Goal: Transaction & Acquisition: Download file/media

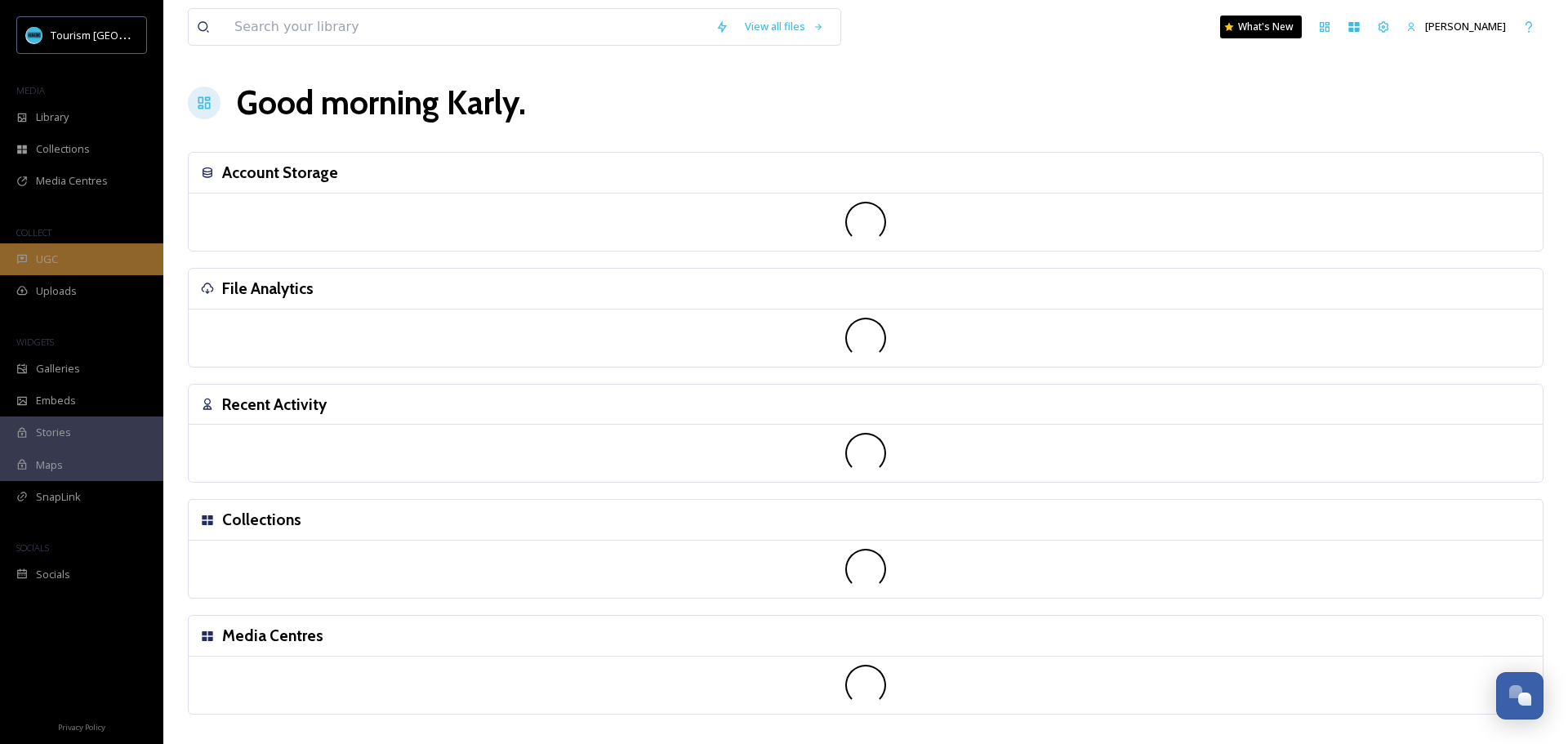
click at [133, 267] on div "UGC" at bounding box center [81, 259] width 163 height 32
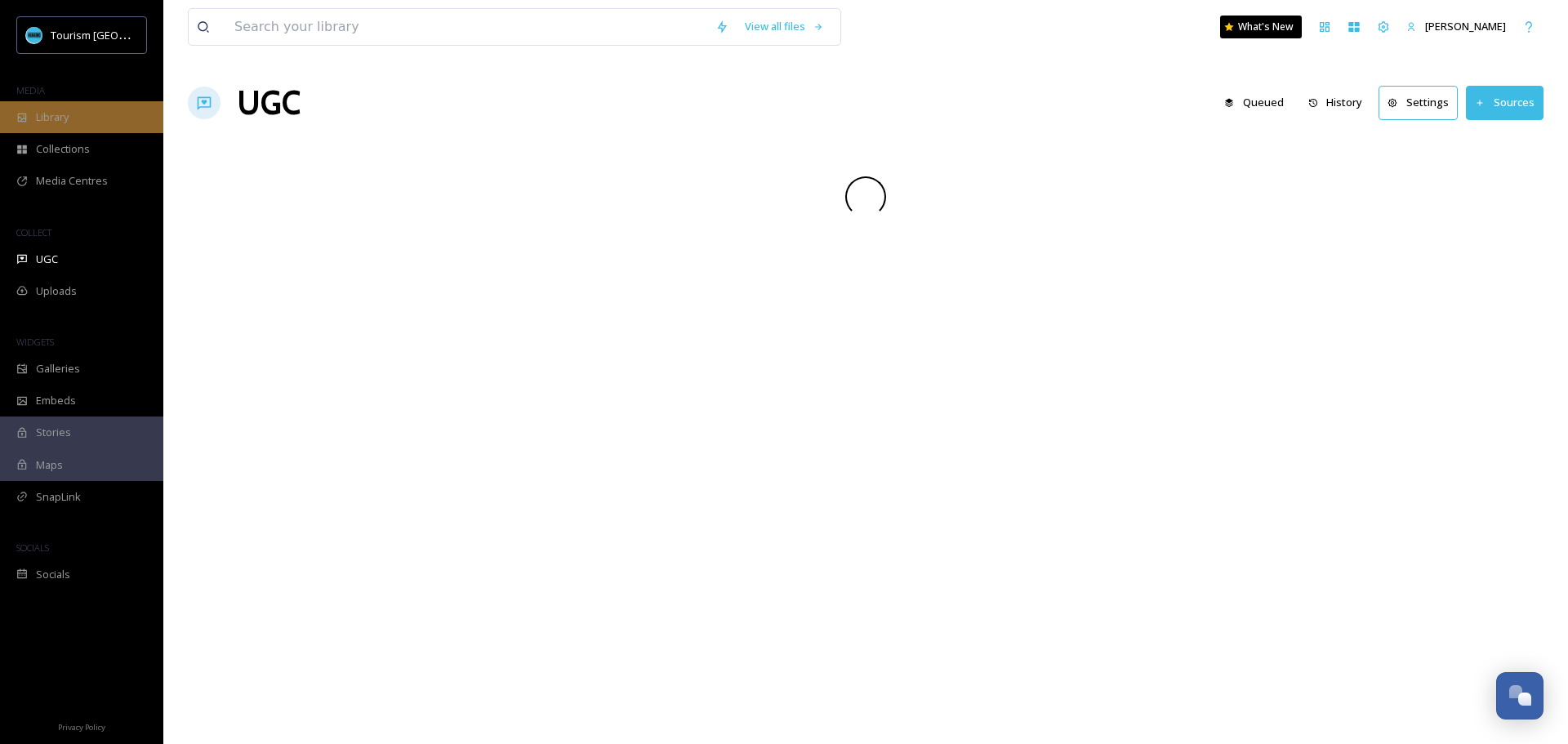
click at [67, 120] on span "Library" at bounding box center [52, 117] width 32 height 16
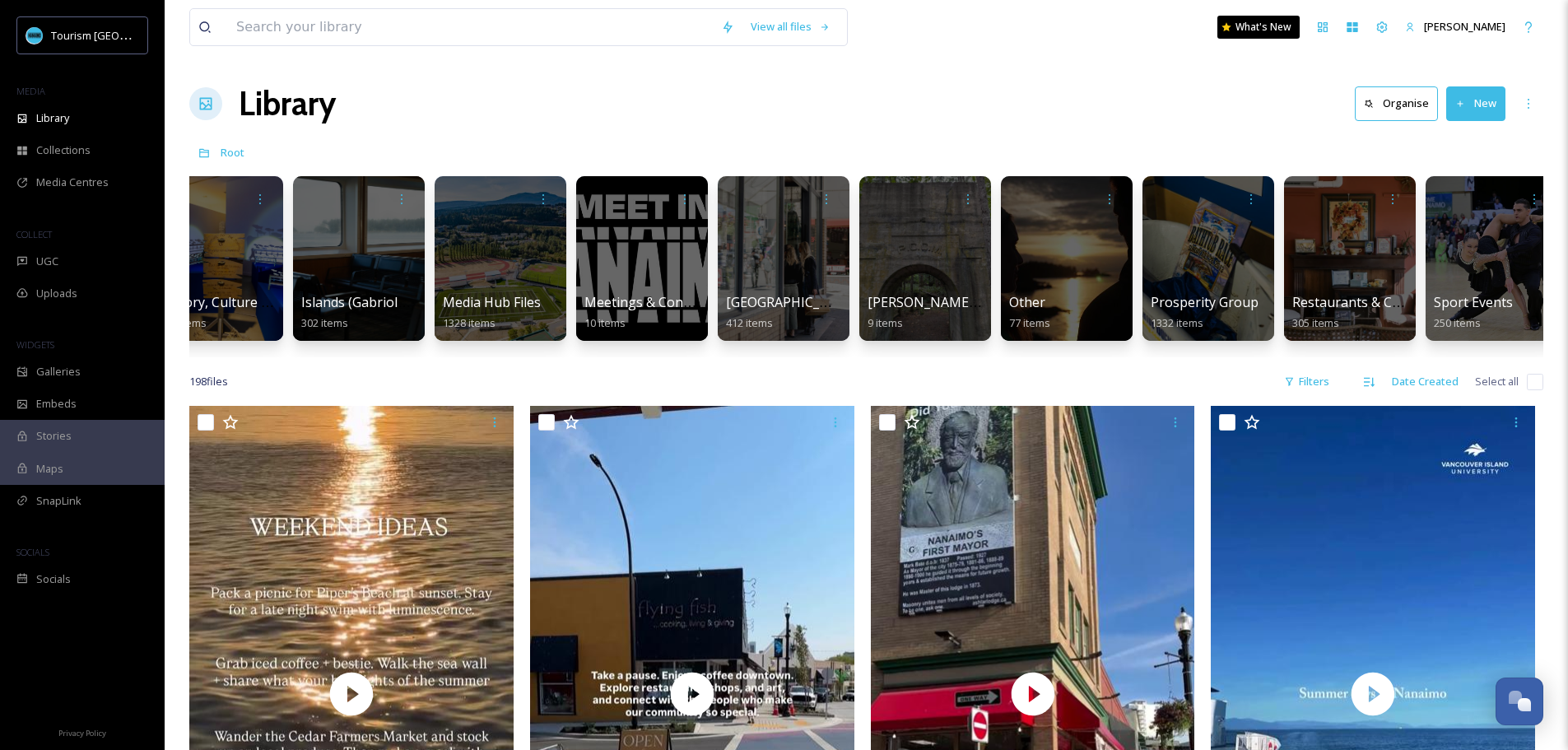
scroll to position [0, 1761]
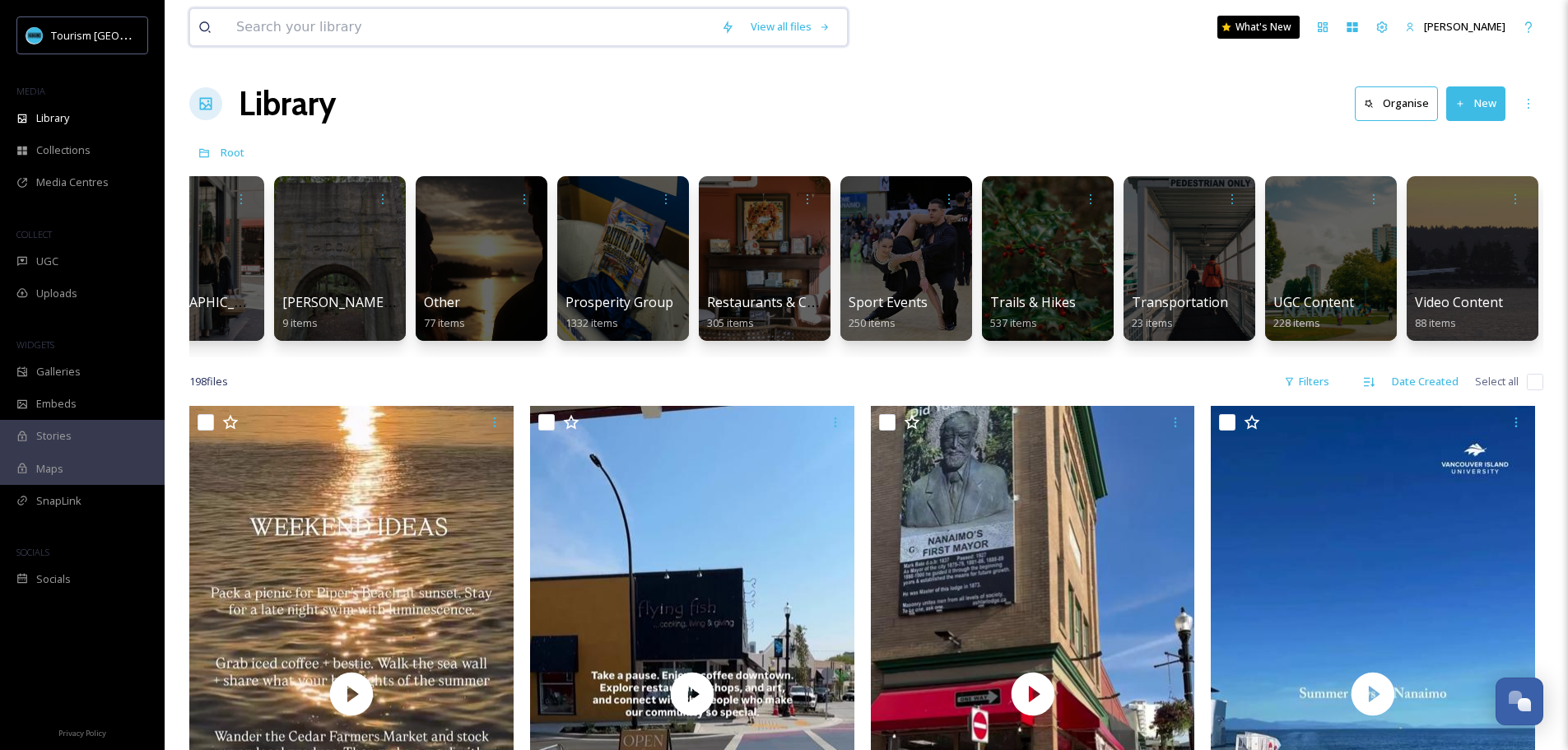
click at [338, 42] on input at bounding box center [470, 27] width 485 height 36
type input "sport events"
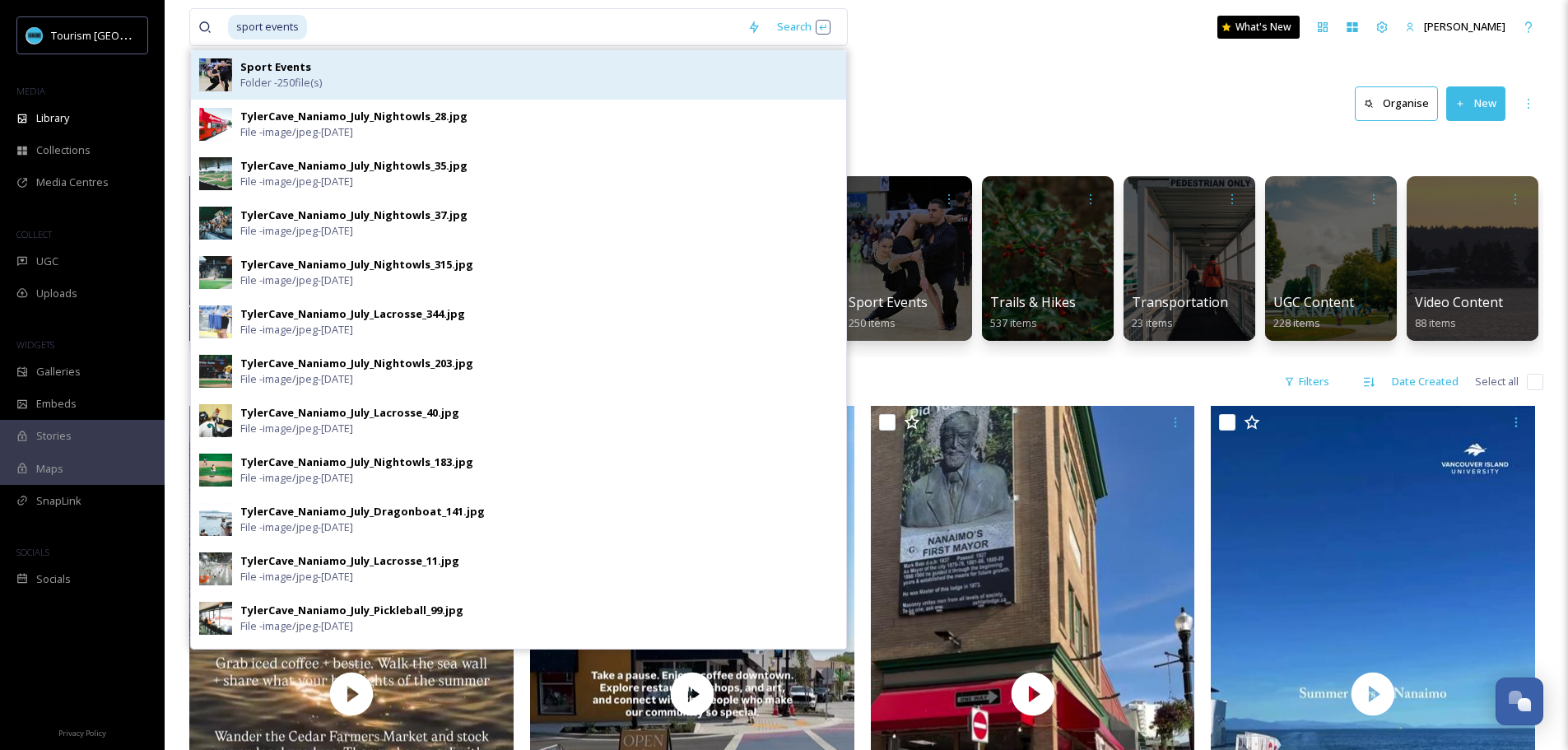
click at [305, 70] on strong "Sport Events" at bounding box center [276, 67] width 70 height 15
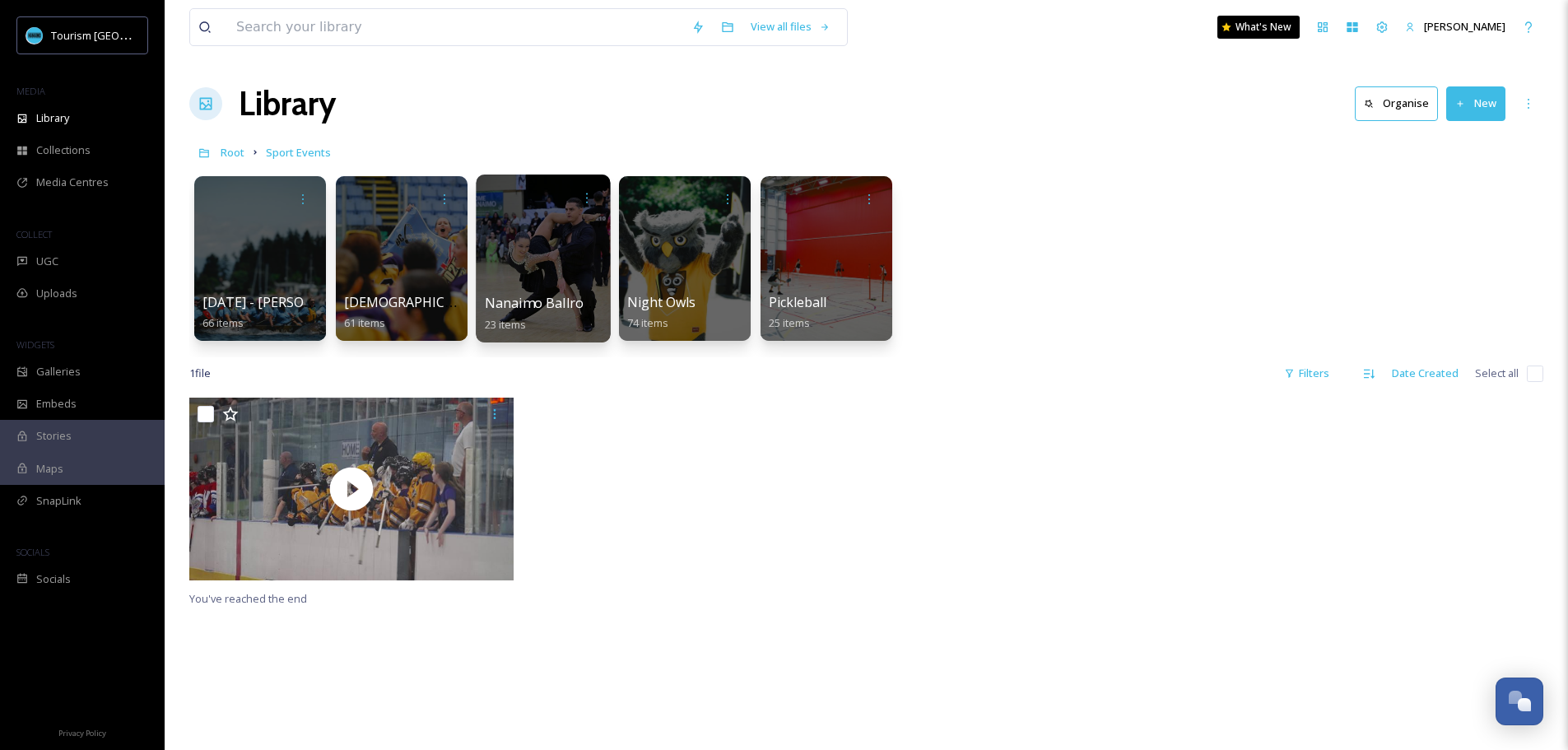
click at [572, 256] on div at bounding box center [543, 258] width 134 height 168
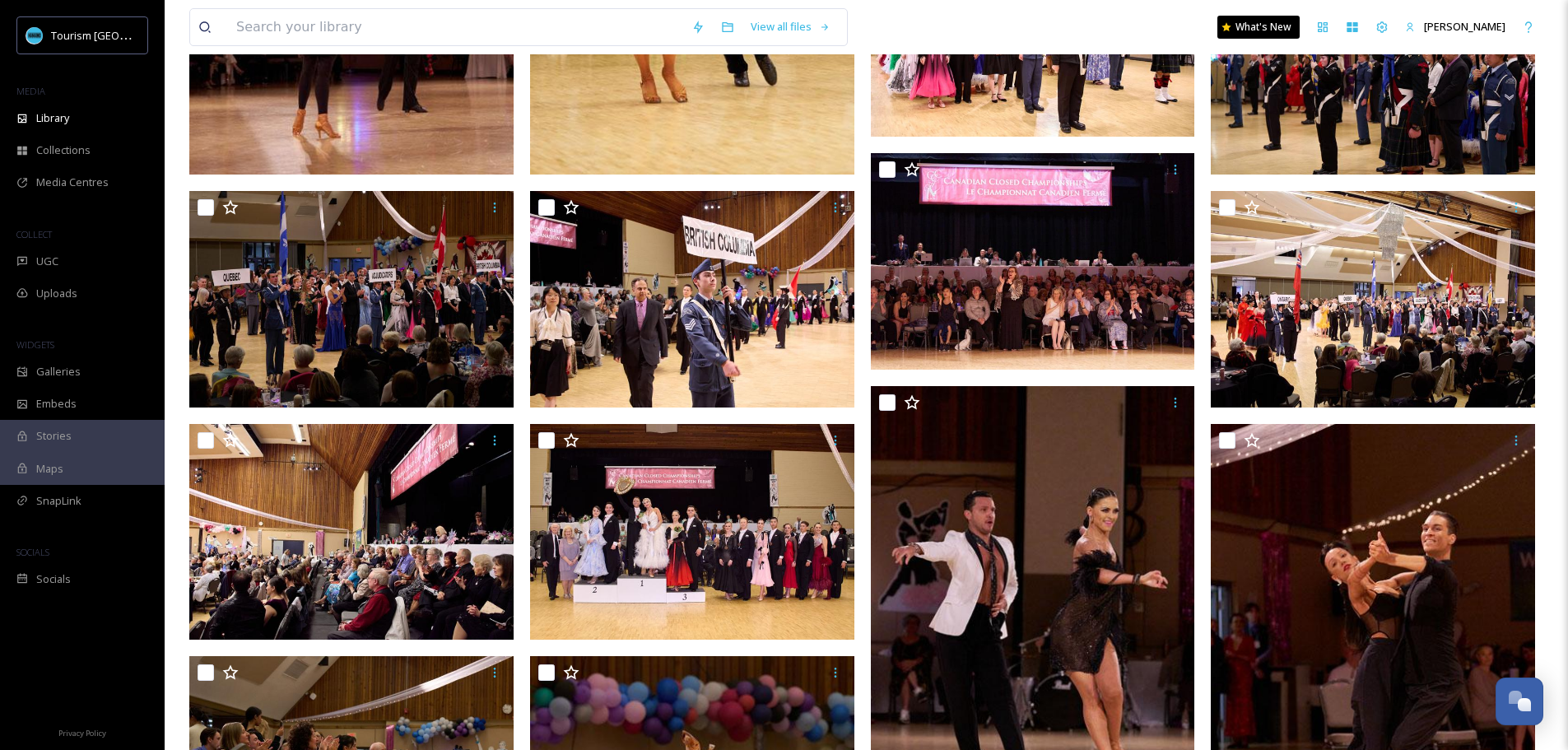
scroll to position [823, 0]
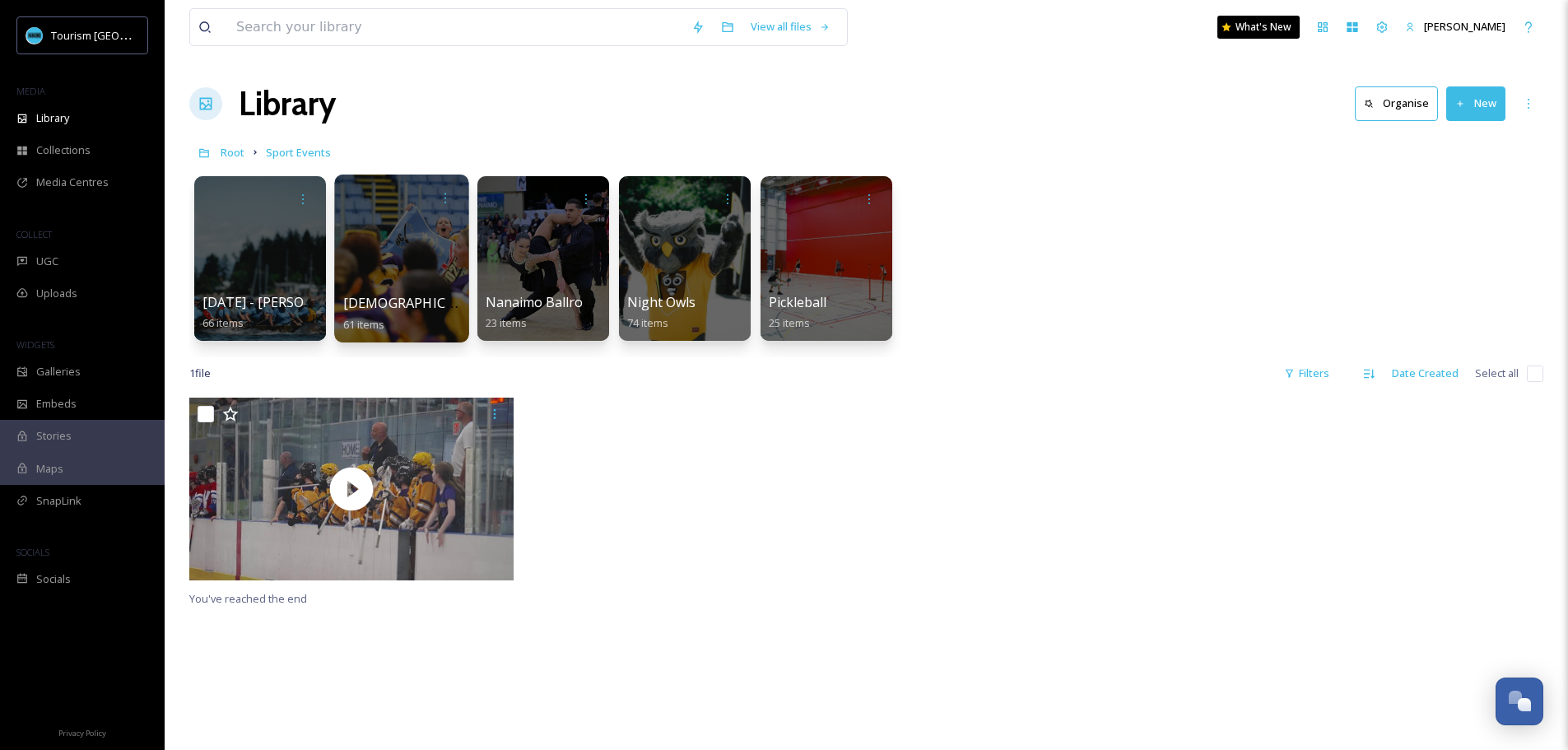
click at [371, 249] on div at bounding box center [401, 258] width 134 height 168
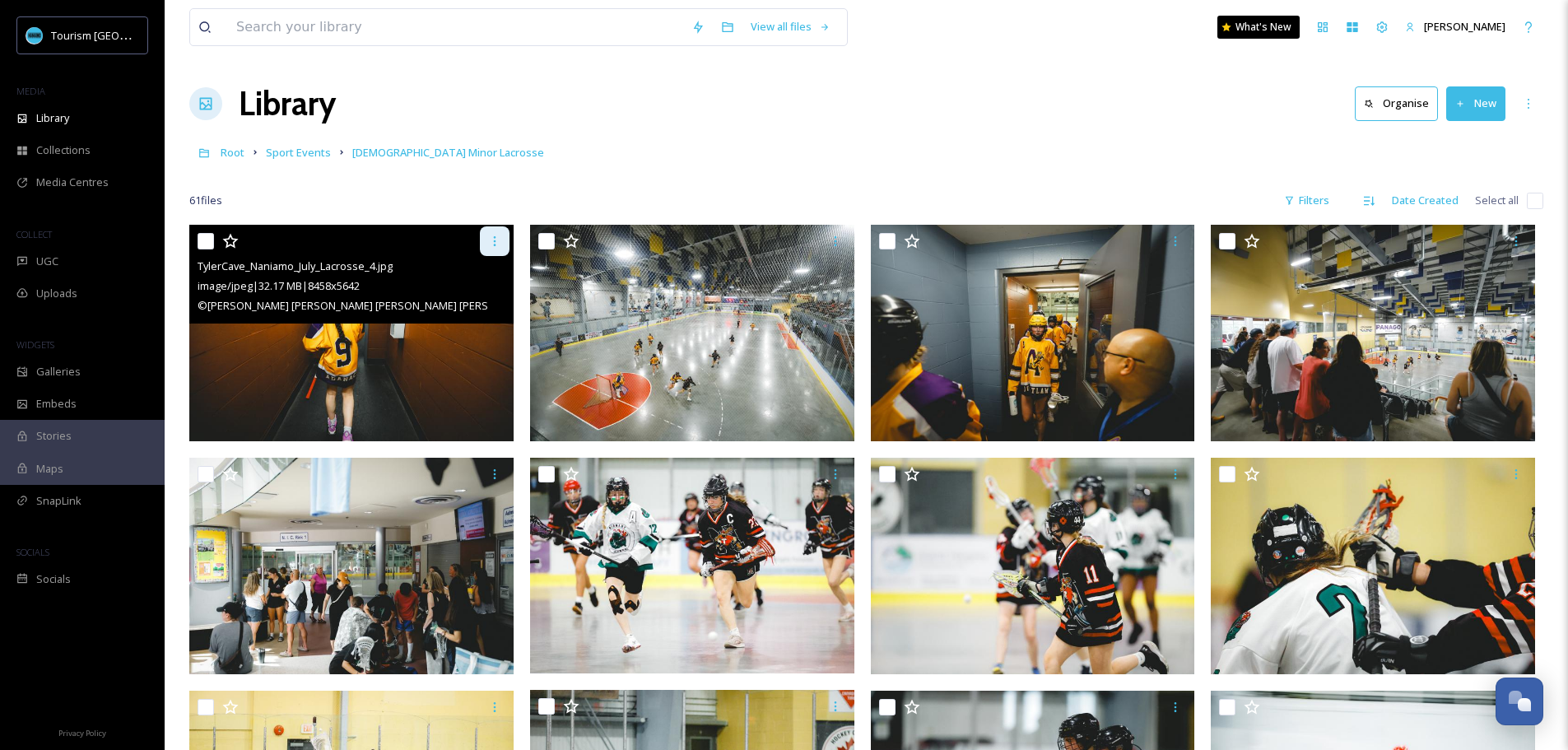
click at [488, 236] on icon at bounding box center [495, 241] width 13 height 13
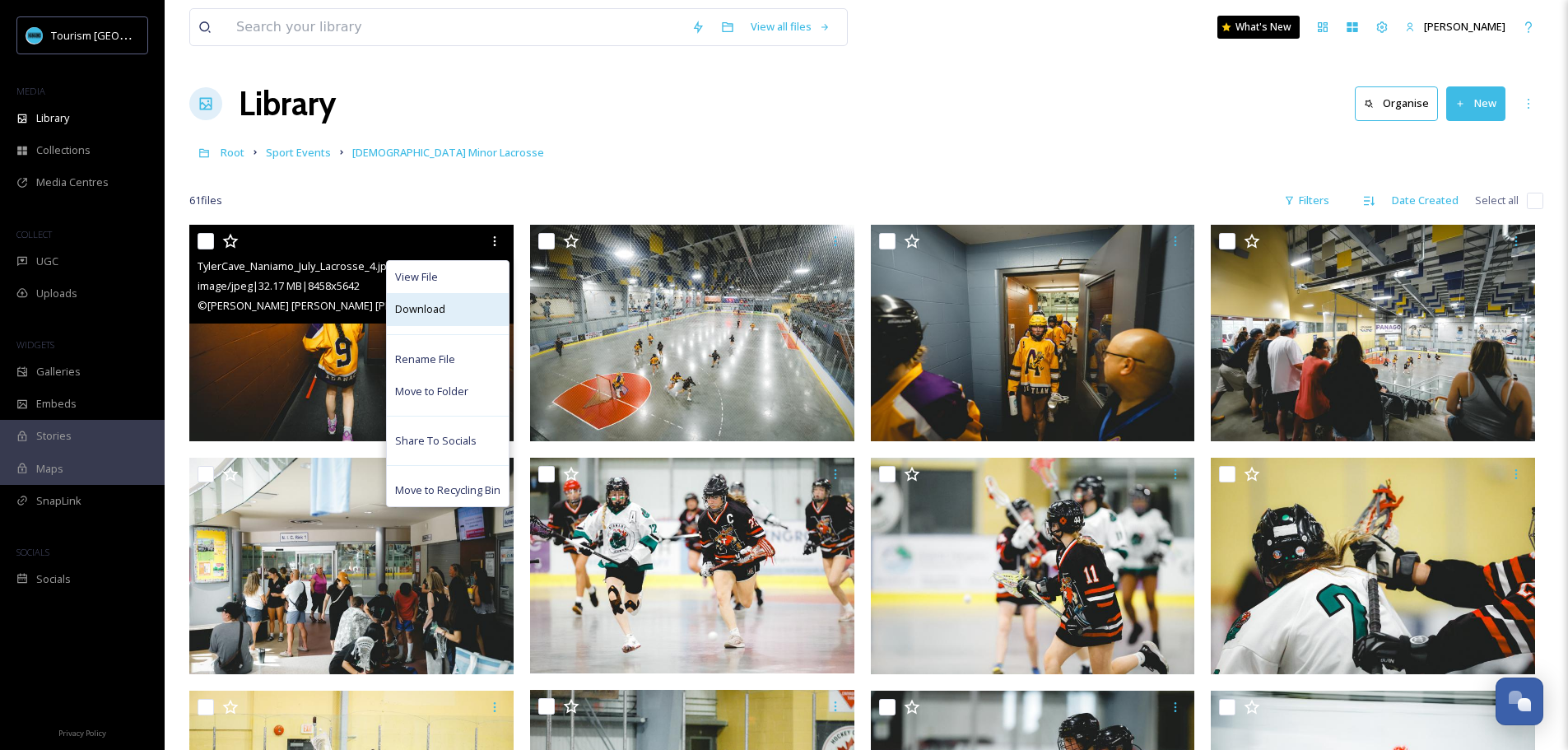
click at [455, 299] on div "Download" at bounding box center [447, 309] width 121 height 32
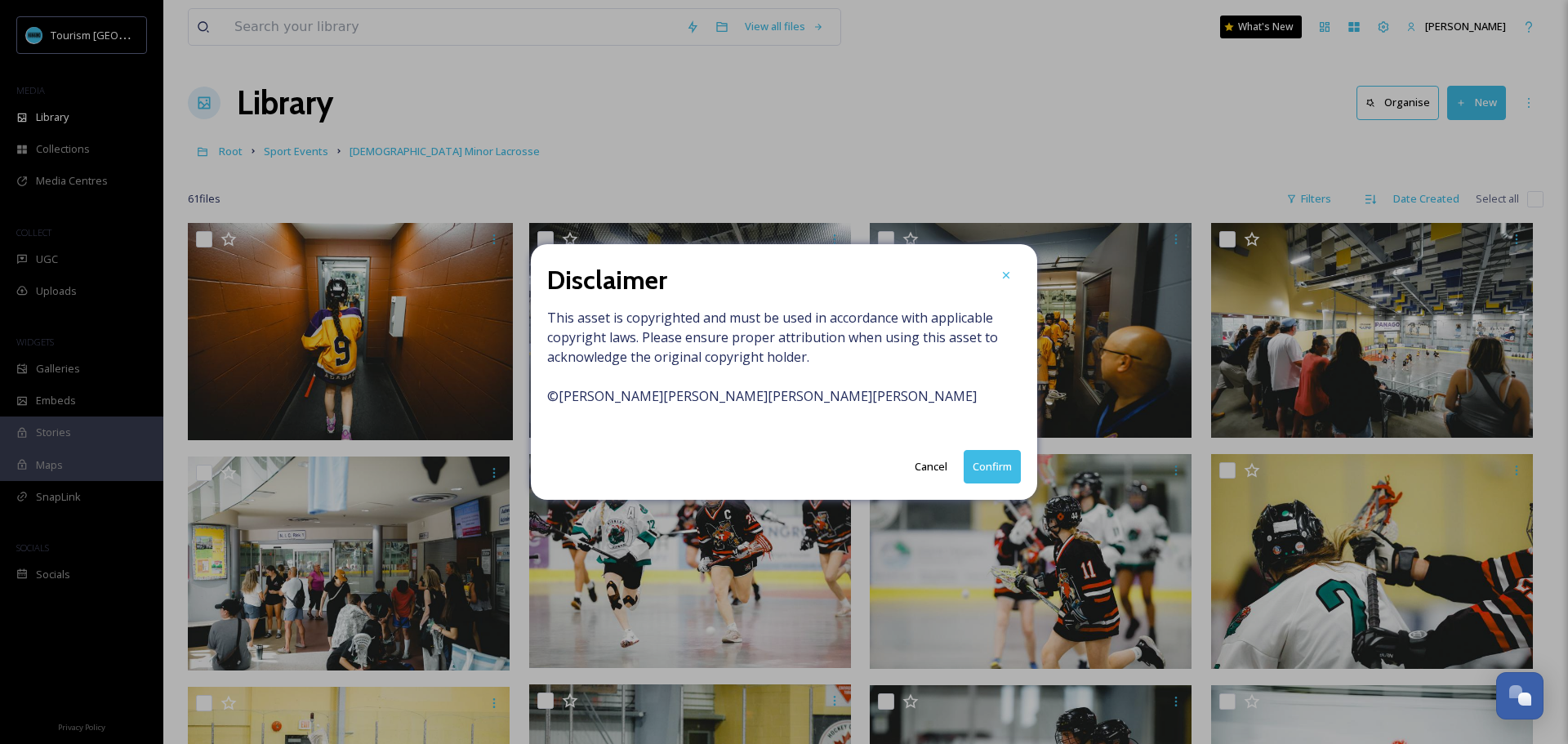
click at [992, 468] on button "Confirm" at bounding box center [992, 466] width 57 height 33
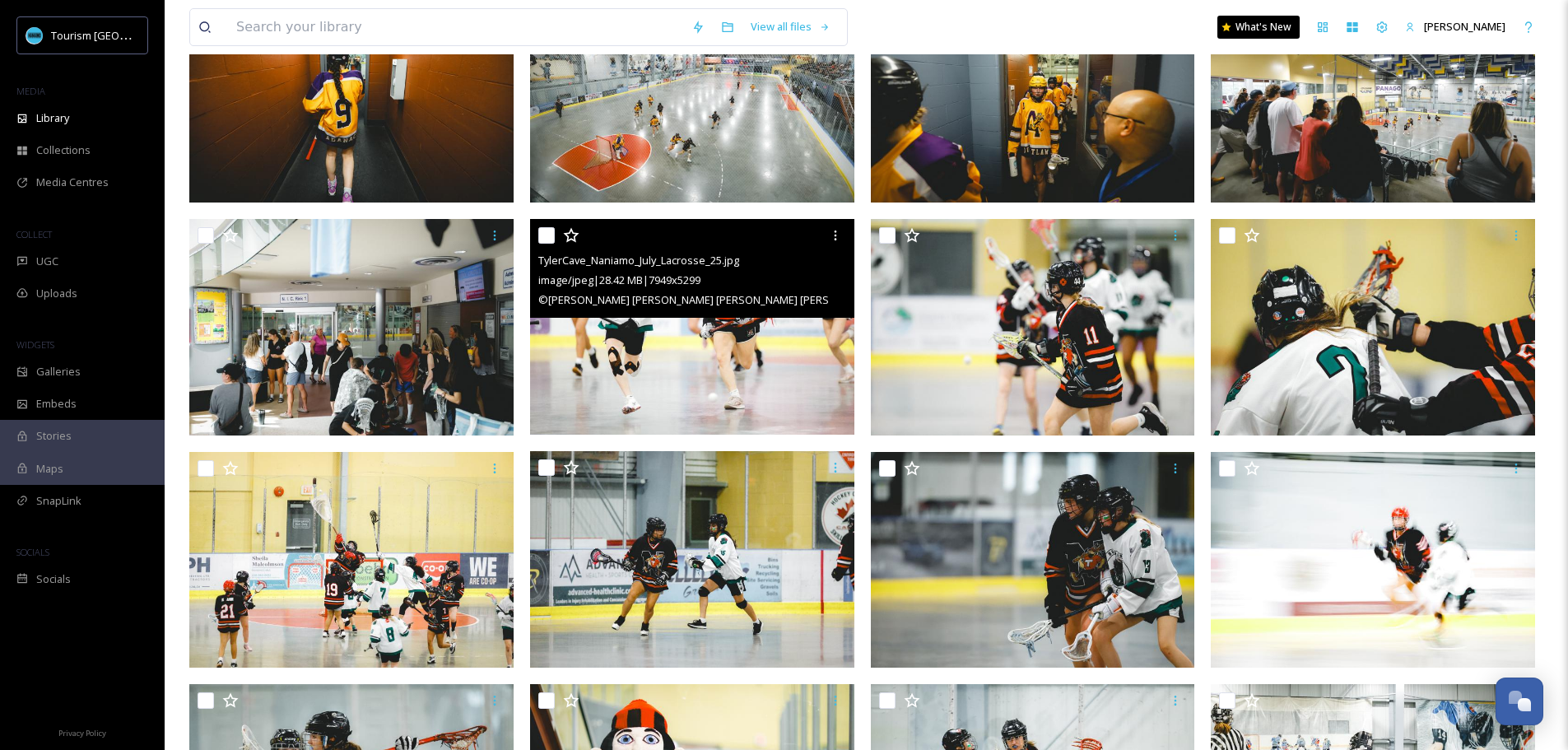
scroll to position [247, 0]
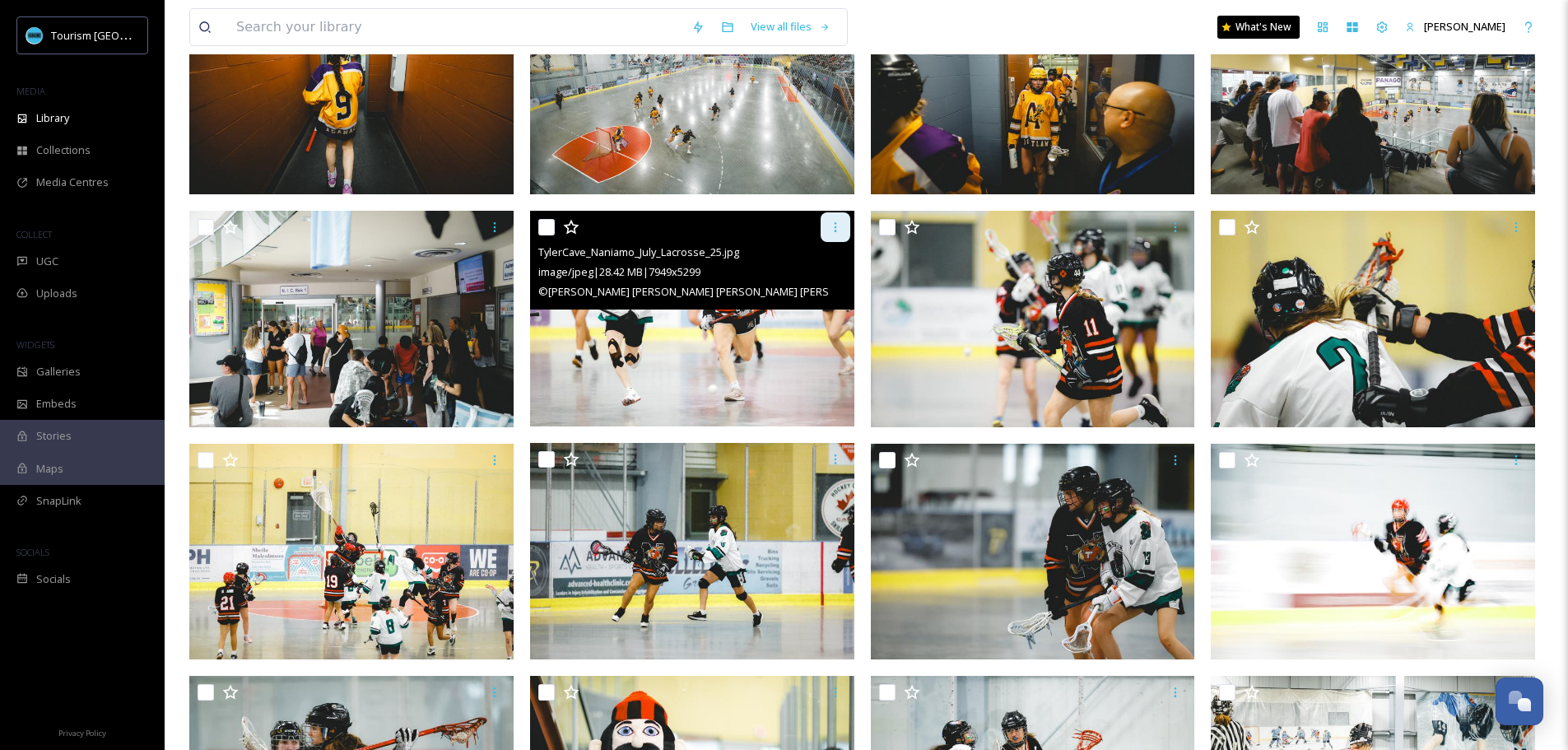
click at [832, 228] on icon at bounding box center [835, 227] width 13 height 13
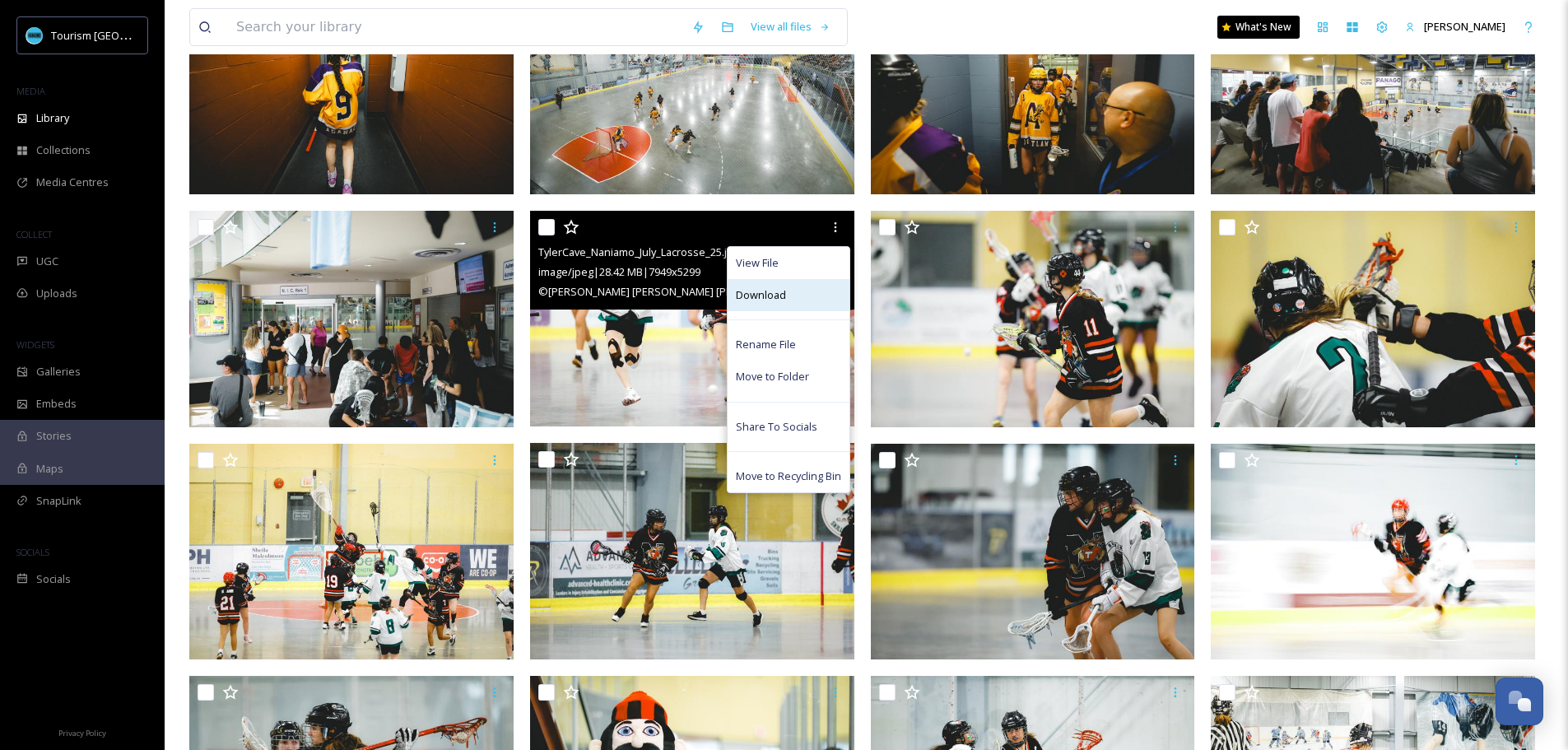
click at [788, 294] on div "Download" at bounding box center [788, 295] width 121 height 32
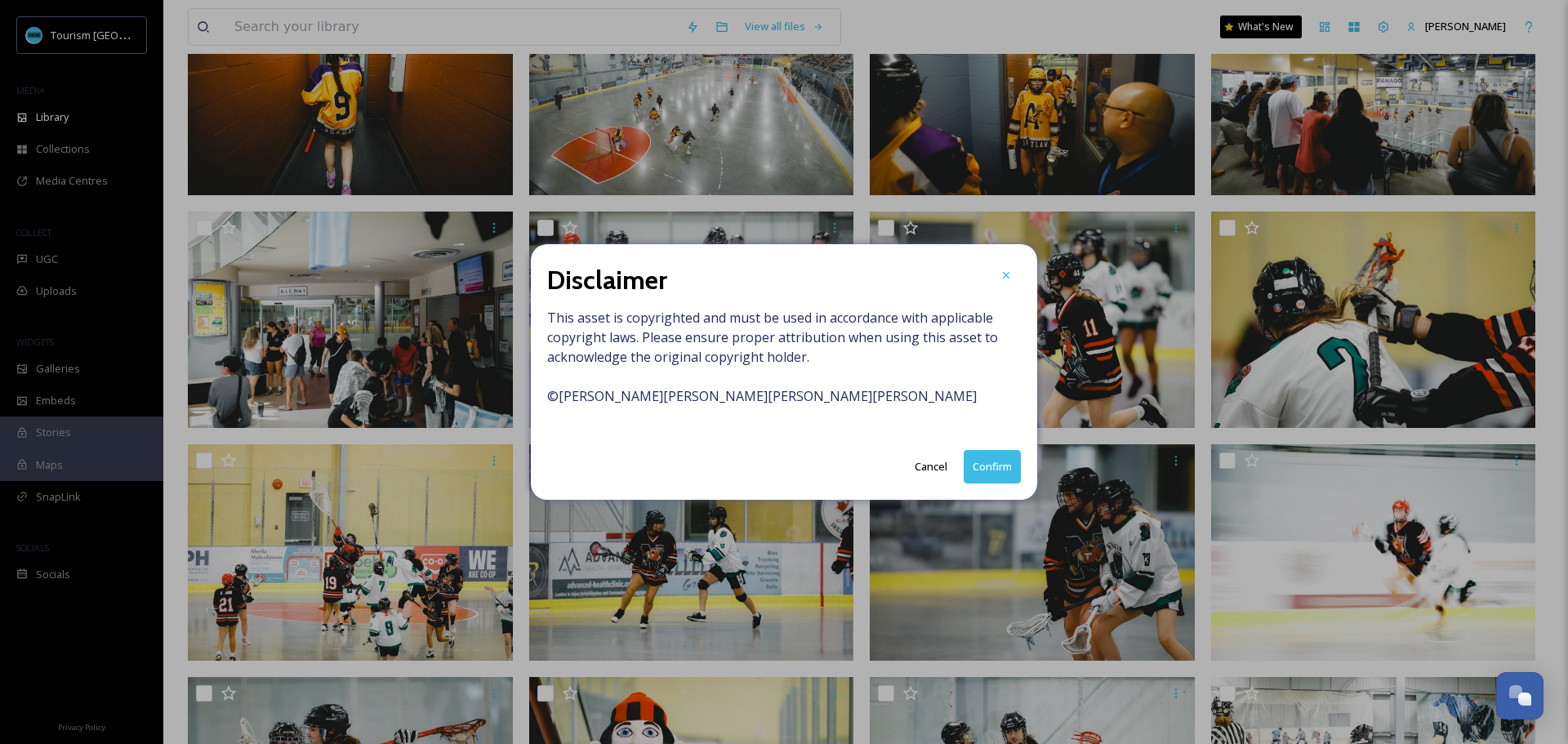
click at [985, 471] on button "Confirm" at bounding box center [992, 466] width 57 height 33
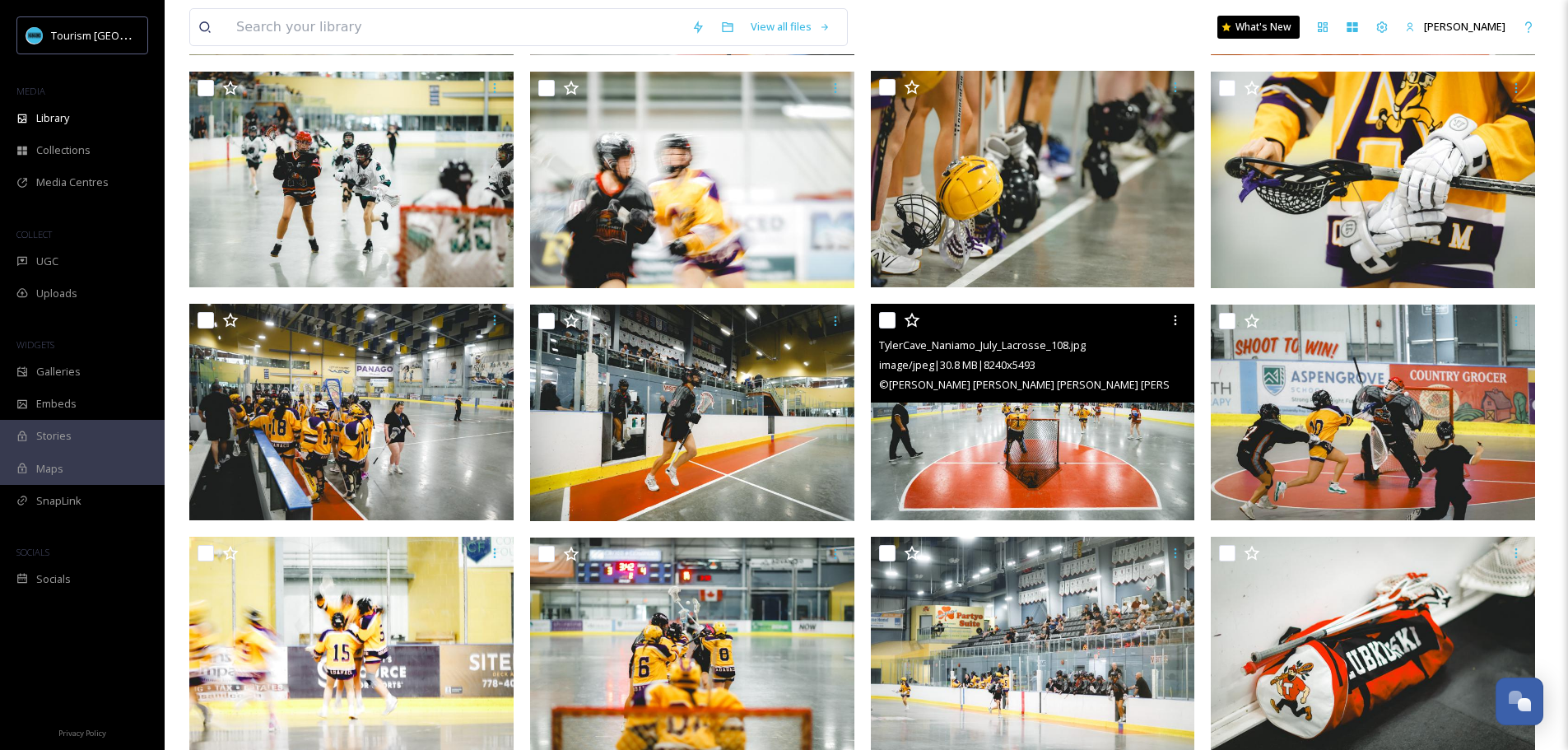
scroll to position [1399, 0]
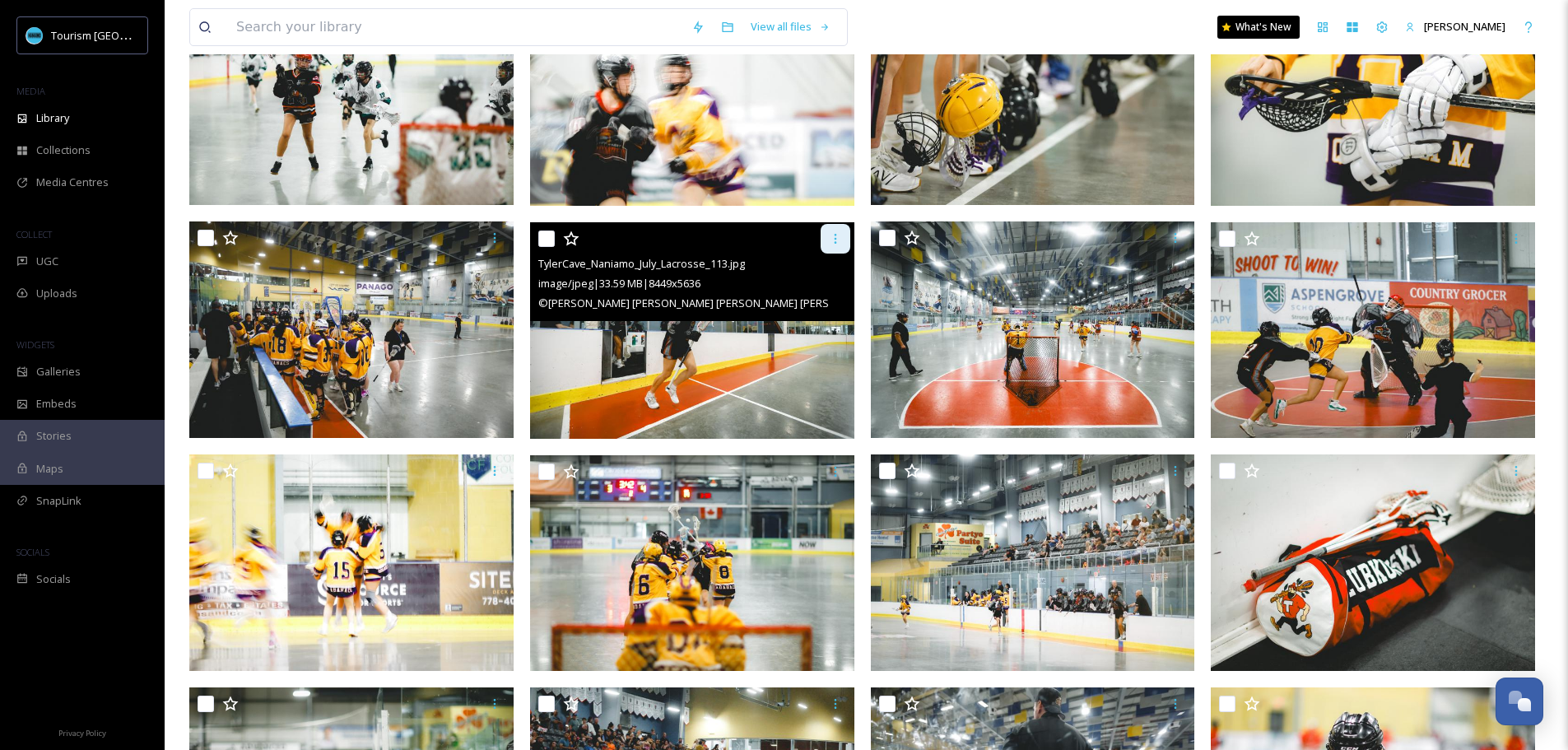
click at [838, 237] on icon at bounding box center [835, 239] width 13 height 13
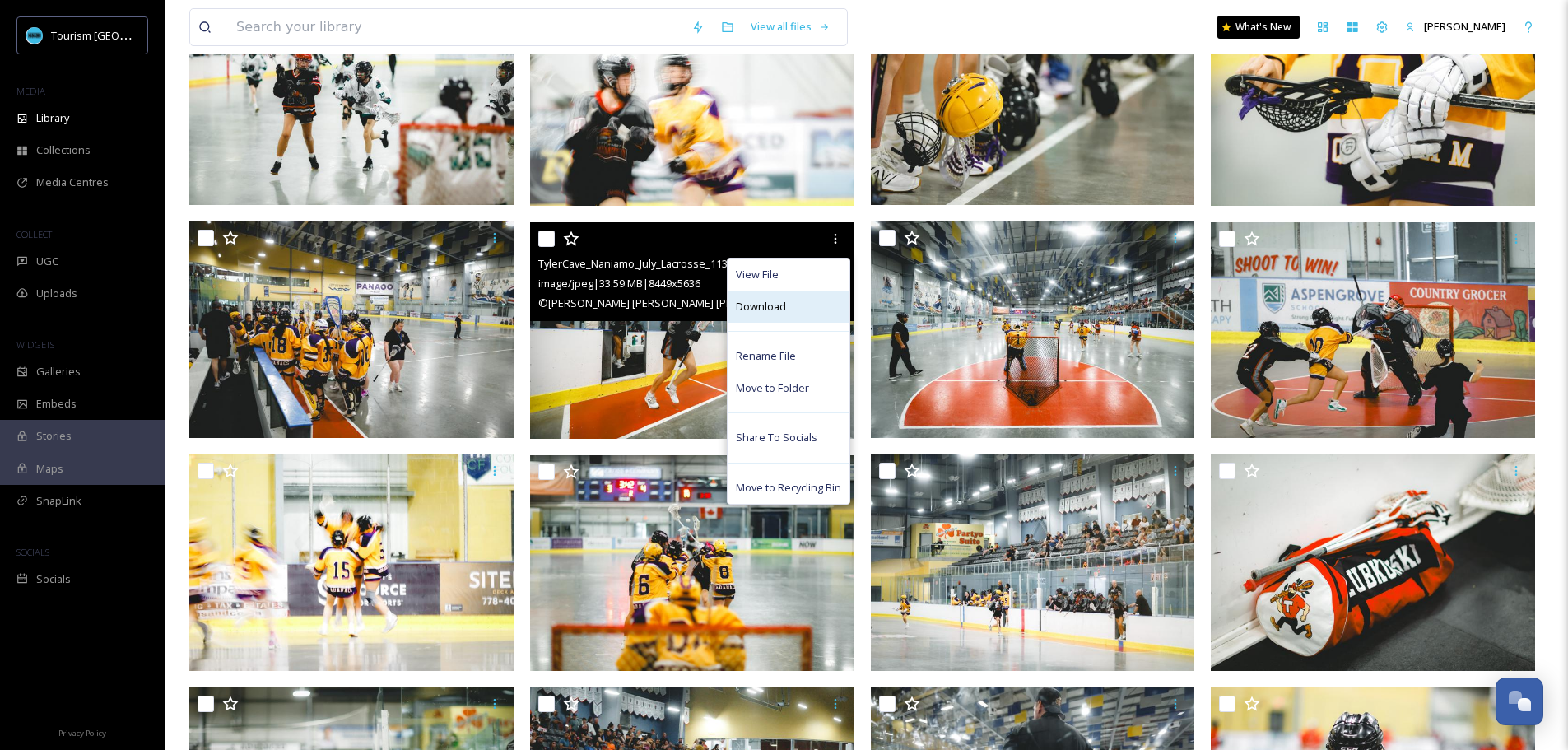
click at [796, 301] on div "Download" at bounding box center [788, 307] width 121 height 32
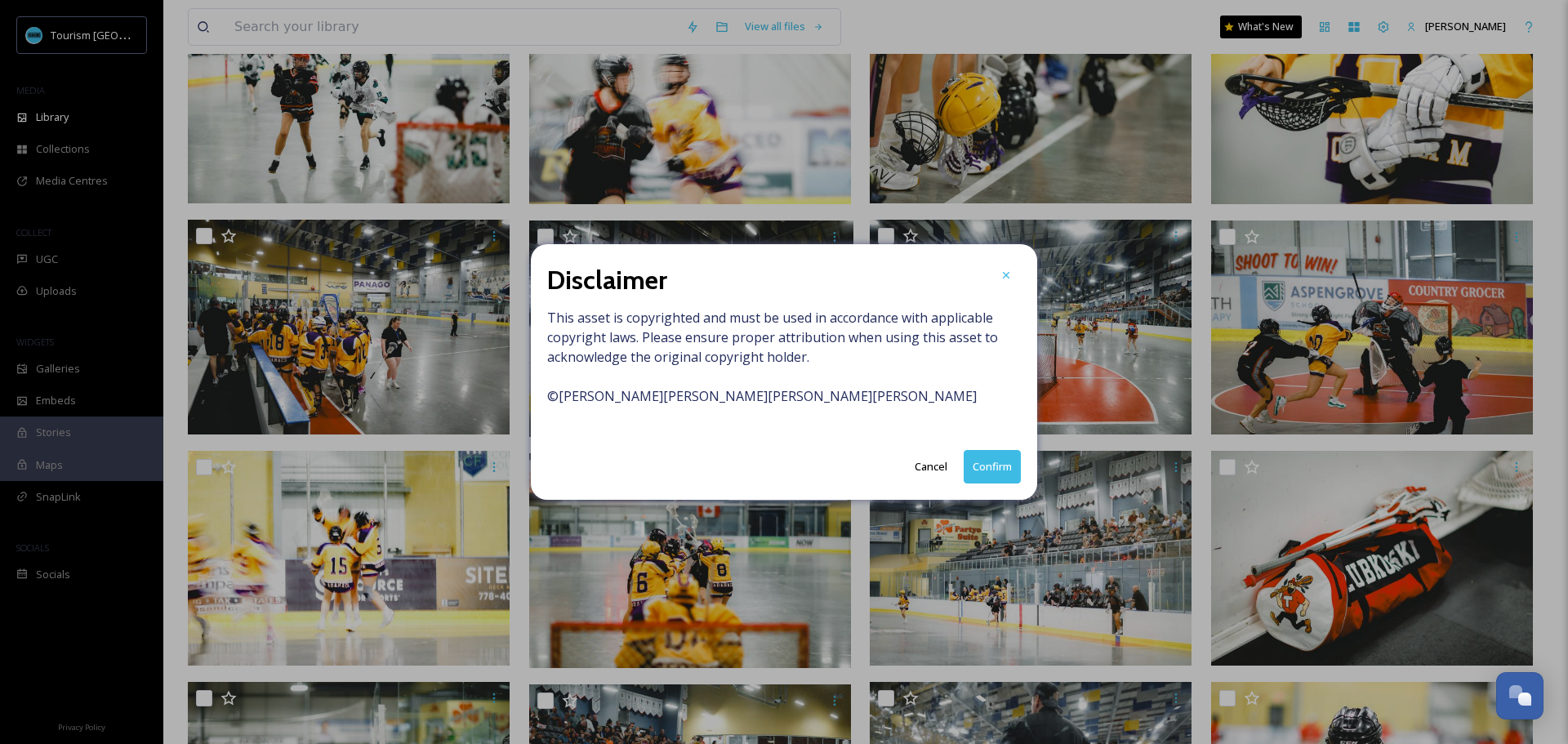
click at [1010, 468] on button "Confirm" at bounding box center [992, 466] width 57 height 33
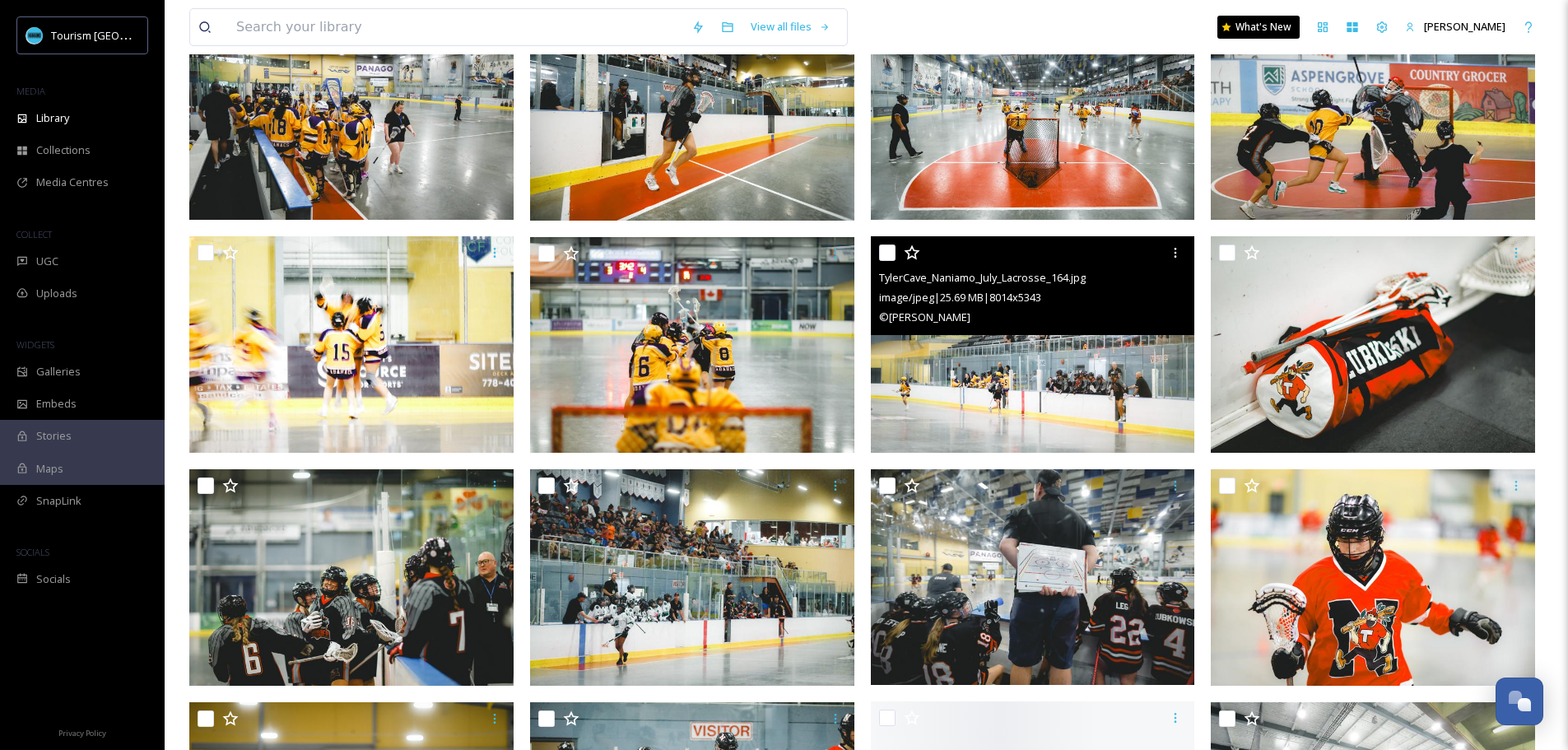
scroll to position [1647, 0]
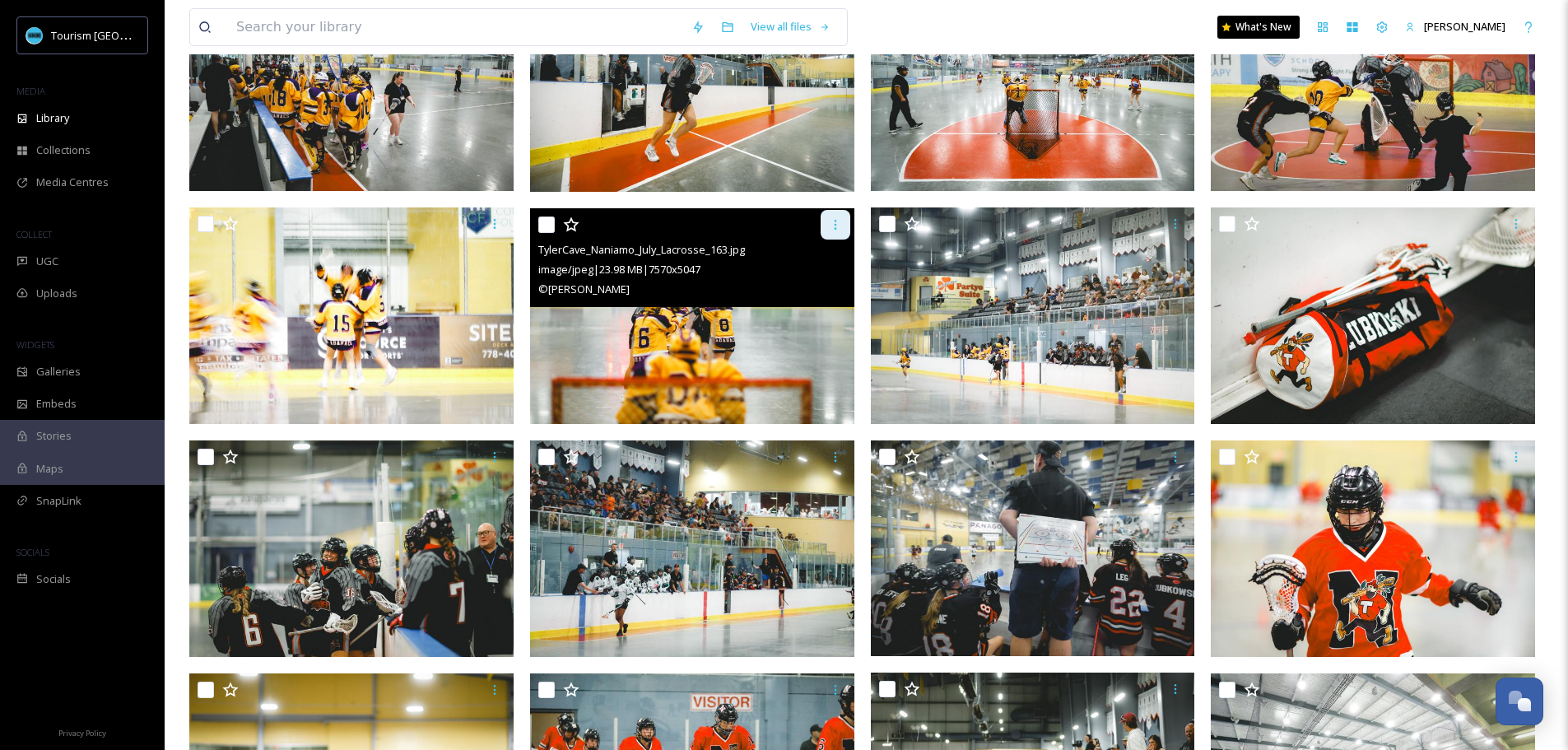
click at [831, 230] on icon at bounding box center [835, 225] width 13 height 13
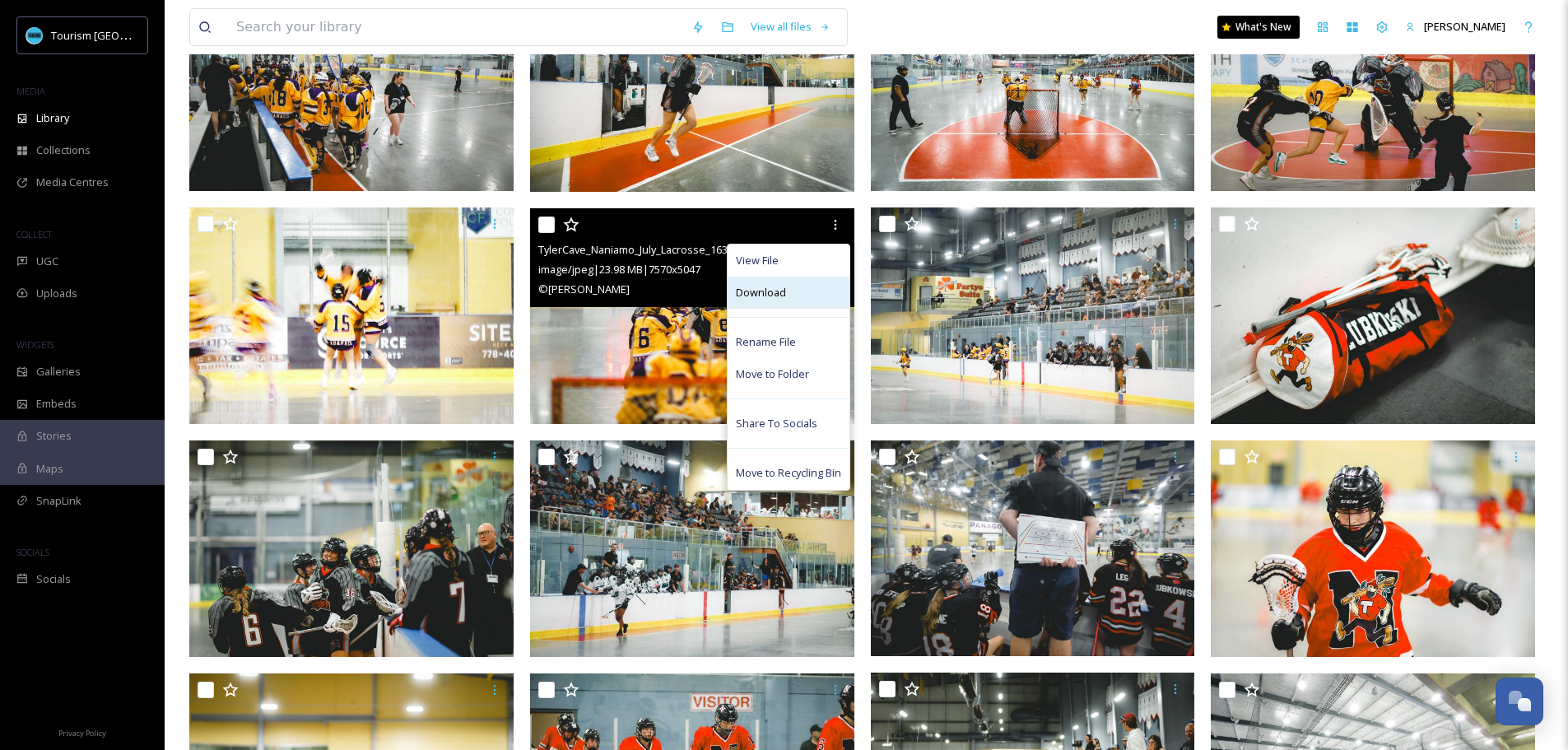
click at [796, 298] on div "Download" at bounding box center [788, 292] width 121 height 32
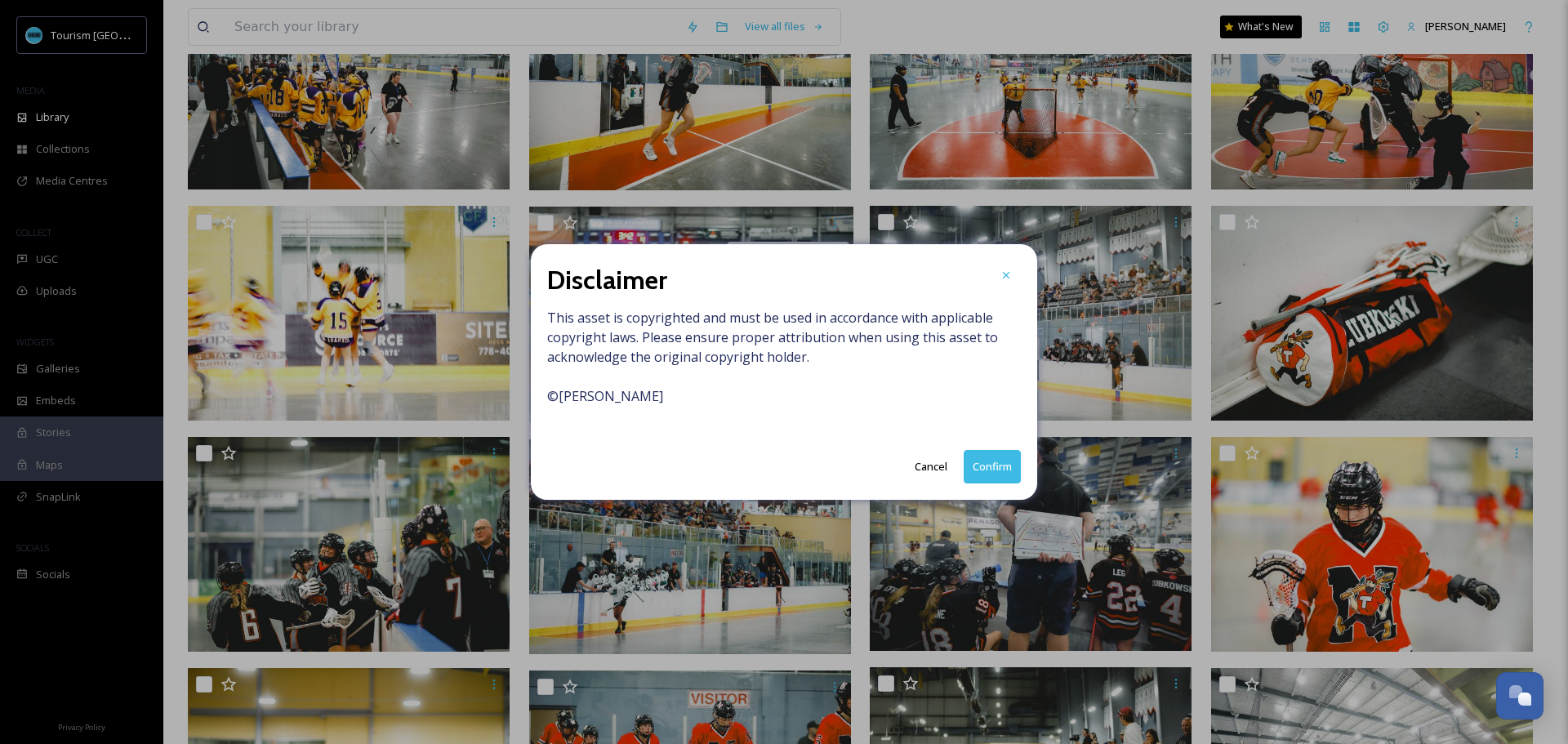
click at [979, 462] on button "Confirm" at bounding box center [992, 466] width 57 height 33
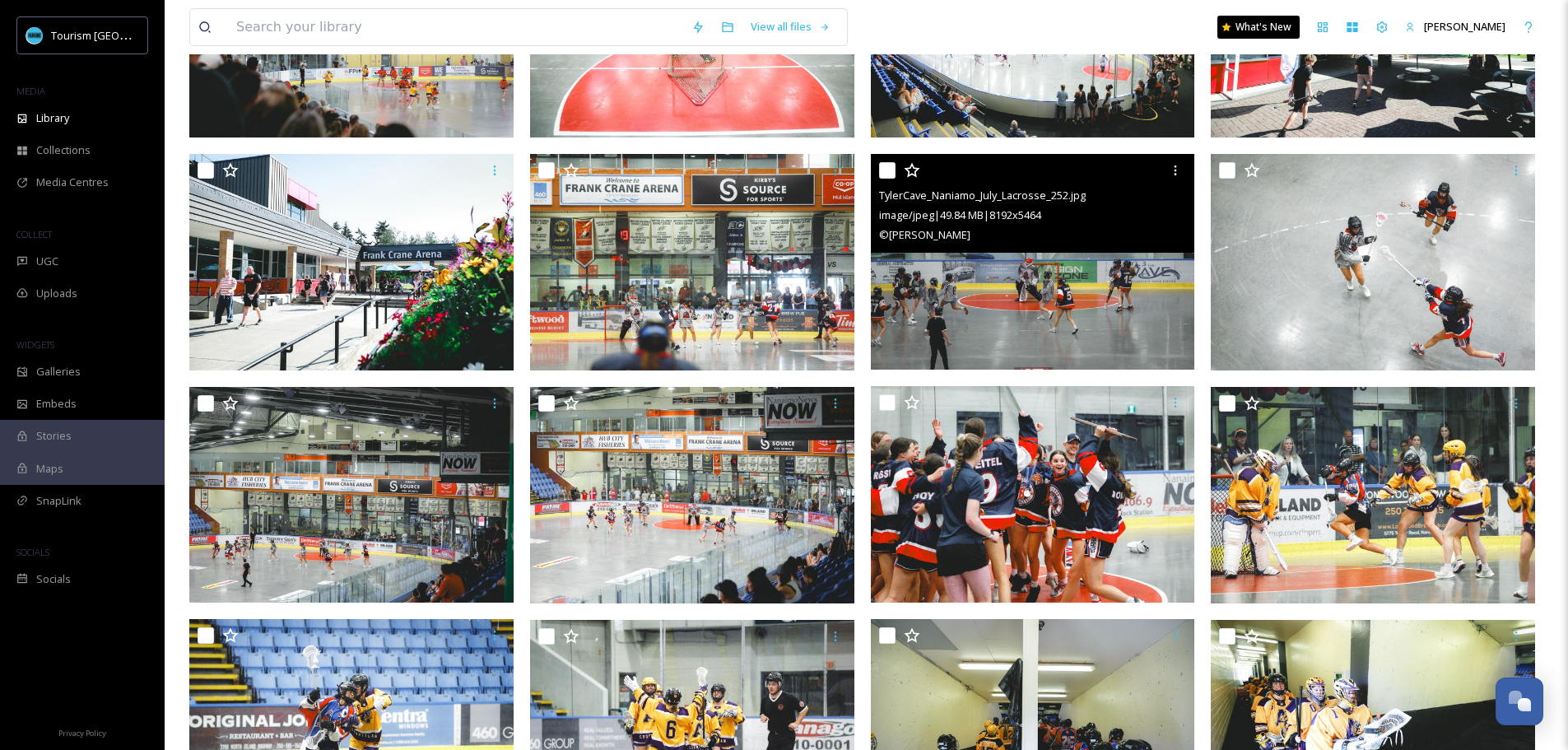
scroll to position [2635, 0]
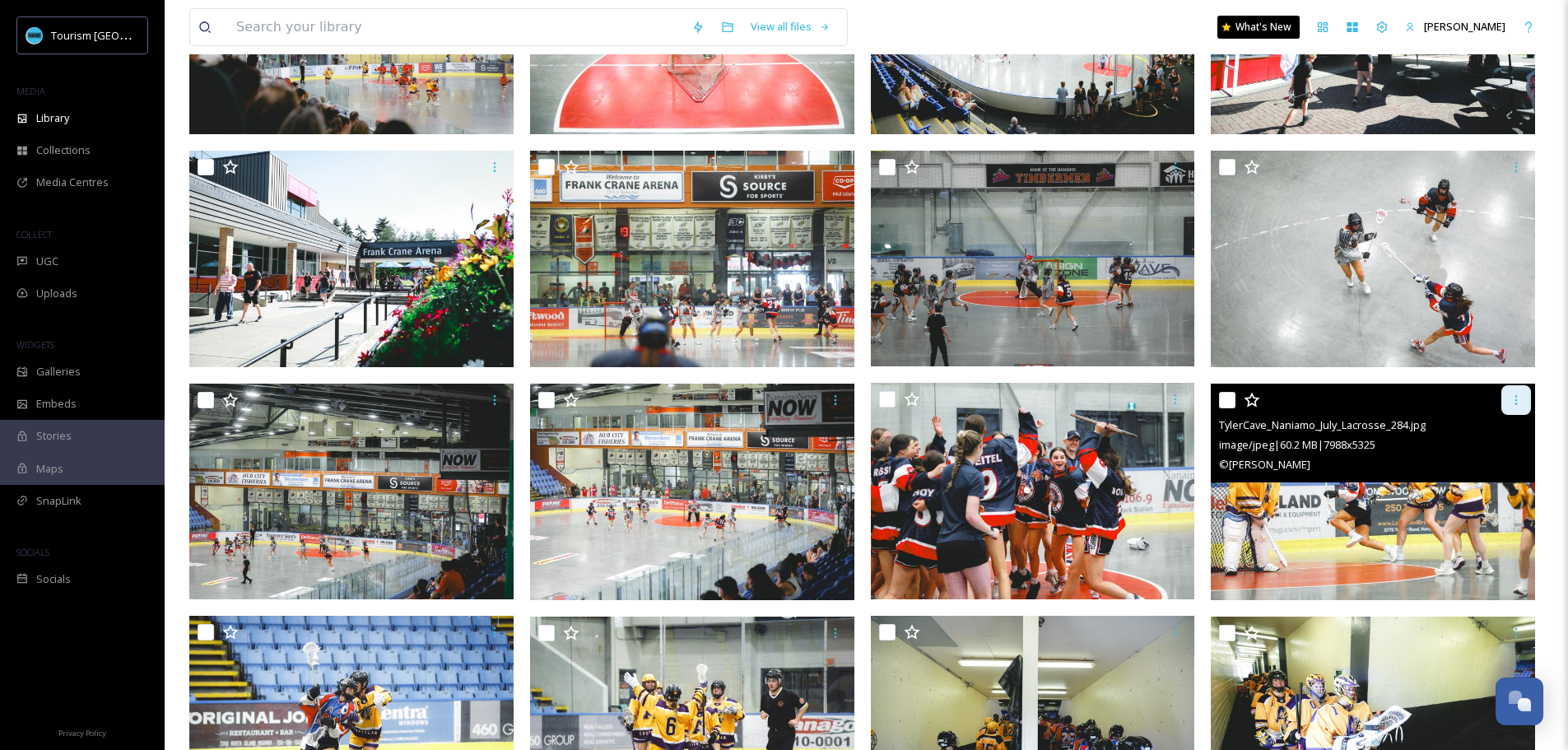
click at [1515, 392] on div at bounding box center [1515, 400] width 29 height 29
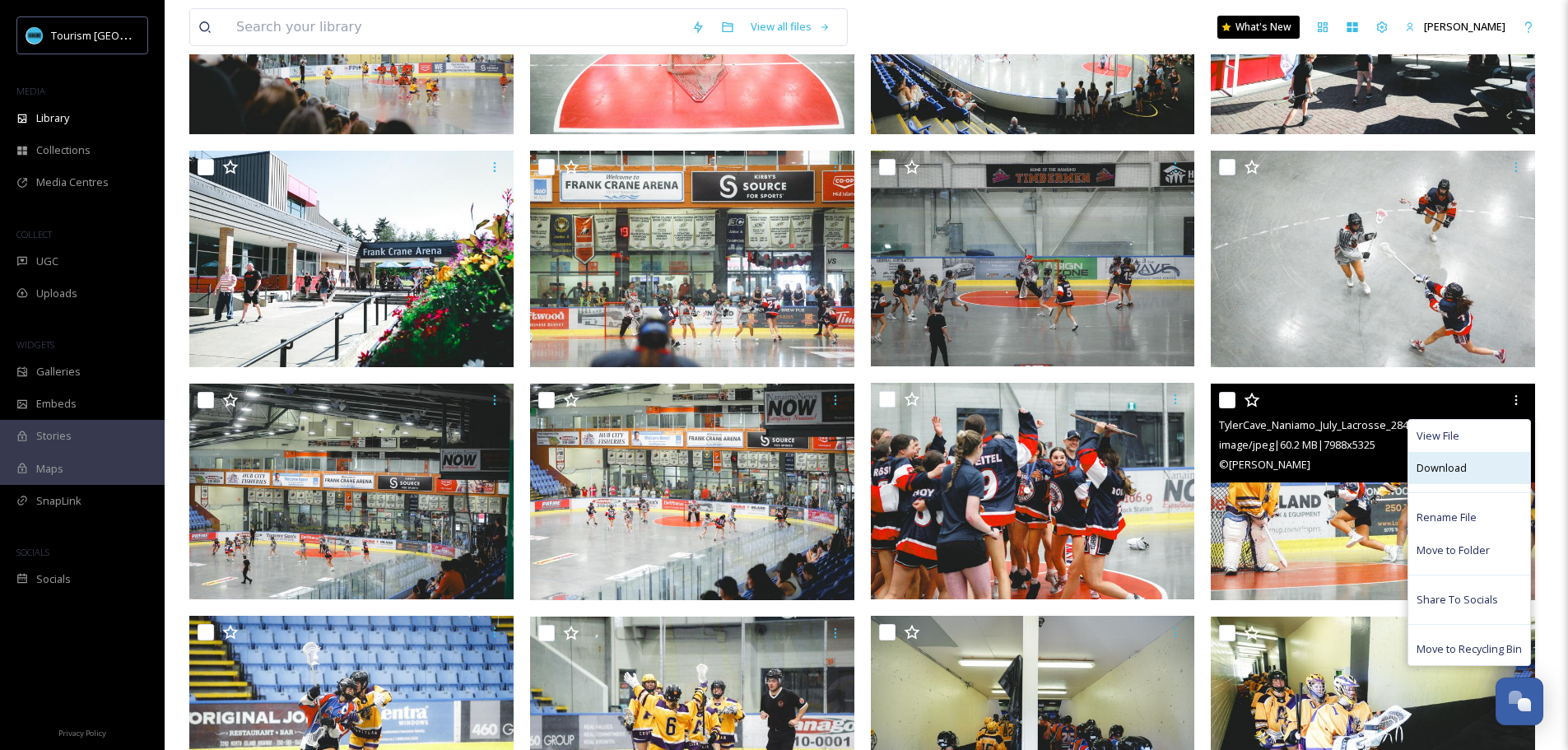
click at [1458, 463] on span "Download" at bounding box center [1442, 468] width 50 height 16
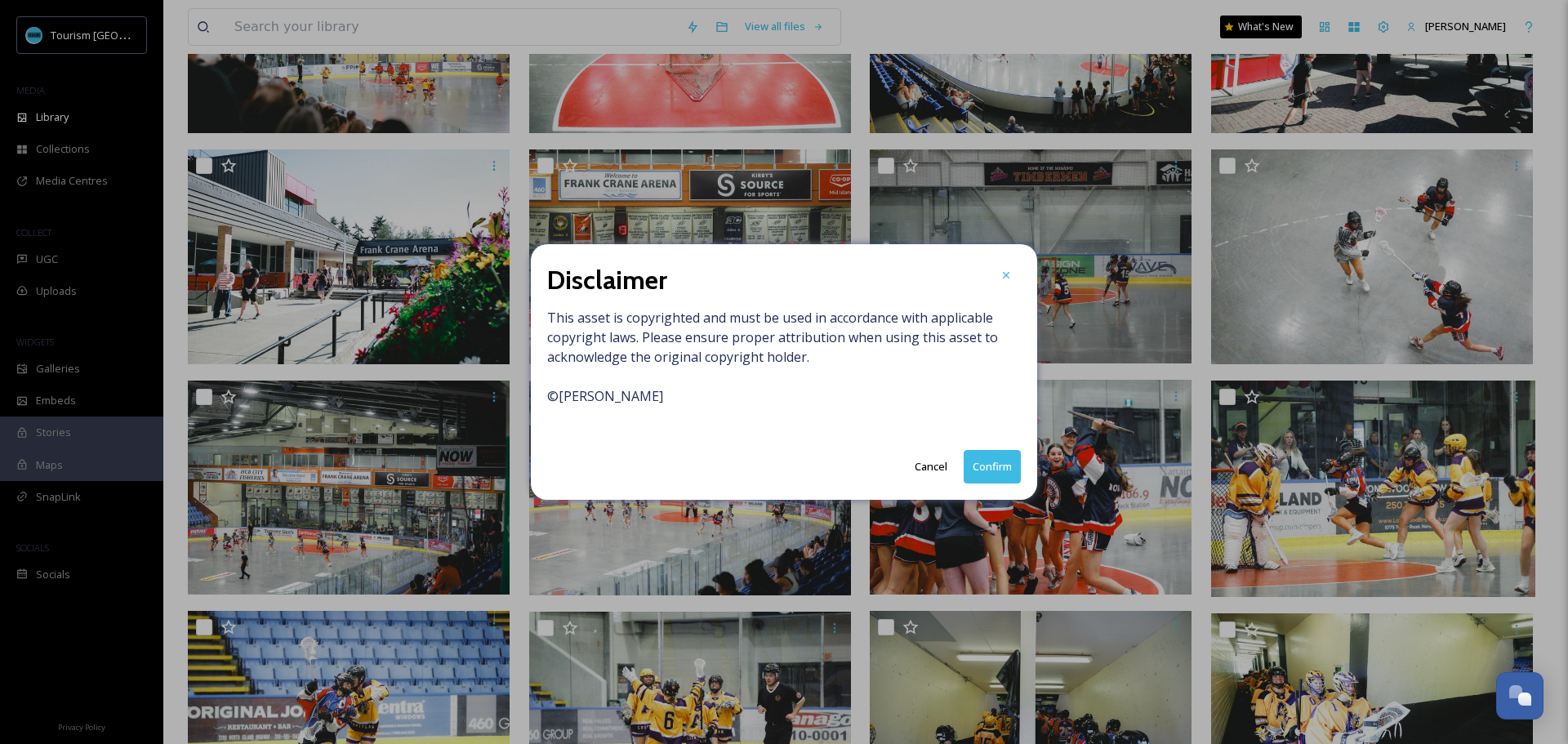
click at [1008, 459] on button "Confirm" at bounding box center [992, 466] width 57 height 33
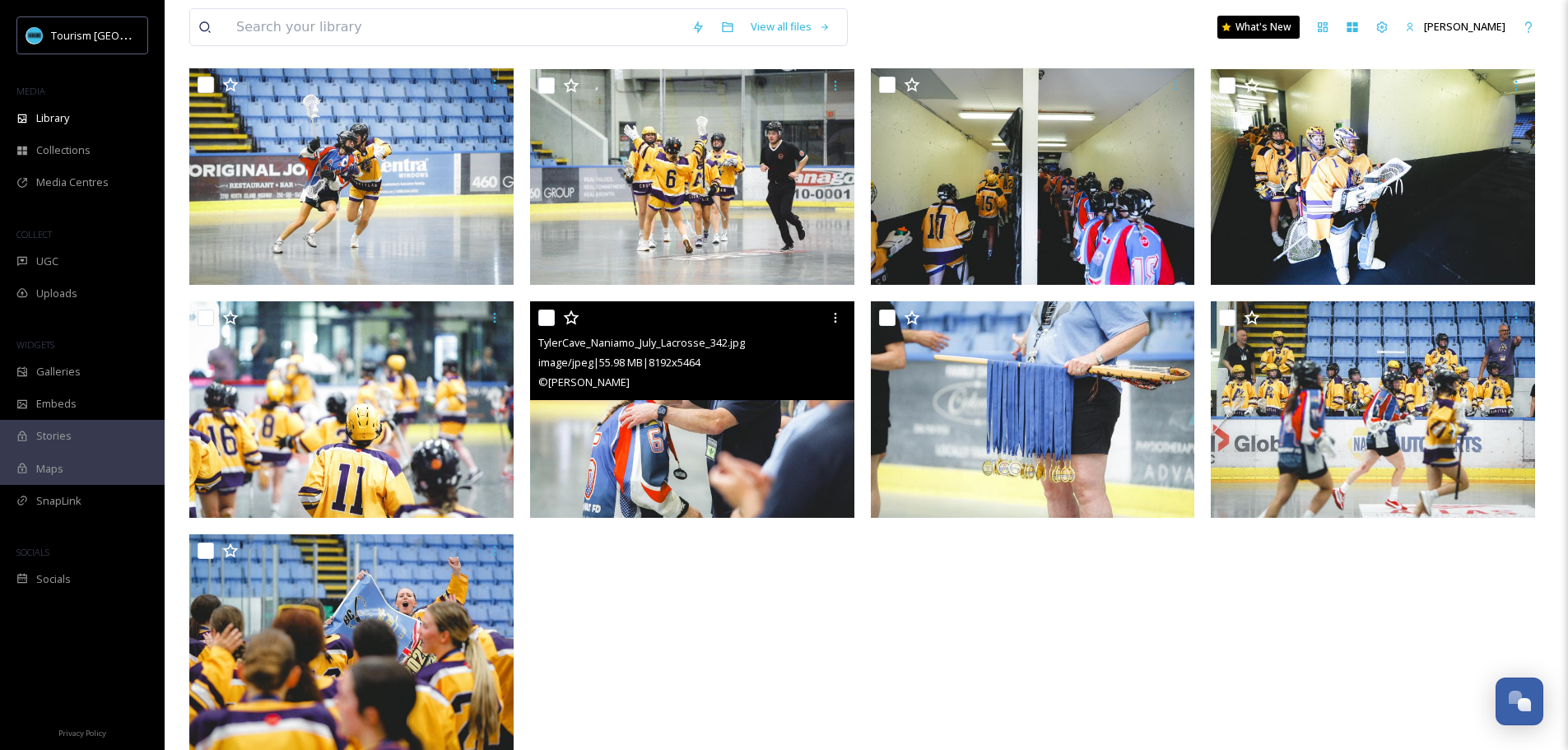
scroll to position [3210, 0]
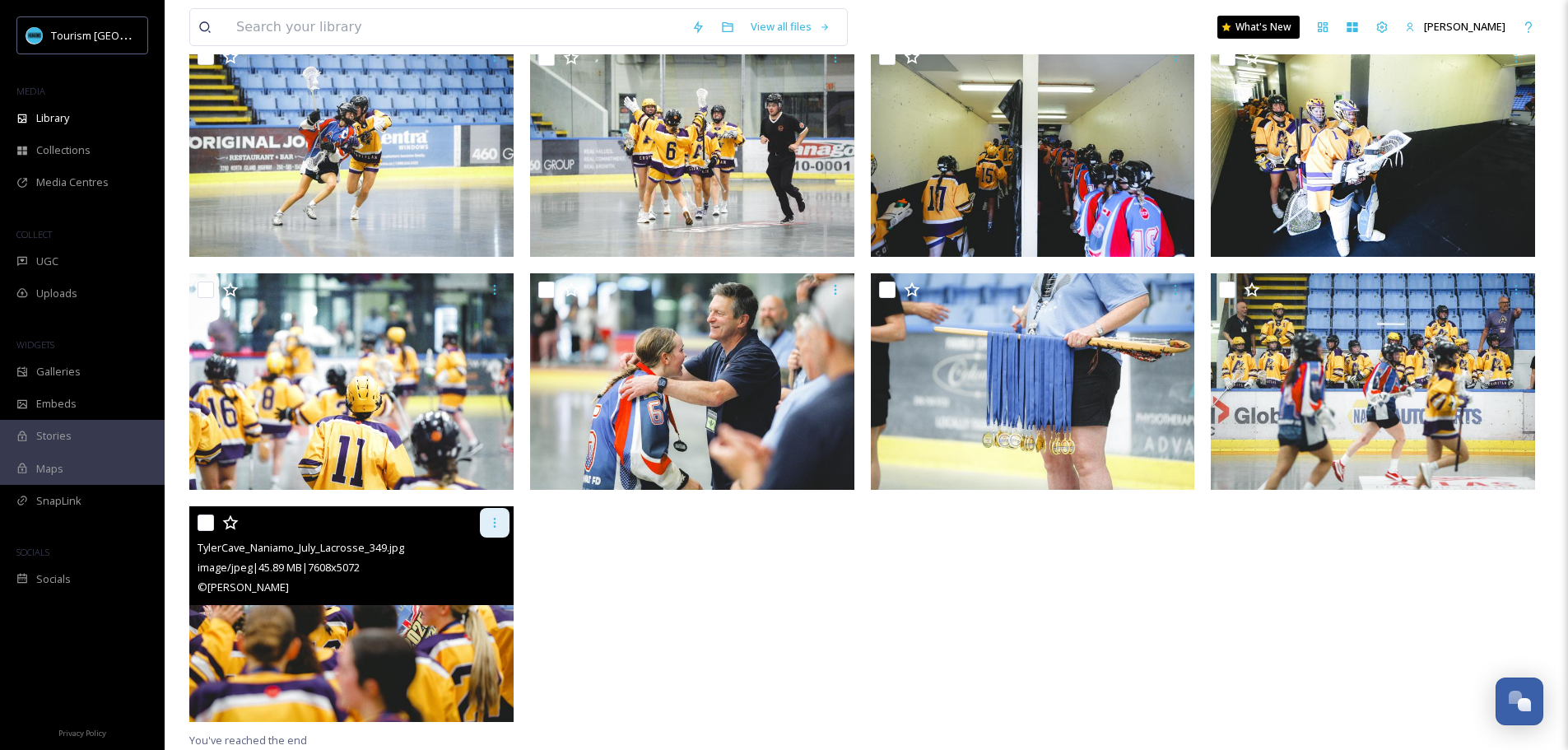
click at [491, 528] on icon at bounding box center [495, 523] width 13 height 13
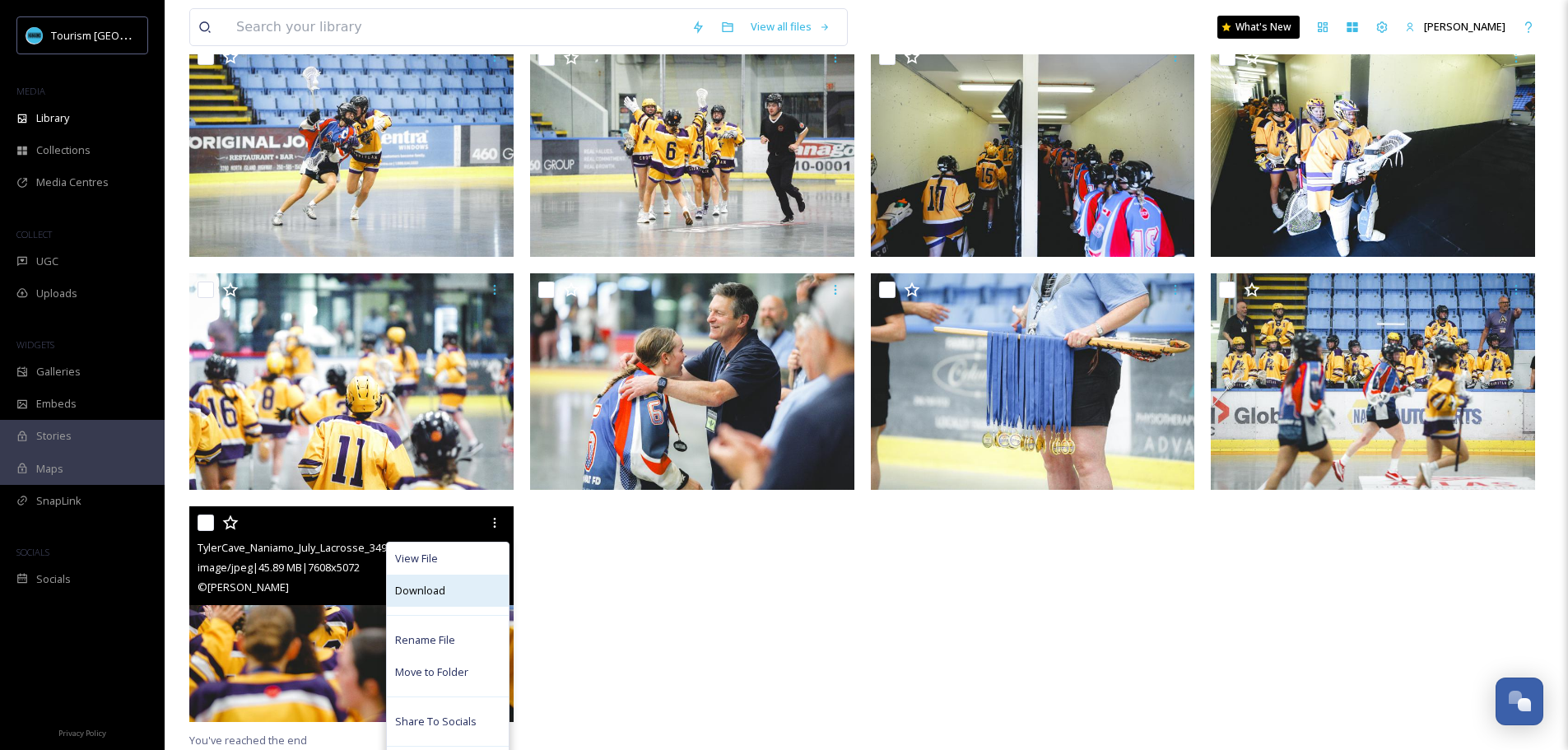
click at [452, 583] on div "Download" at bounding box center [447, 591] width 121 height 32
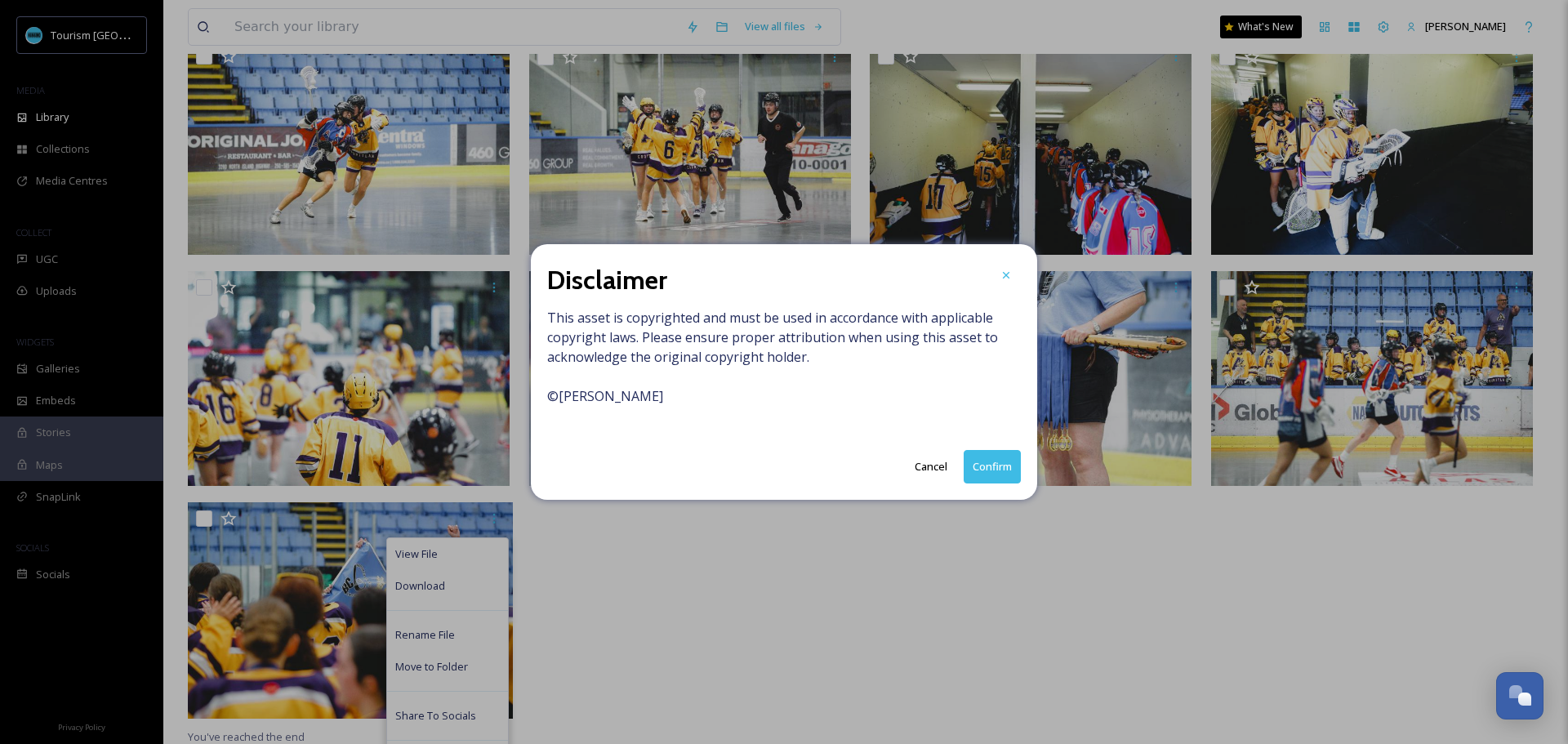
click at [989, 466] on button "Confirm" at bounding box center [992, 466] width 57 height 33
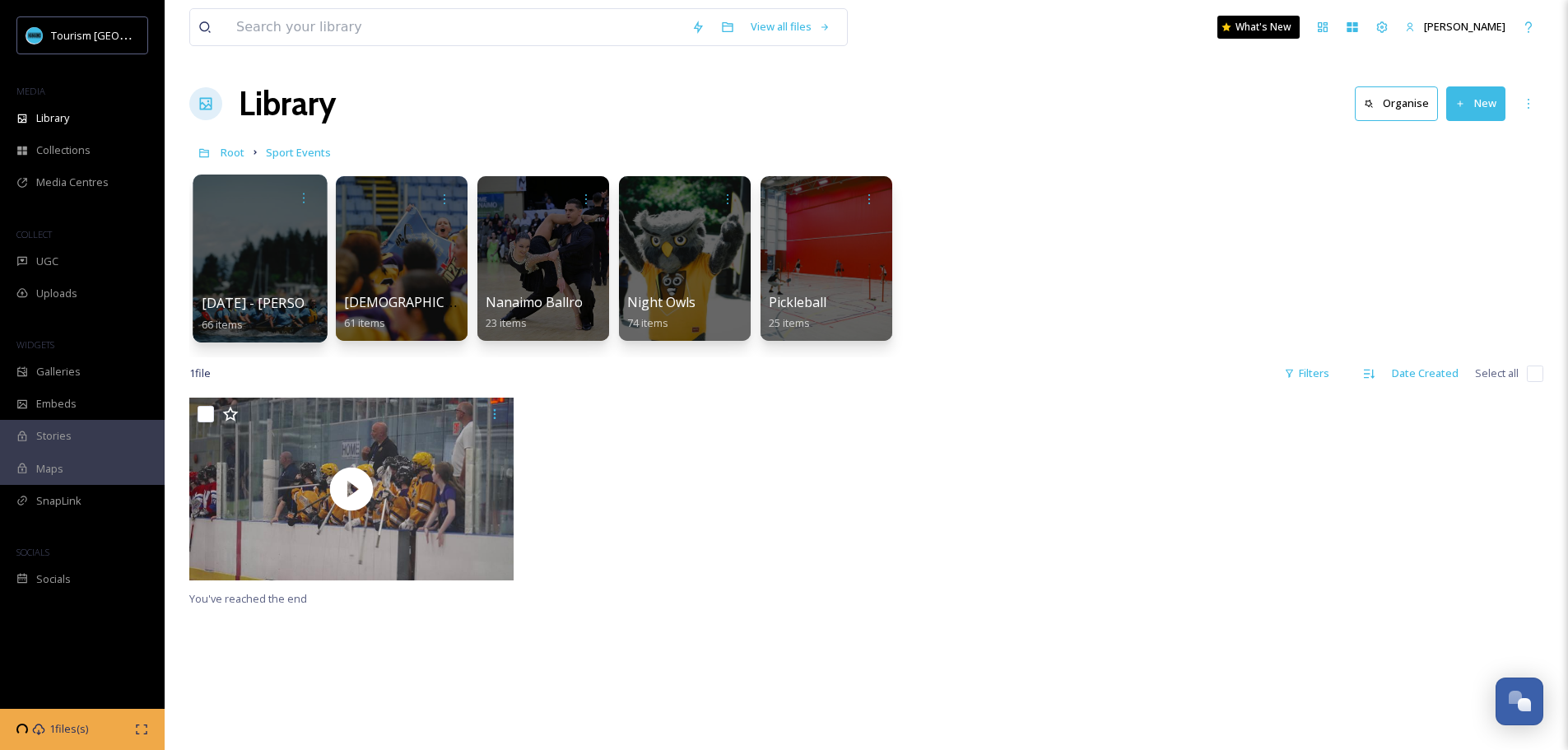
click at [246, 247] on div at bounding box center [260, 258] width 134 height 168
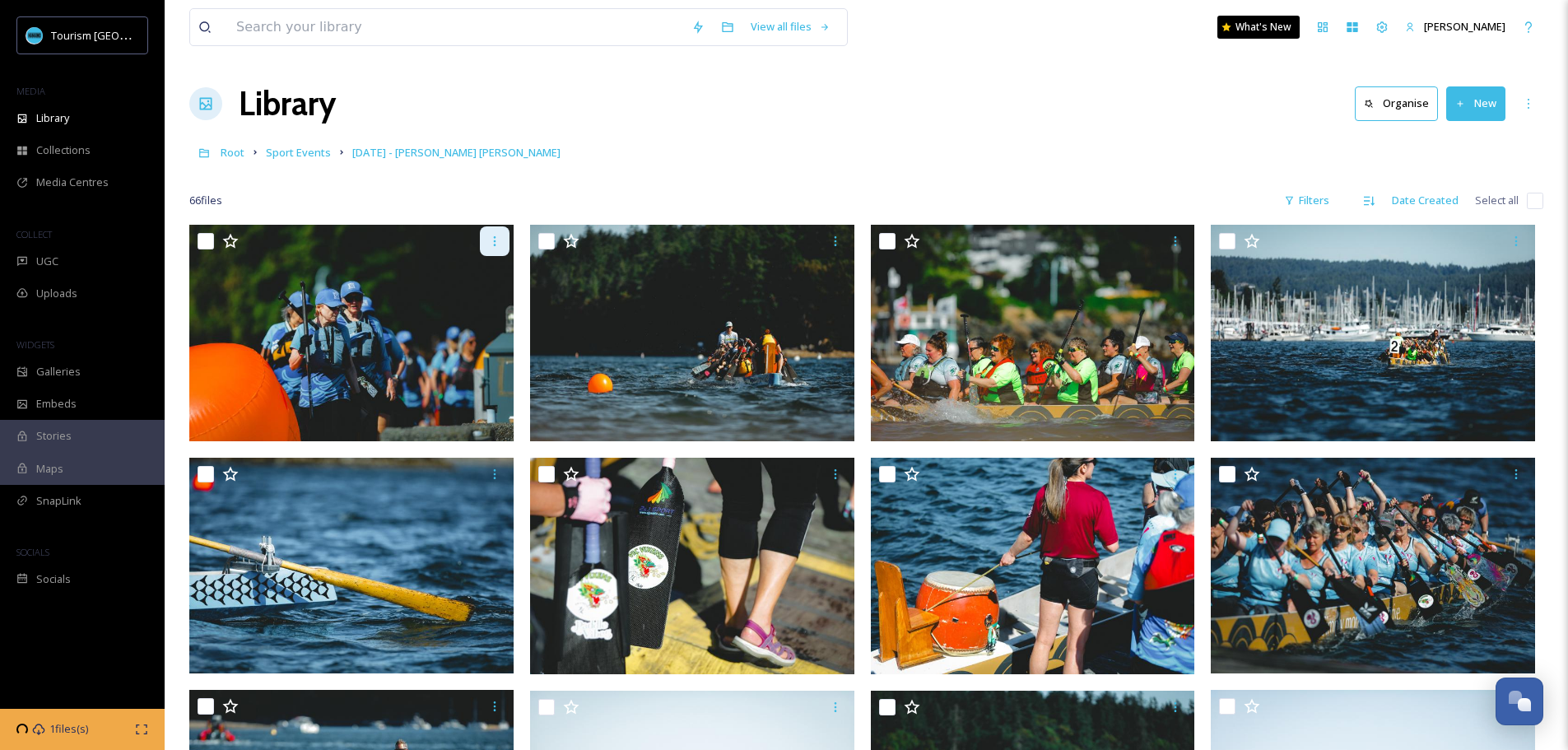
click at [497, 238] on icon at bounding box center [495, 241] width 13 height 13
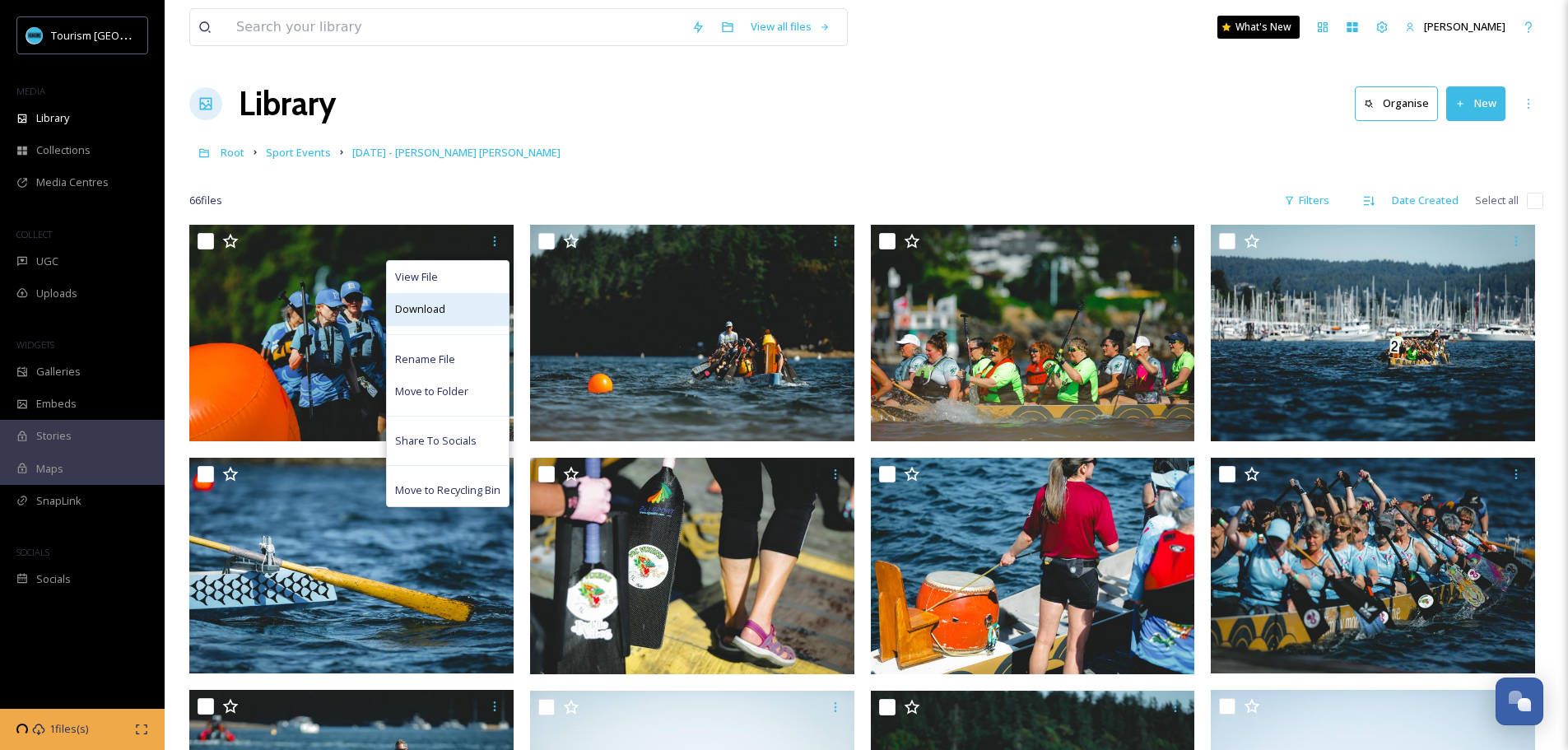
click at [453, 300] on div "Download" at bounding box center [447, 309] width 121 height 32
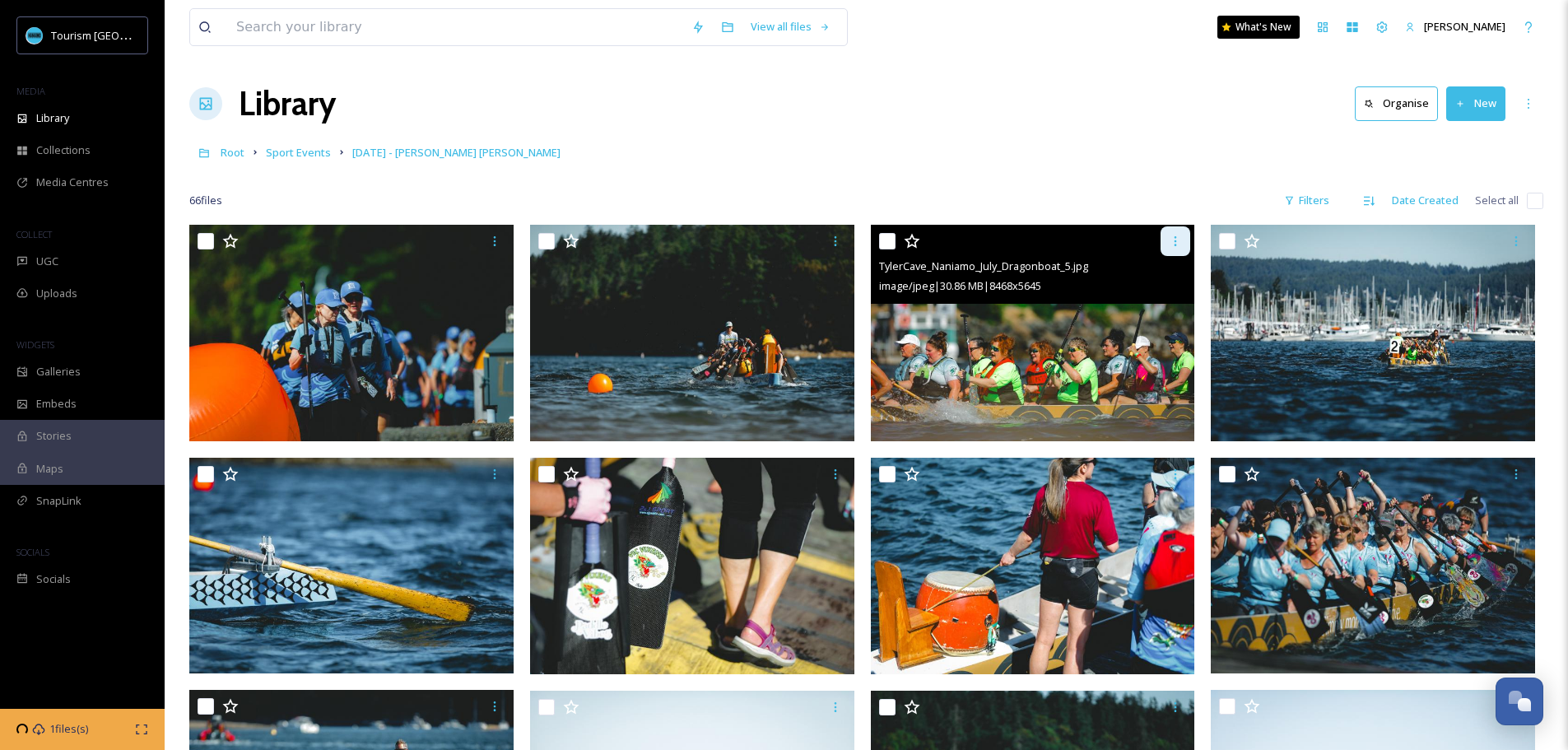
click at [1182, 239] on icon at bounding box center [1175, 241] width 13 height 13
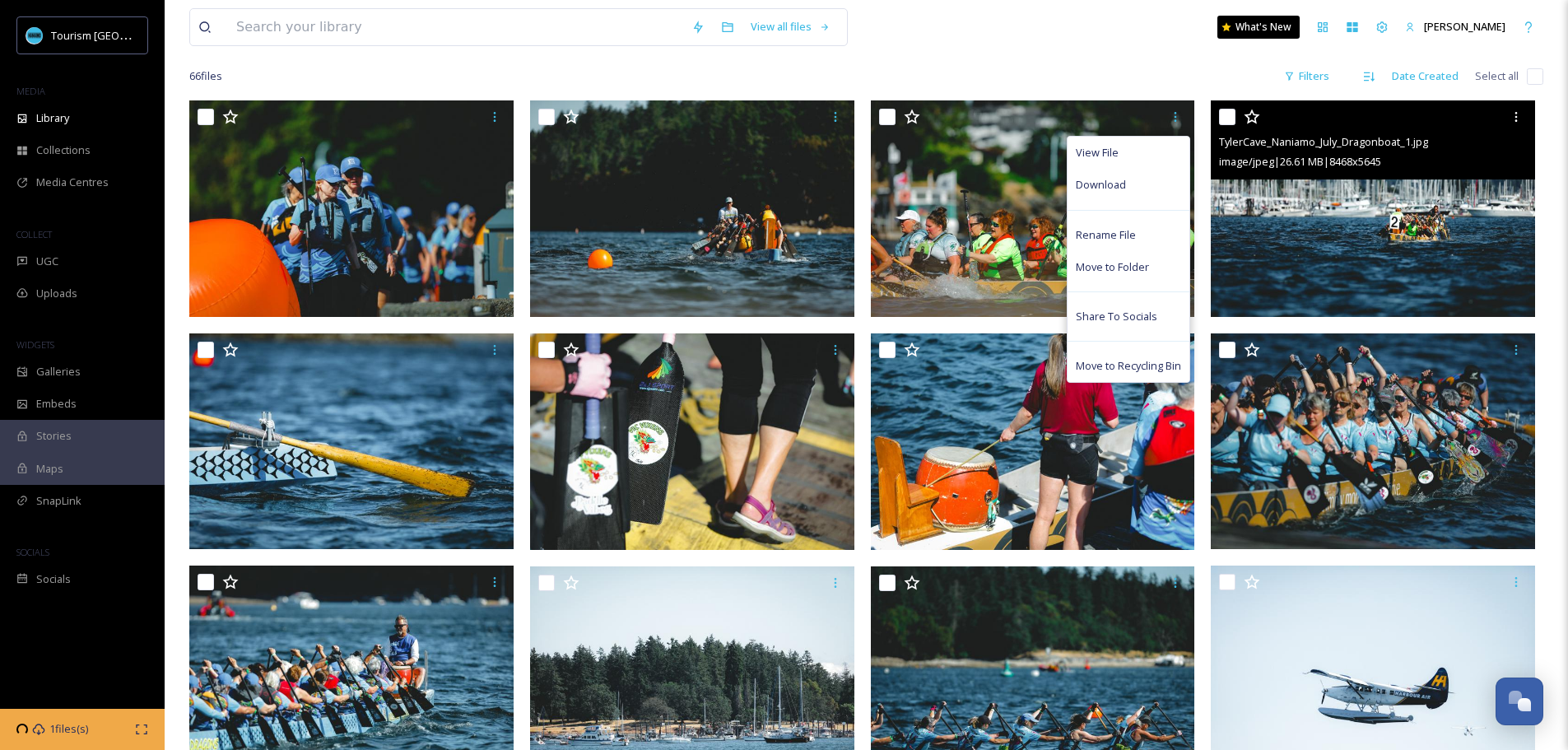
scroll to position [164, 0]
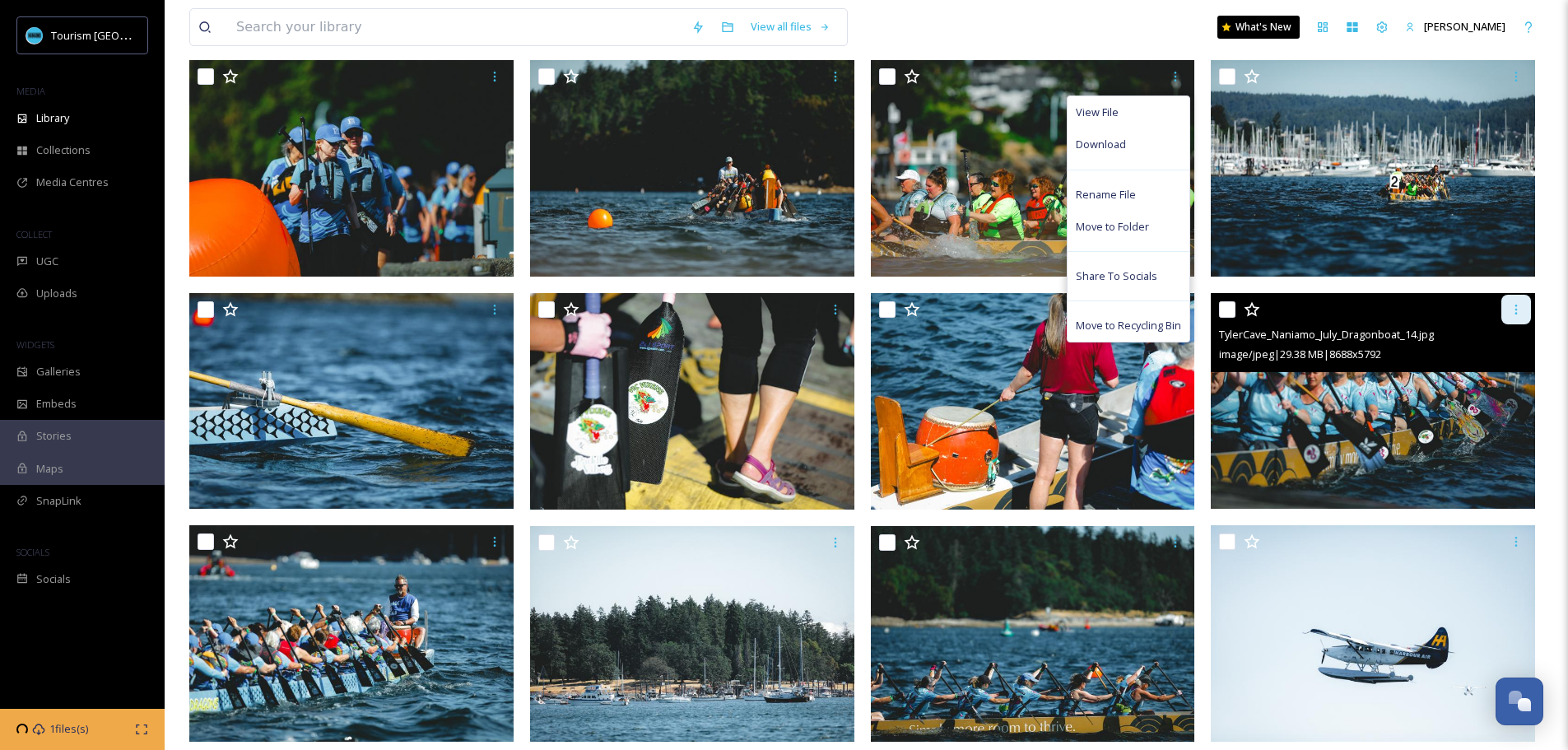
click at [1521, 310] on icon at bounding box center [1516, 310] width 13 height 13
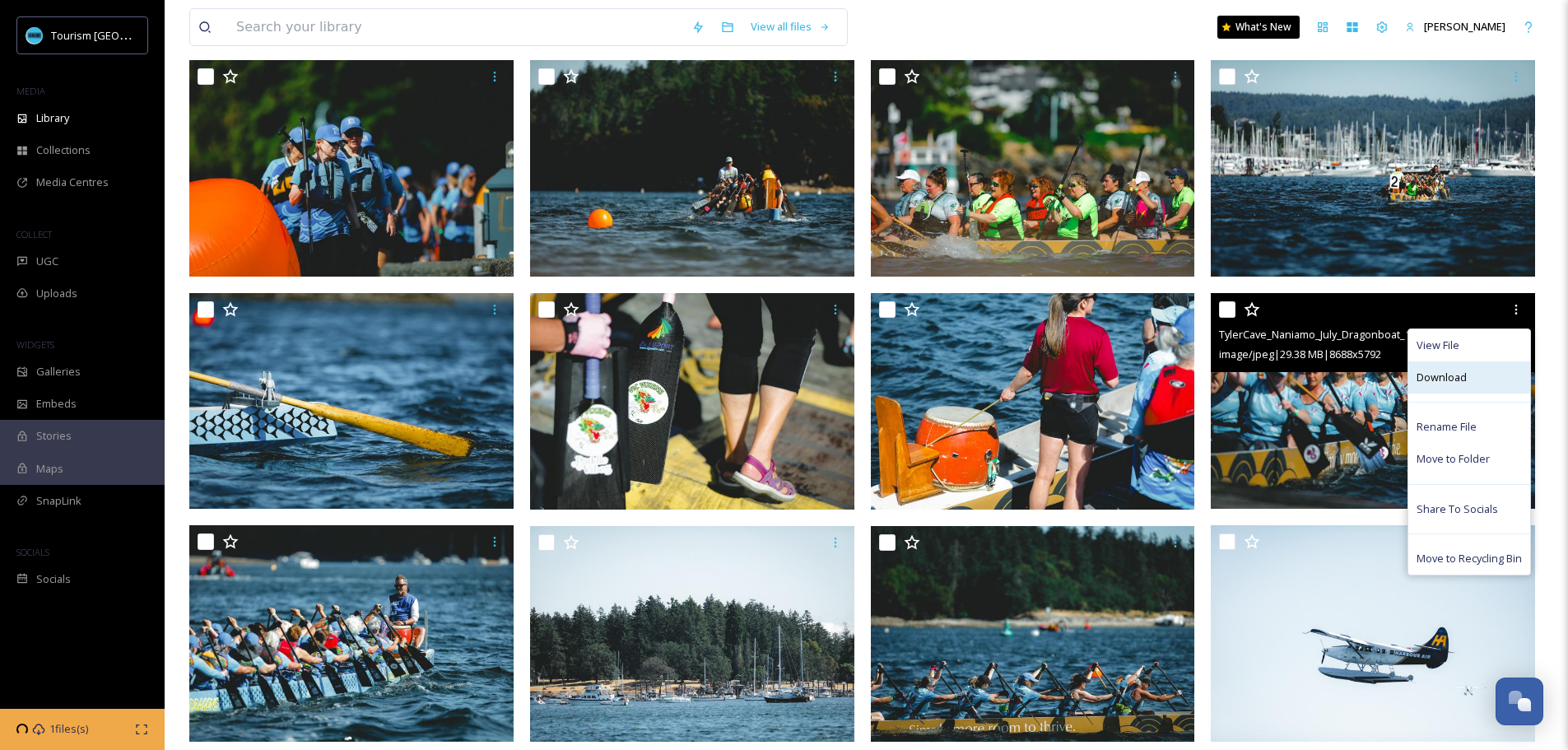
click at [1469, 384] on div "Download" at bounding box center [1468, 377] width 121 height 32
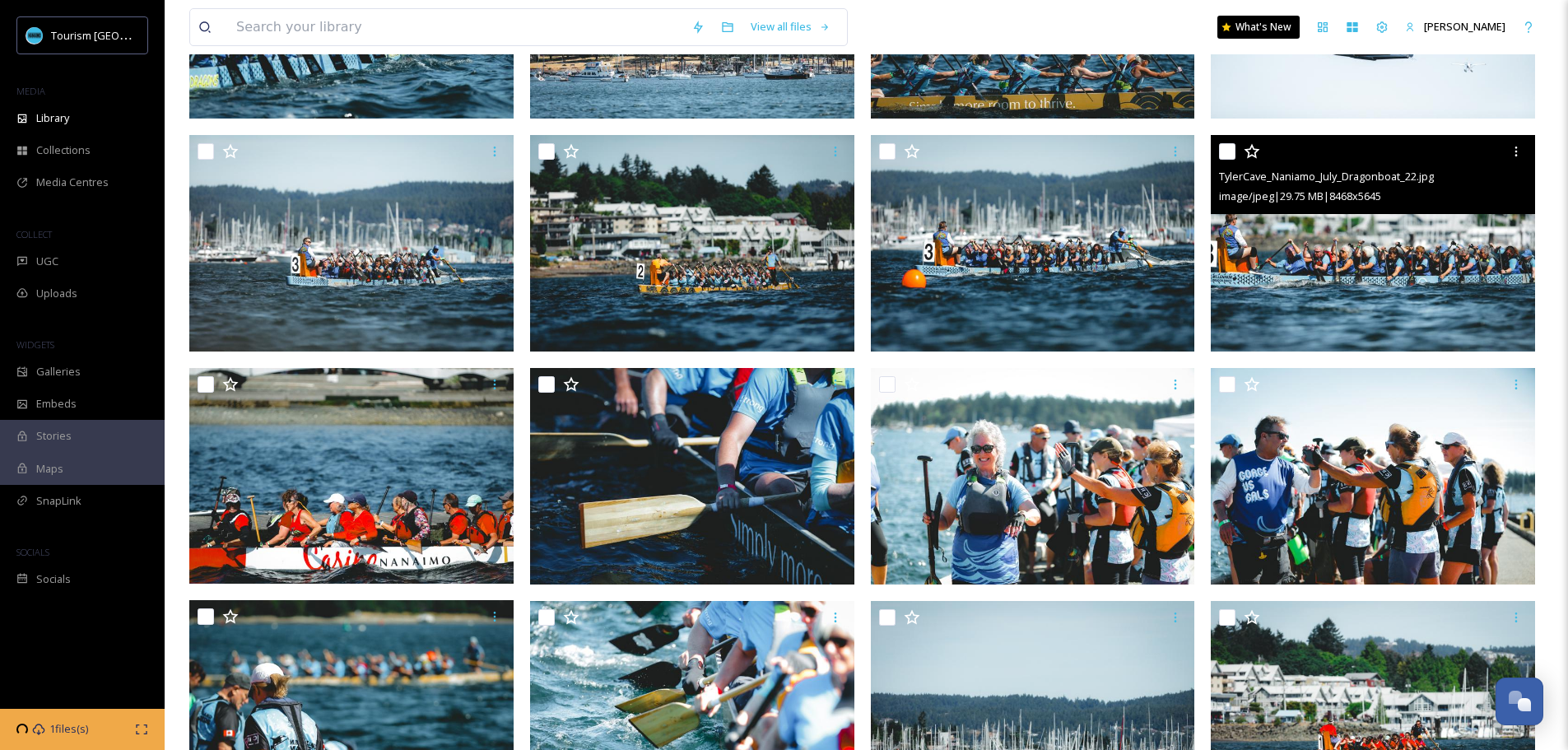
scroll to position [823, 0]
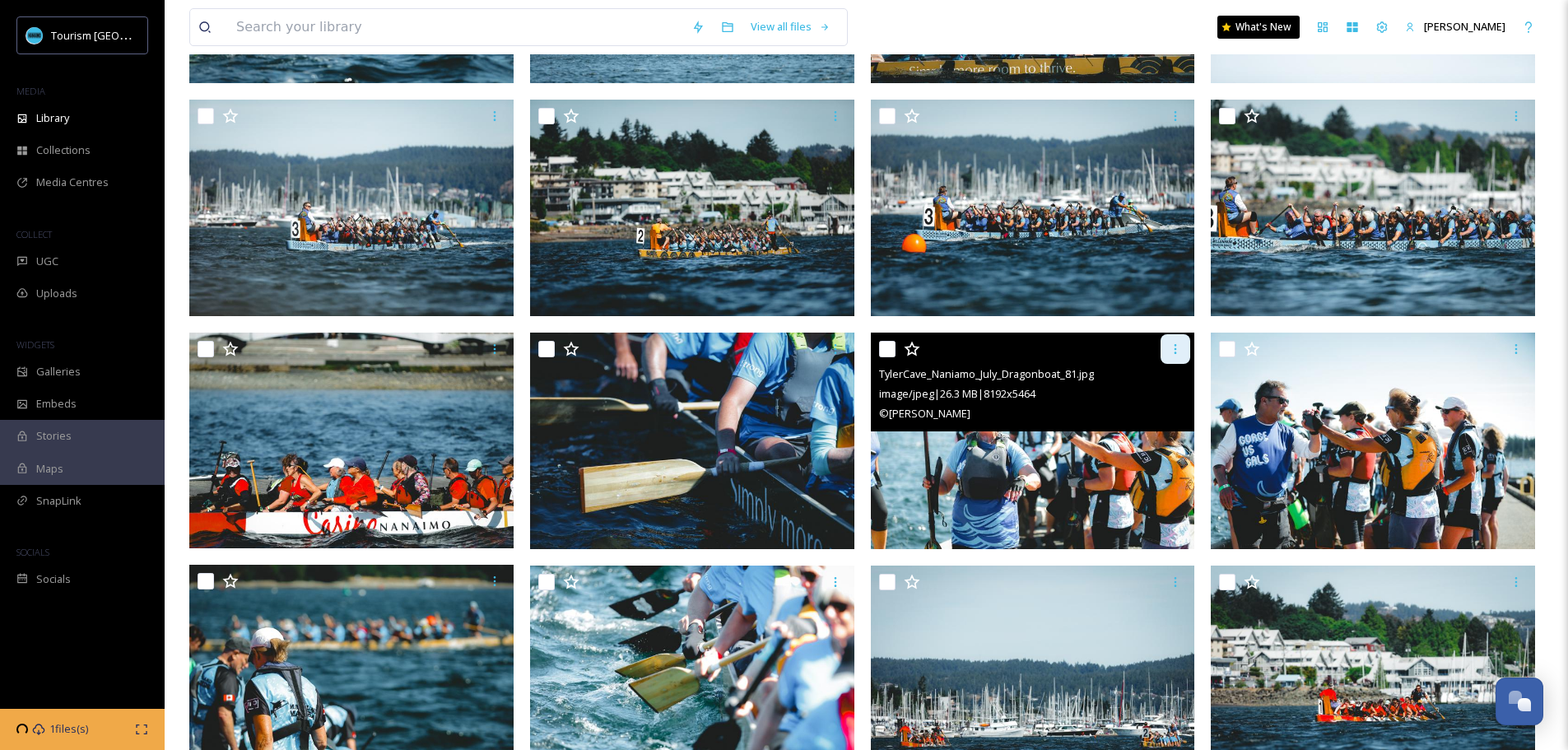
click at [1173, 353] on icon at bounding box center [1175, 349] width 13 height 13
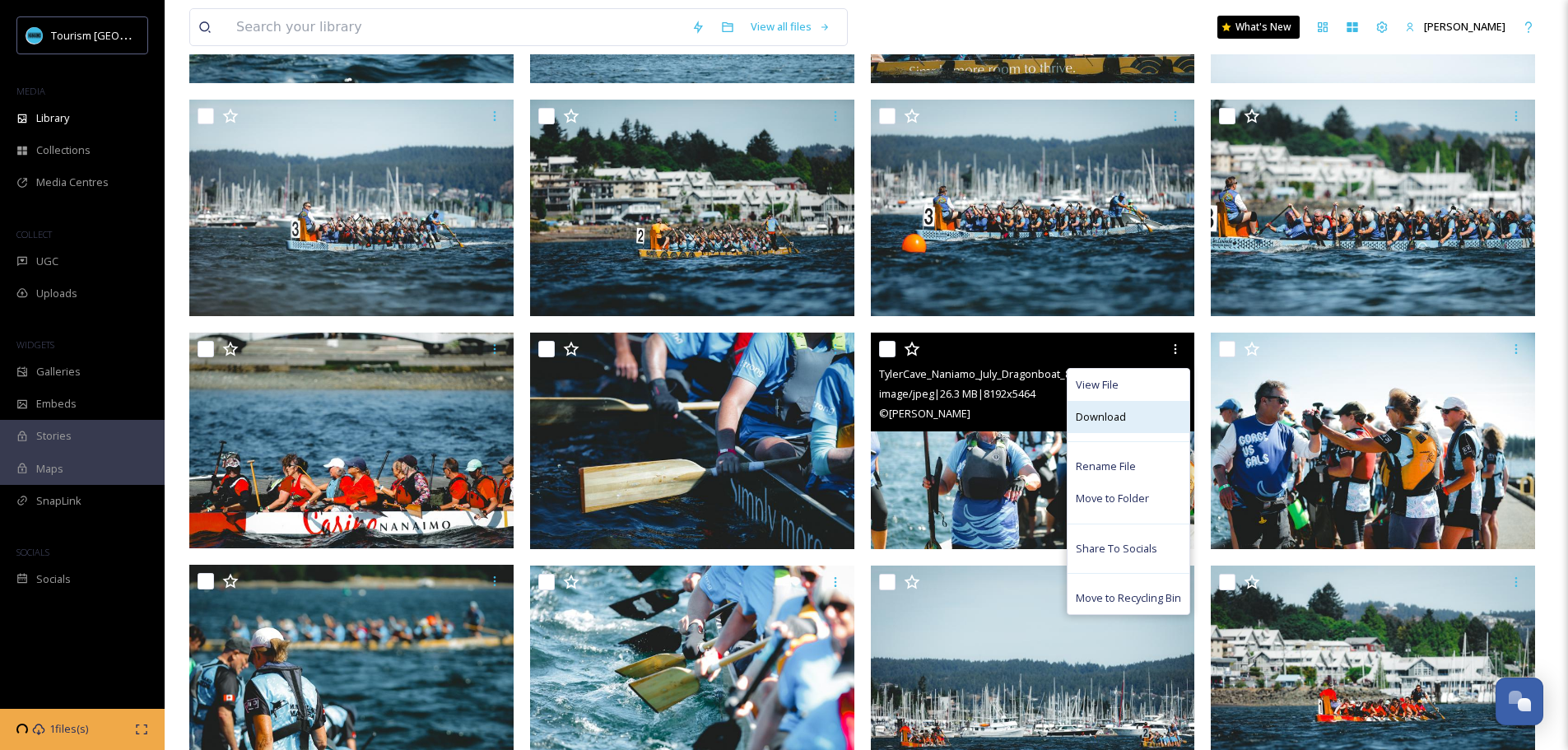
click at [1106, 417] on span "Download" at bounding box center [1101, 416] width 50 height 16
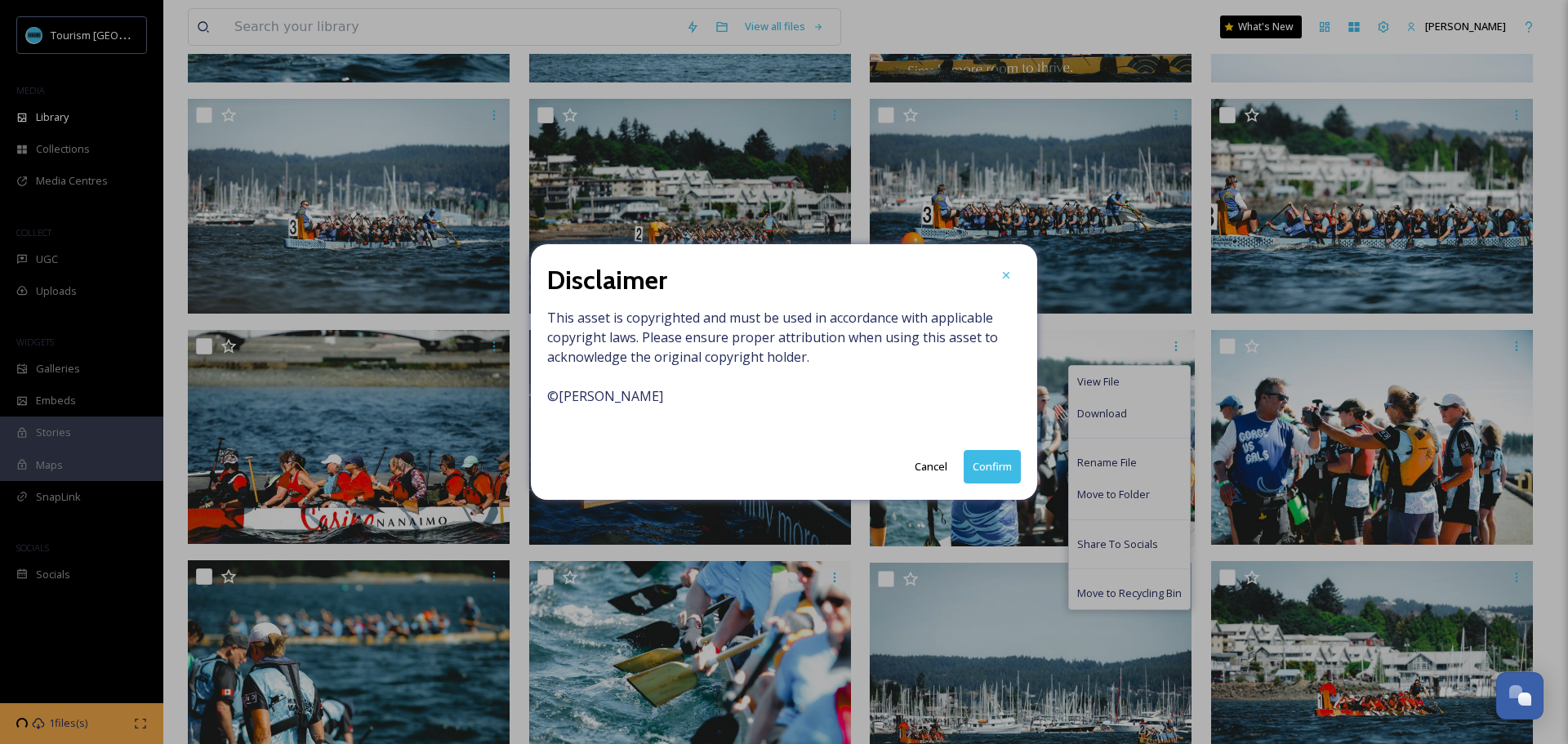
click at [989, 466] on button "Confirm" at bounding box center [992, 466] width 57 height 33
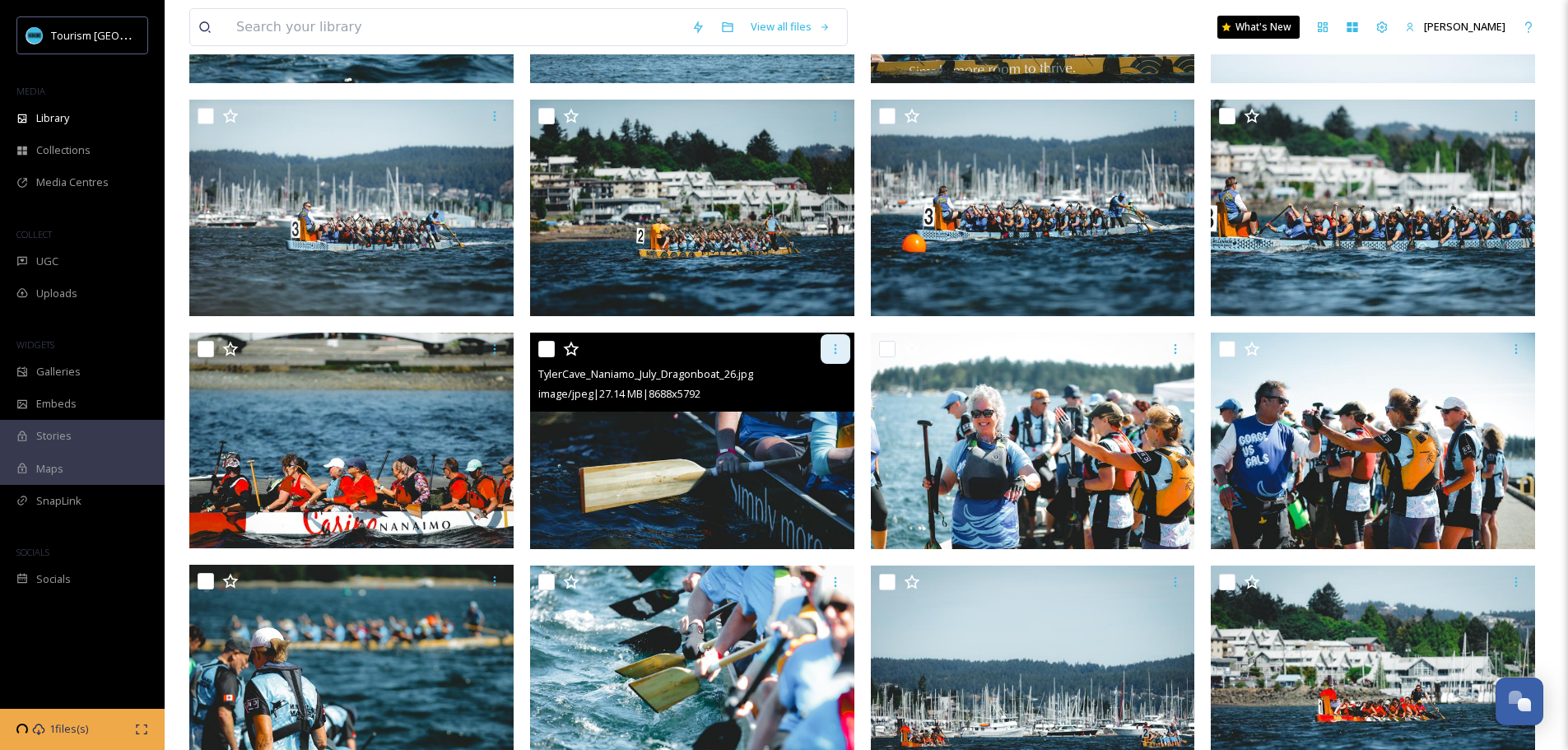
click at [842, 347] on div at bounding box center [835, 349] width 29 height 29
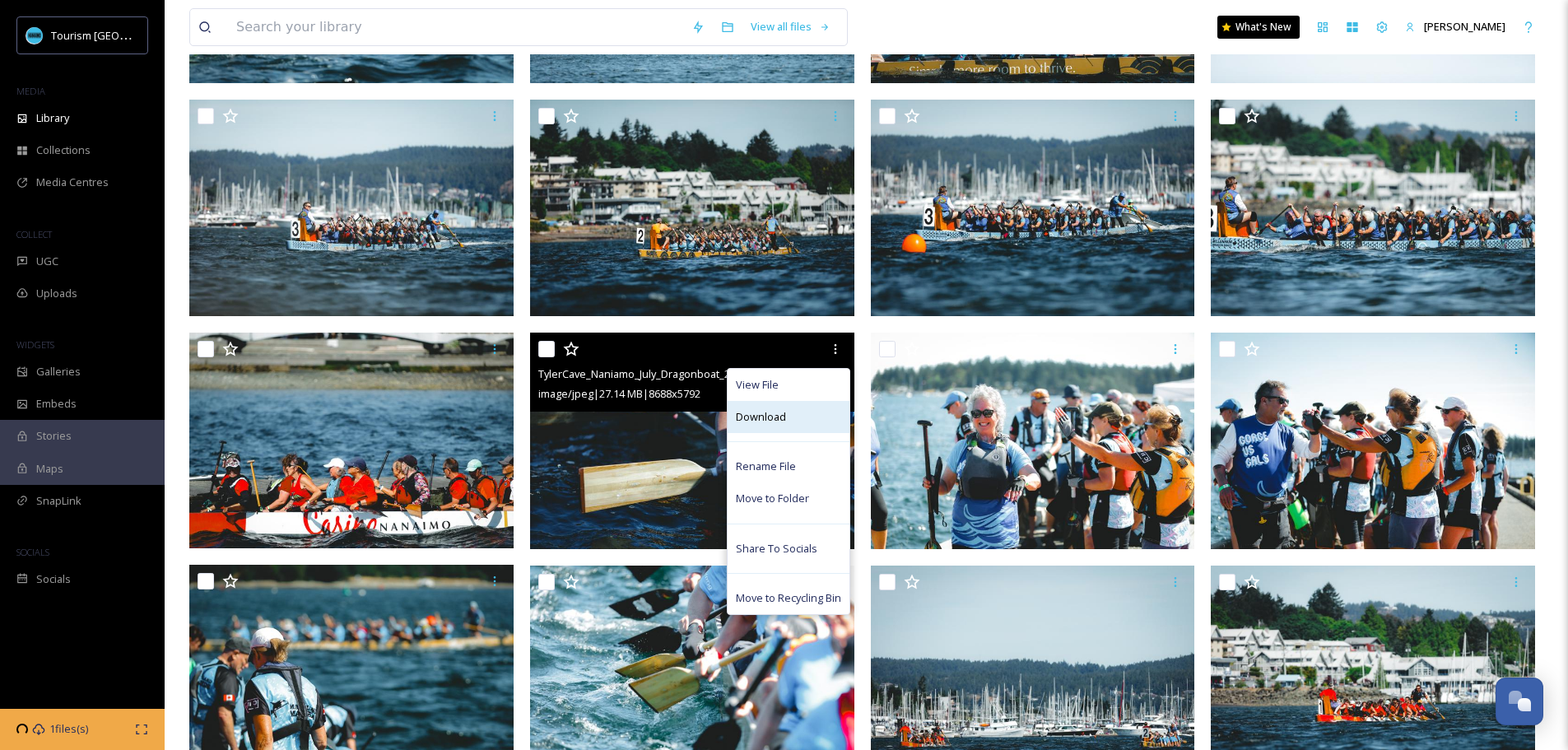
click at [778, 423] on span "Download" at bounding box center [761, 416] width 50 height 16
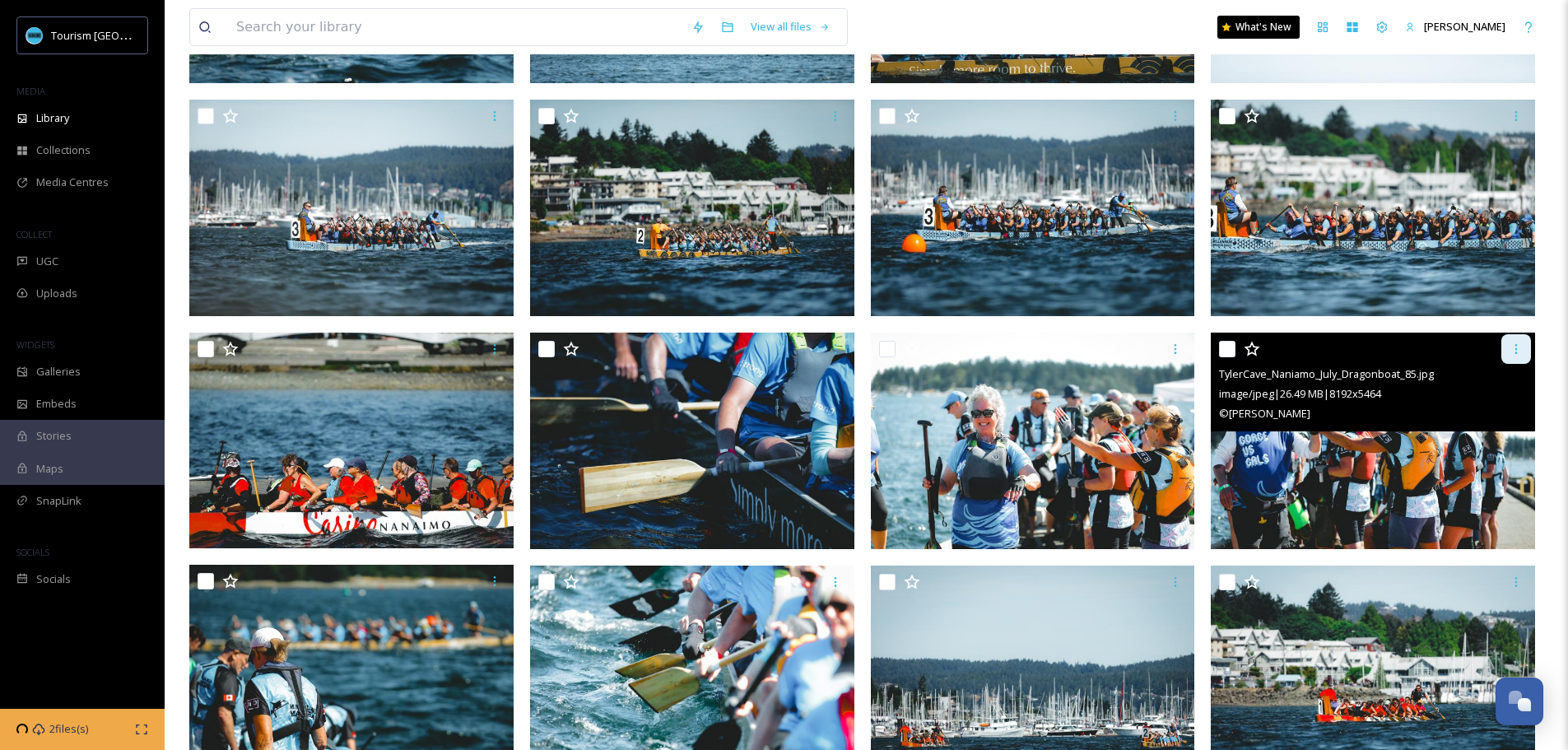
click at [1520, 343] on icon at bounding box center [1516, 349] width 13 height 13
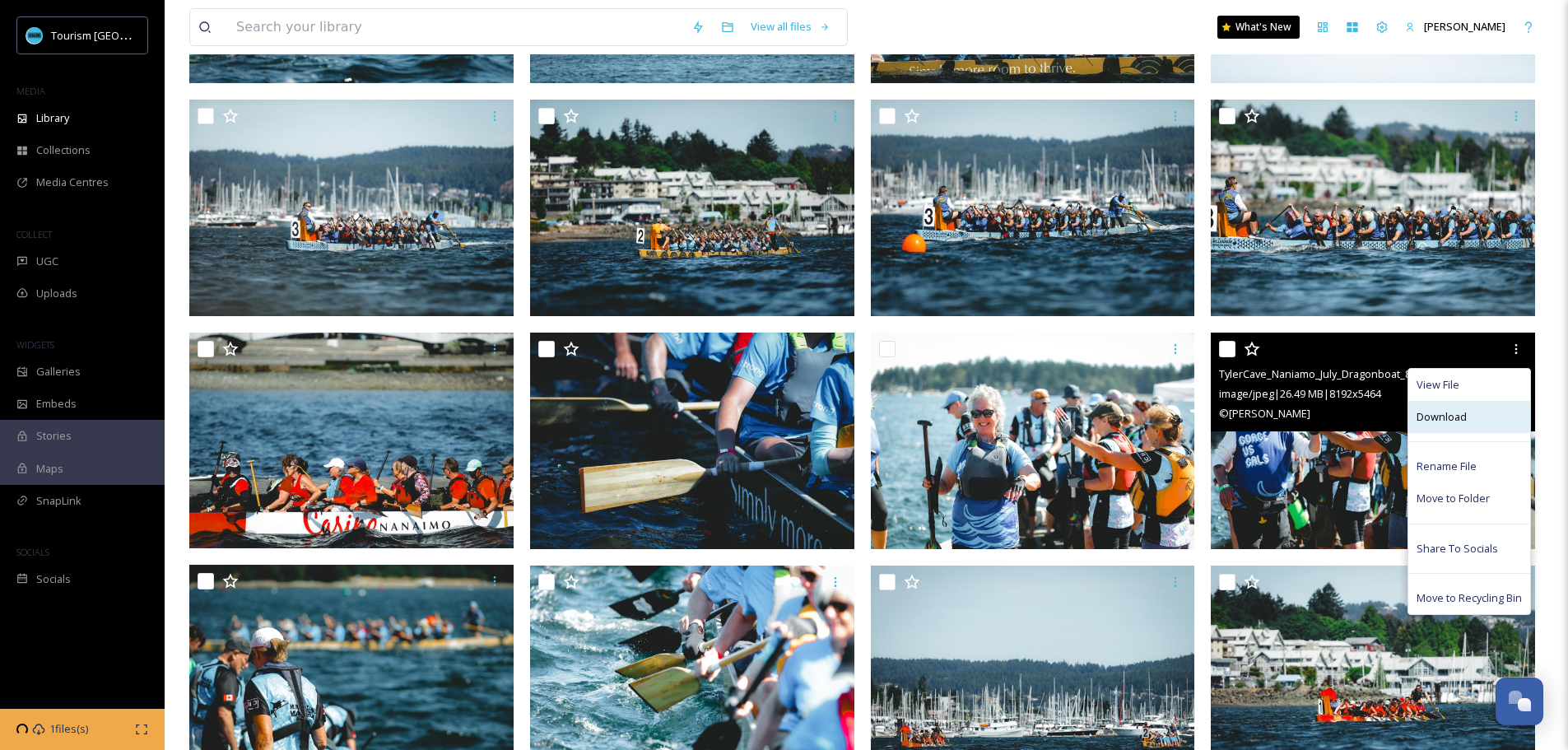
click at [1470, 422] on div "Download" at bounding box center [1468, 416] width 121 height 32
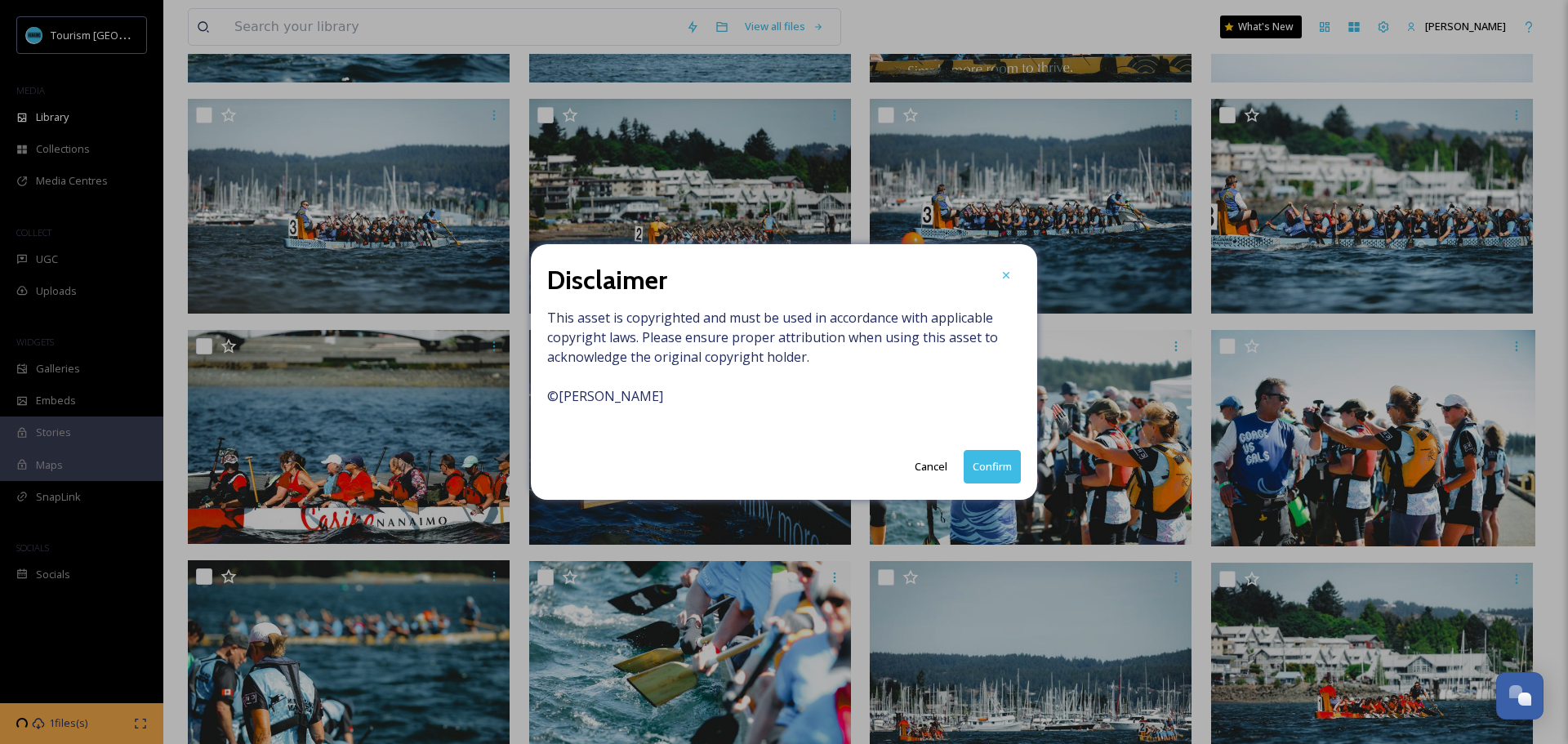
click at [994, 472] on button "Confirm" at bounding box center [992, 466] width 57 height 33
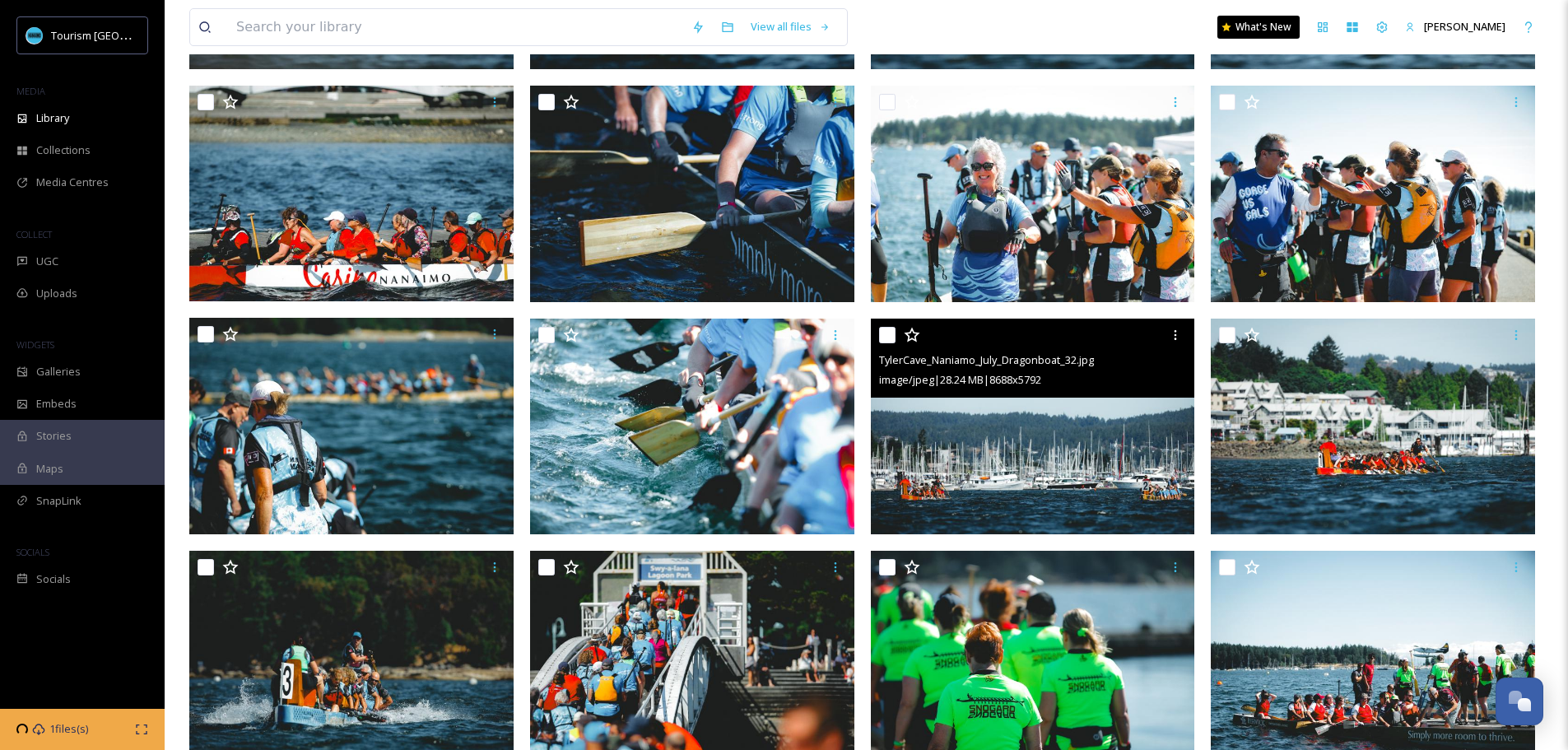
scroll to position [1152, 0]
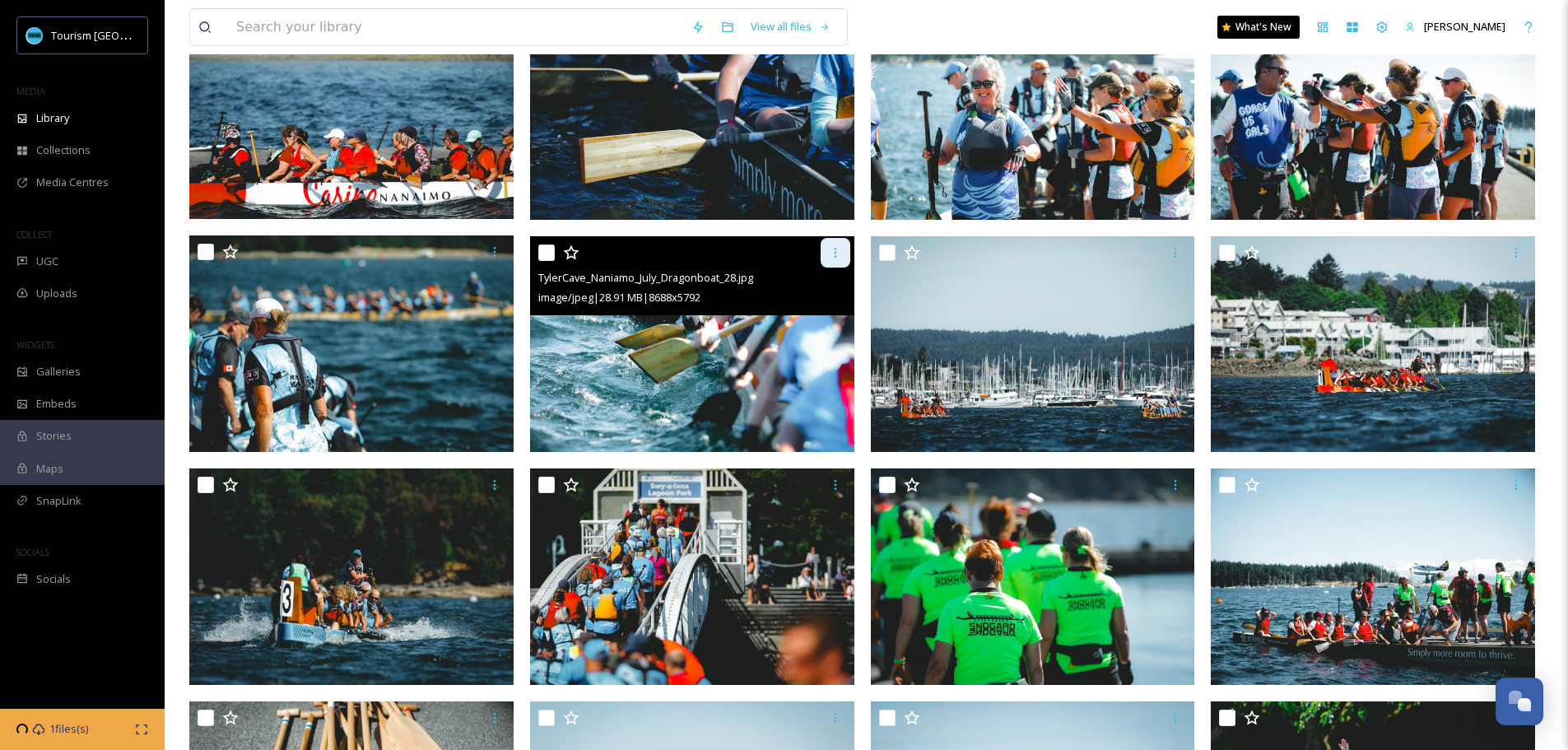
click at [840, 246] on icon at bounding box center [835, 253] width 13 height 13
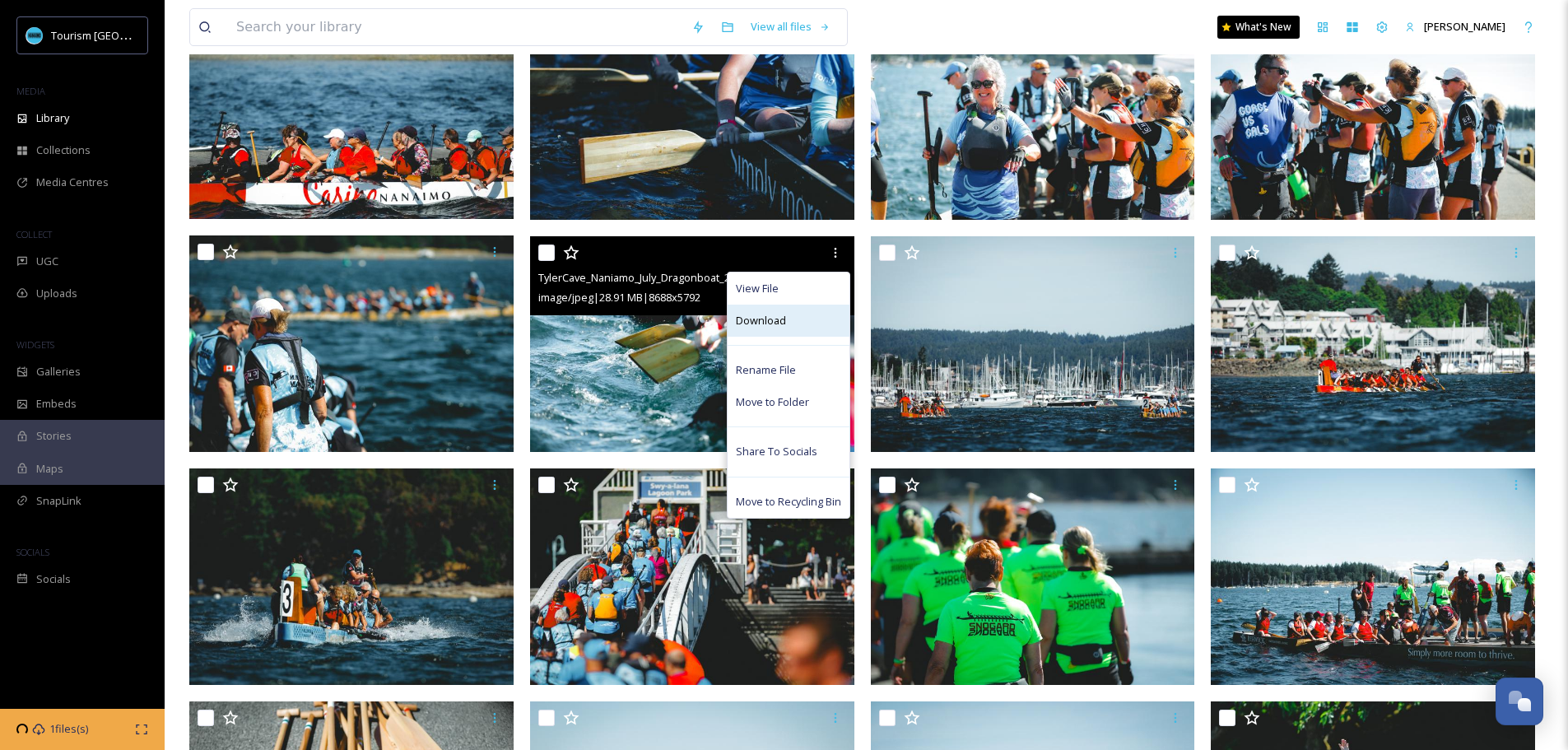
click at [786, 319] on div "Download" at bounding box center [788, 321] width 121 height 32
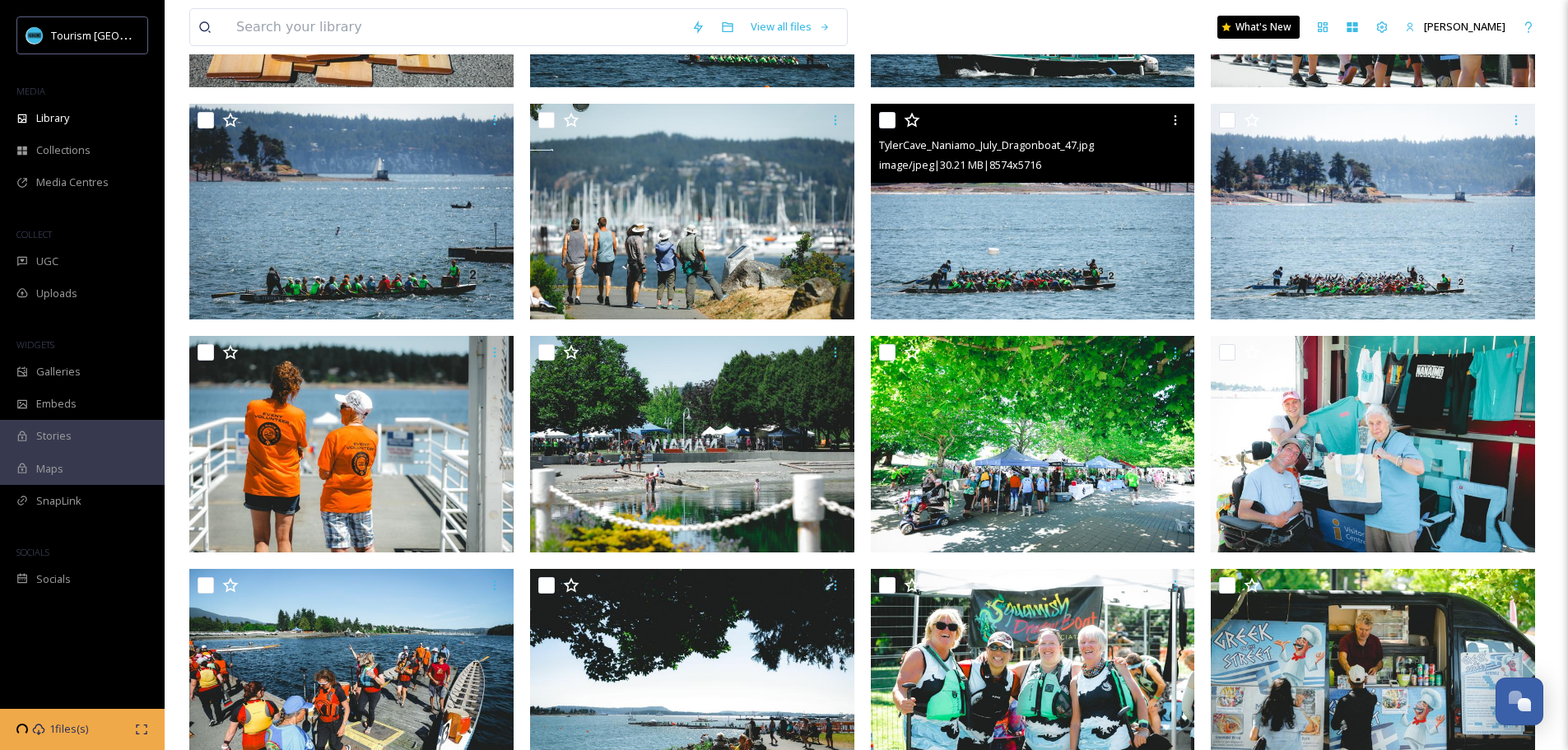
scroll to position [2058, 0]
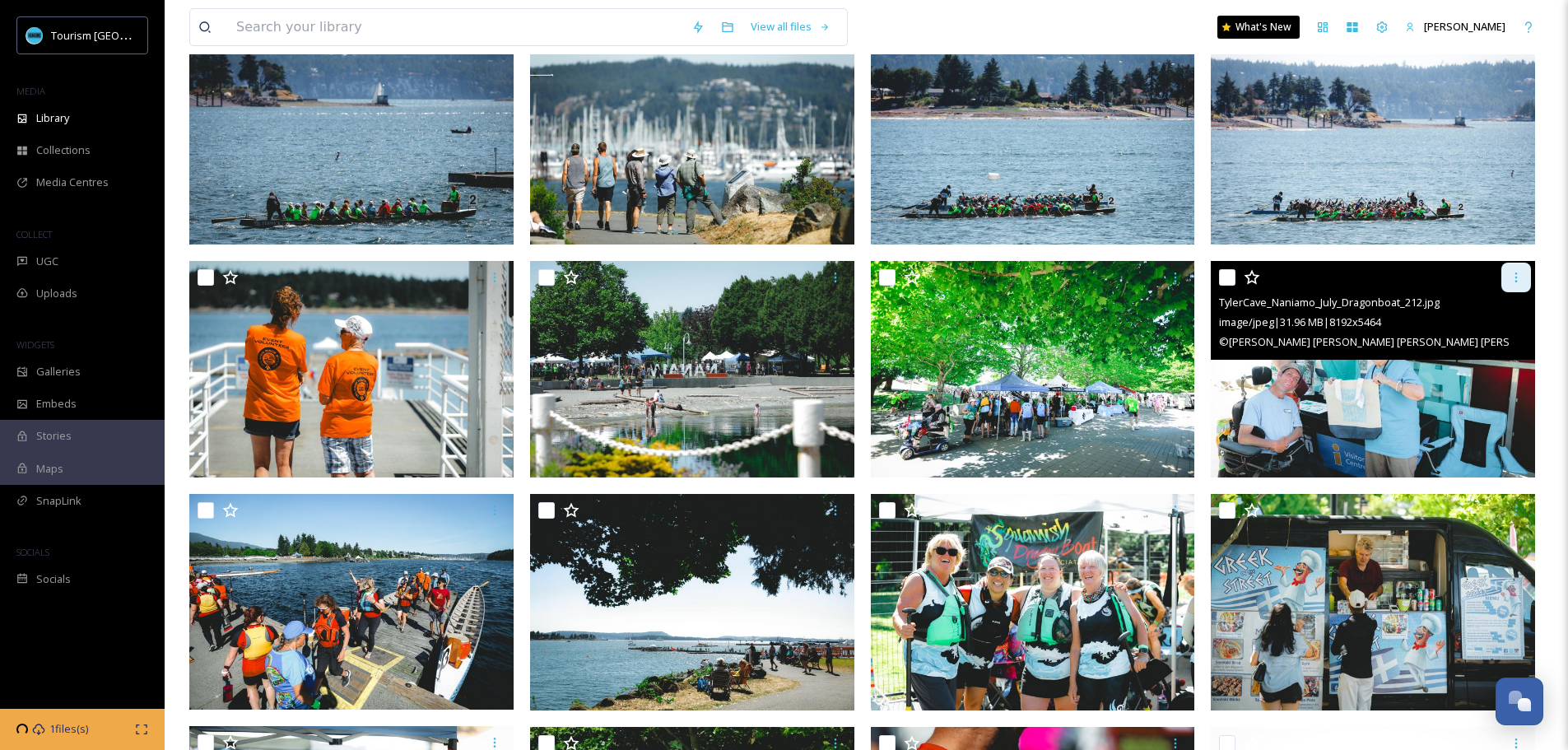
click at [1514, 279] on icon at bounding box center [1516, 277] width 13 height 13
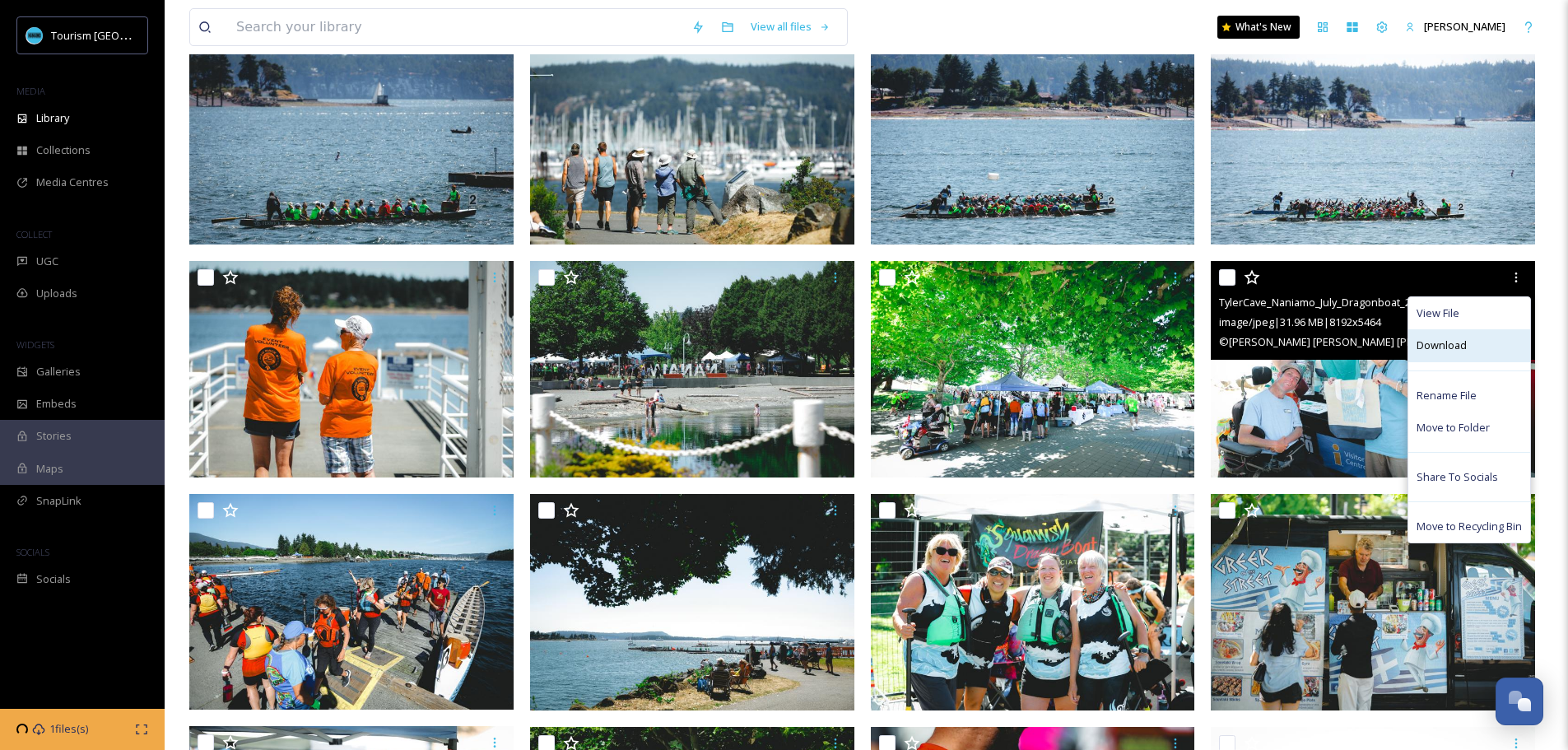
click at [1465, 335] on div "Download" at bounding box center [1468, 345] width 121 height 32
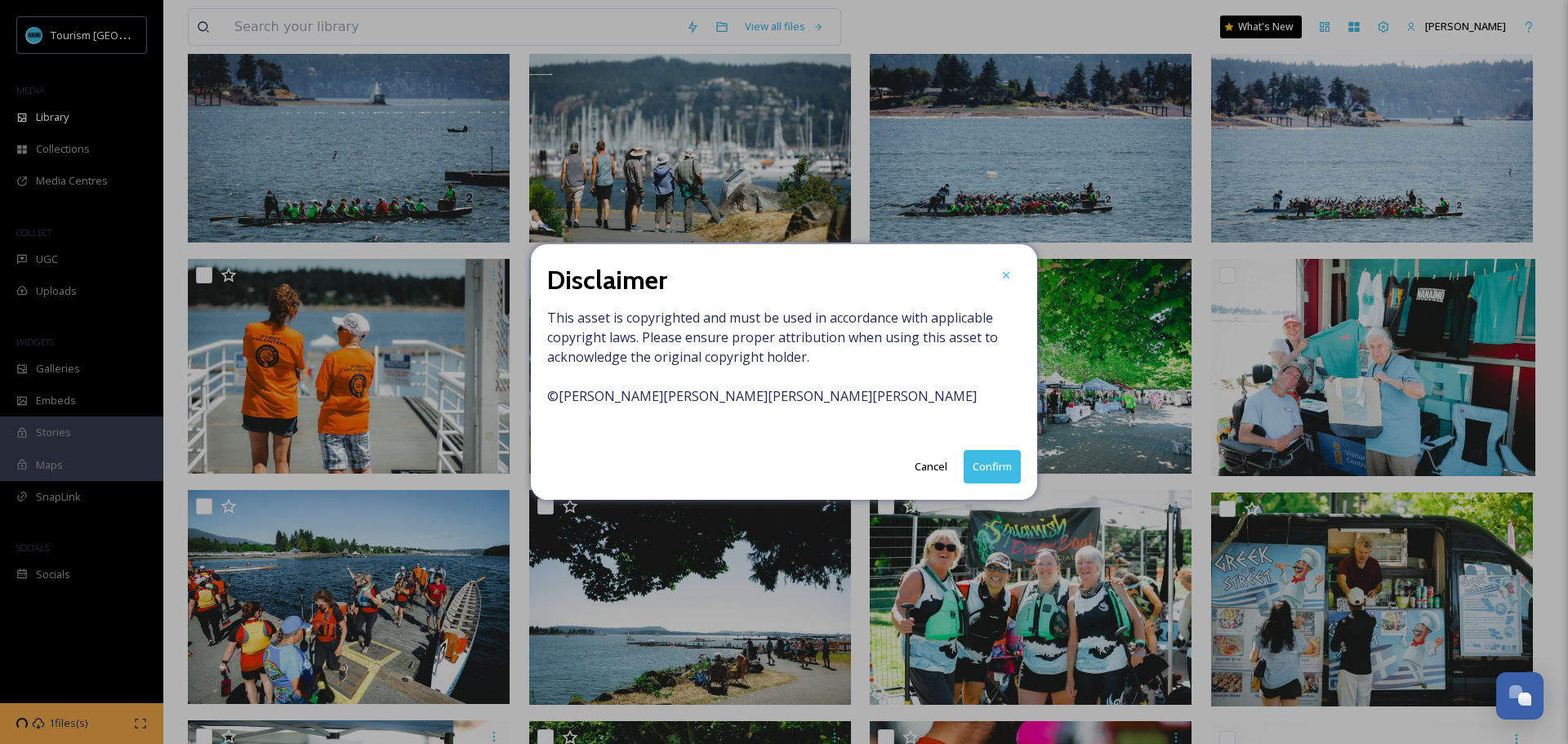
click at [978, 473] on button "Confirm" at bounding box center [992, 466] width 57 height 33
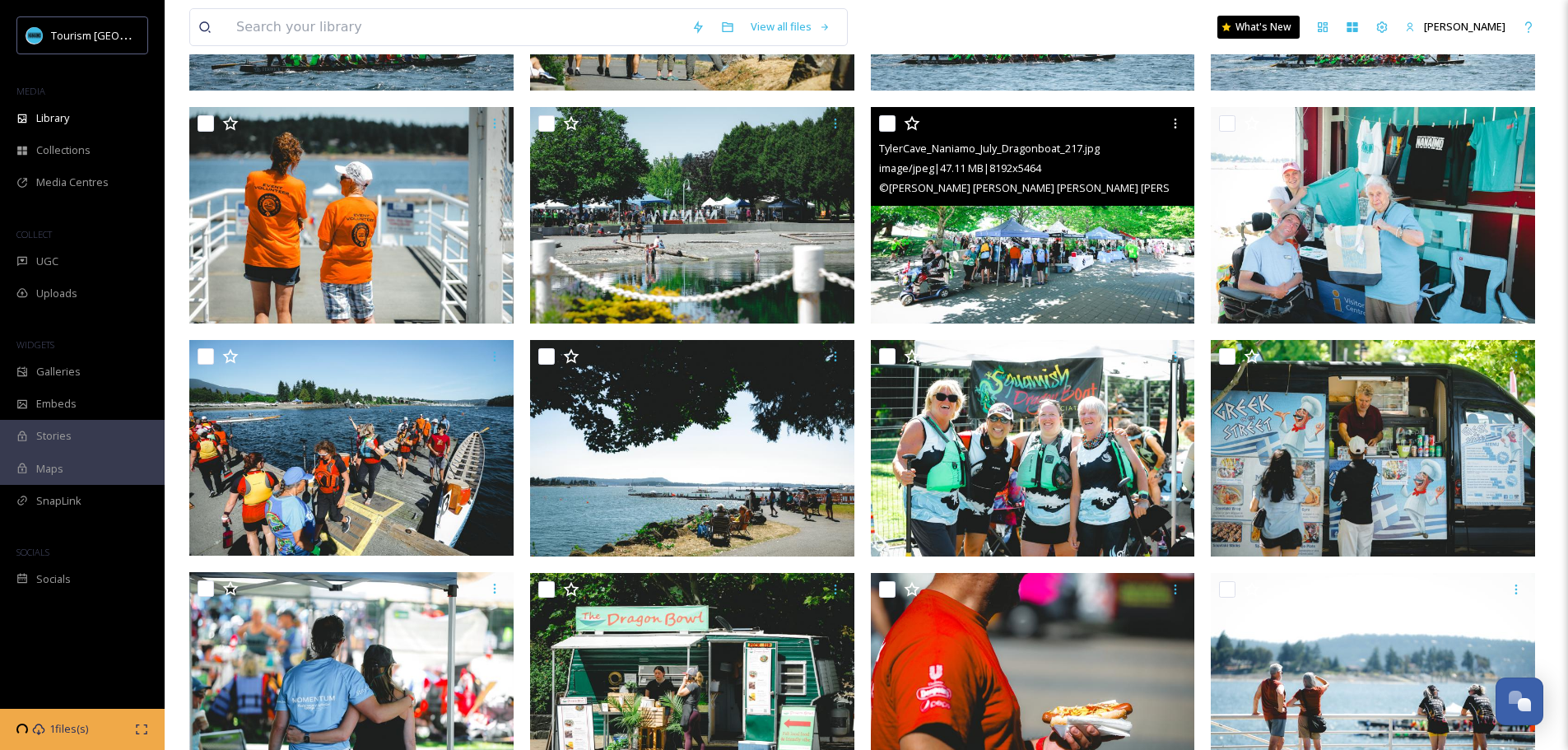
scroll to position [2223, 0]
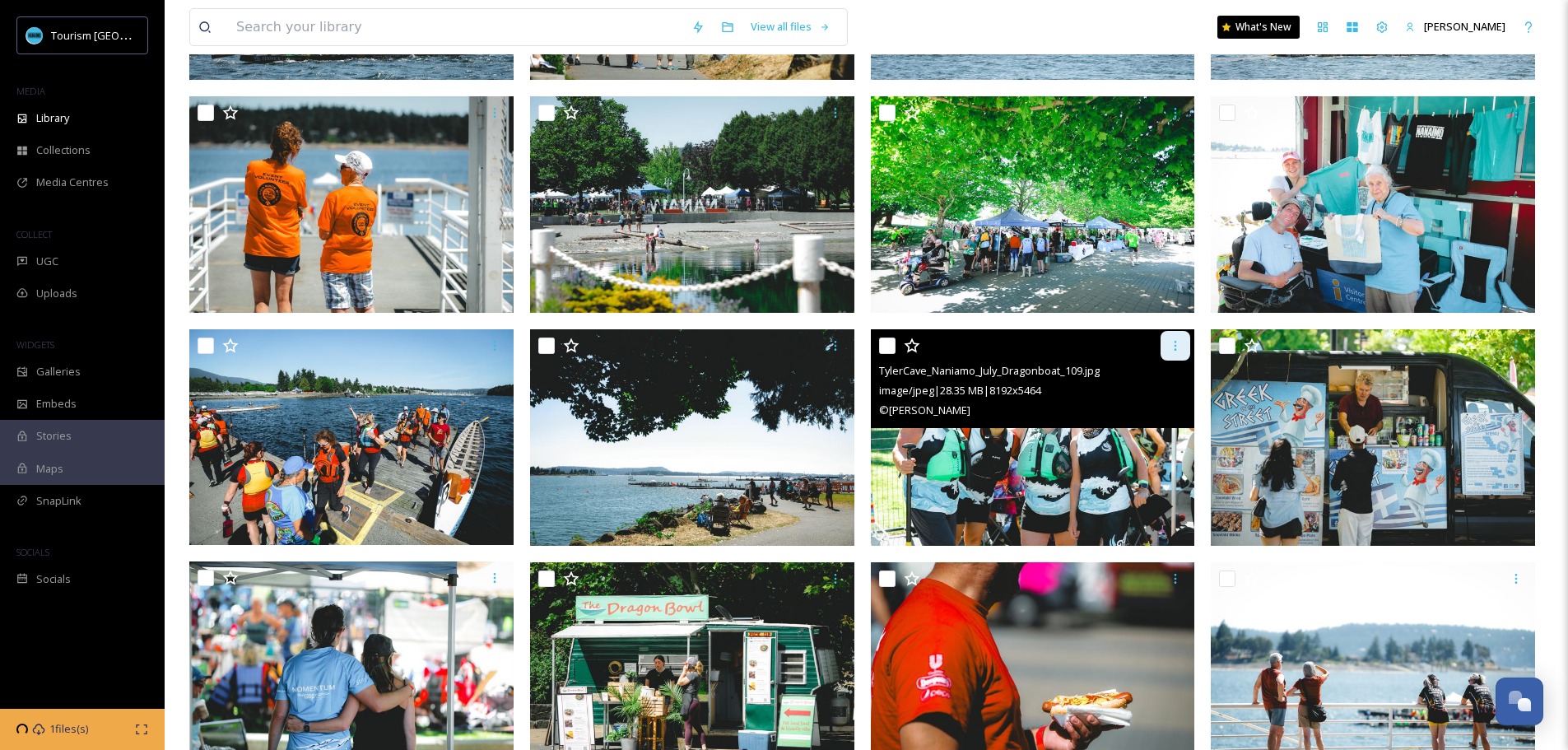
click at [1181, 339] on icon at bounding box center [1175, 346] width 13 height 13
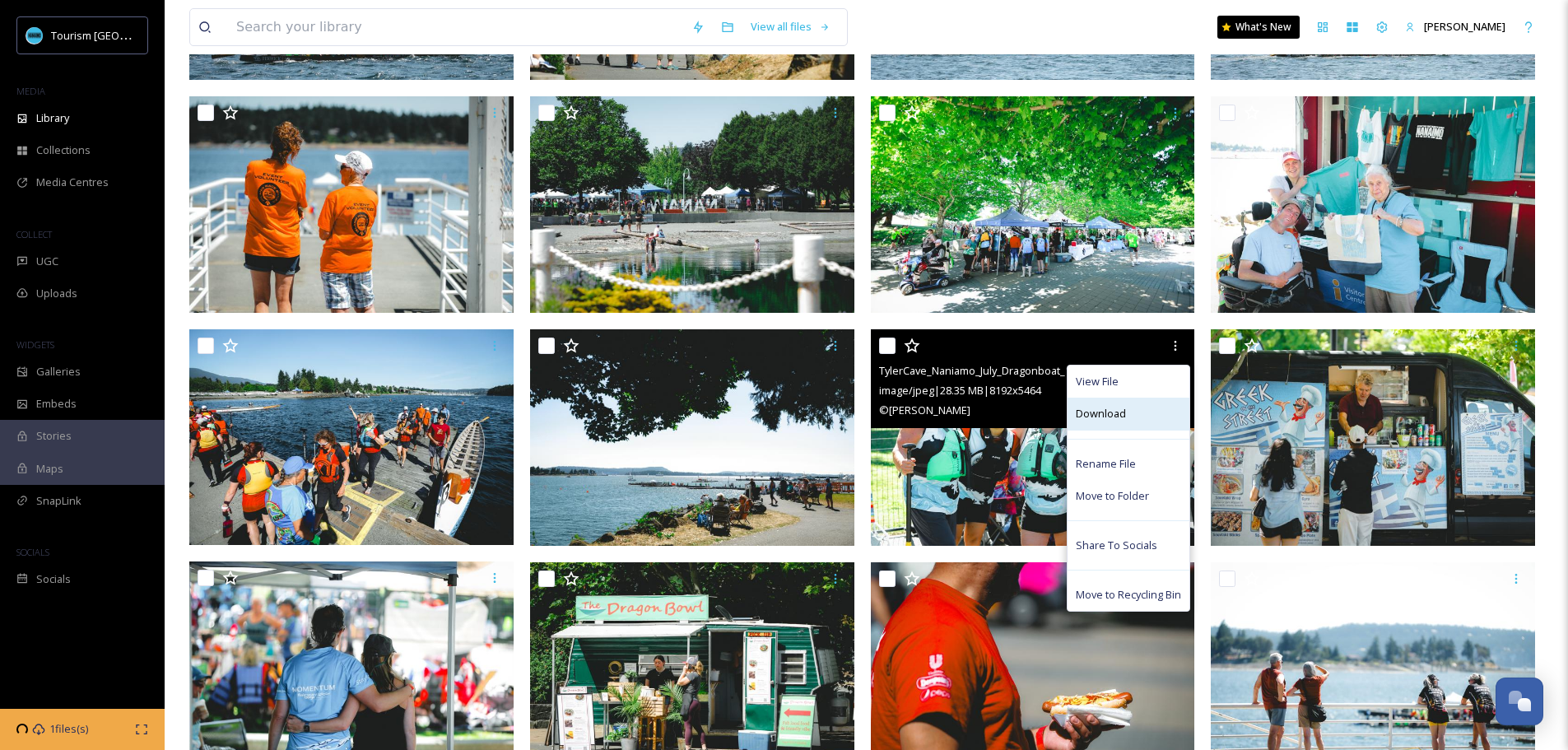
click at [1121, 422] on span "Download" at bounding box center [1101, 413] width 50 height 16
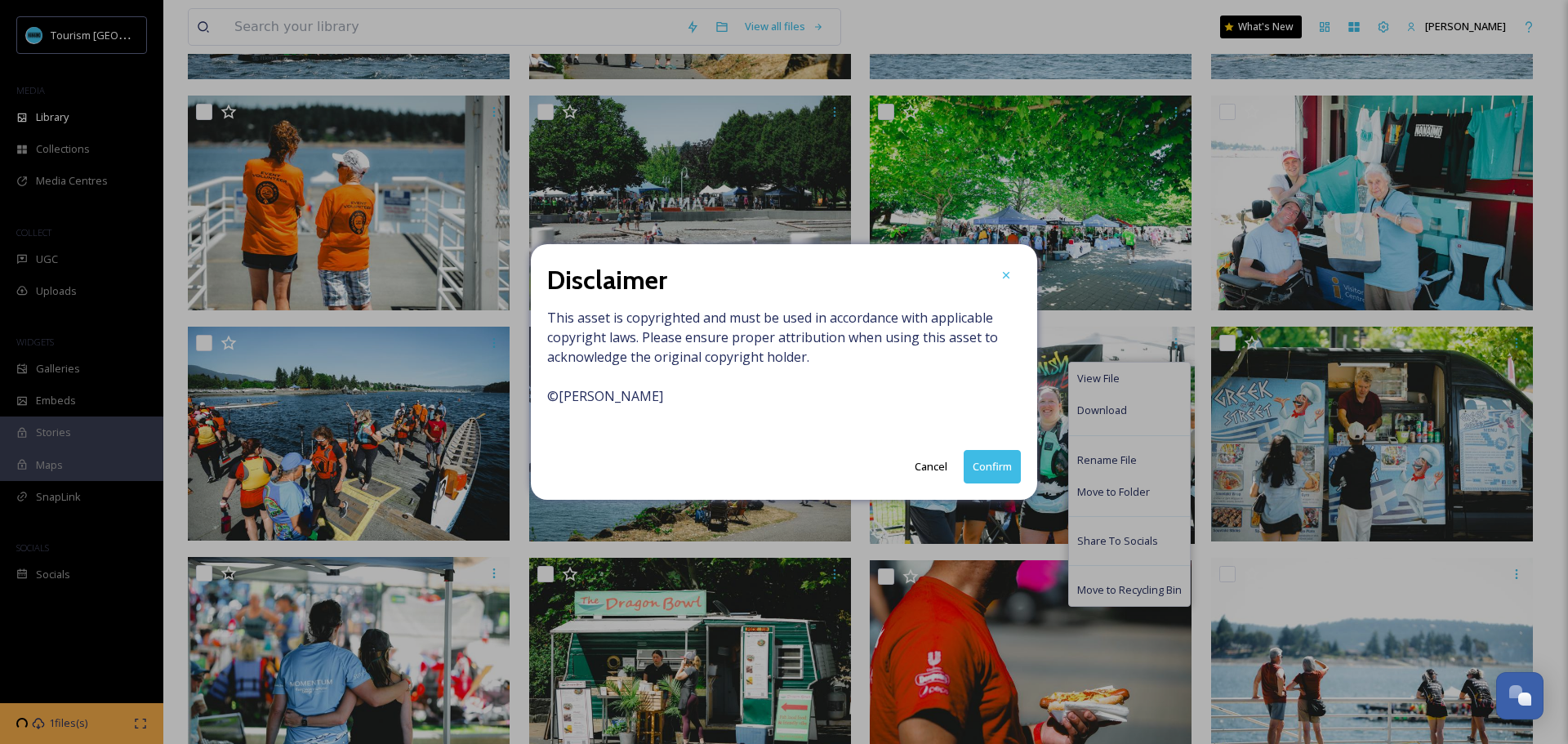
click at [976, 475] on button "Confirm" at bounding box center [992, 466] width 57 height 33
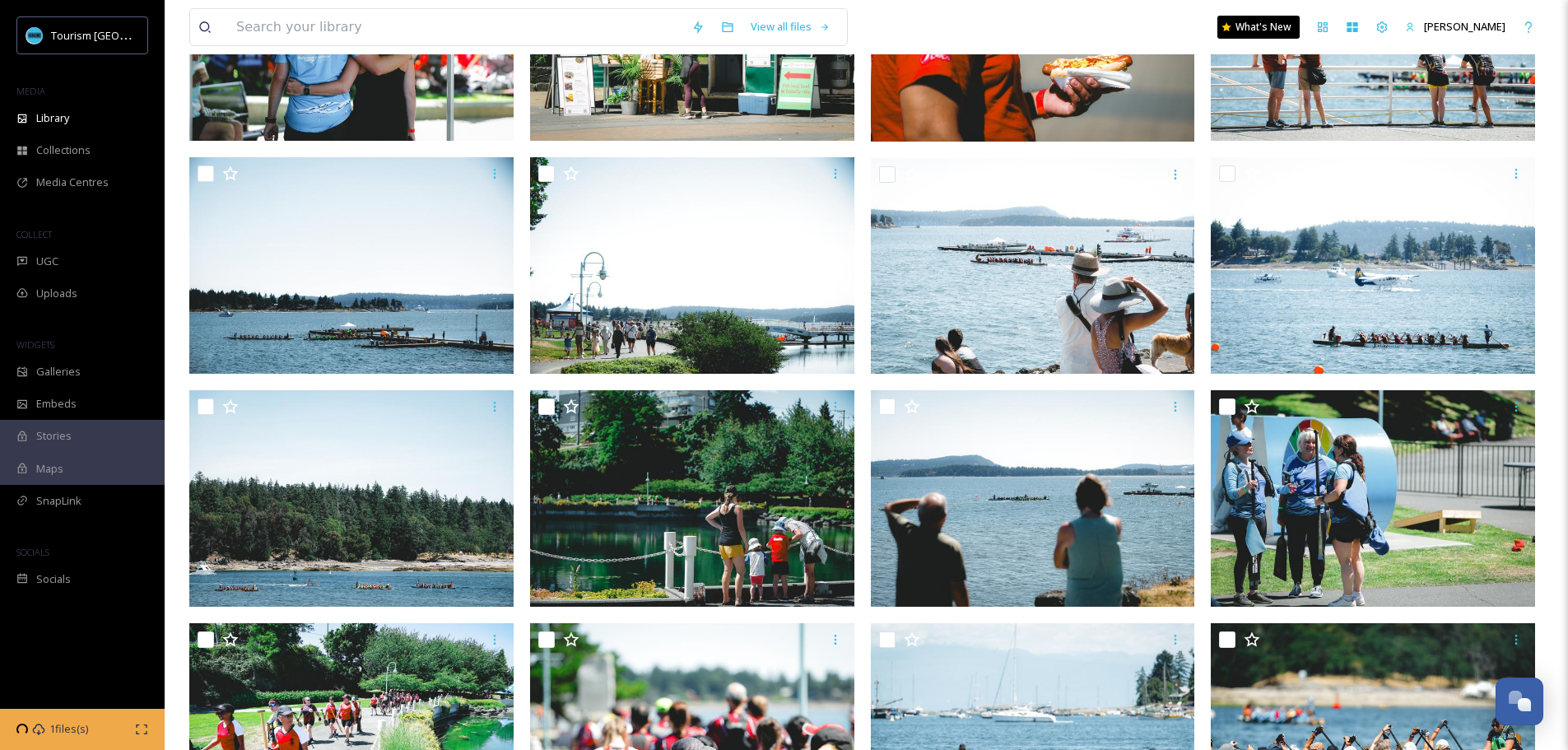
scroll to position [2882, 0]
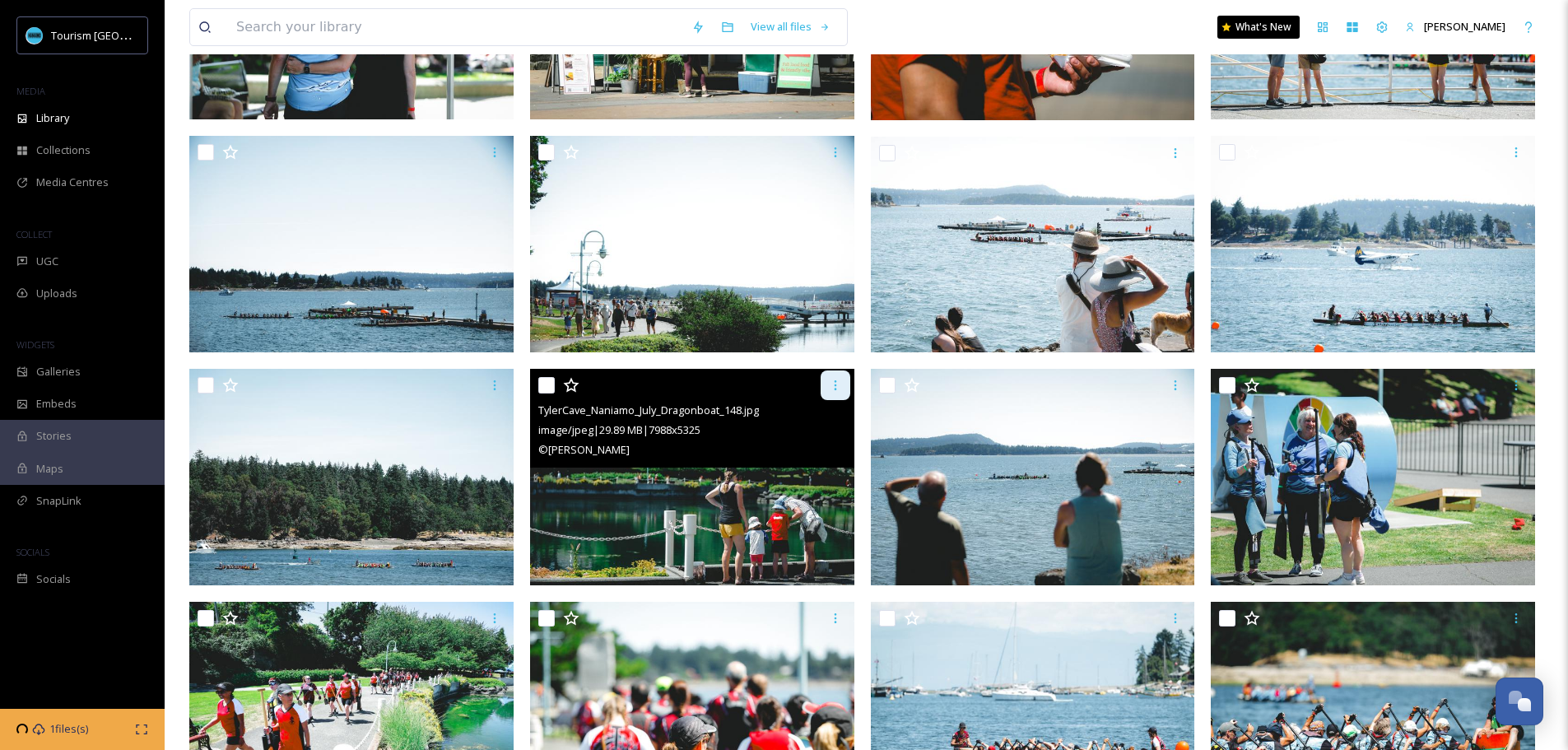
click at [836, 381] on icon at bounding box center [835, 385] width 13 height 13
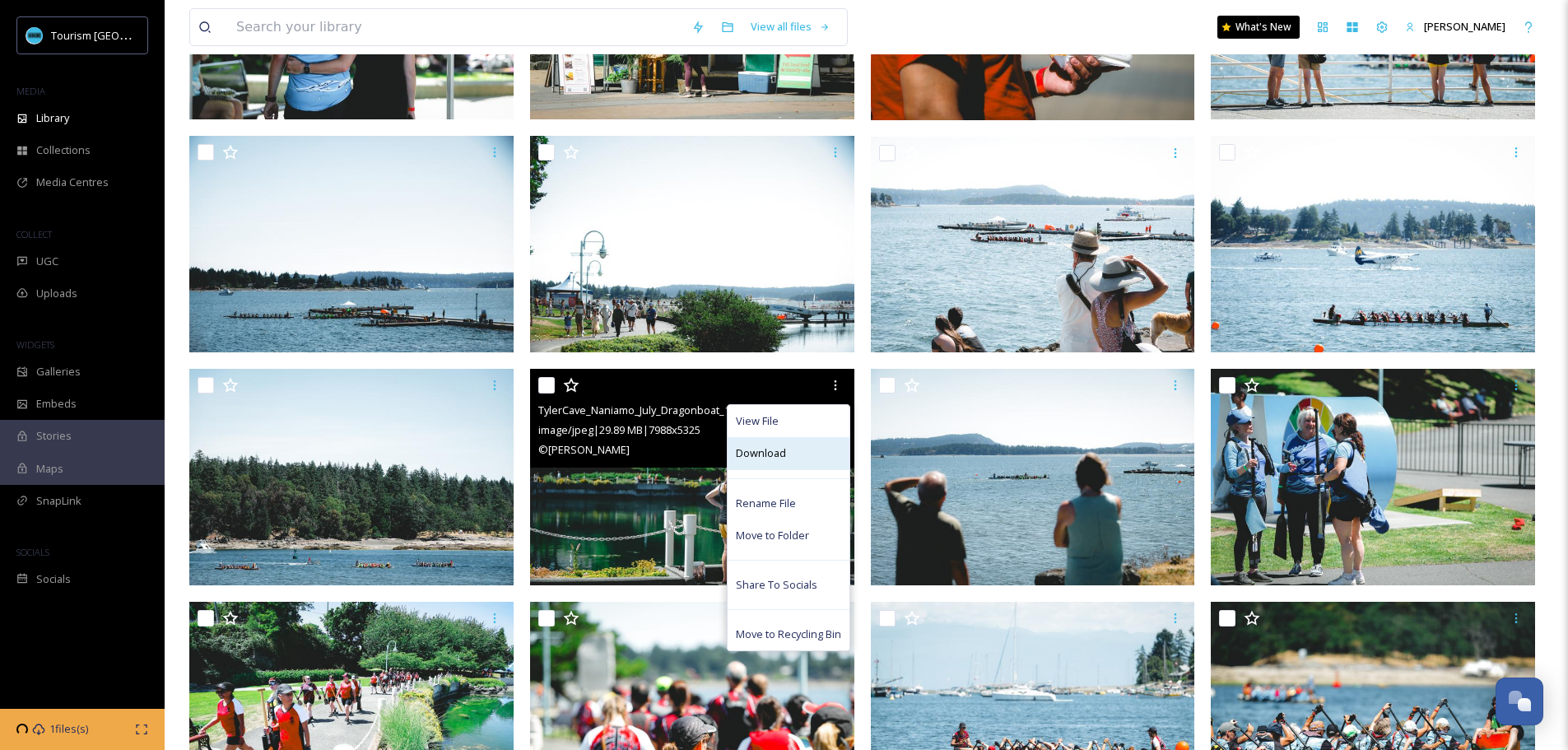
click at [803, 458] on div "Download" at bounding box center [788, 453] width 121 height 32
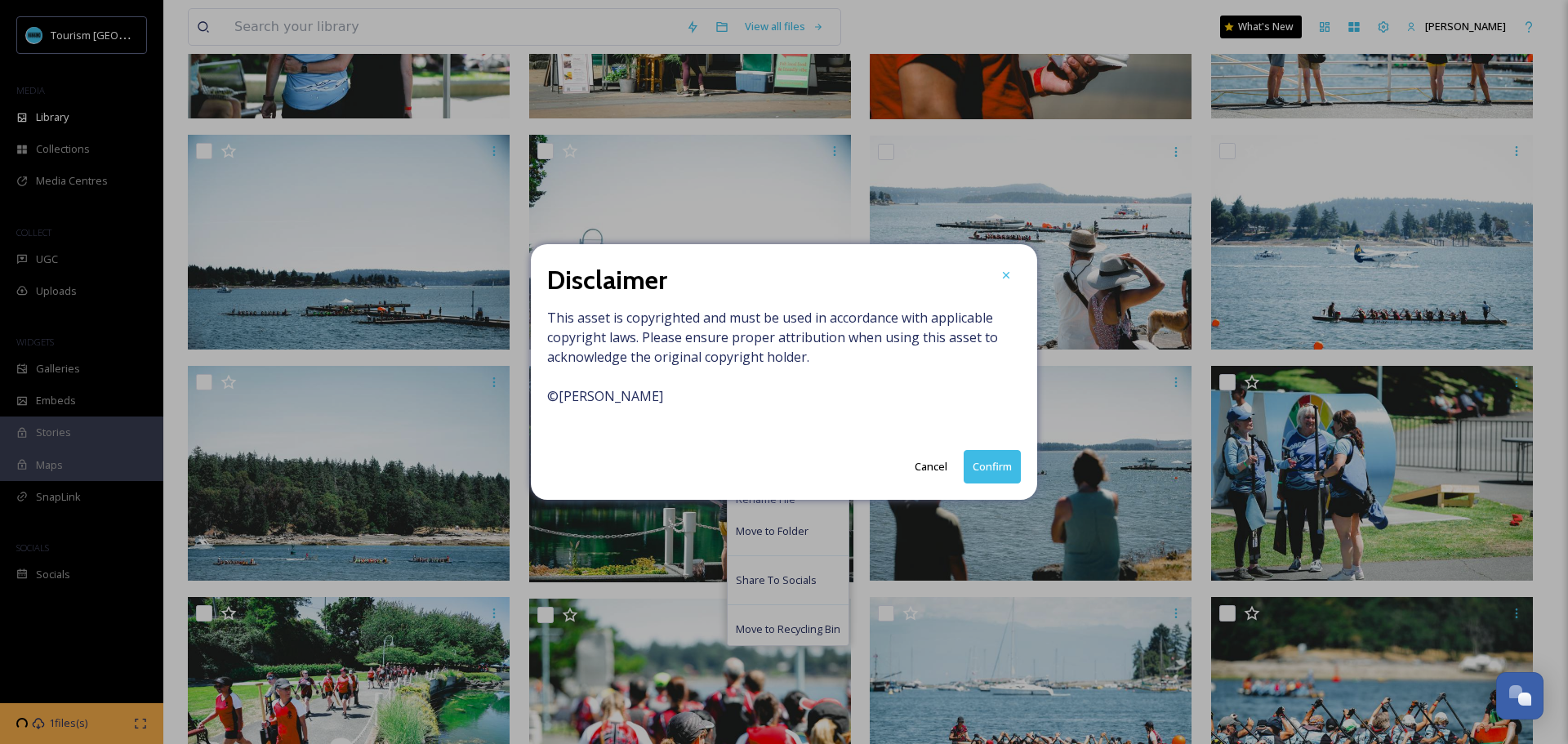
click at [998, 466] on button "Confirm" at bounding box center [992, 466] width 57 height 33
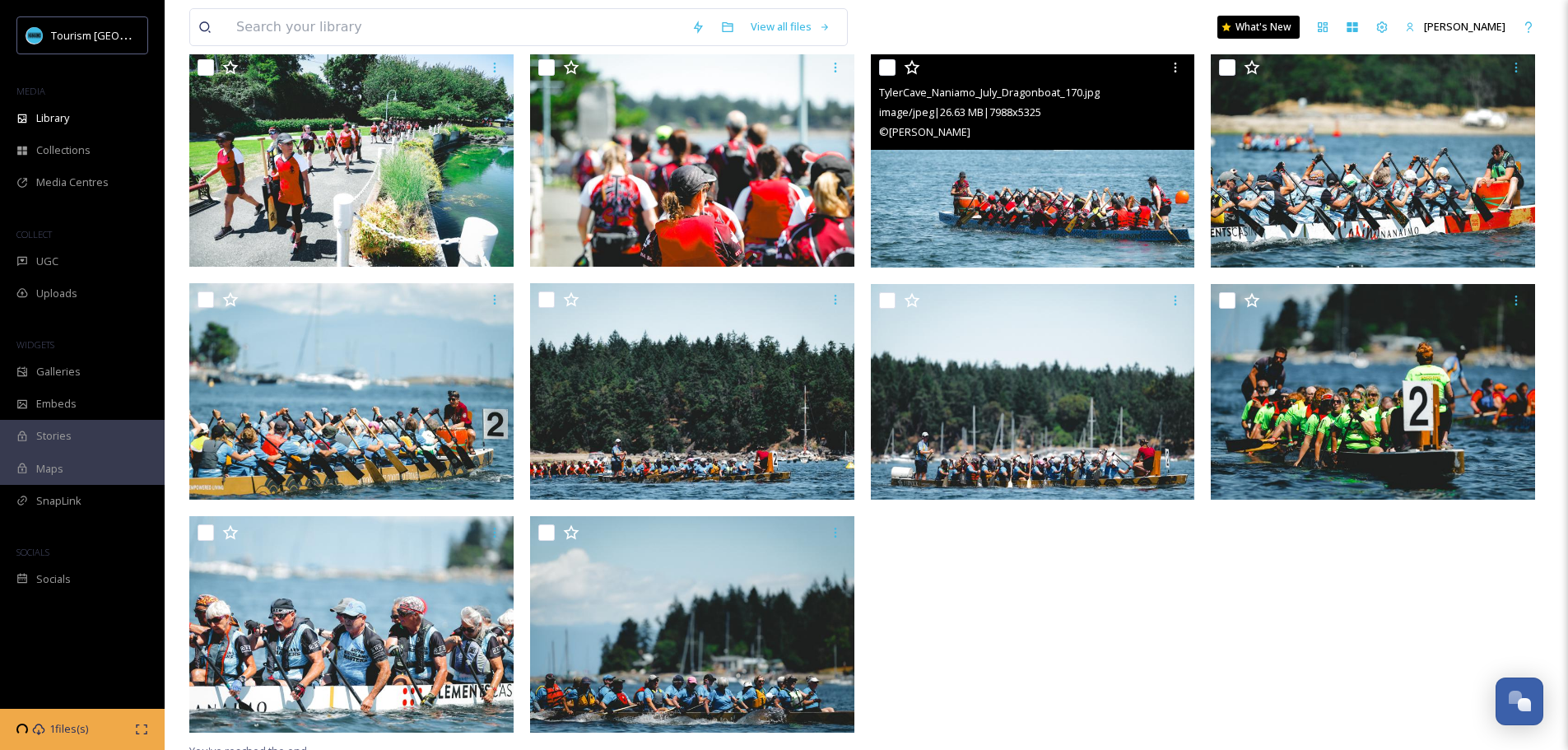
scroll to position [3443, 0]
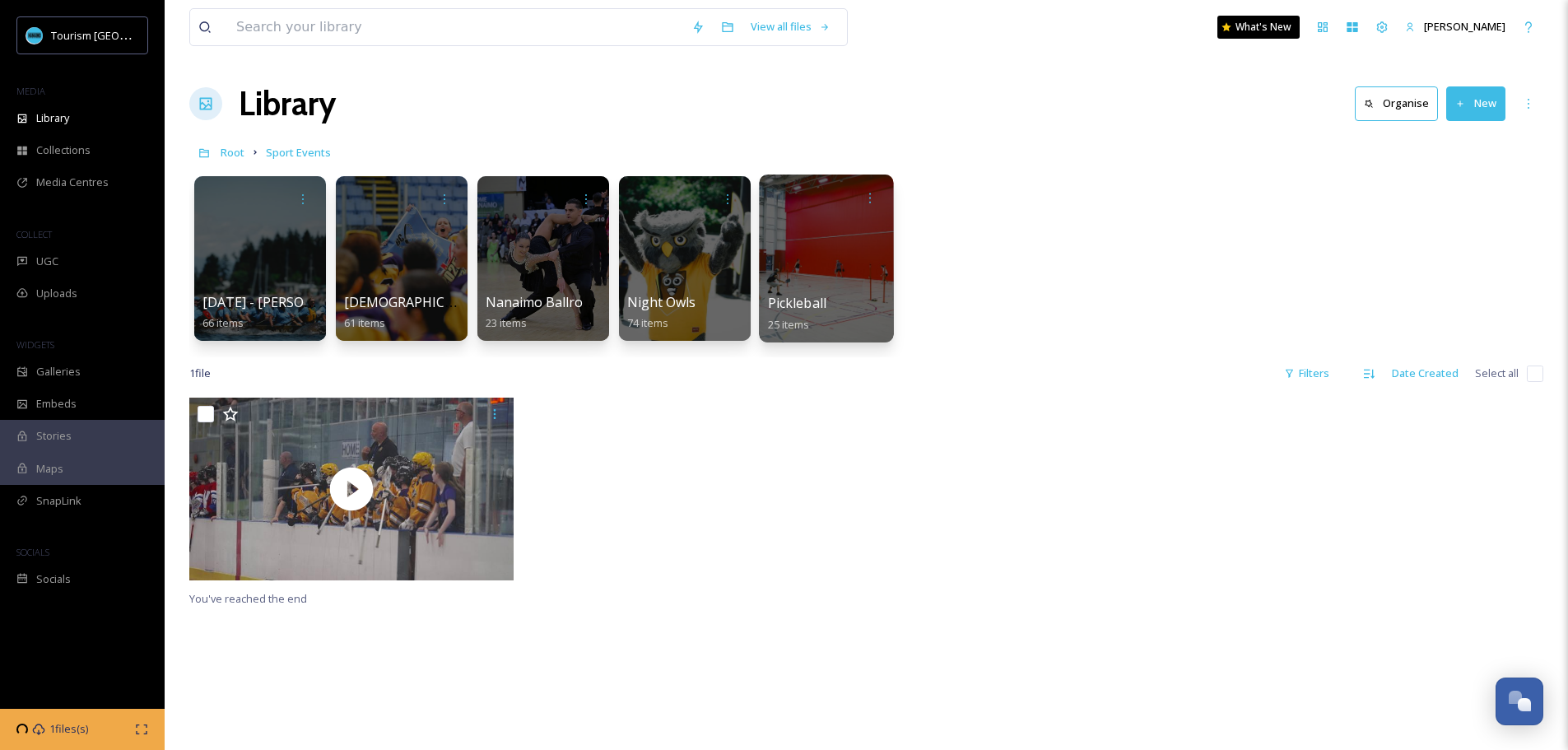
click at [838, 250] on div at bounding box center [826, 258] width 134 height 168
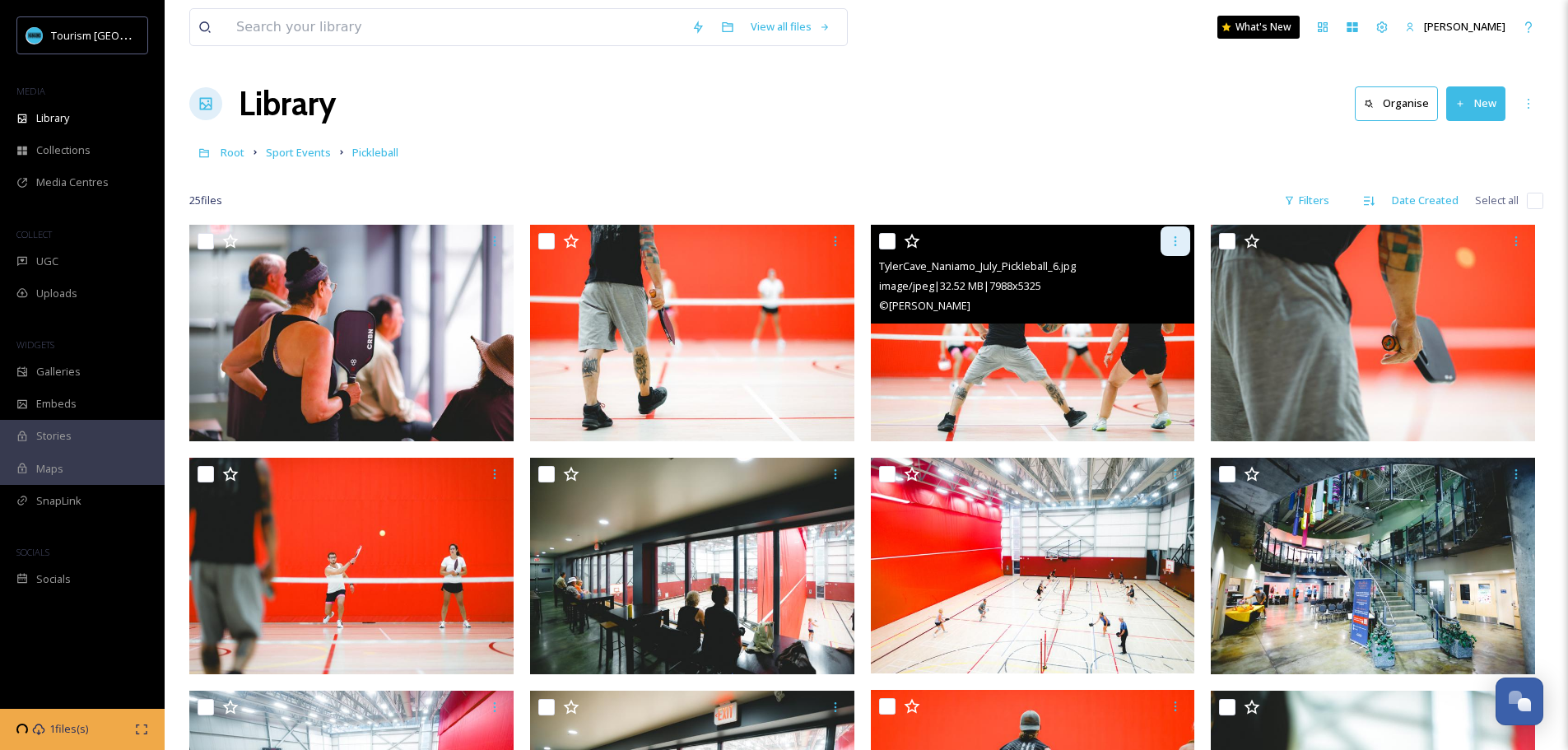
click at [1175, 240] on icon at bounding box center [1175, 241] width 13 height 13
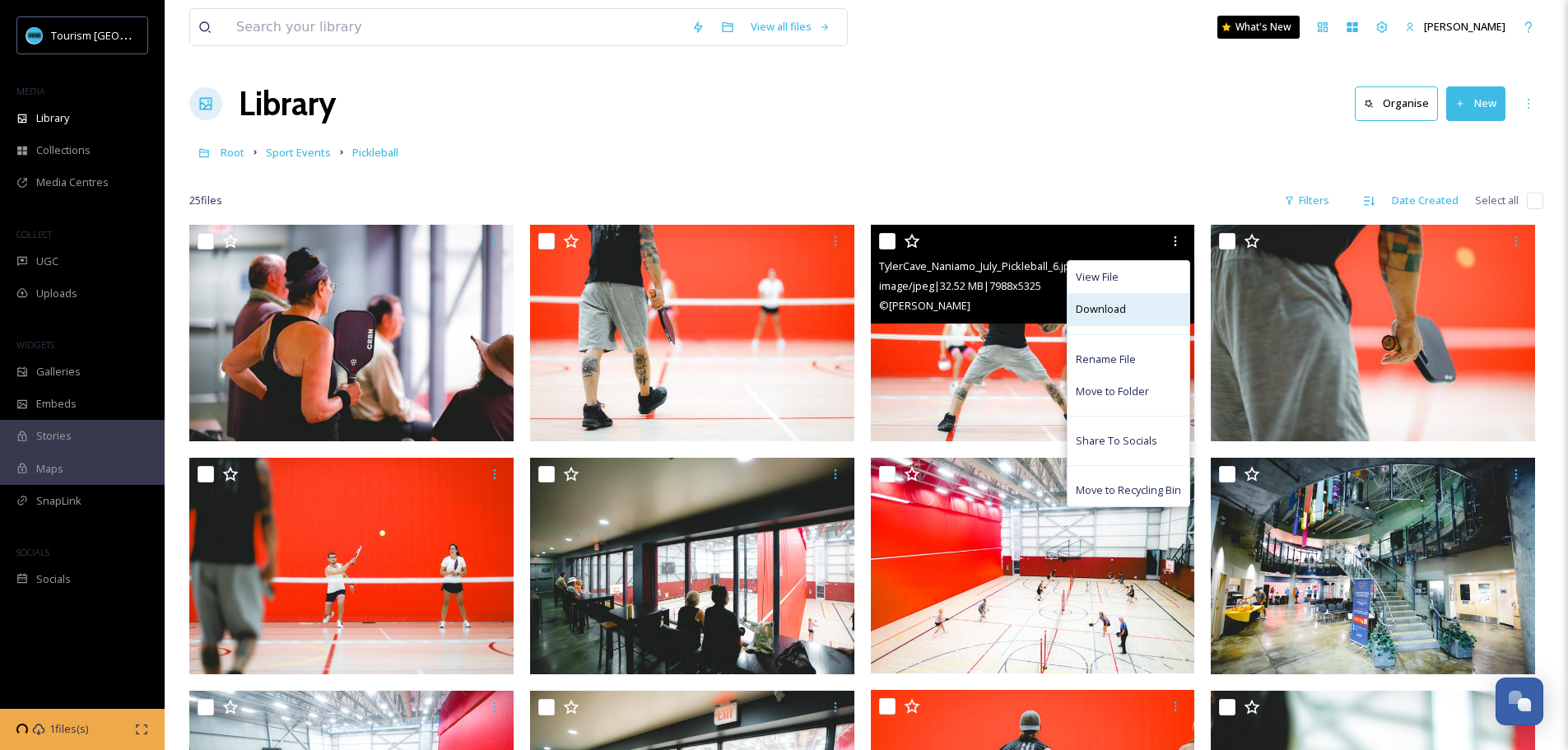
click at [1128, 299] on div "Download" at bounding box center [1127, 309] width 121 height 32
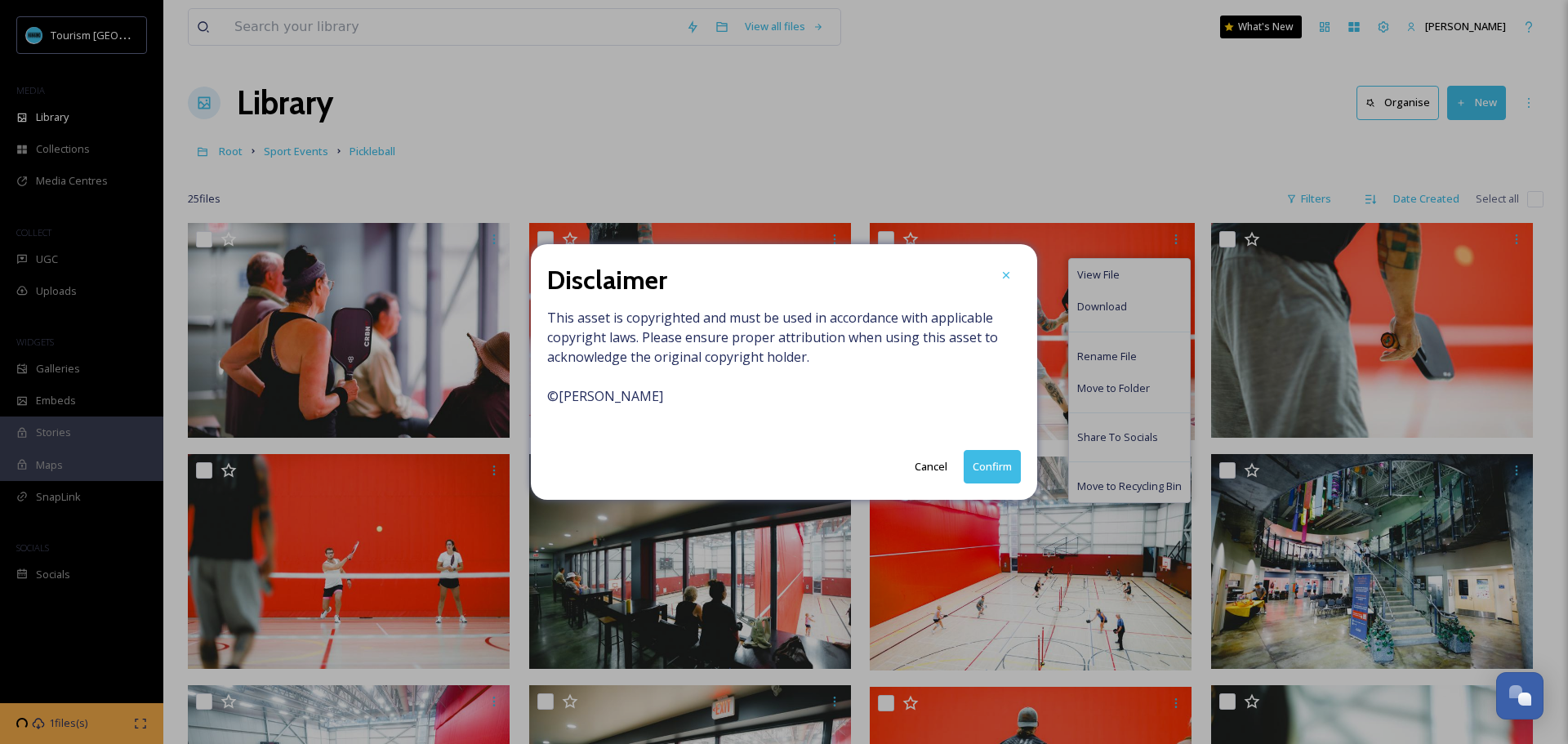
click at [1006, 473] on button "Confirm" at bounding box center [992, 466] width 57 height 33
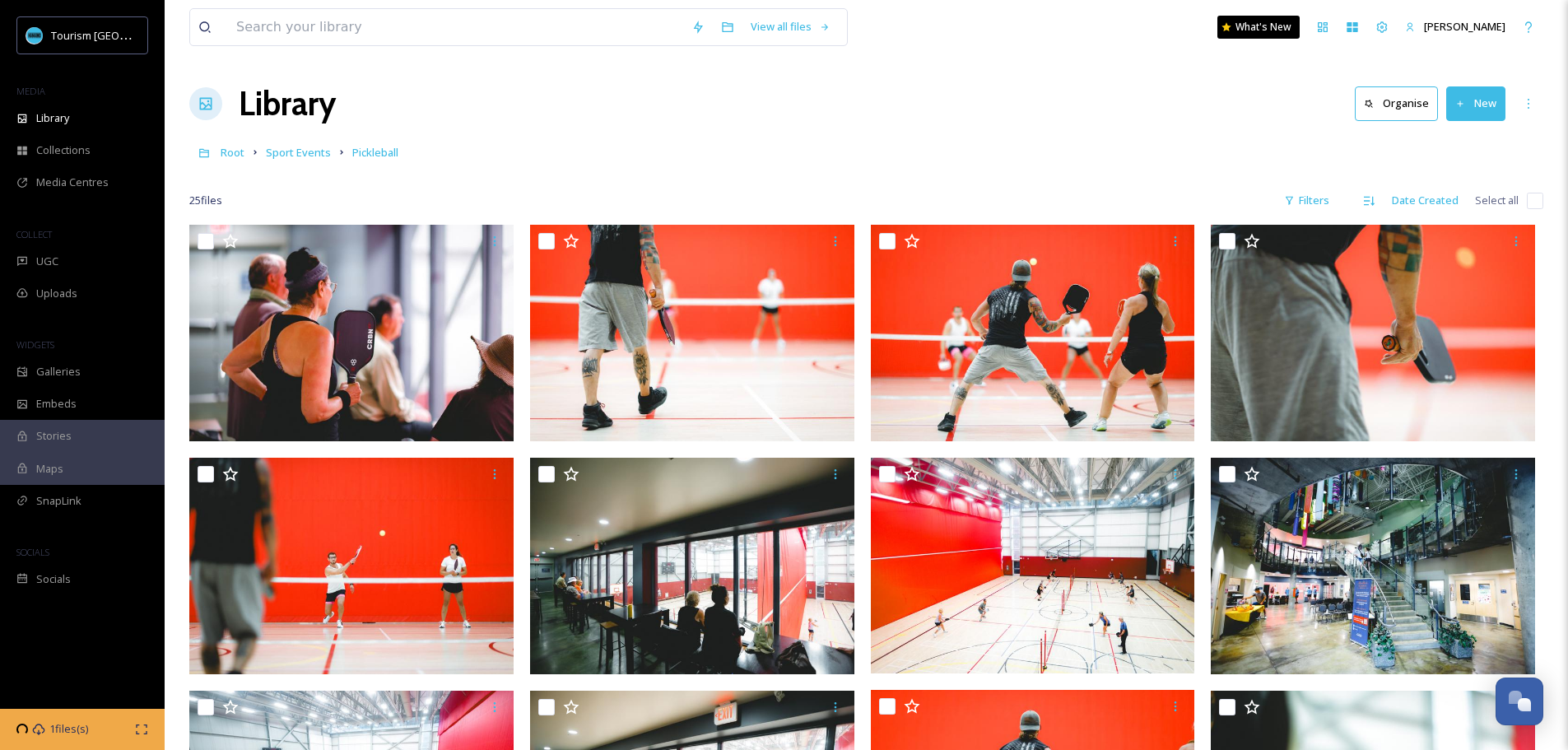
click at [1049, 163] on div "Root Sport Events Pickleball" at bounding box center [866, 152] width 1354 height 31
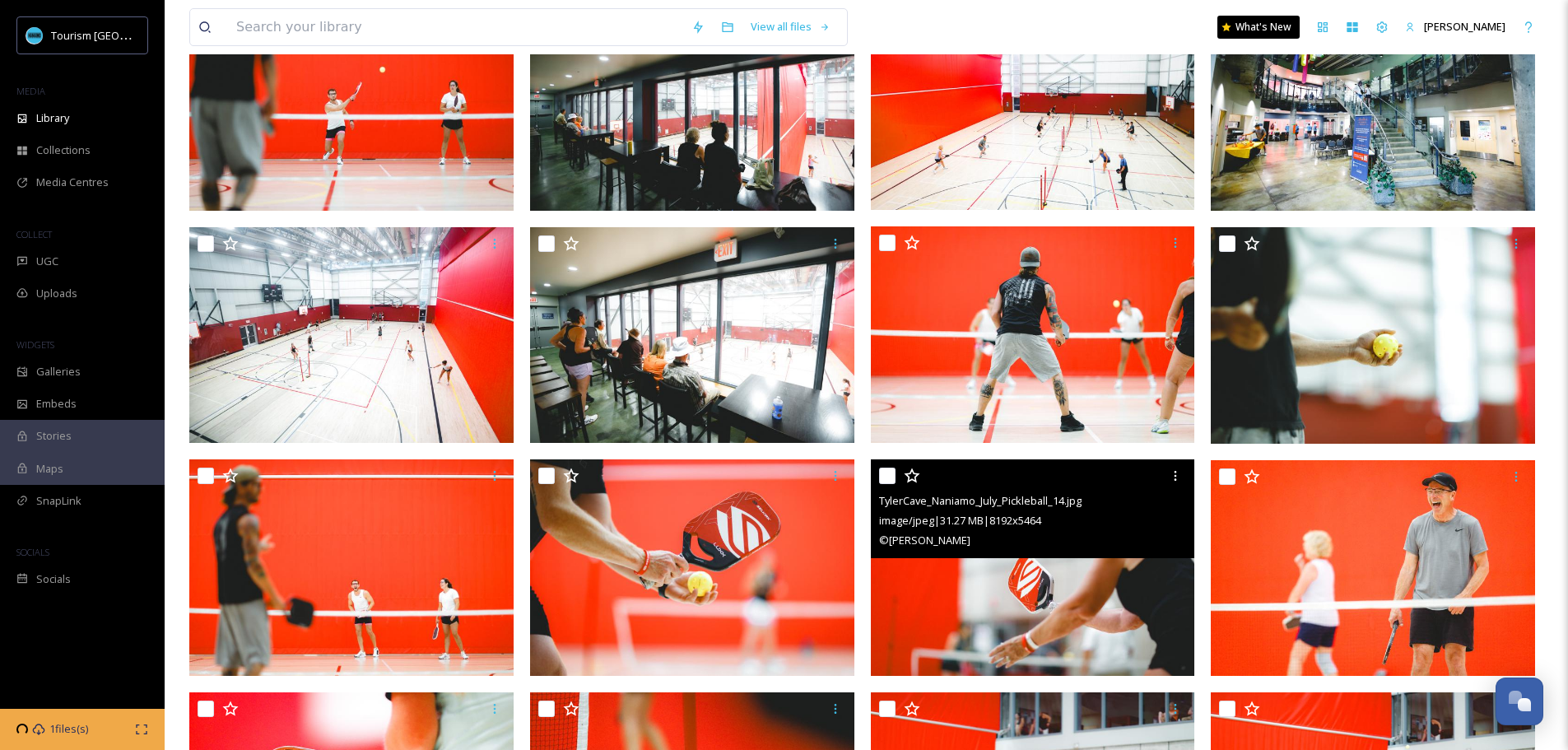
scroll to position [411, 0]
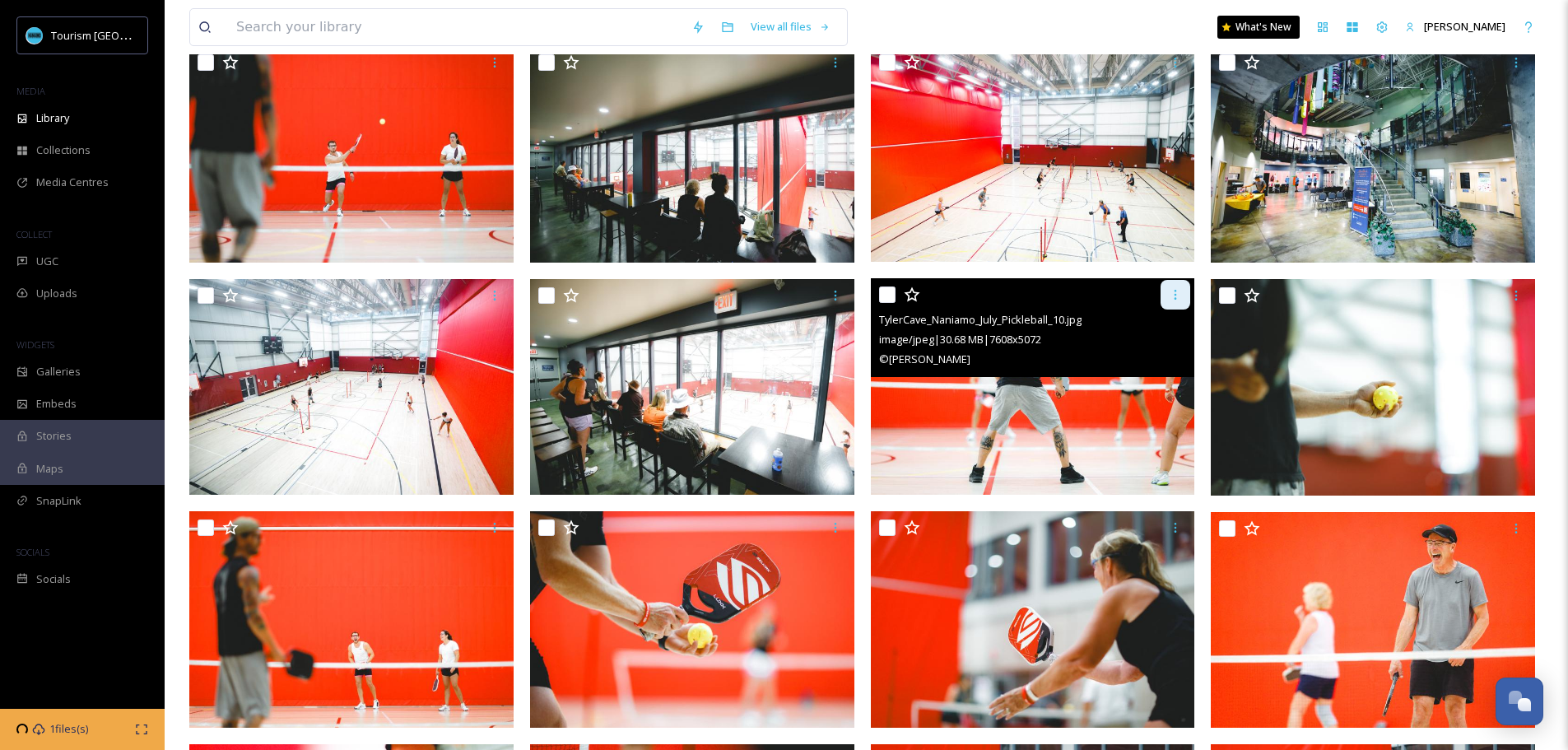
click at [1165, 295] on div at bounding box center [1174, 294] width 29 height 29
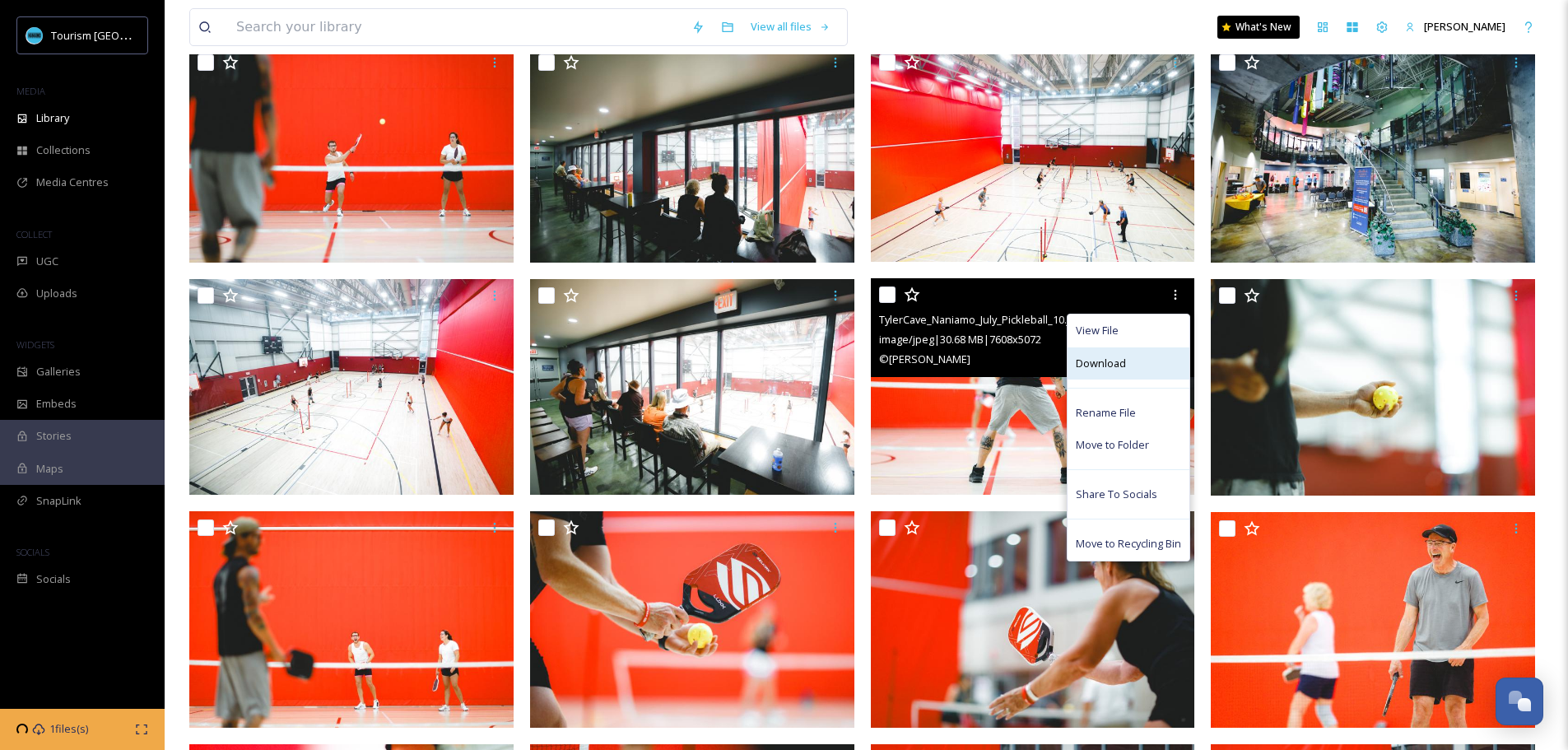
click at [1117, 354] on div "Download" at bounding box center [1127, 364] width 121 height 32
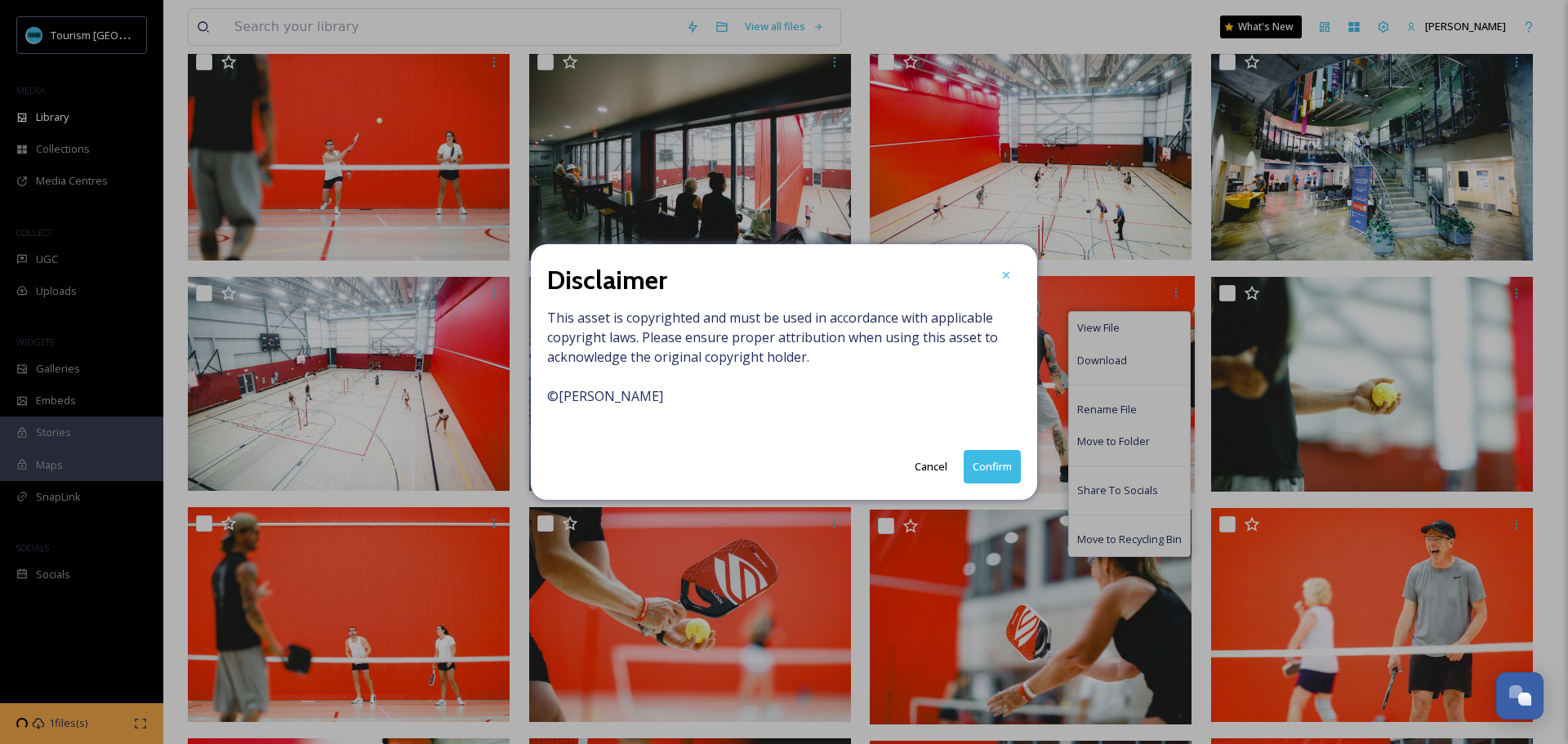
click at [979, 469] on button "Confirm" at bounding box center [992, 466] width 57 height 33
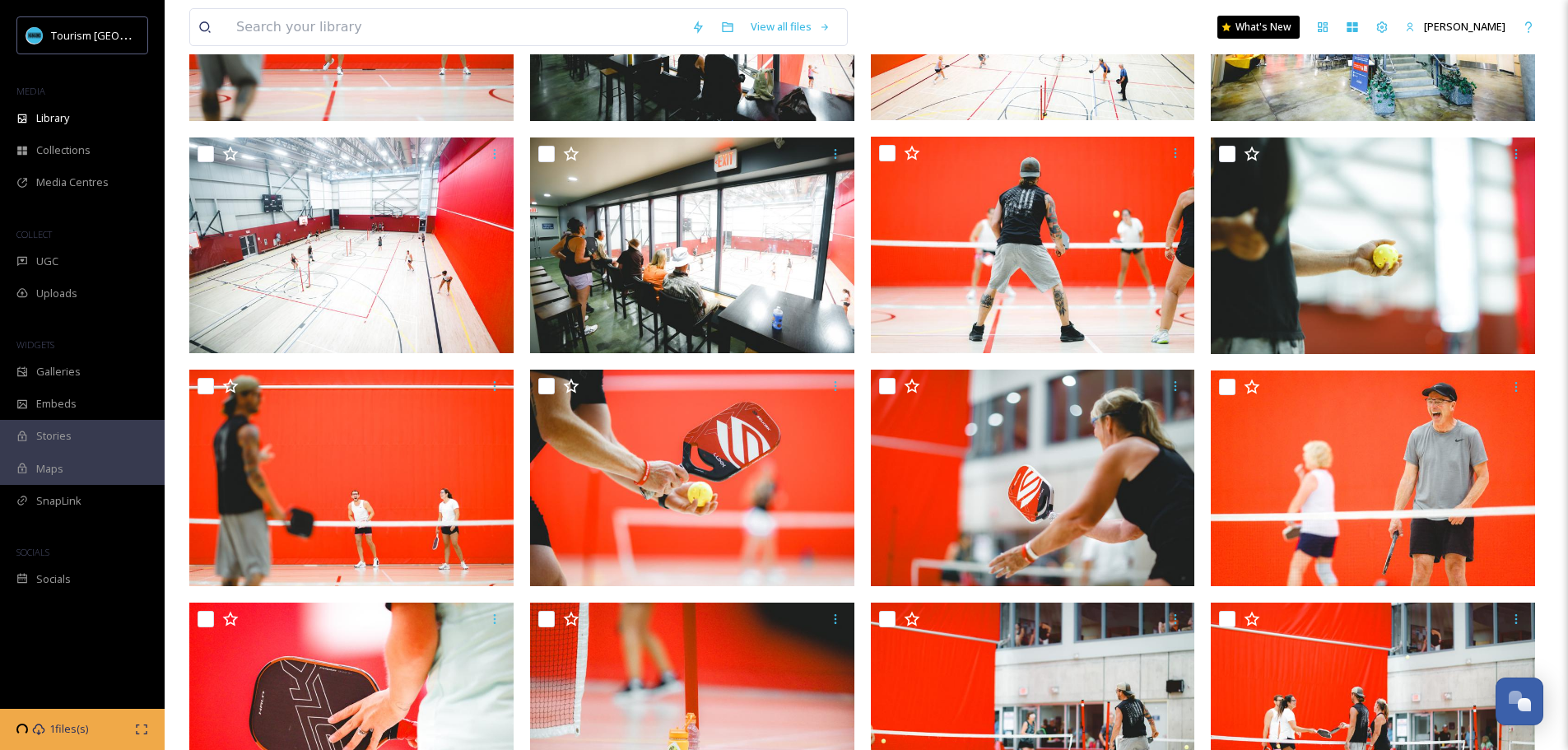
scroll to position [577, 0]
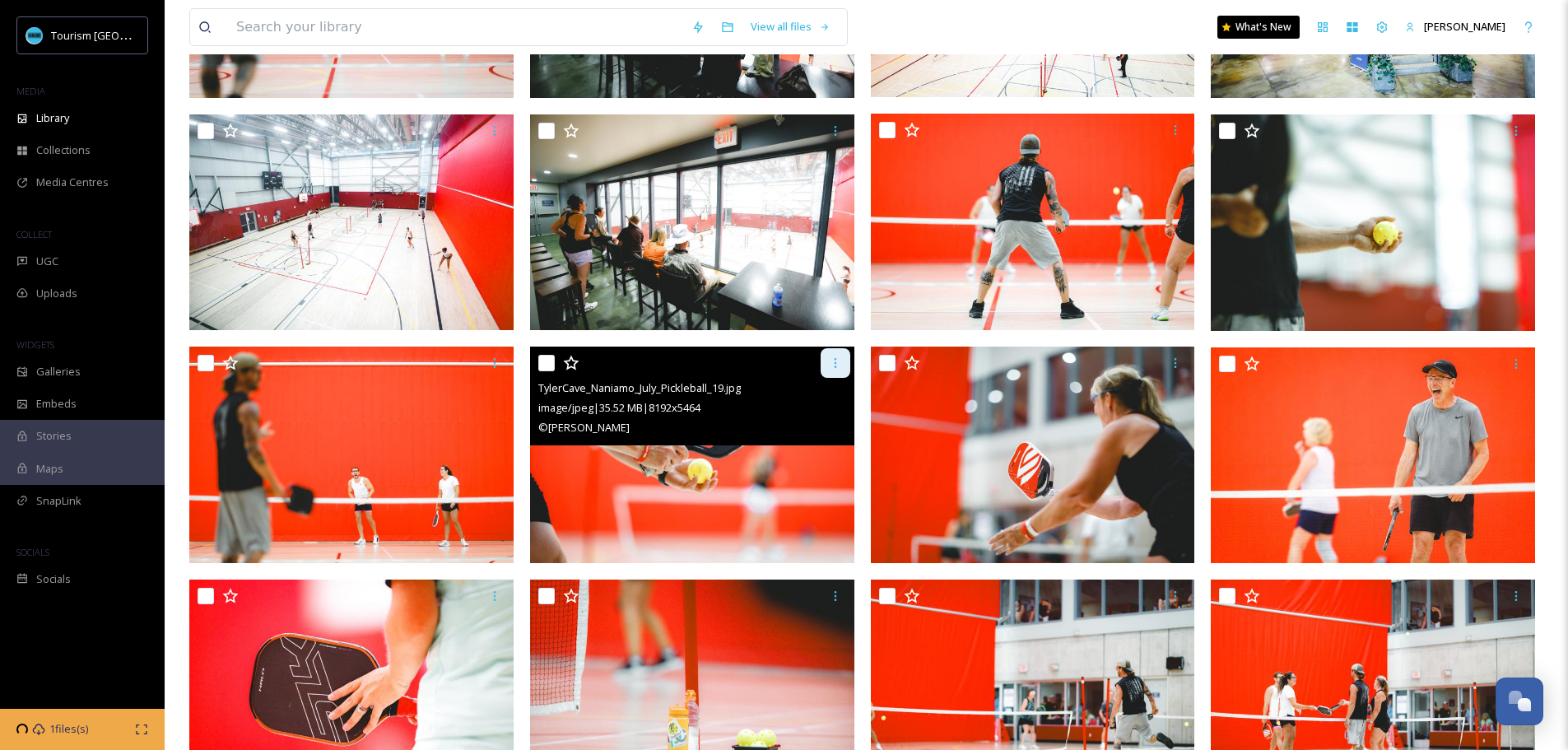
click at [838, 368] on icon at bounding box center [835, 363] width 13 height 13
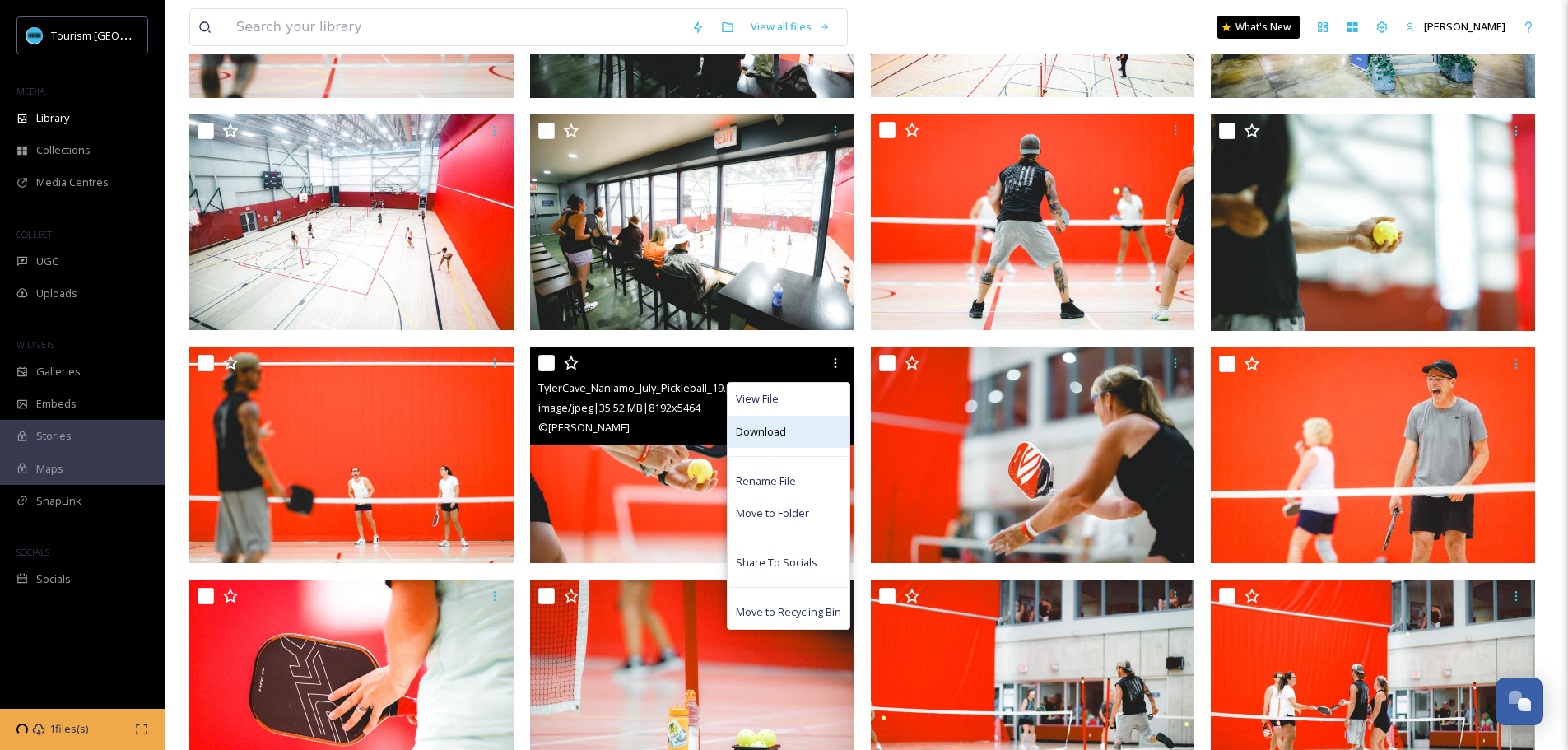
click at [802, 434] on div "Download" at bounding box center [788, 432] width 121 height 32
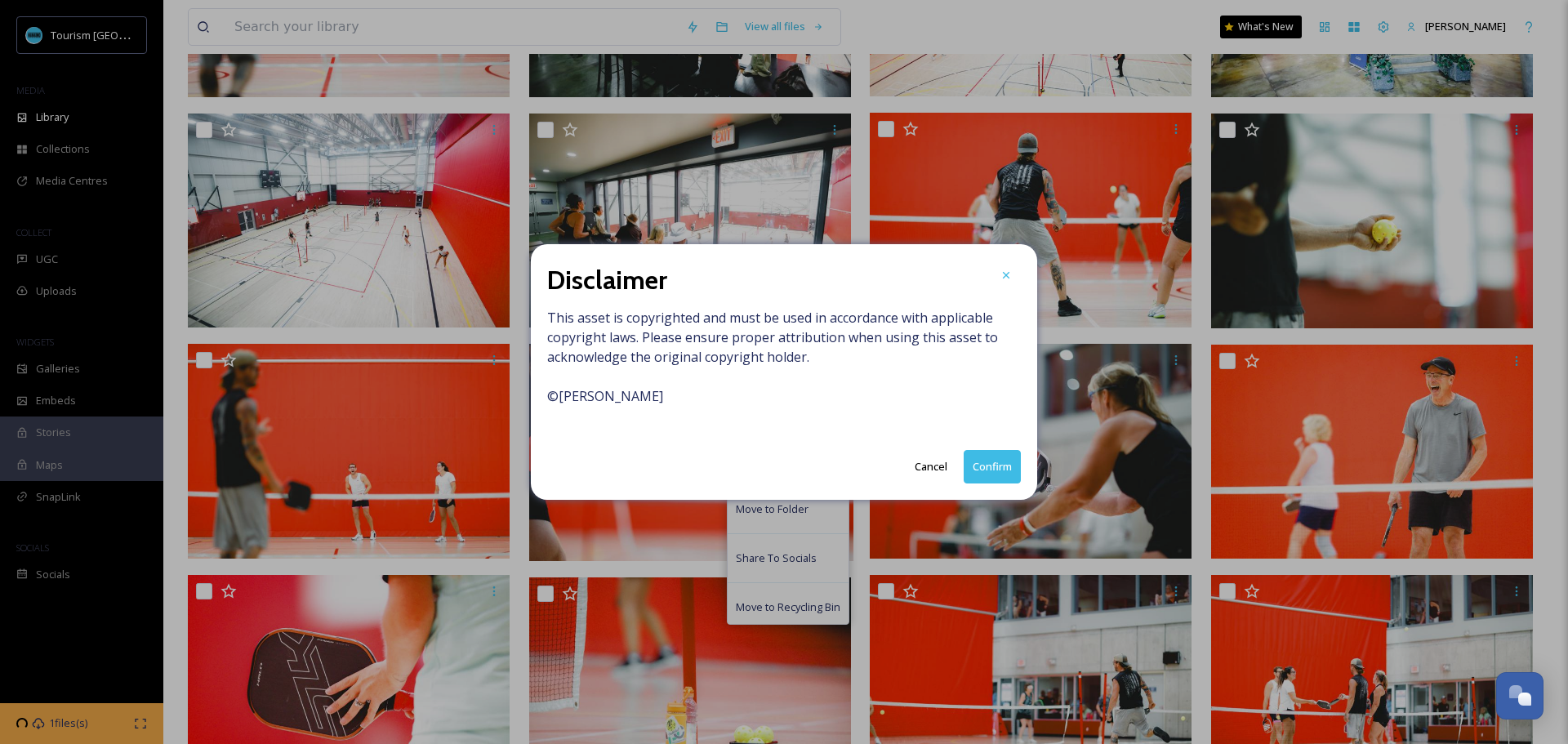
click at [1001, 461] on button "Confirm" at bounding box center [992, 466] width 57 height 33
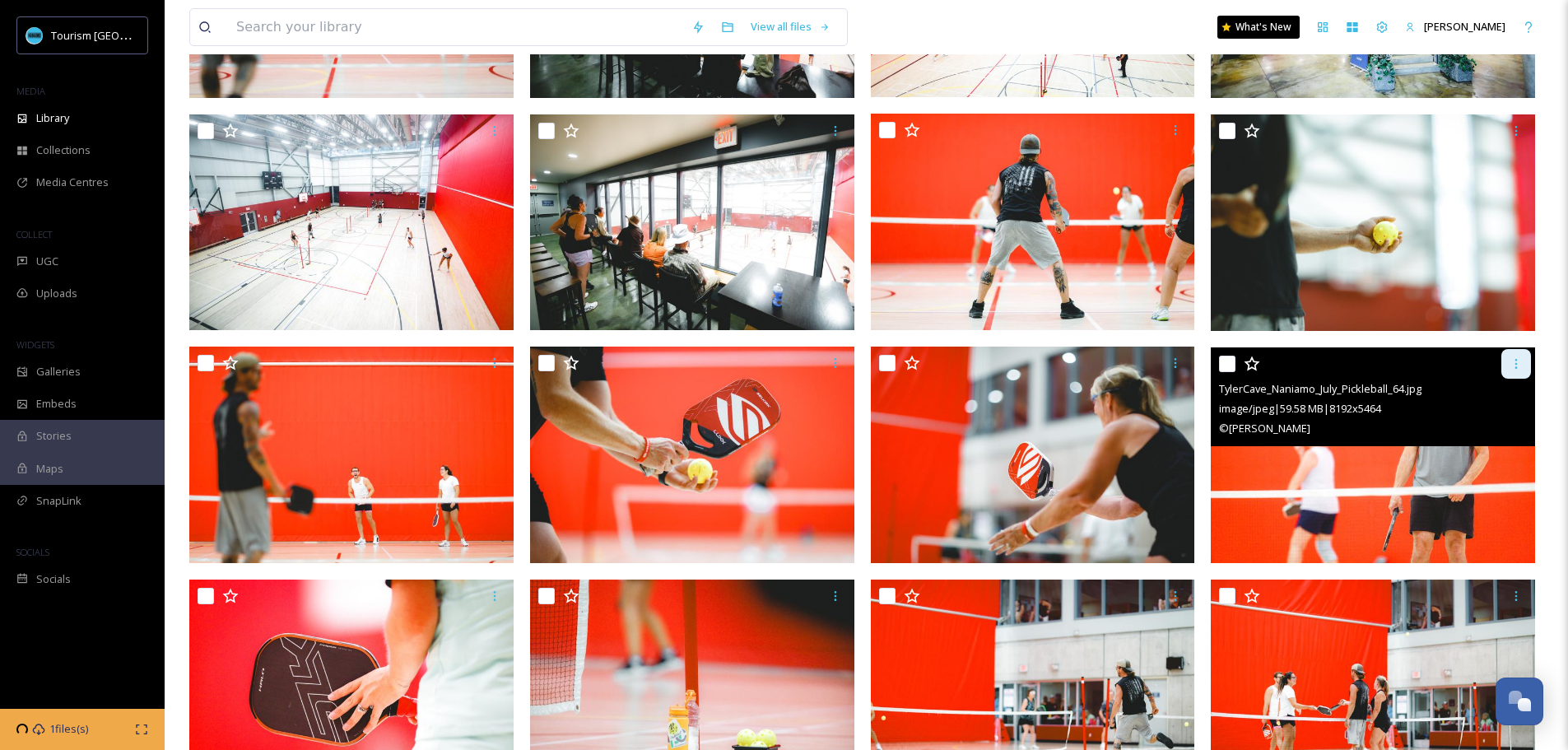
click at [1519, 365] on icon at bounding box center [1516, 364] width 13 height 13
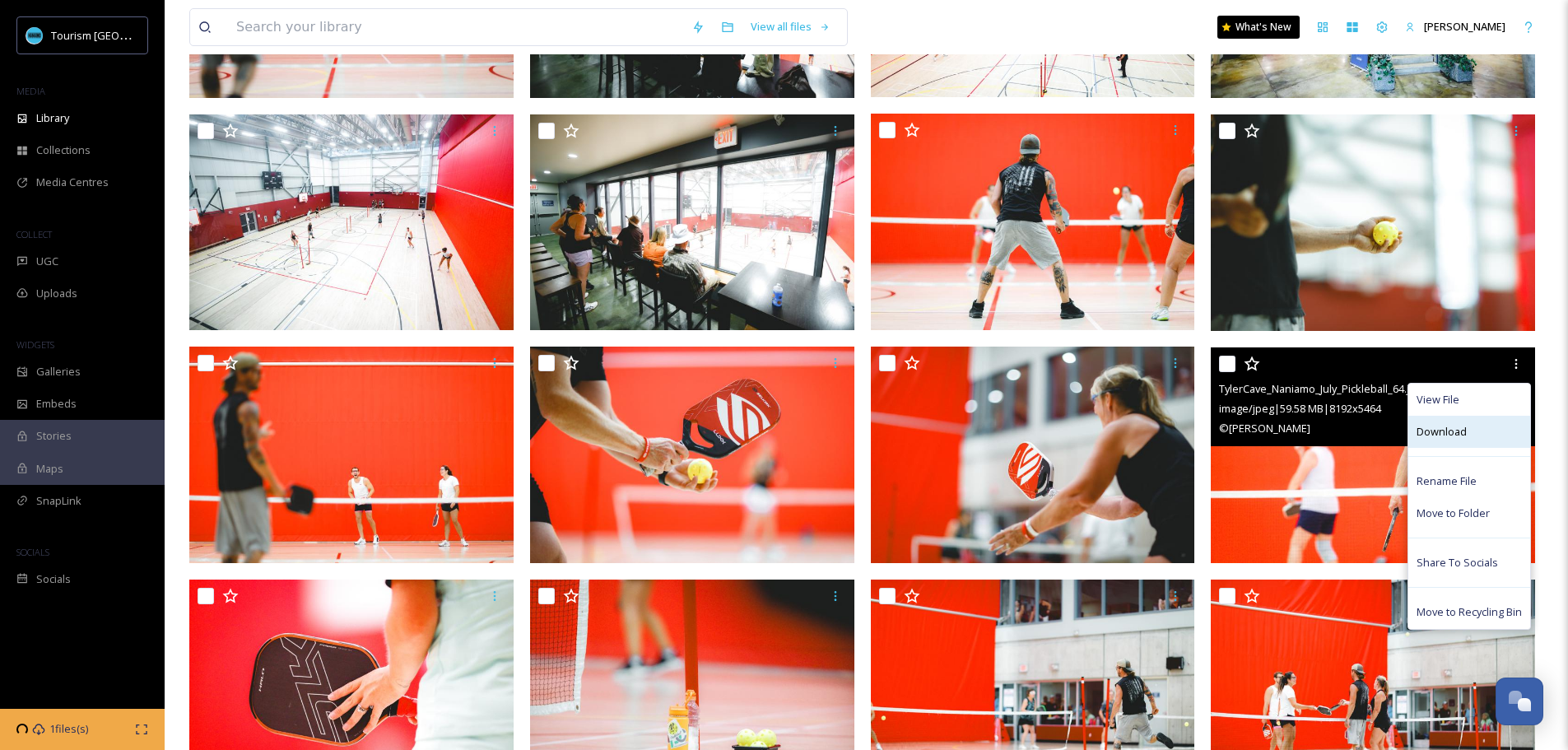
click at [1473, 440] on div "Download" at bounding box center [1468, 432] width 121 height 32
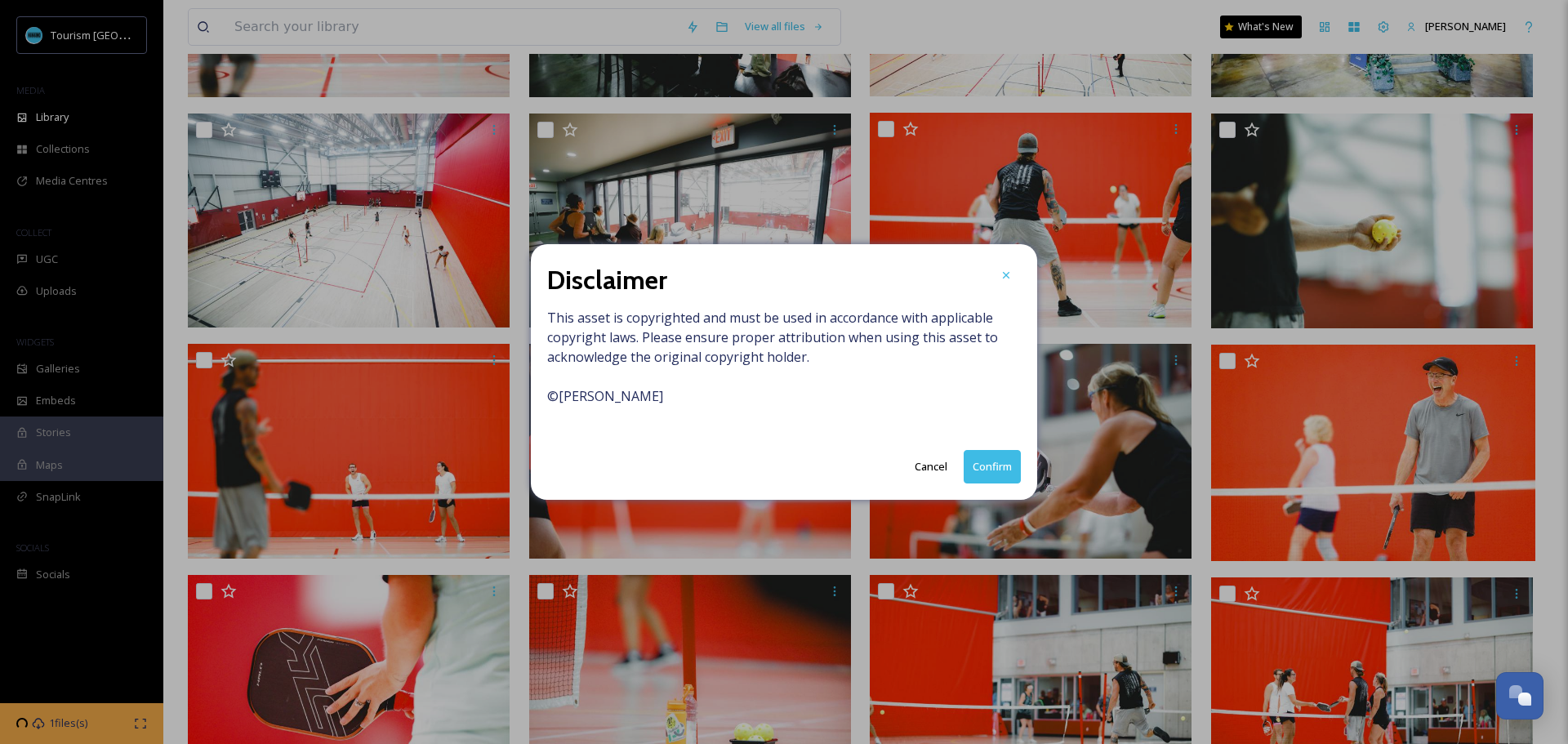
click at [997, 469] on button "Confirm" at bounding box center [992, 466] width 57 height 33
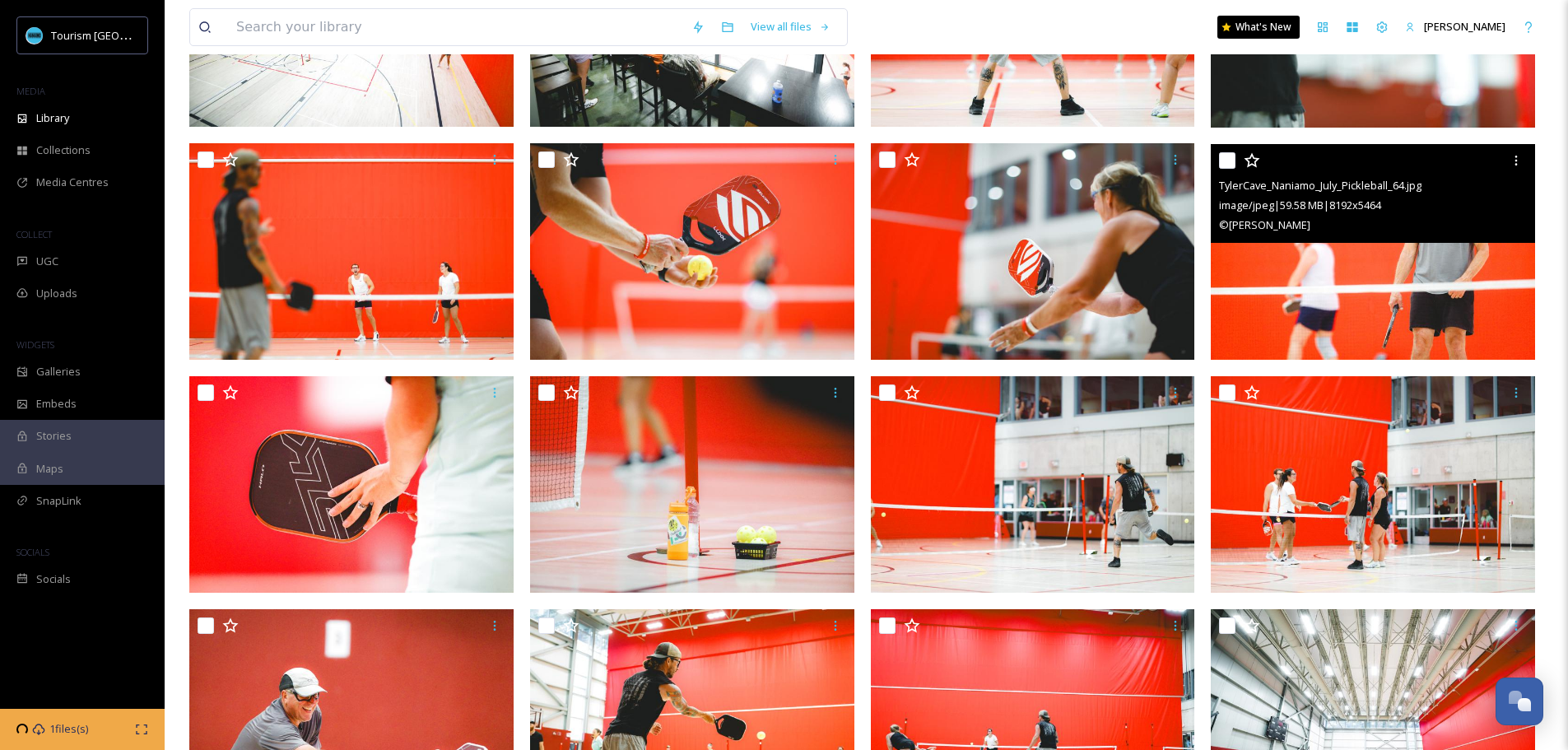
scroll to position [823, 0]
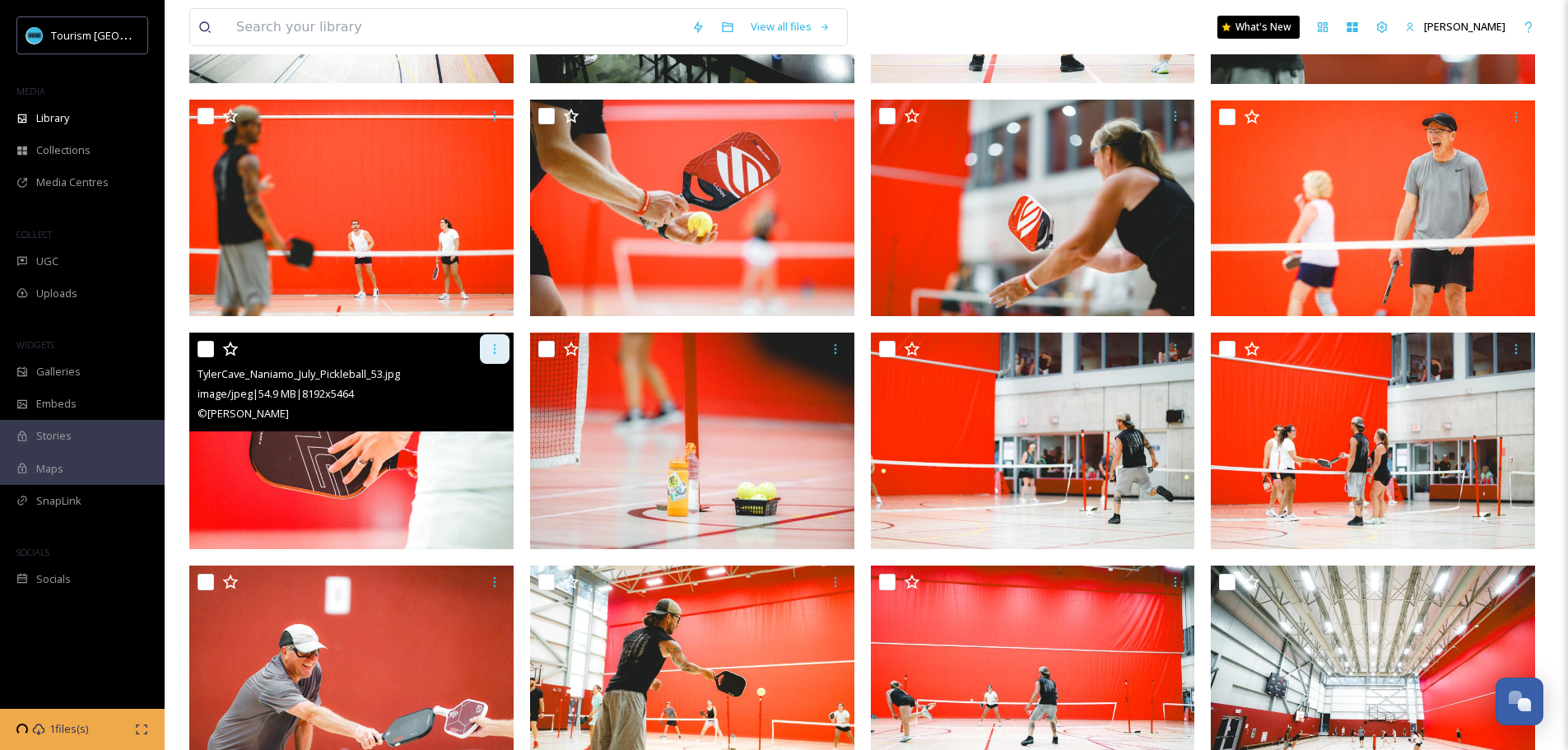
click at [495, 345] on icon at bounding box center [494, 349] width 3 height 10
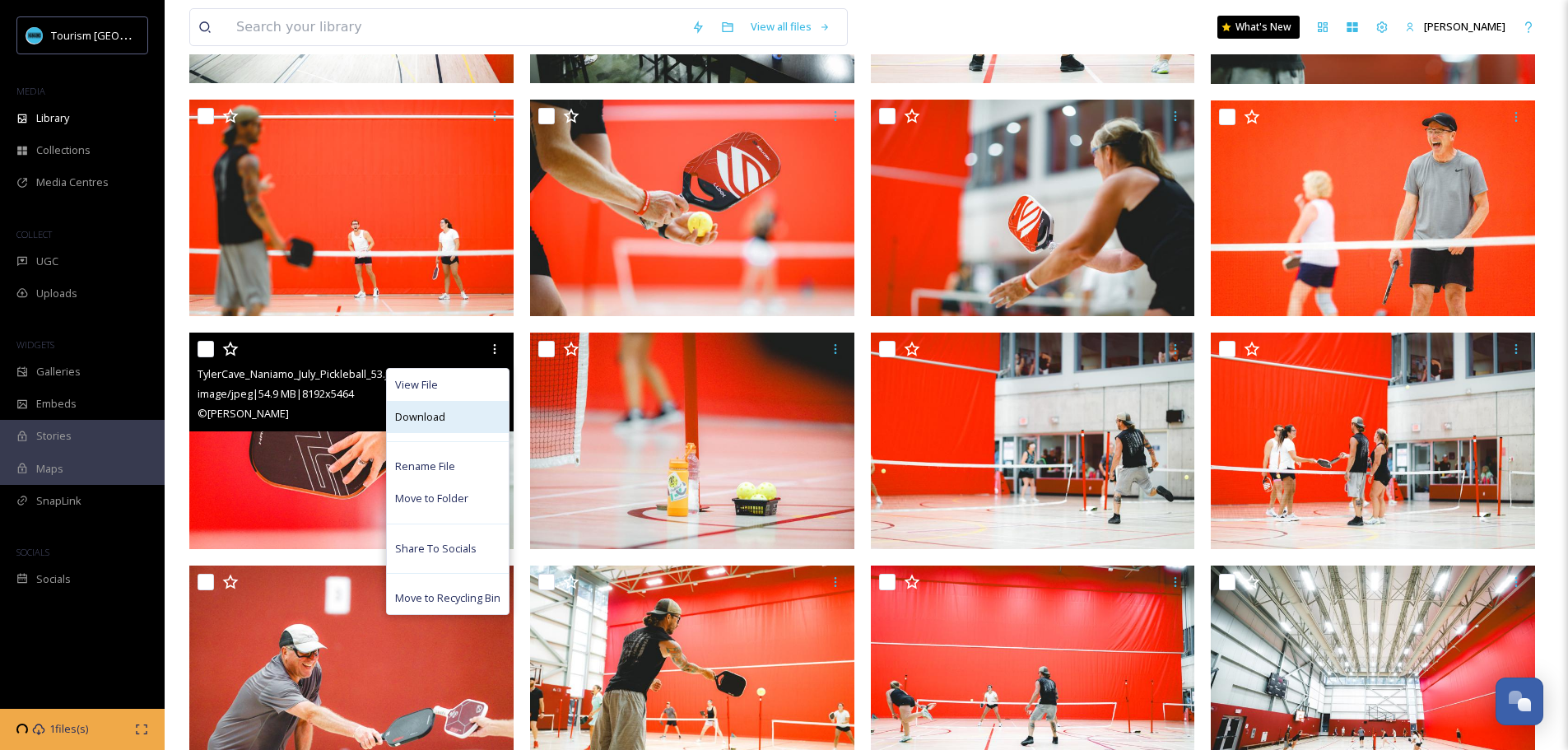
click at [456, 411] on div "Download" at bounding box center [447, 416] width 121 height 32
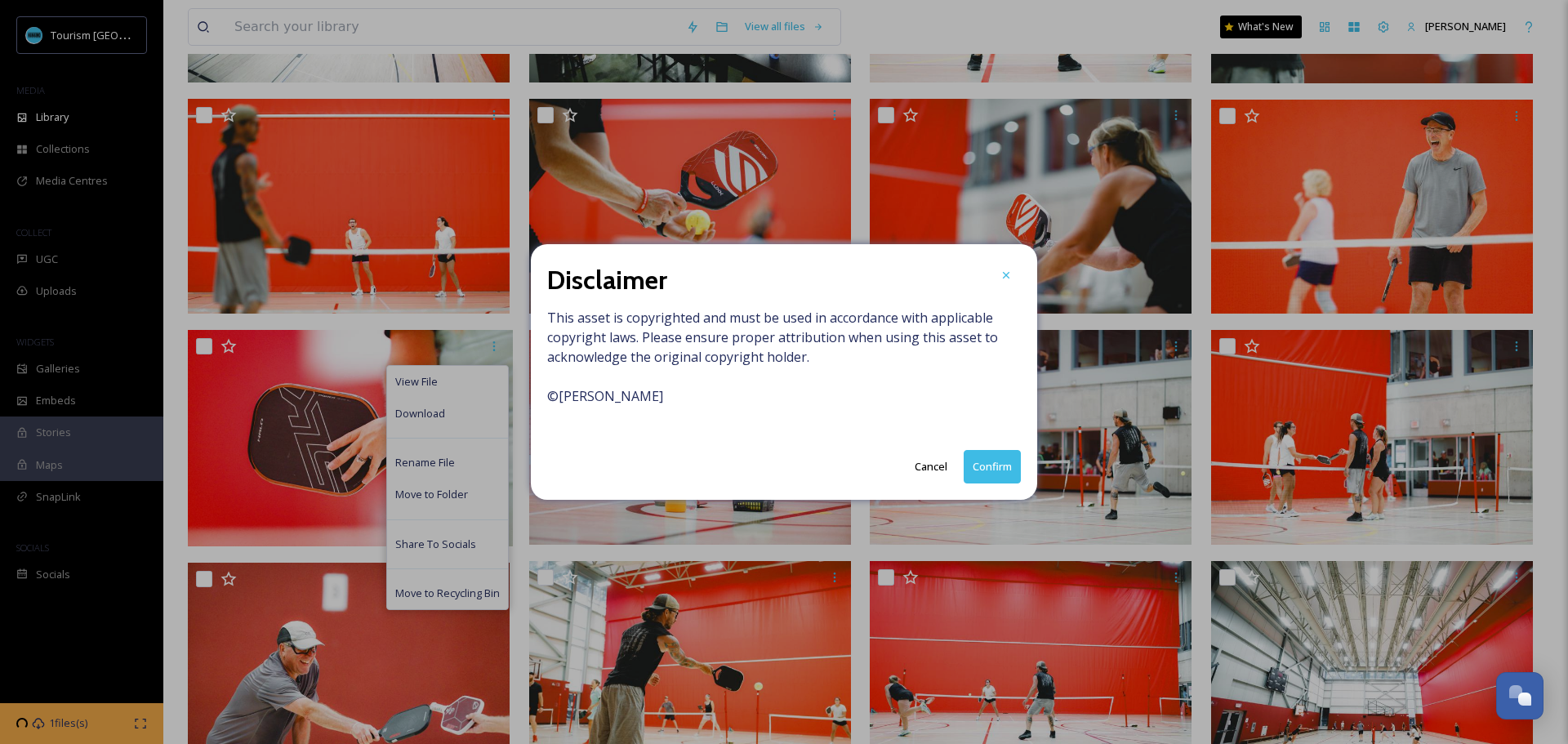
click at [994, 459] on button "Confirm" at bounding box center [992, 466] width 57 height 33
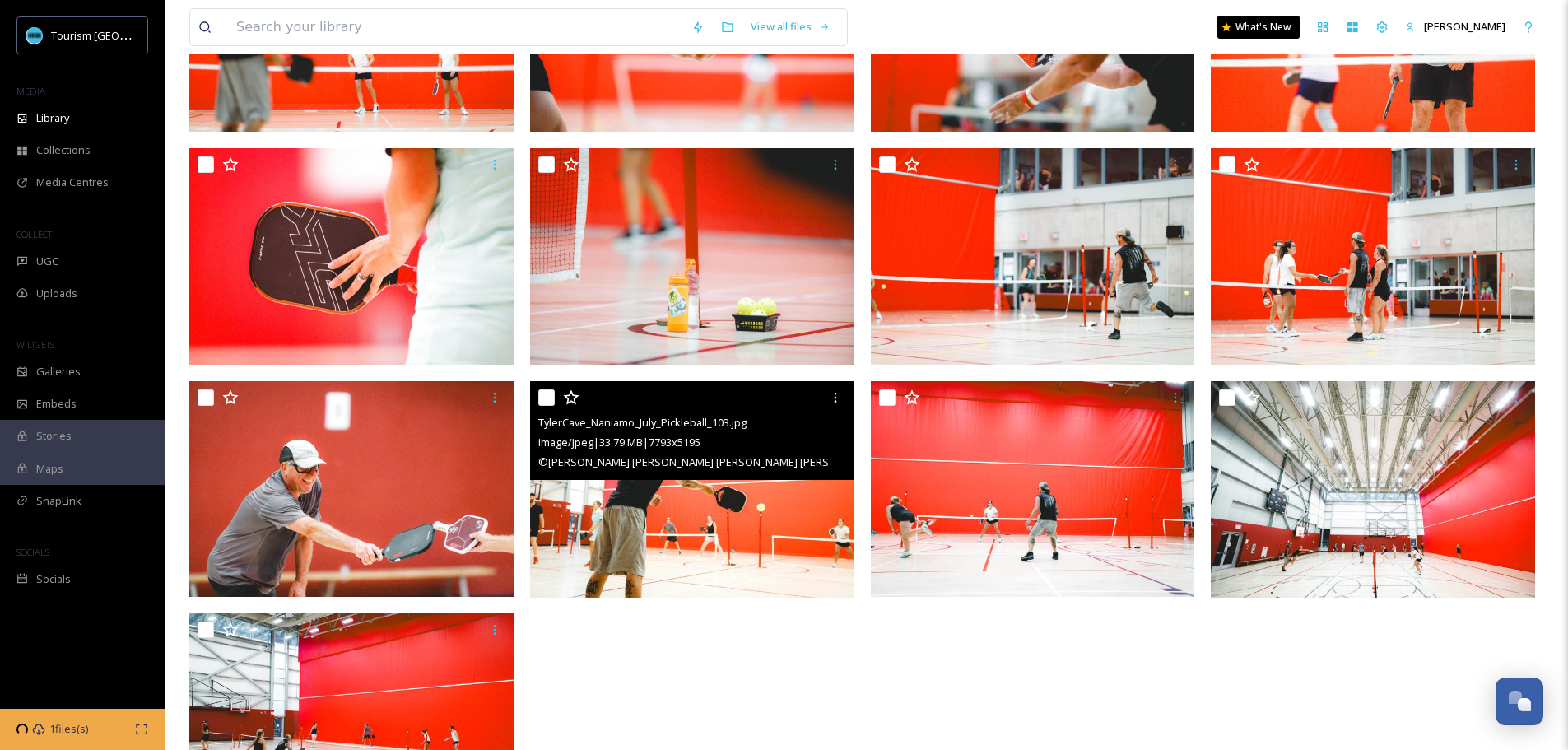
scroll to position [1070, 0]
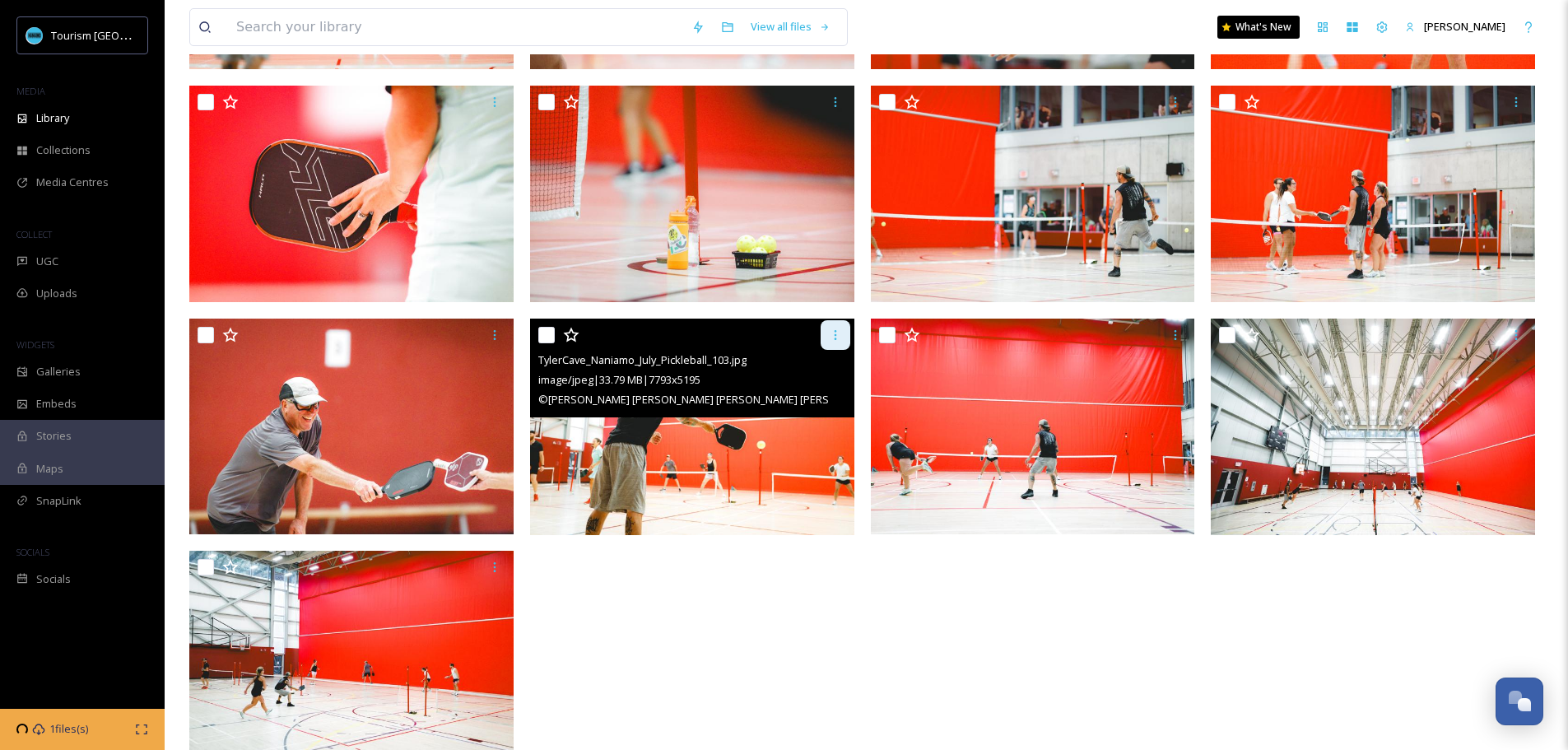
click at [835, 337] on icon at bounding box center [835, 335] width 13 height 13
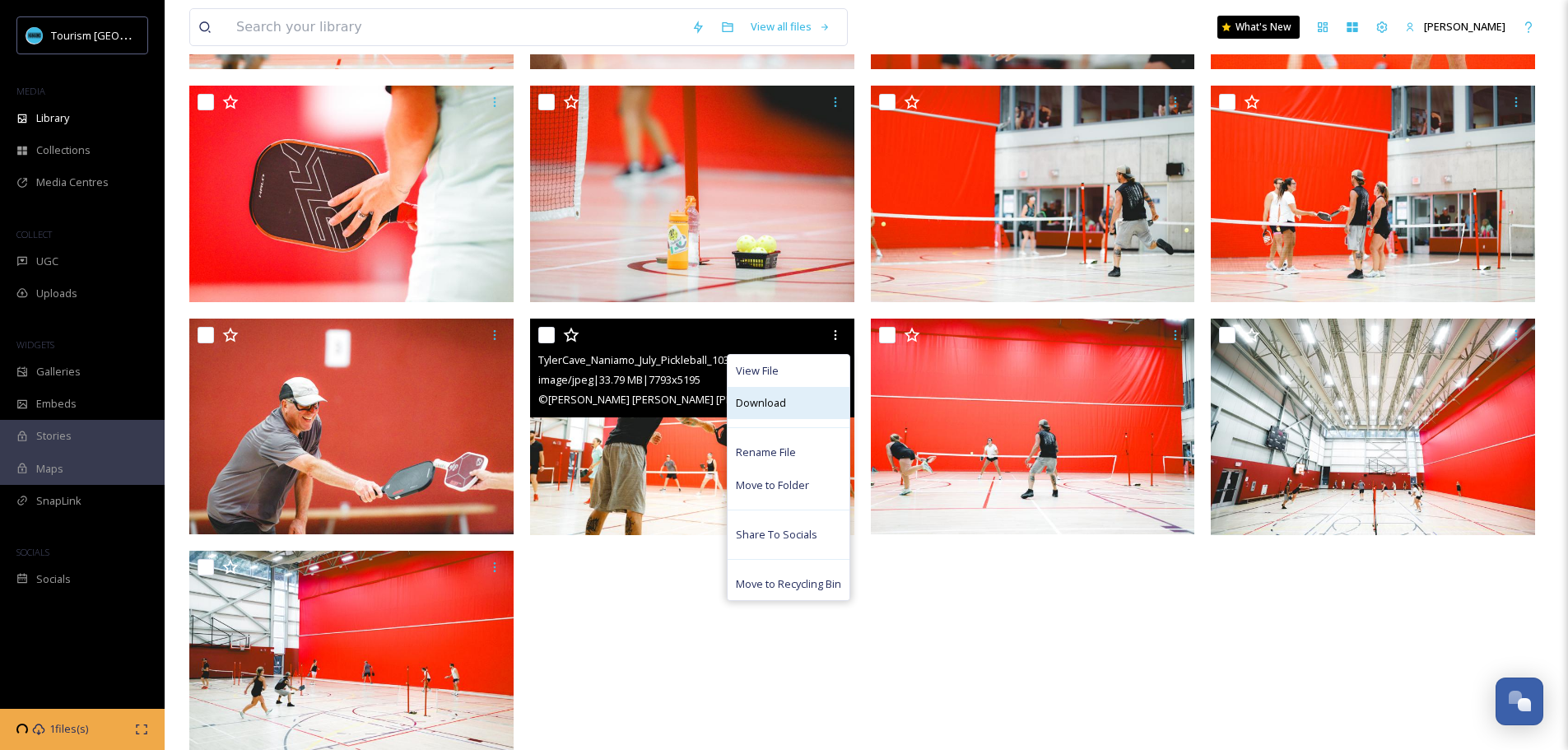
click at [786, 396] on div "Download" at bounding box center [788, 403] width 121 height 32
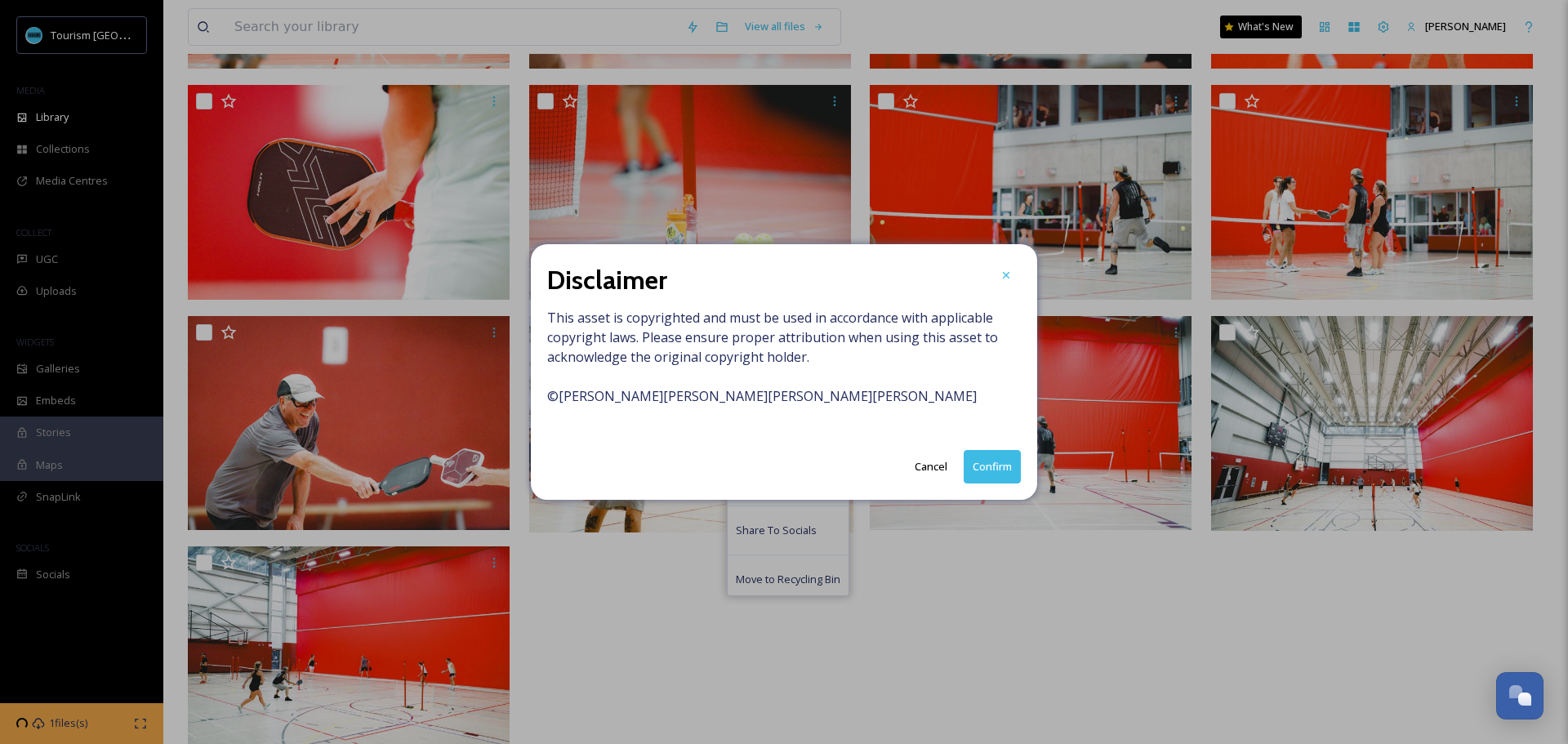
click at [992, 459] on button "Confirm" at bounding box center [992, 466] width 57 height 33
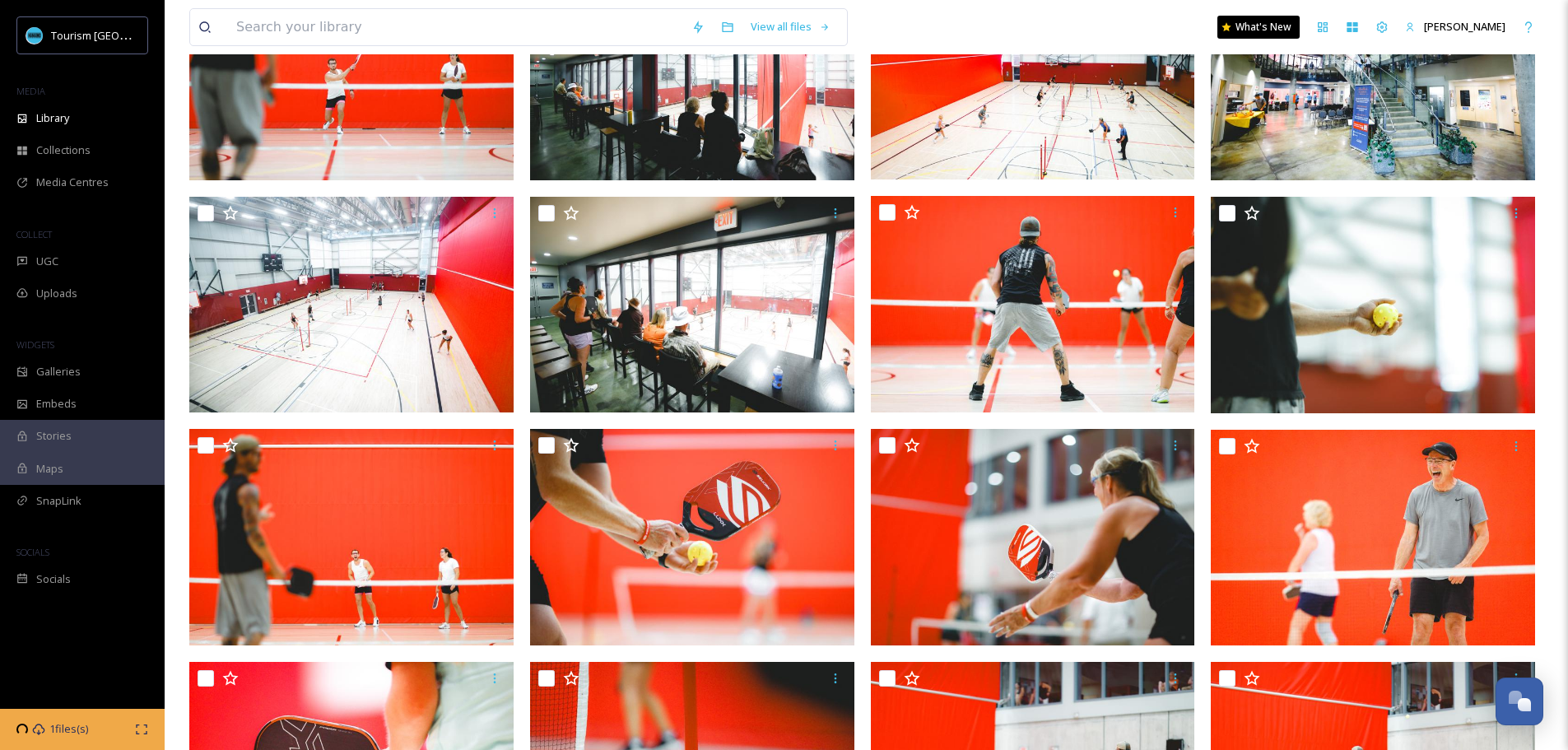
scroll to position [0, 0]
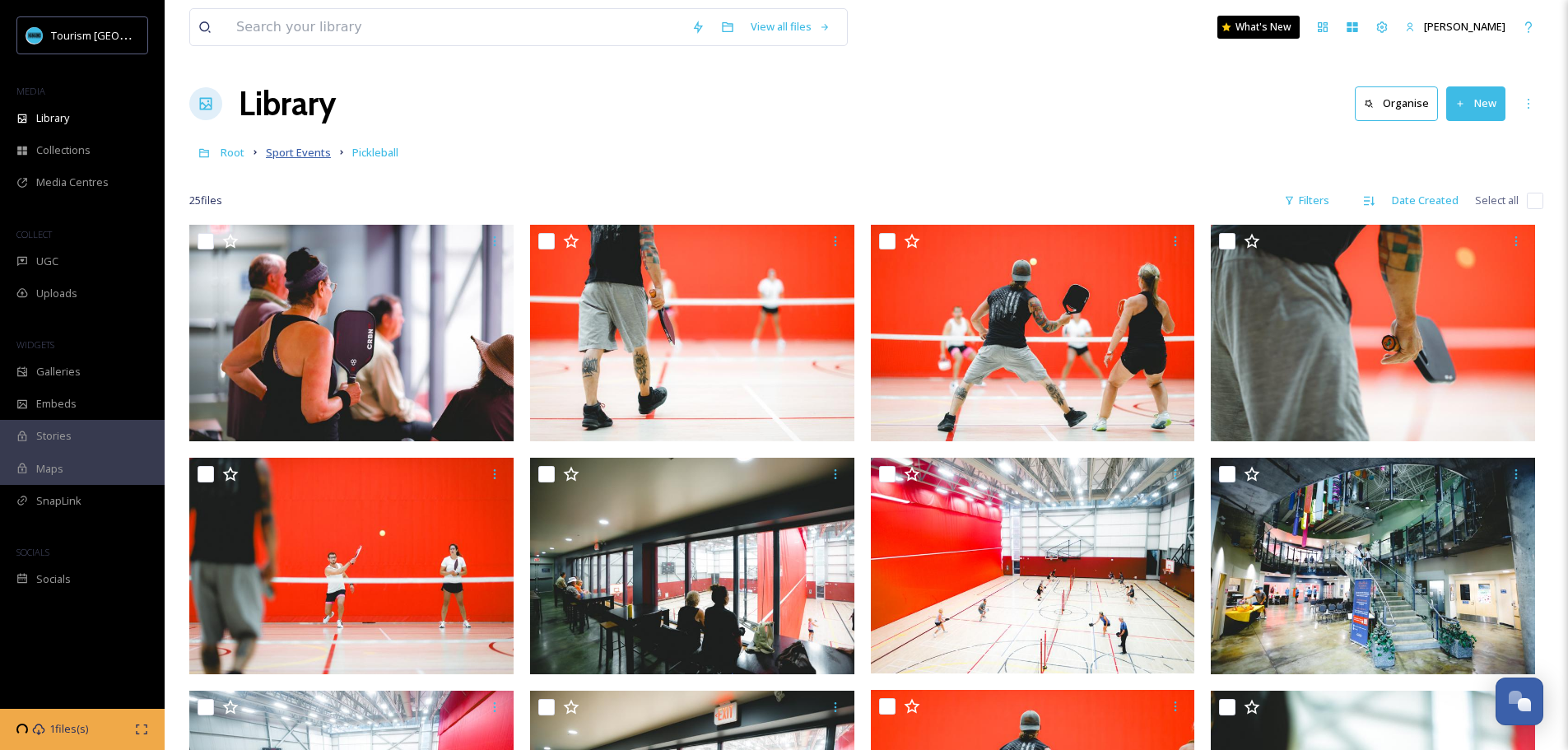
click at [295, 158] on span "Sport Events" at bounding box center [298, 153] width 65 height 15
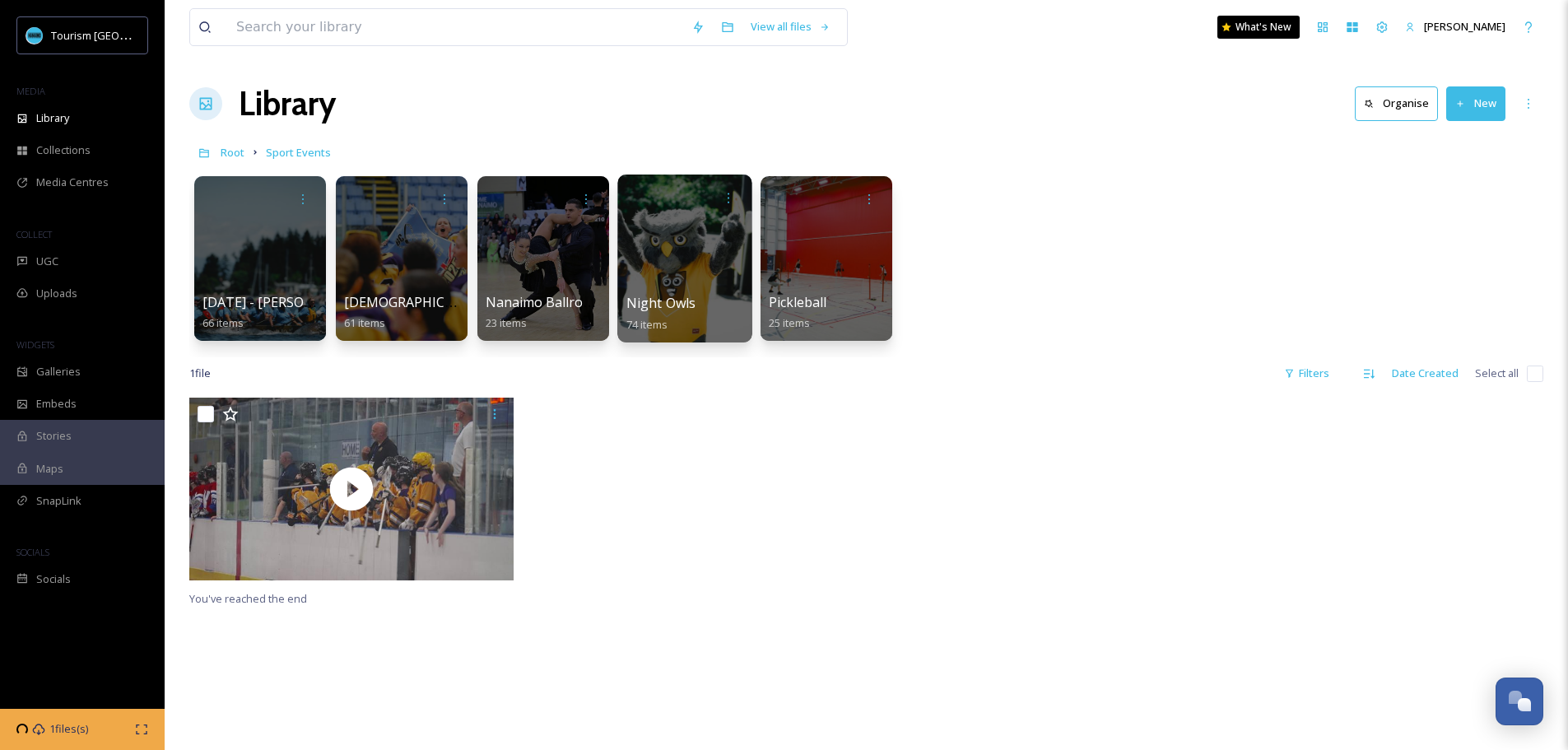
click at [714, 239] on div at bounding box center [684, 258] width 134 height 168
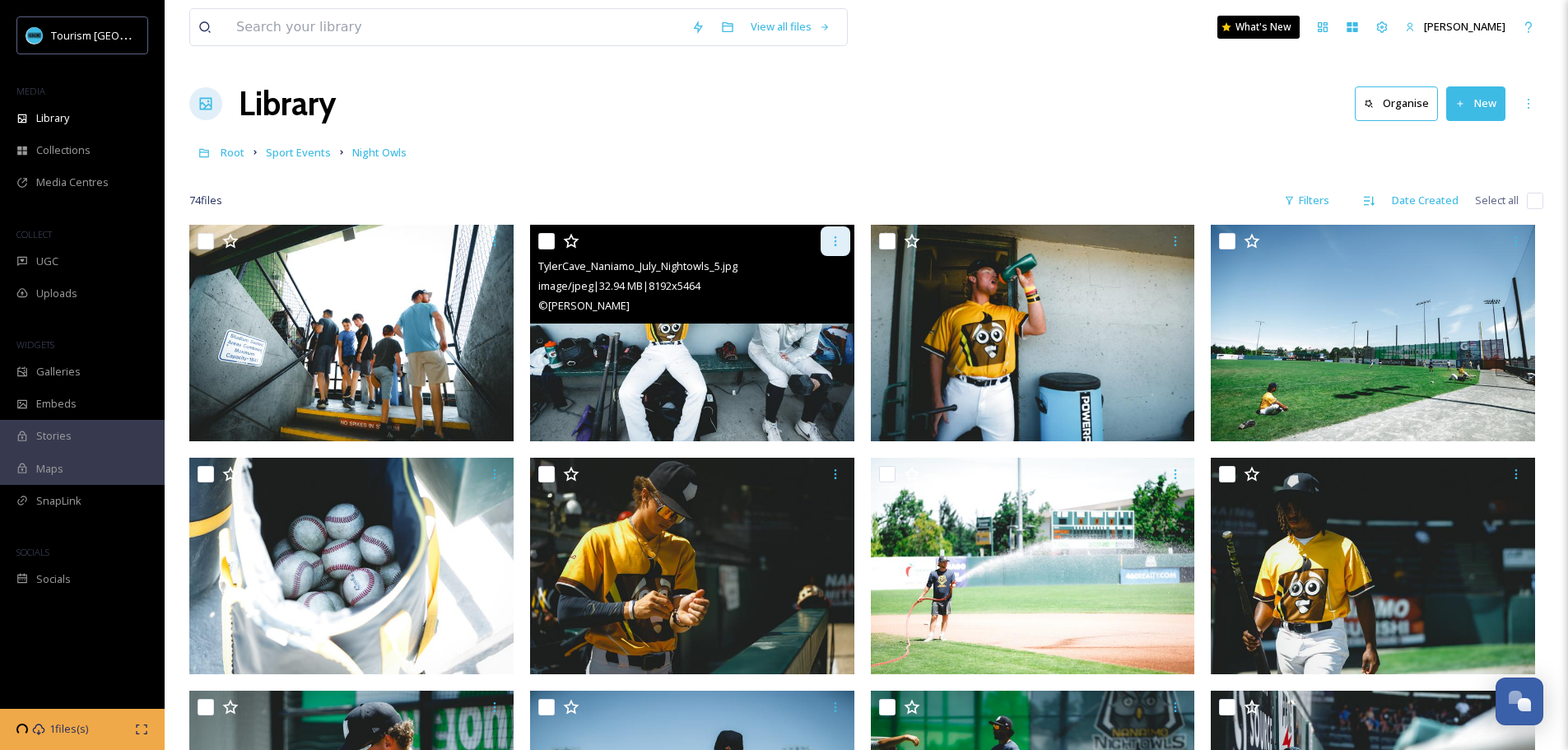
click at [830, 241] on icon at bounding box center [835, 241] width 13 height 13
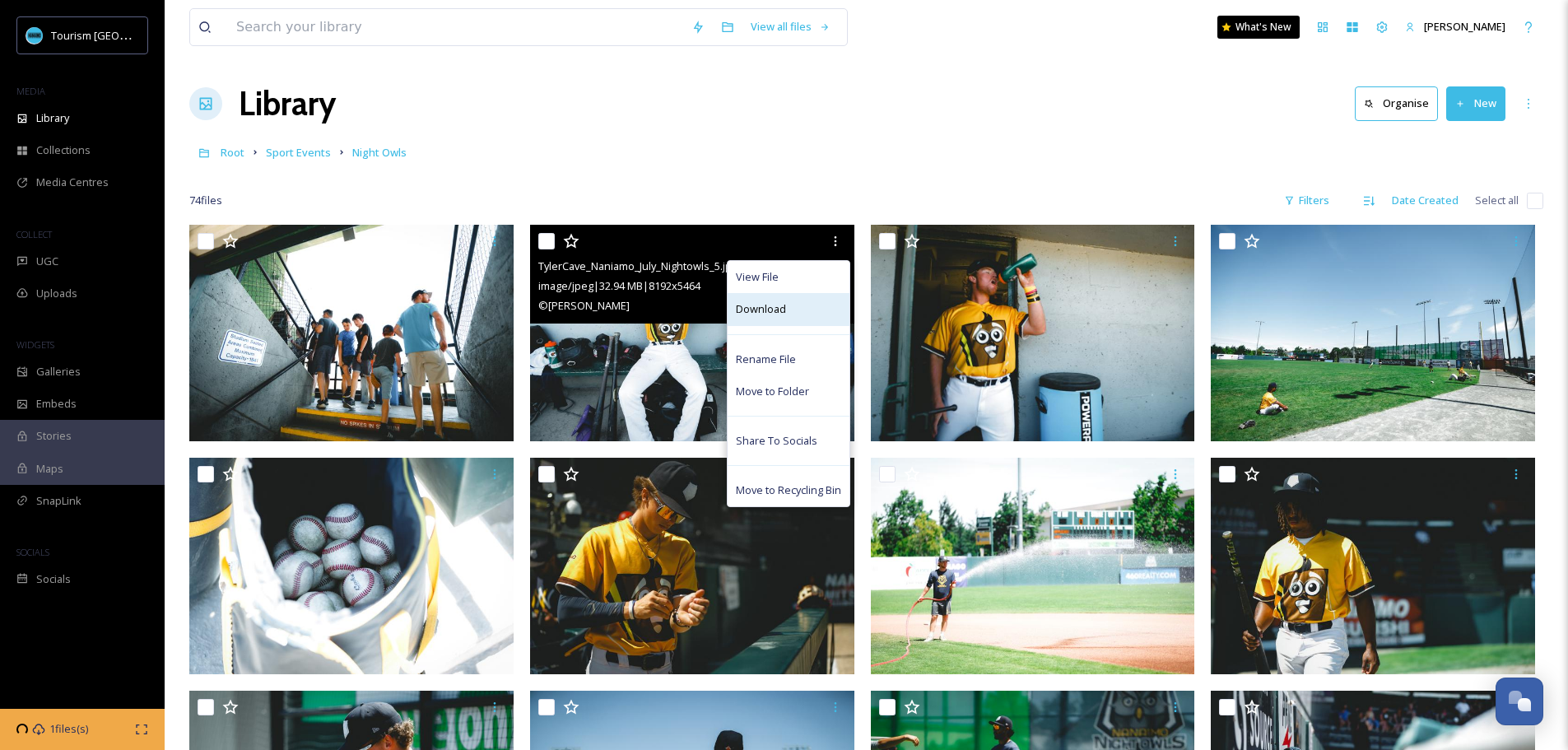
click at [786, 302] on div "Download" at bounding box center [788, 309] width 121 height 32
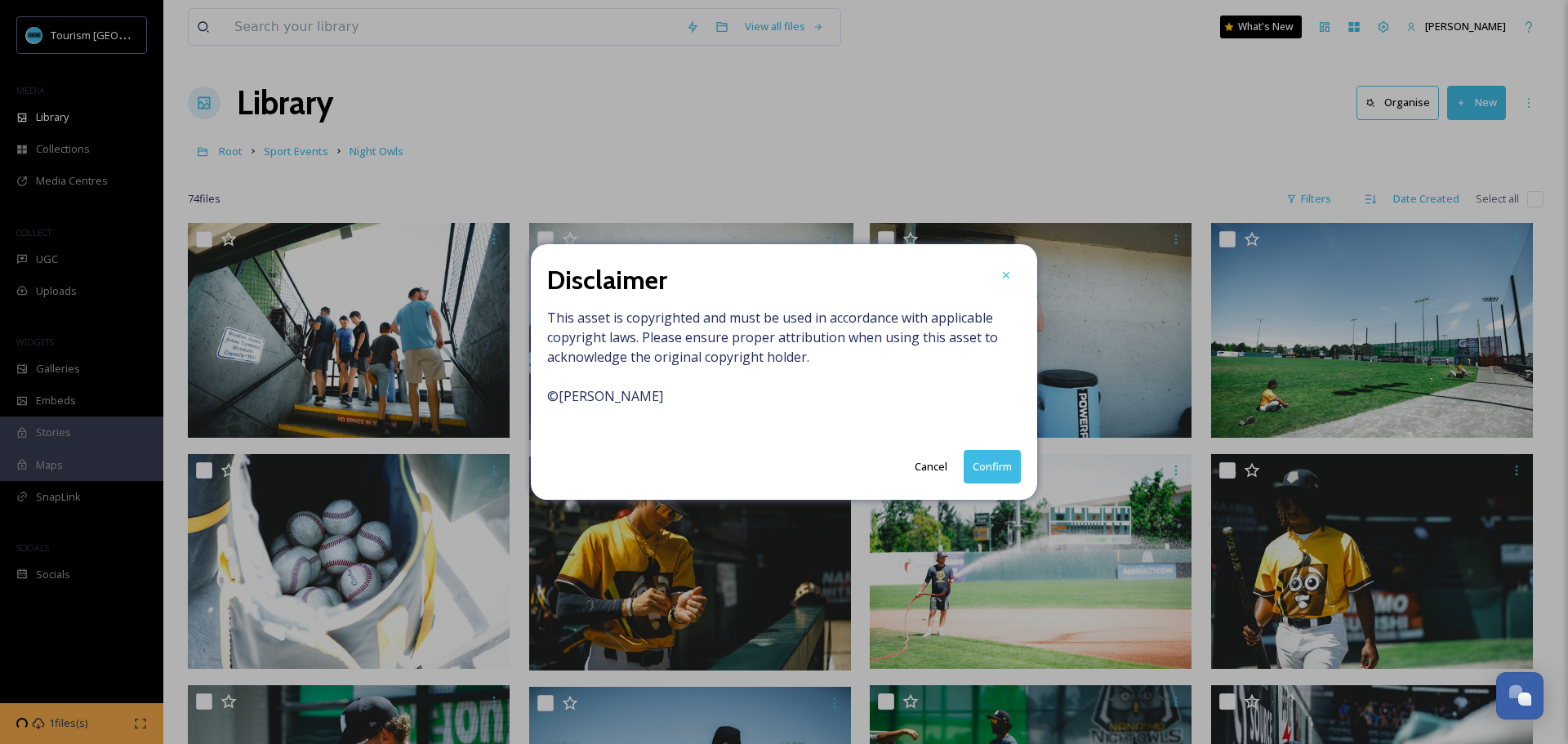
click at [994, 472] on button "Confirm" at bounding box center [992, 466] width 57 height 33
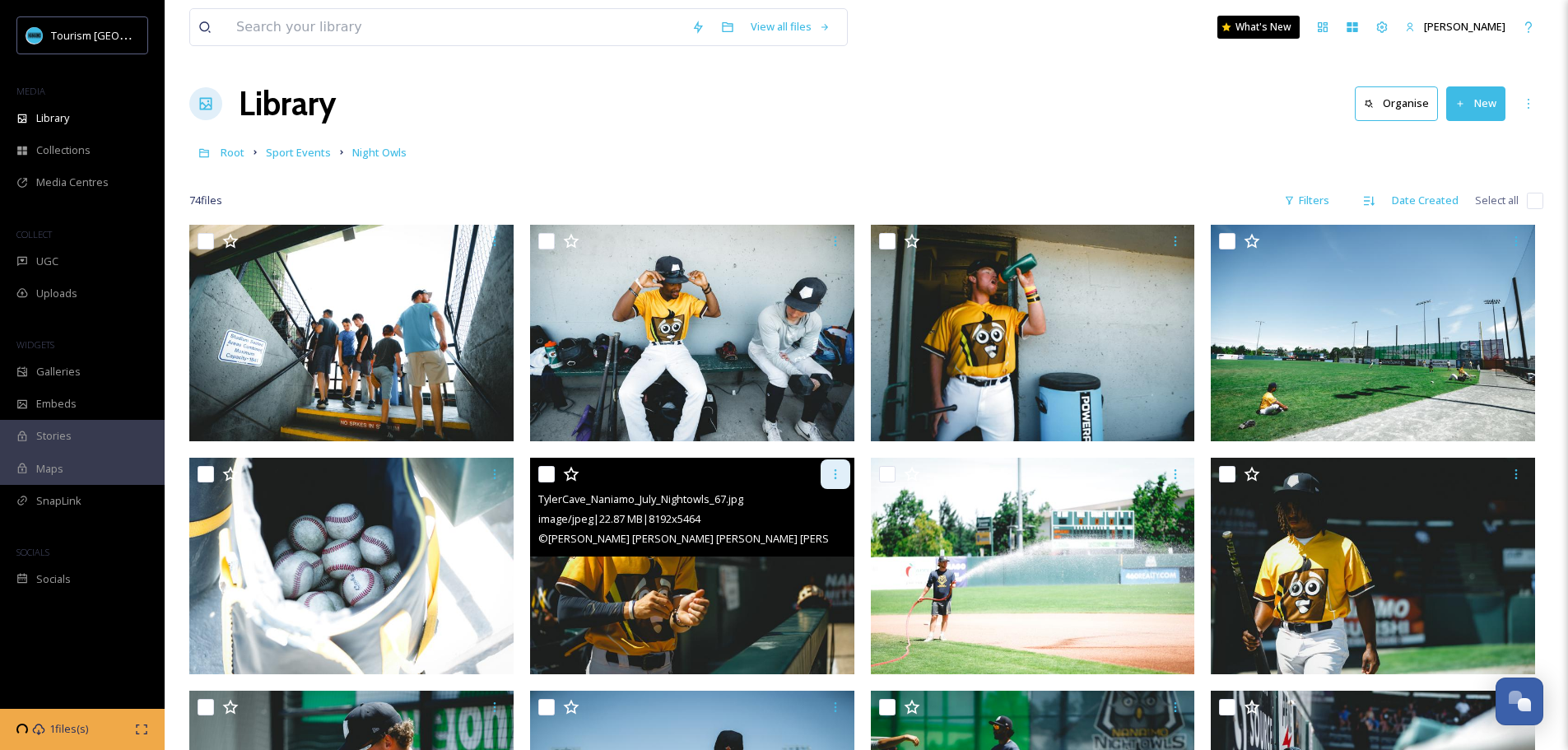
click at [828, 474] on icon at bounding box center [835, 474] width 13 height 13
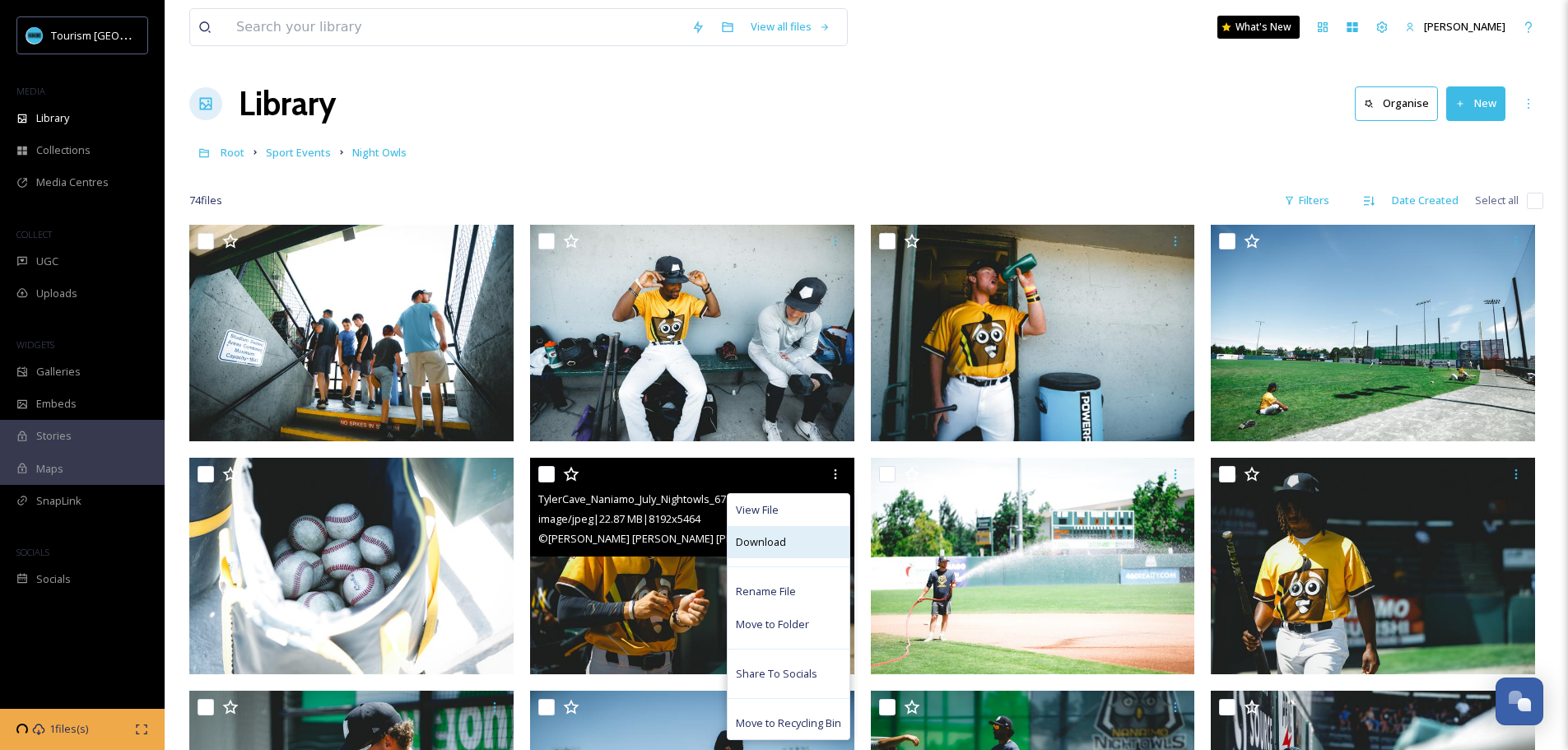
click at [791, 547] on div "Download" at bounding box center [788, 542] width 121 height 32
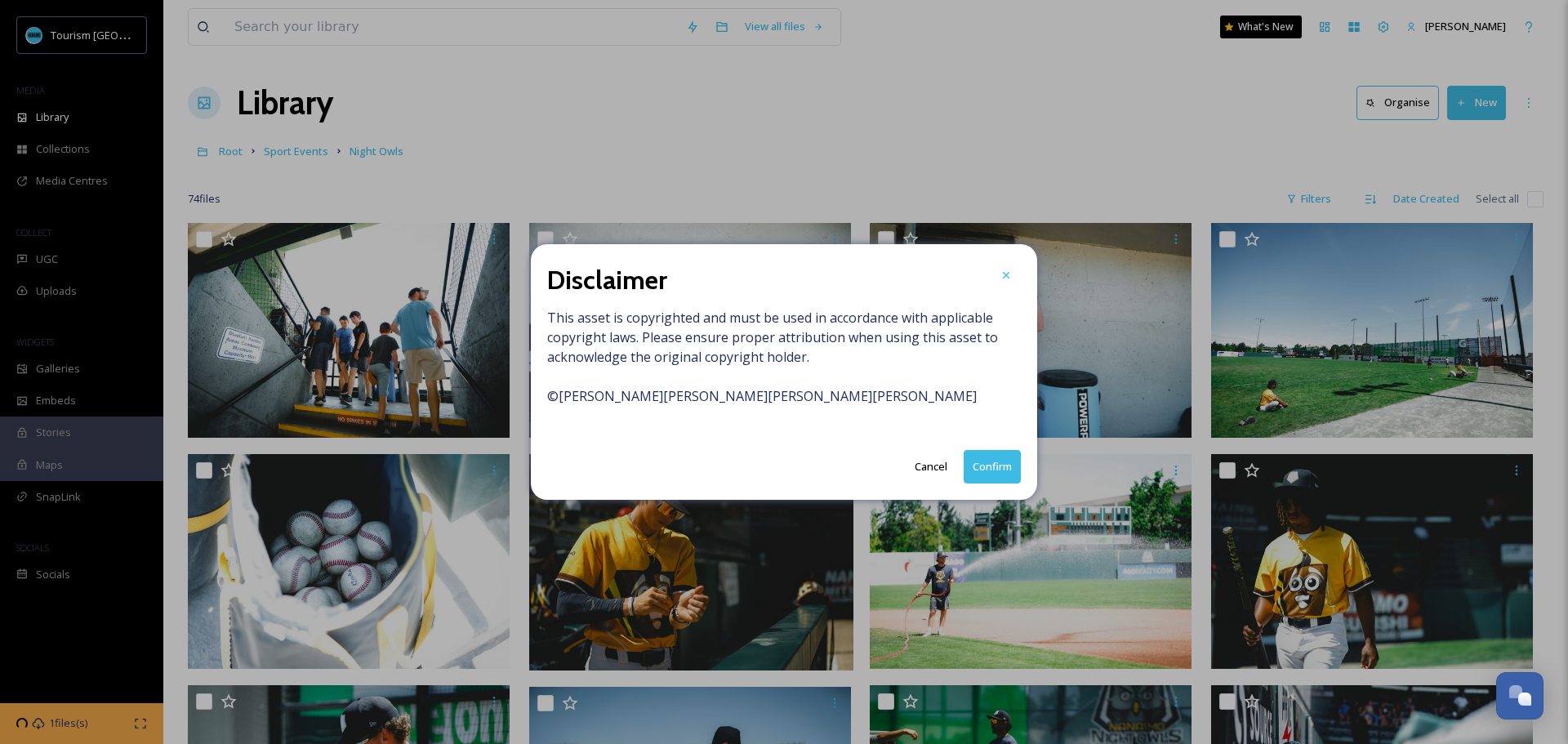
click at [1002, 464] on button "Confirm" at bounding box center [992, 466] width 57 height 33
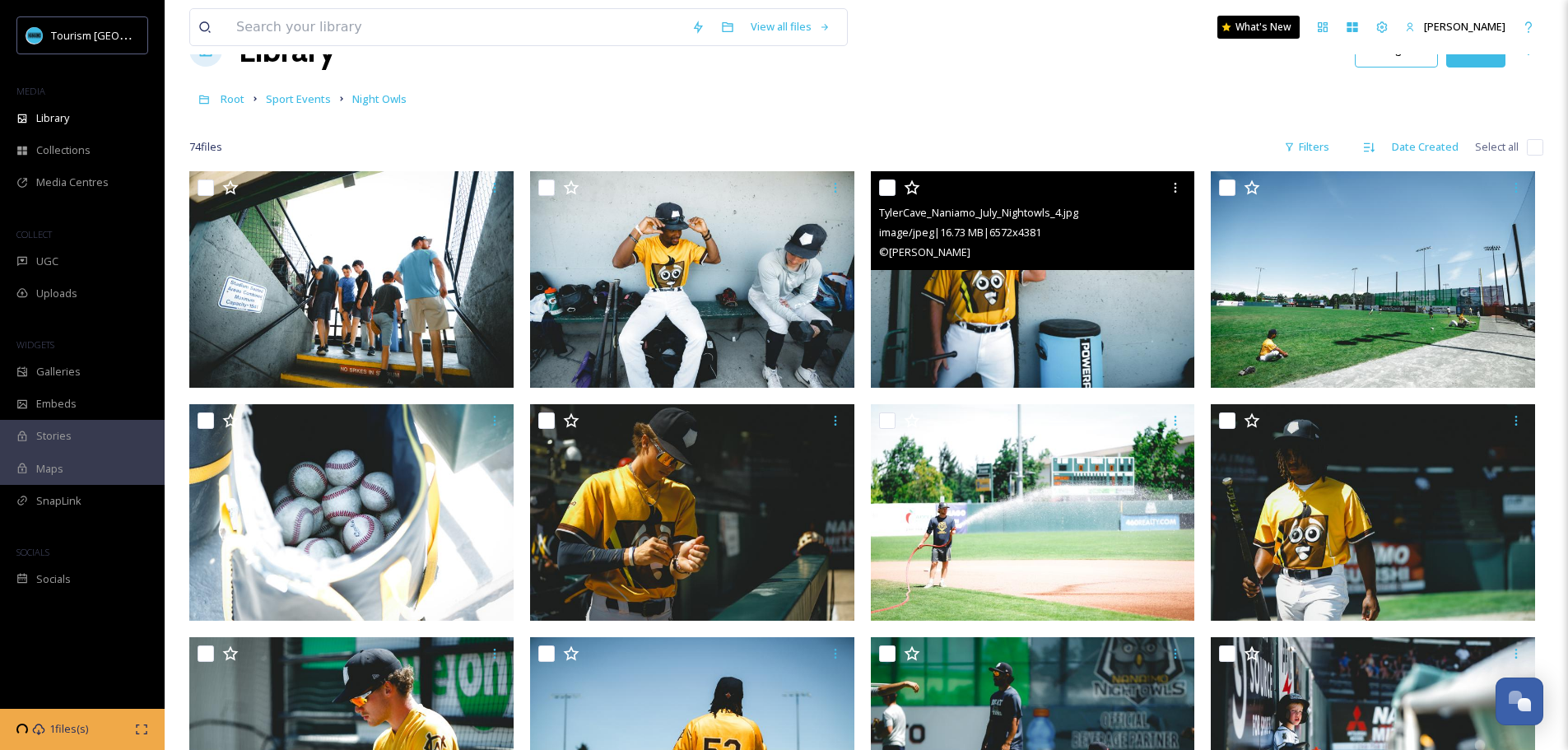
scroll to position [164, 0]
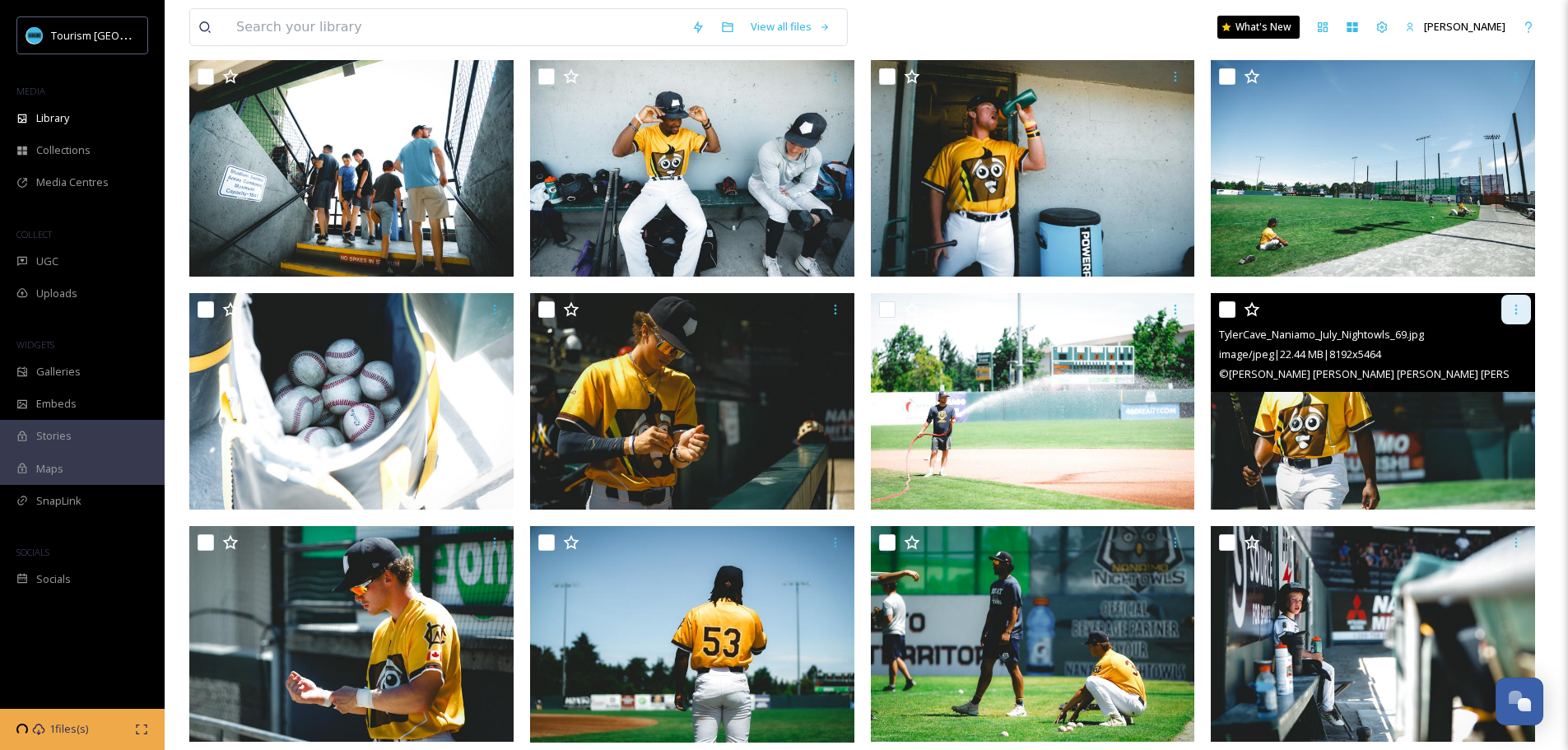
click at [1521, 311] on icon at bounding box center [1516, 310] width 13 height 13
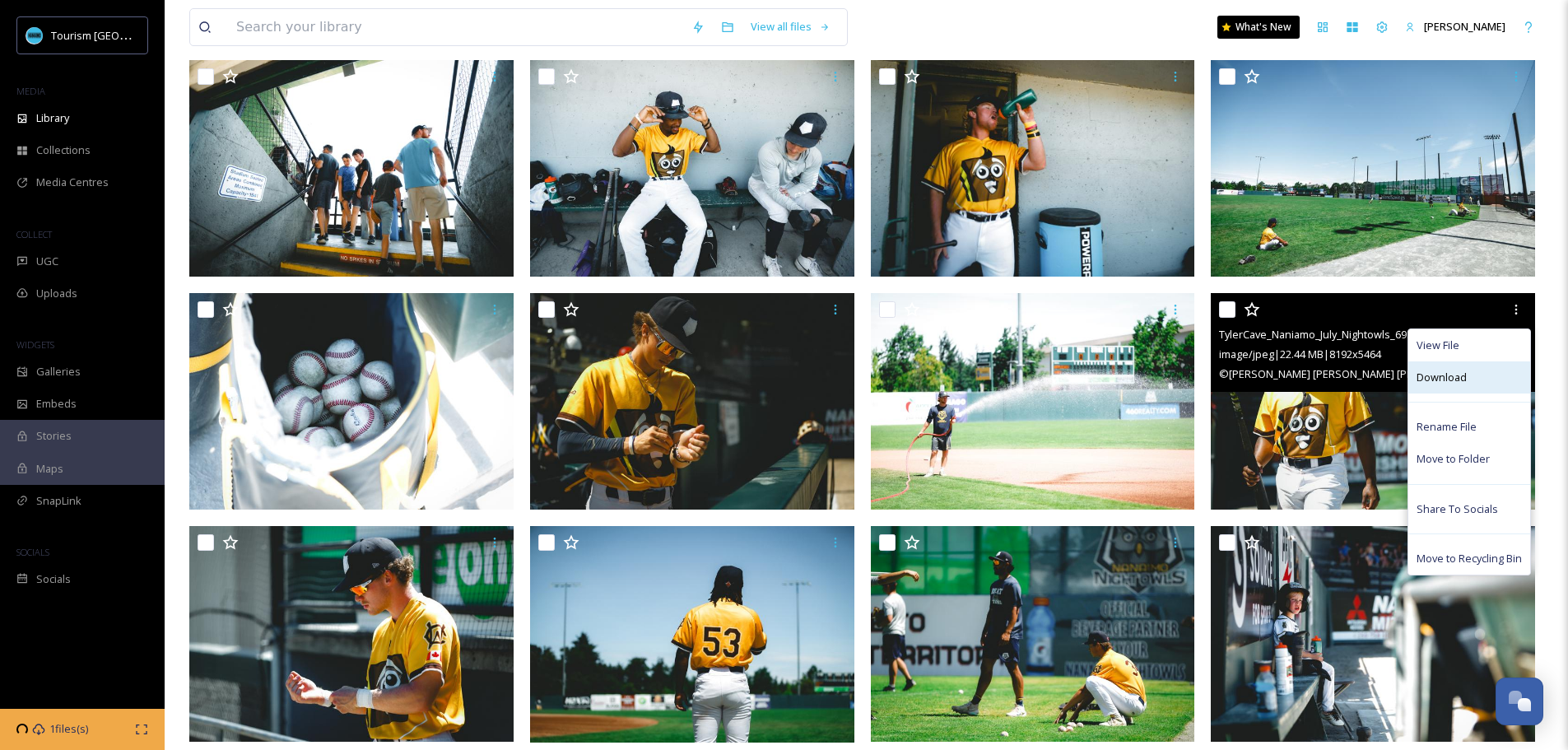
click at [1470, 378] on div "Download" at bounding box center [1468, 377] width 121 height 32
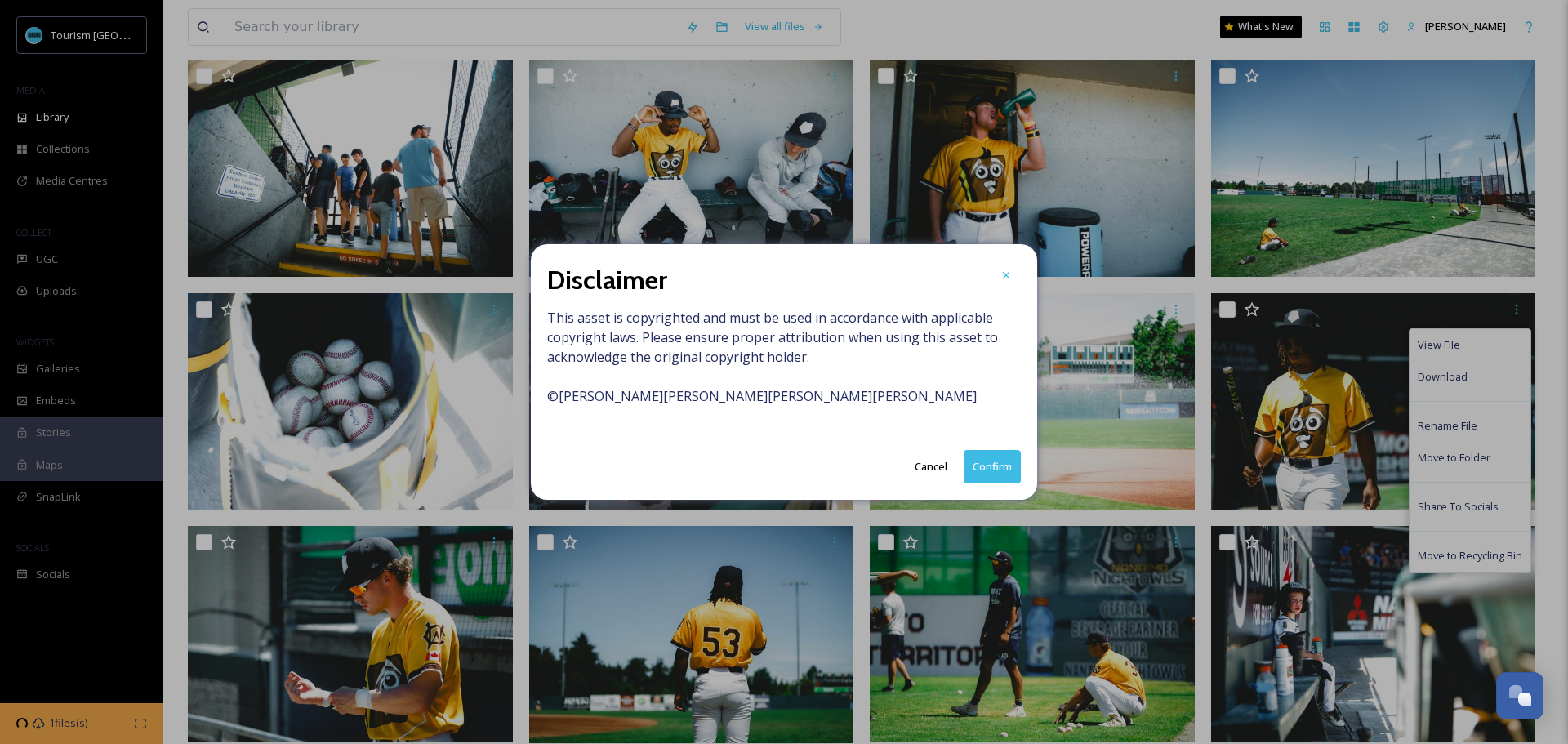
click at [986, 462] on button "Confirm" at bounding box center [992, 466] width 57 height 33
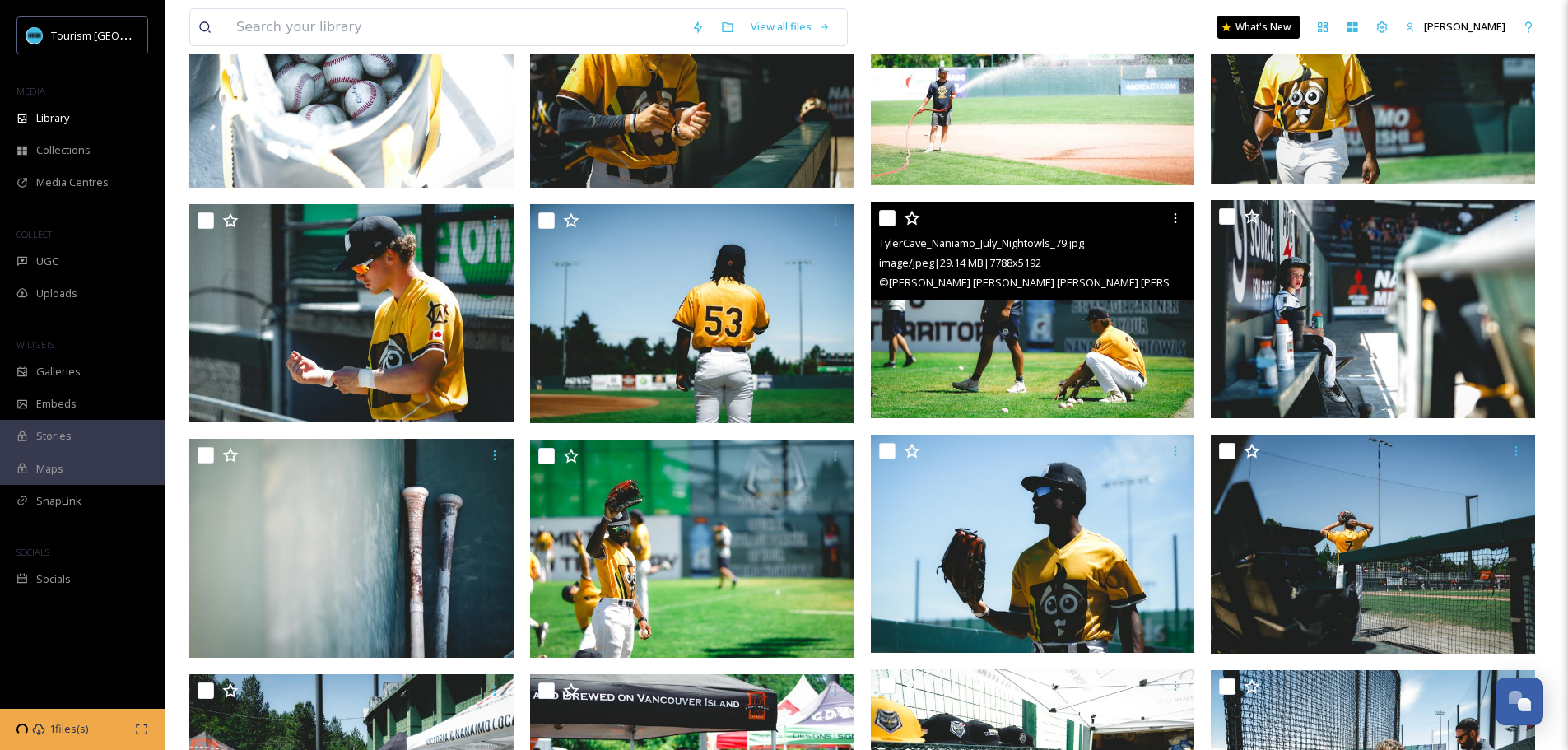
scroll to position [494, 0]
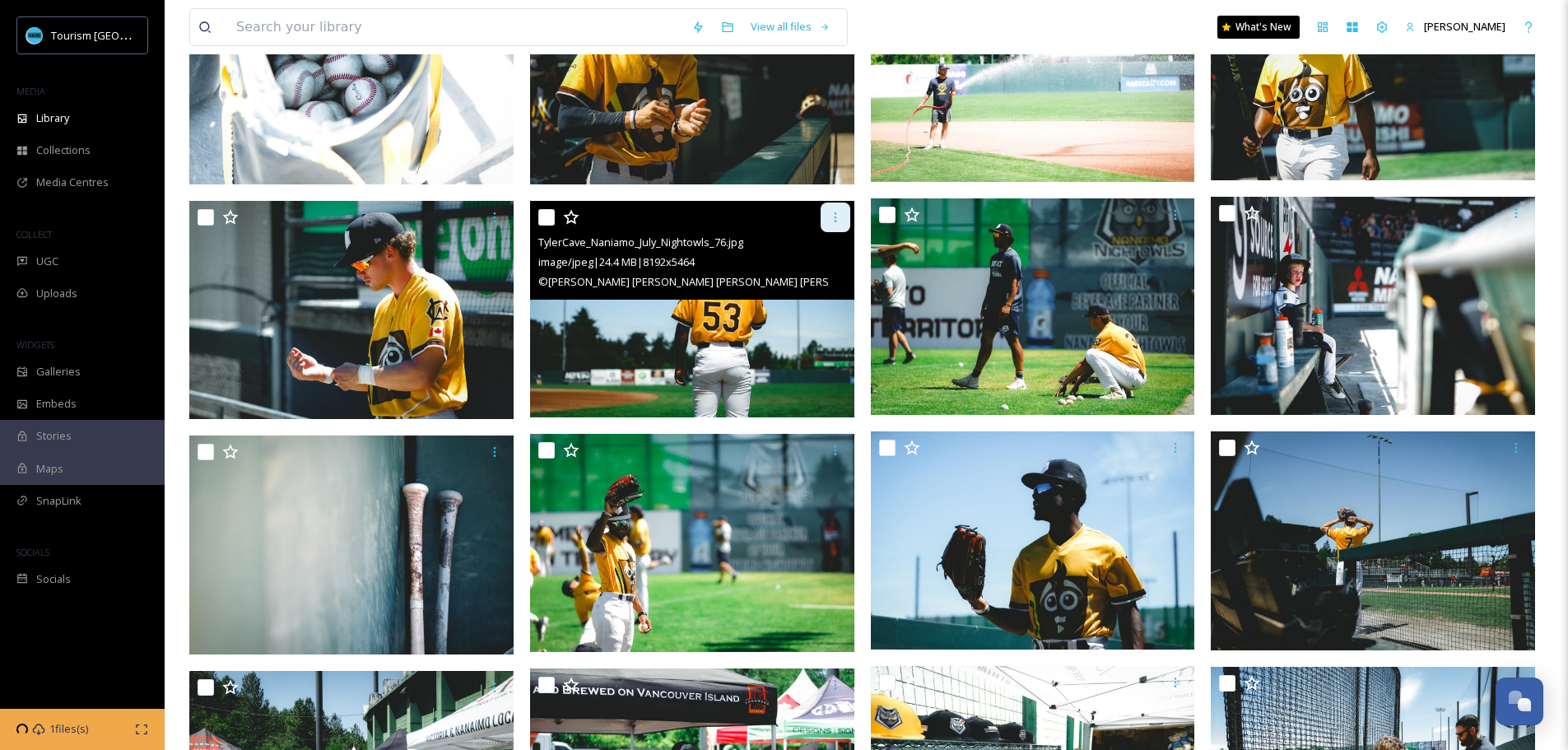
click at [837, 216] on icon at bounding box center [835, 218] width 13 height 13
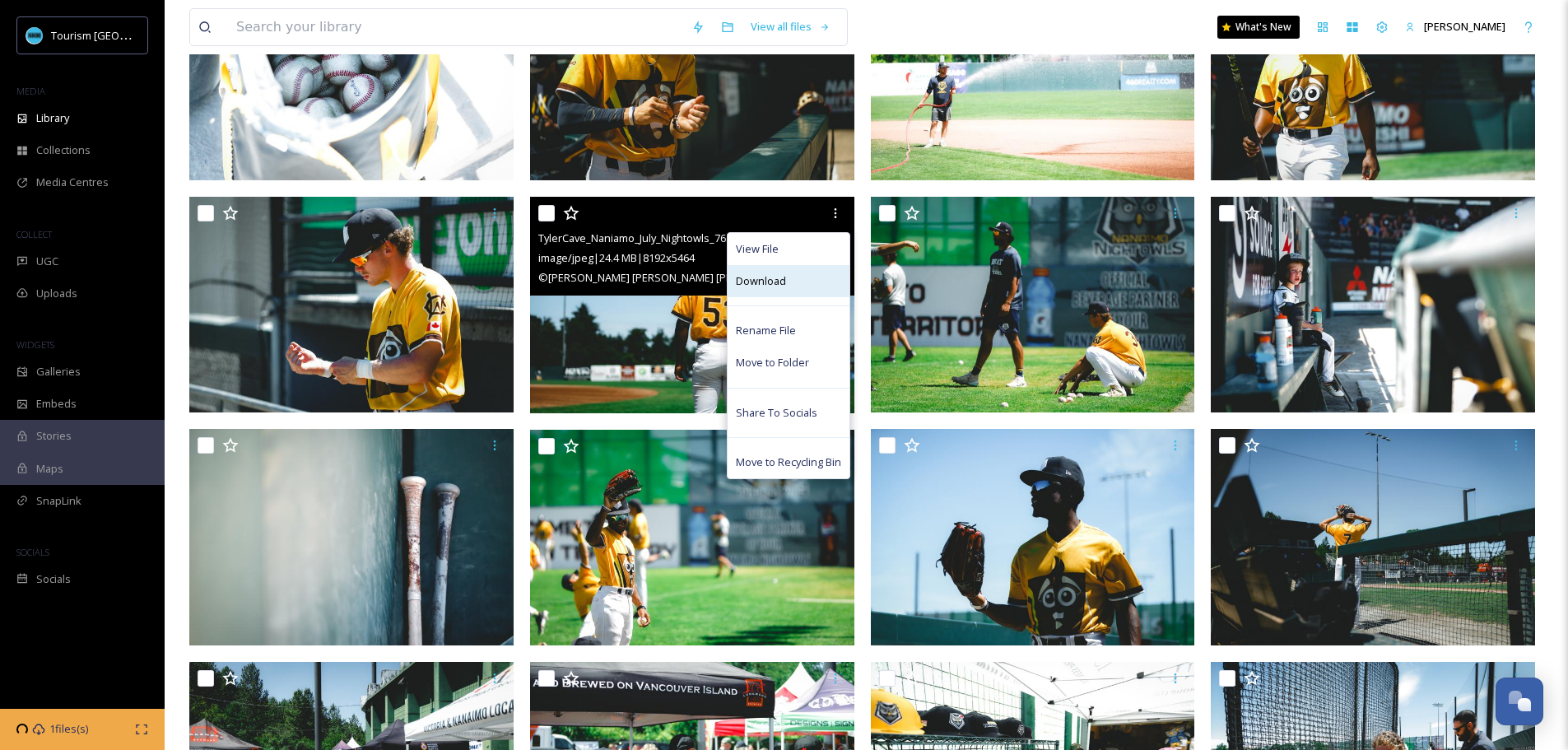
click at [789, 281] on div "Download" at bounding box center [788, 281] width 121 height 32
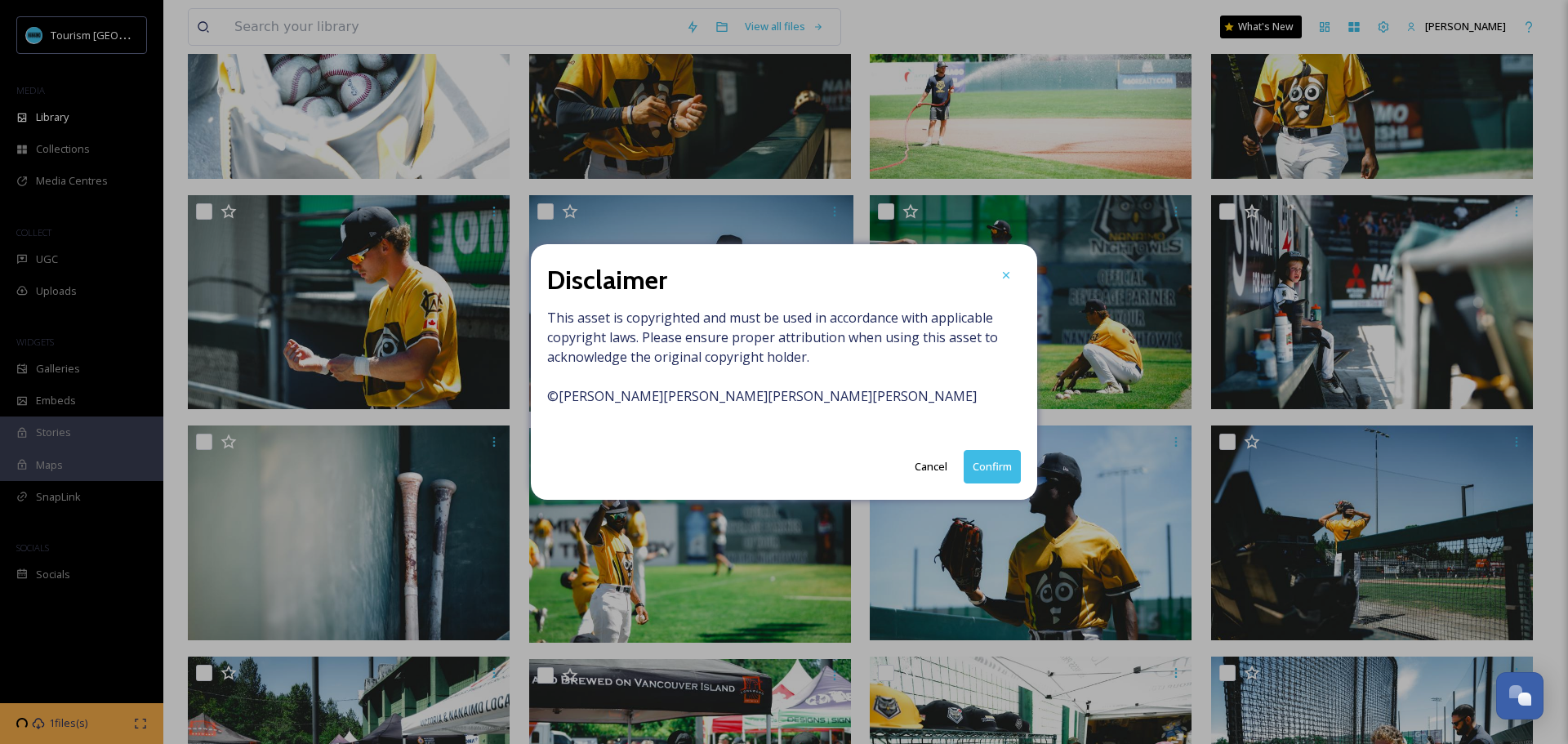
click at [996, 459] on button "Confirm" at bounding box center [992, 466] width 57 height 33
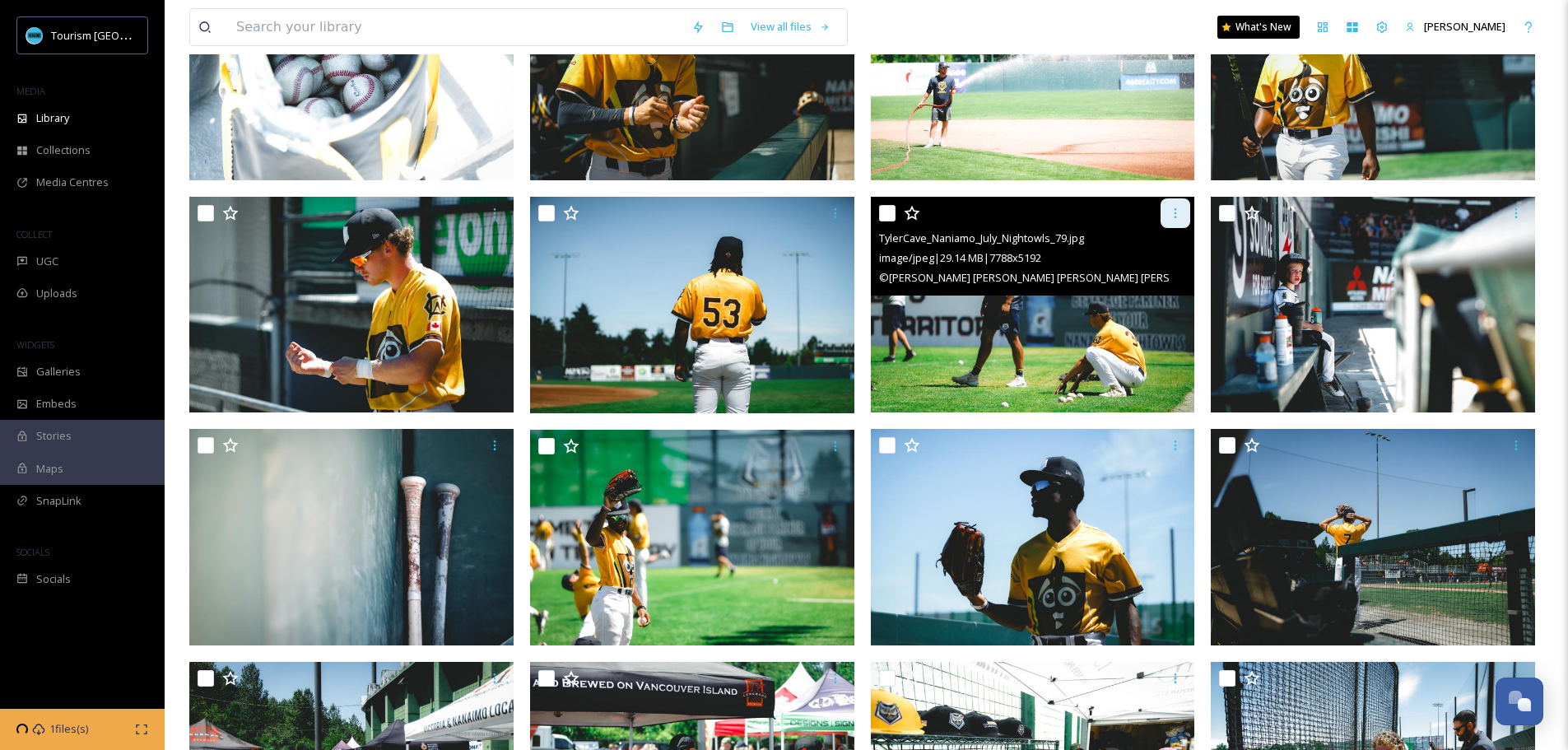
click at [1185, 209] on div at bounding box center [1174, 213] width 29 height 29
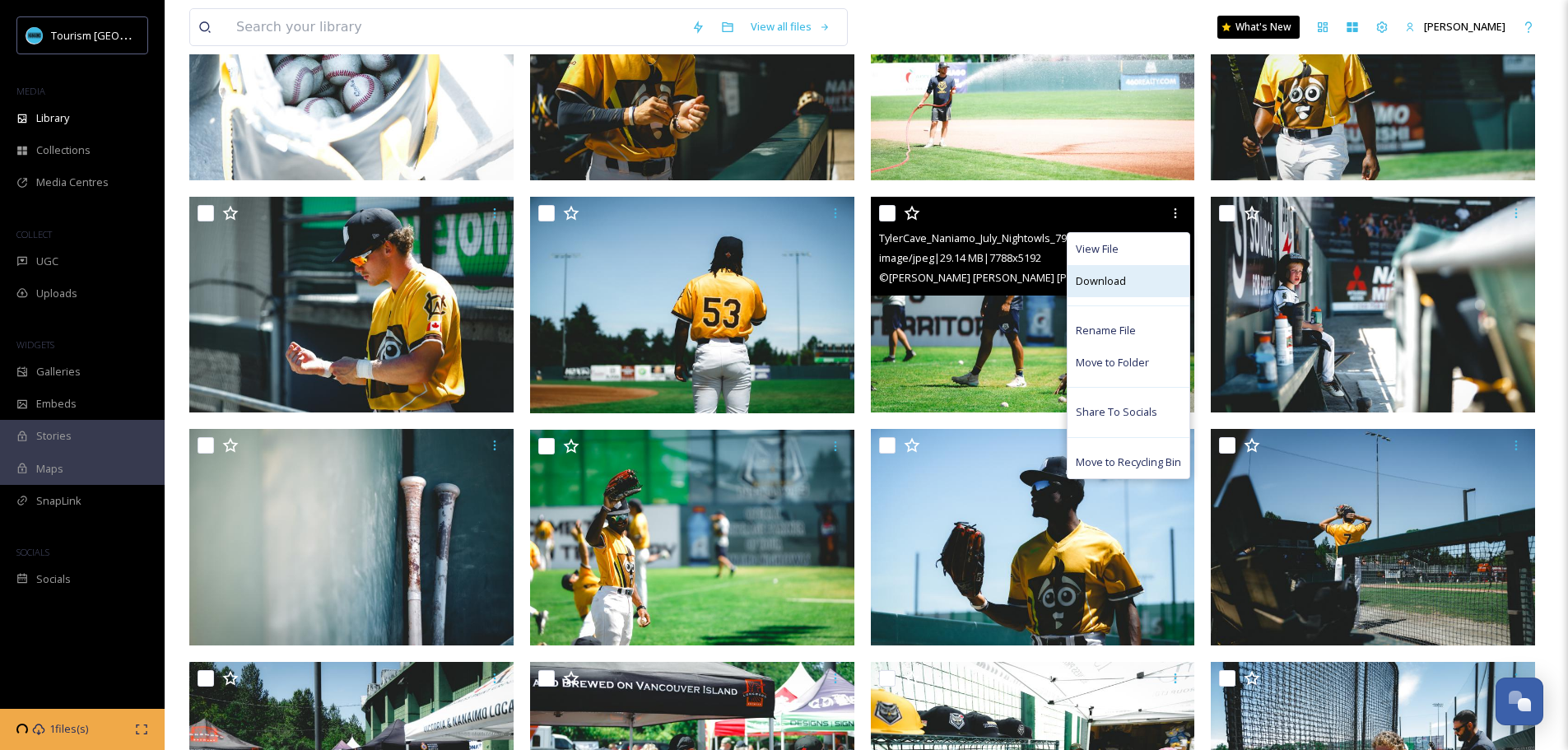
click at [1086, 289] on div "Download" at bounding box center [1127, 281] width 121 height 32
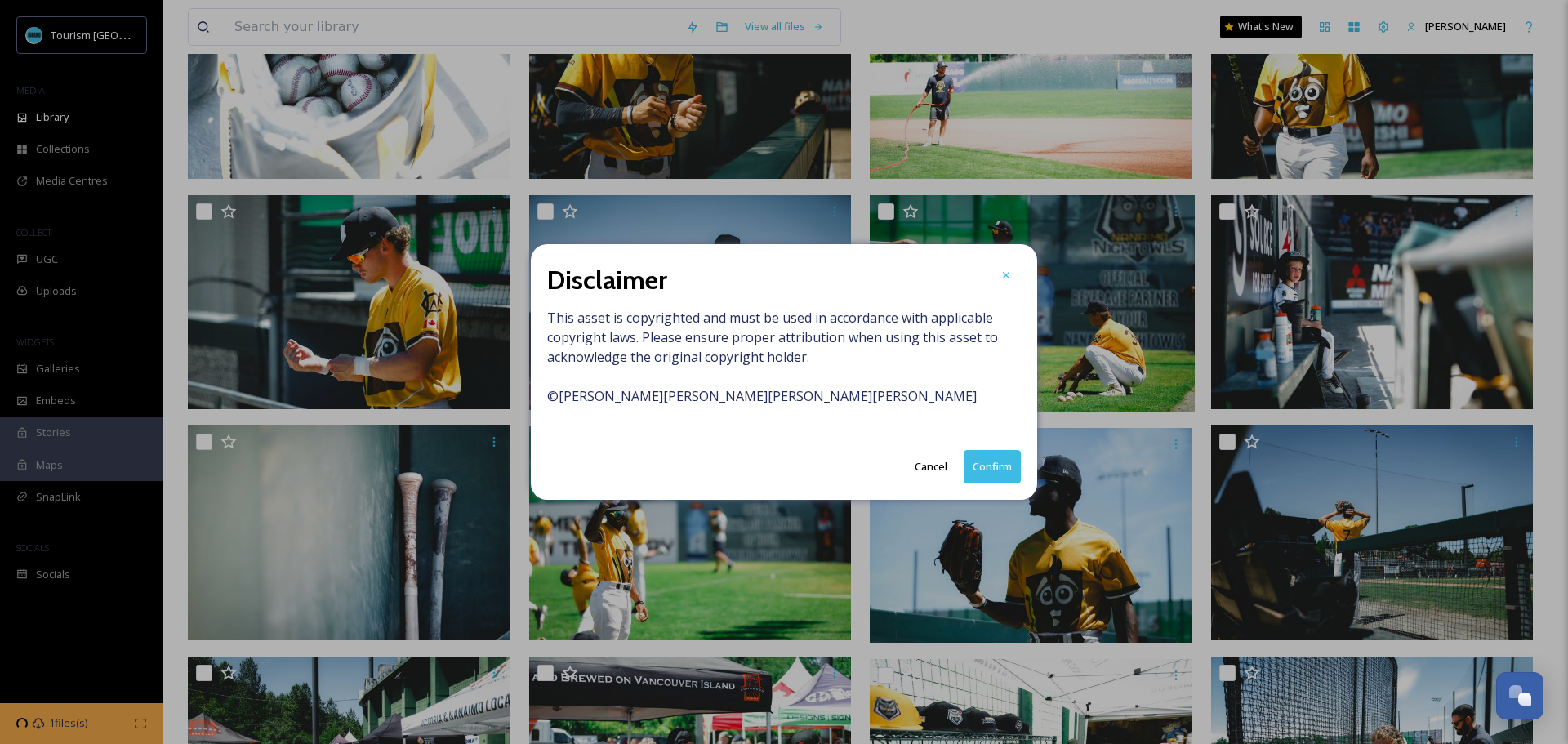
click at [995, 457] on button "Confirm" at bounding box center [992, 466] width 57 height 33
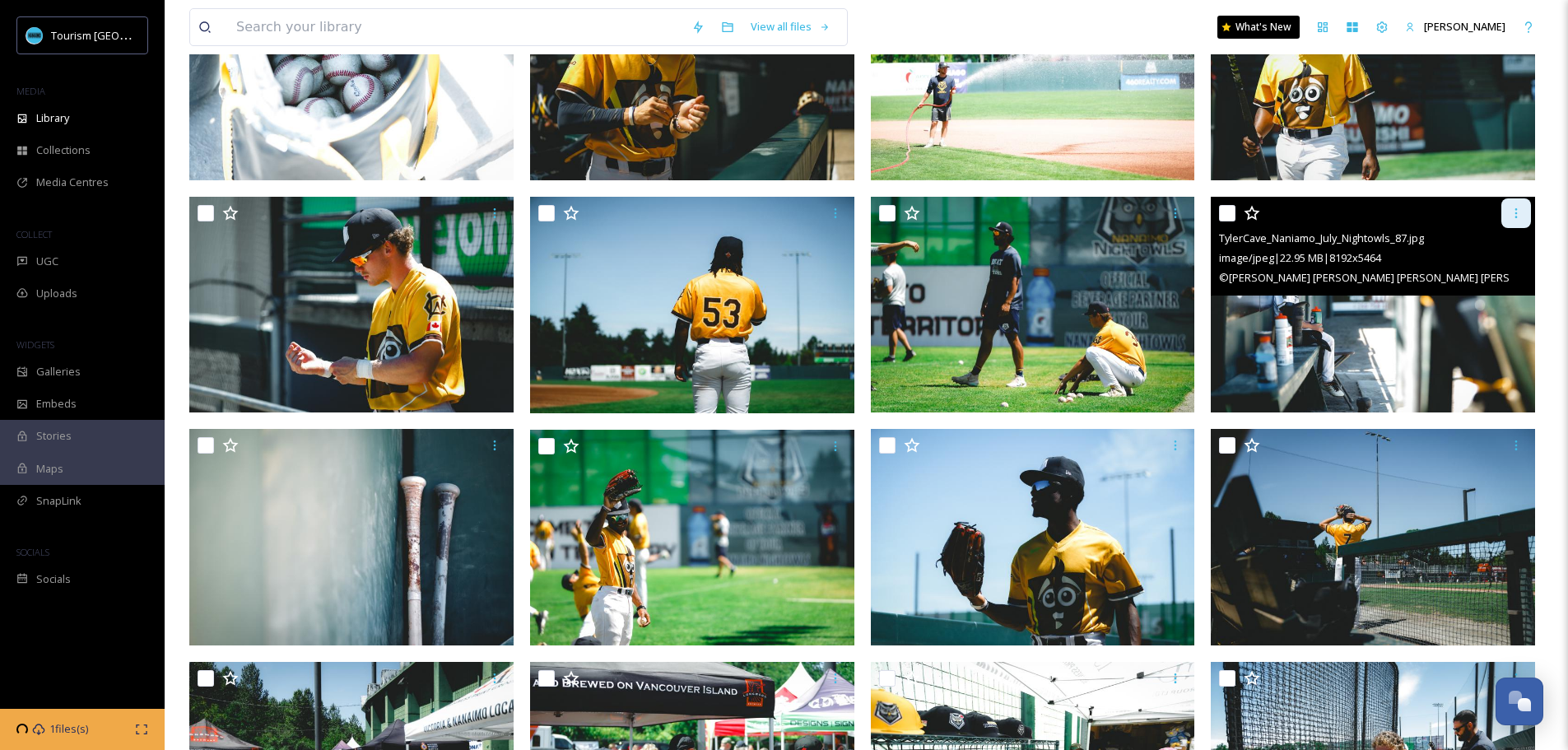
click at [1514, 214] on icon at bounding box center [1516, 214] width 13 height 13
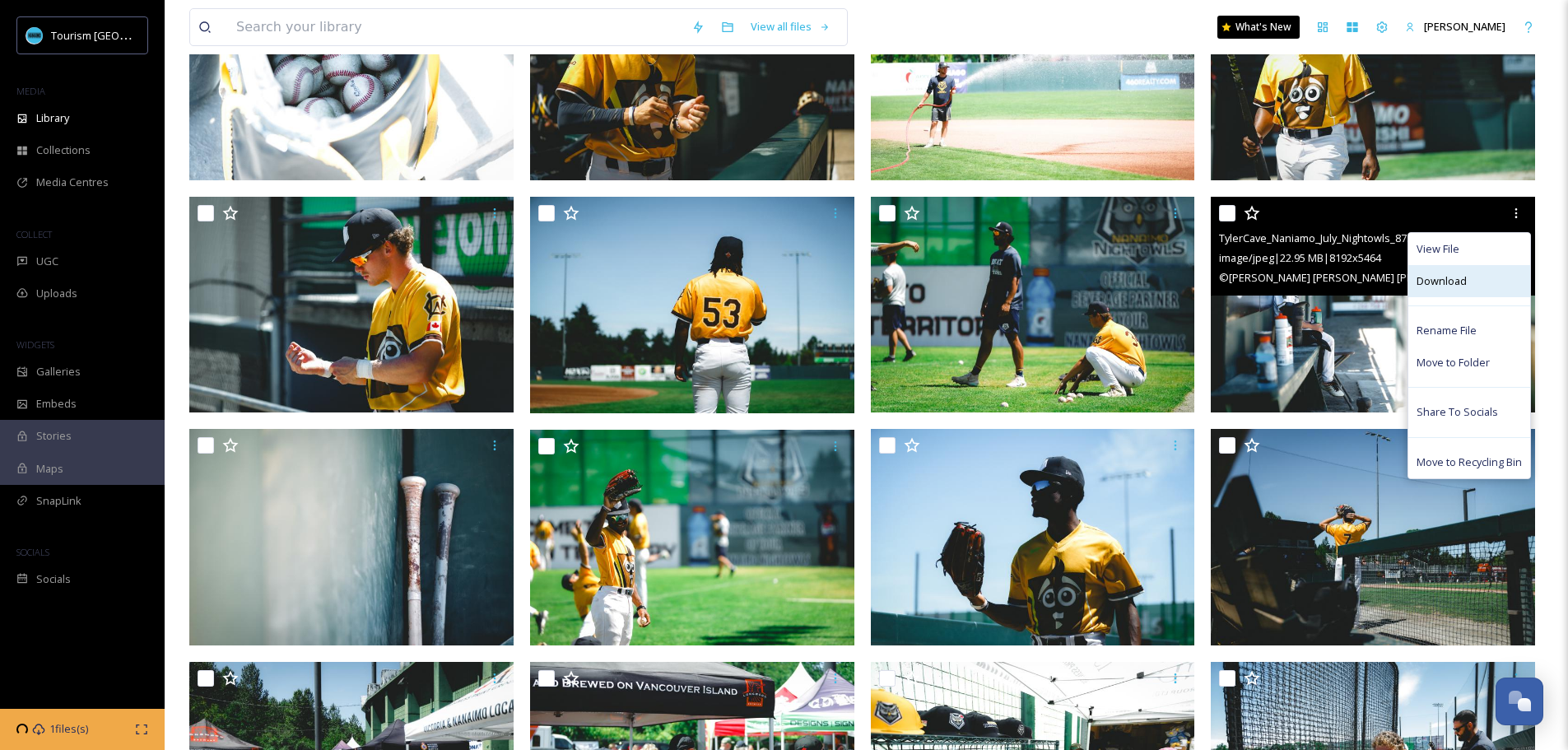
click at [1458, 284] on span "Download" at bounding box center [1442, 281] width 50 height 16
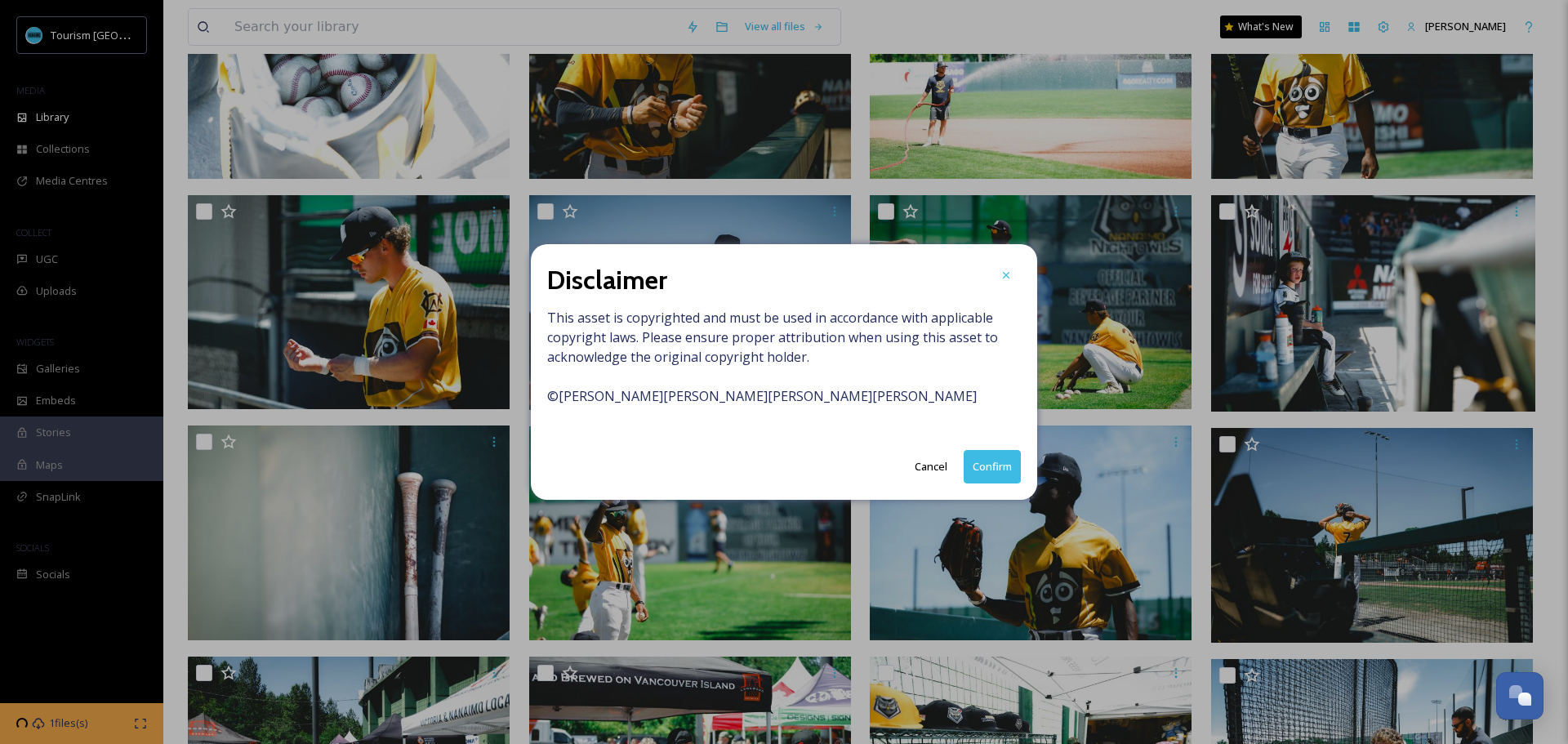
click at [983, 471] on button "Confirm" at bounding box center [992, 466] width 57 height 33
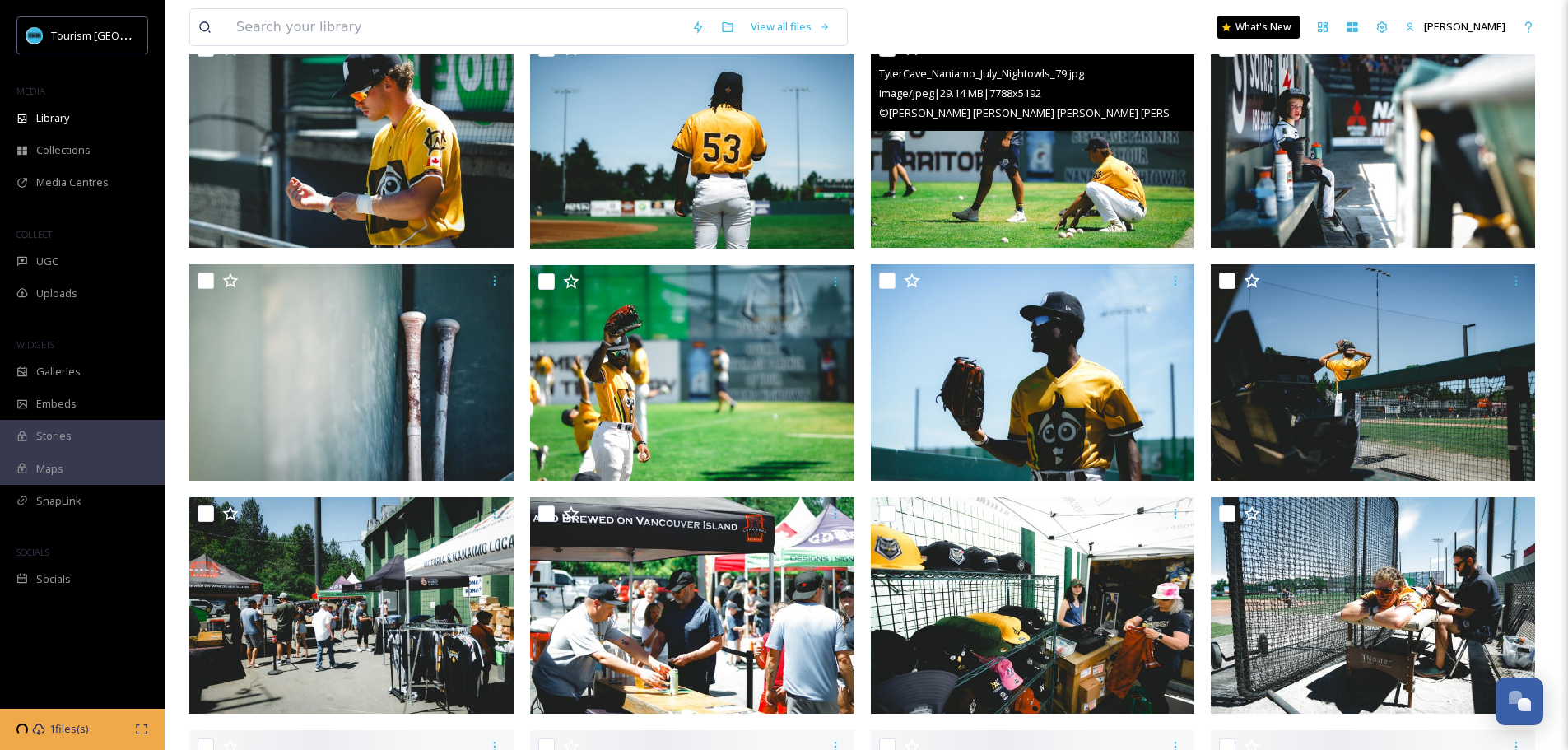
scroll to position [741, 0]
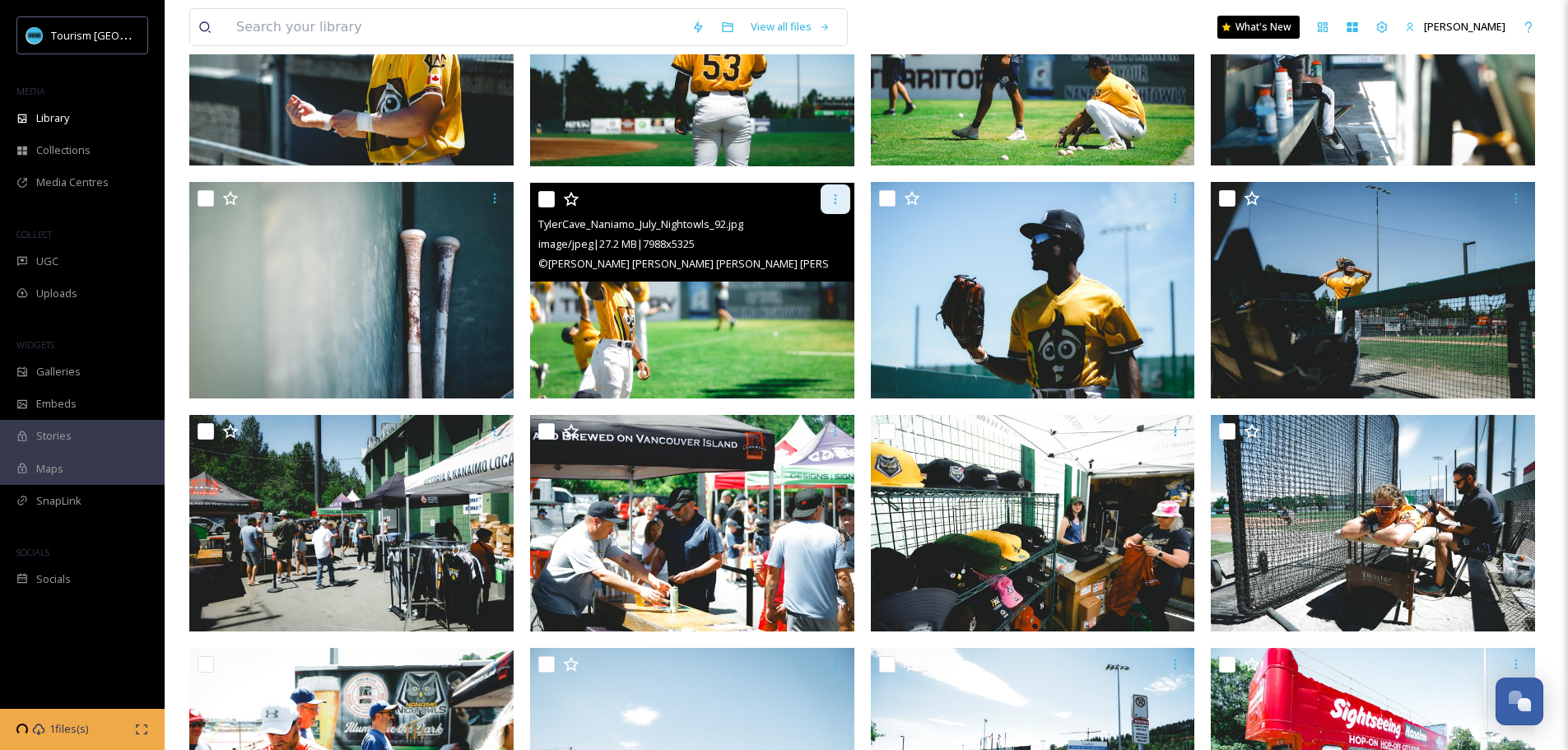
click at [838, 205] on icon at bounding box center [835, 199] width 13 height 13
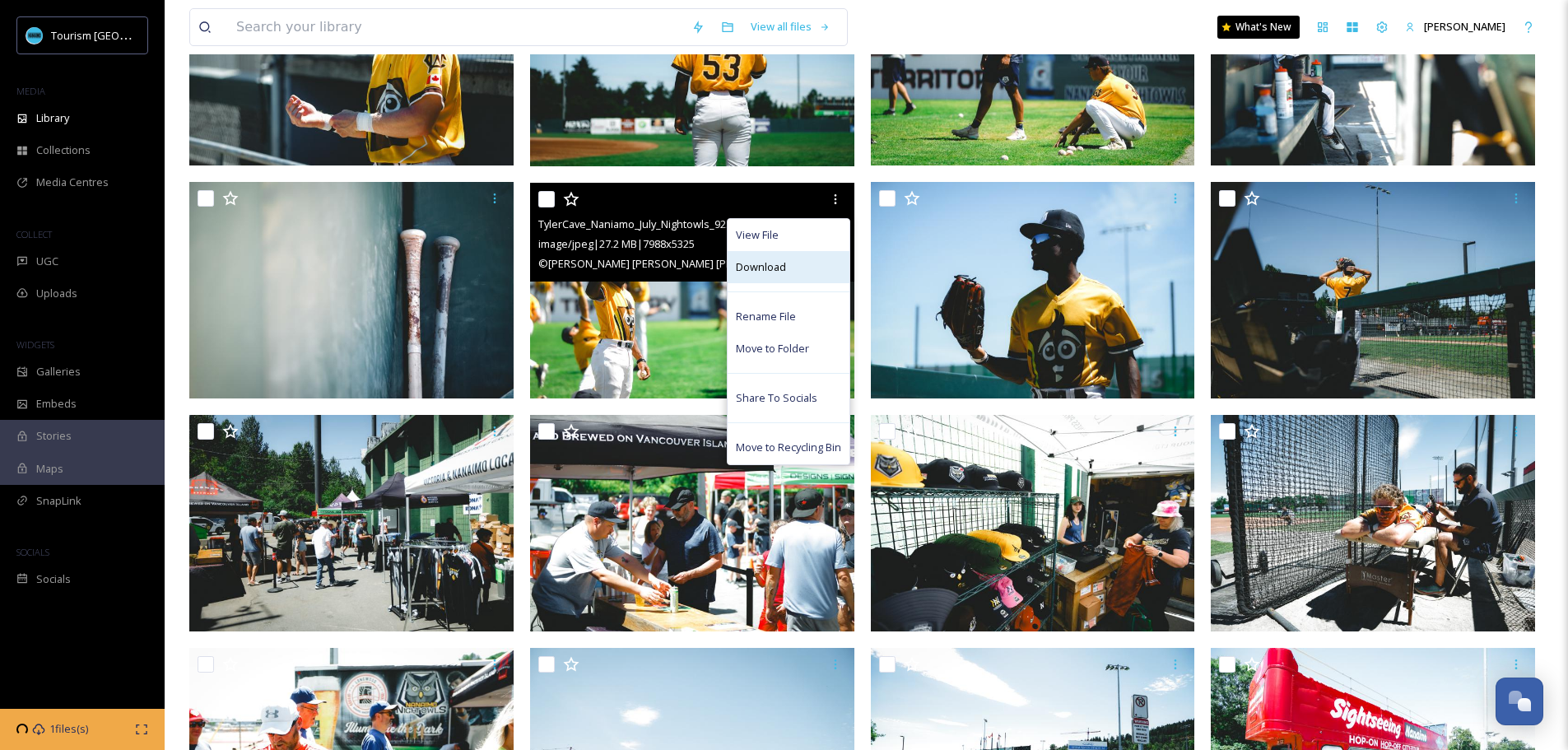
click at [779, 273] on span "Download" at bounding box center [761, 266] width 50 height 16
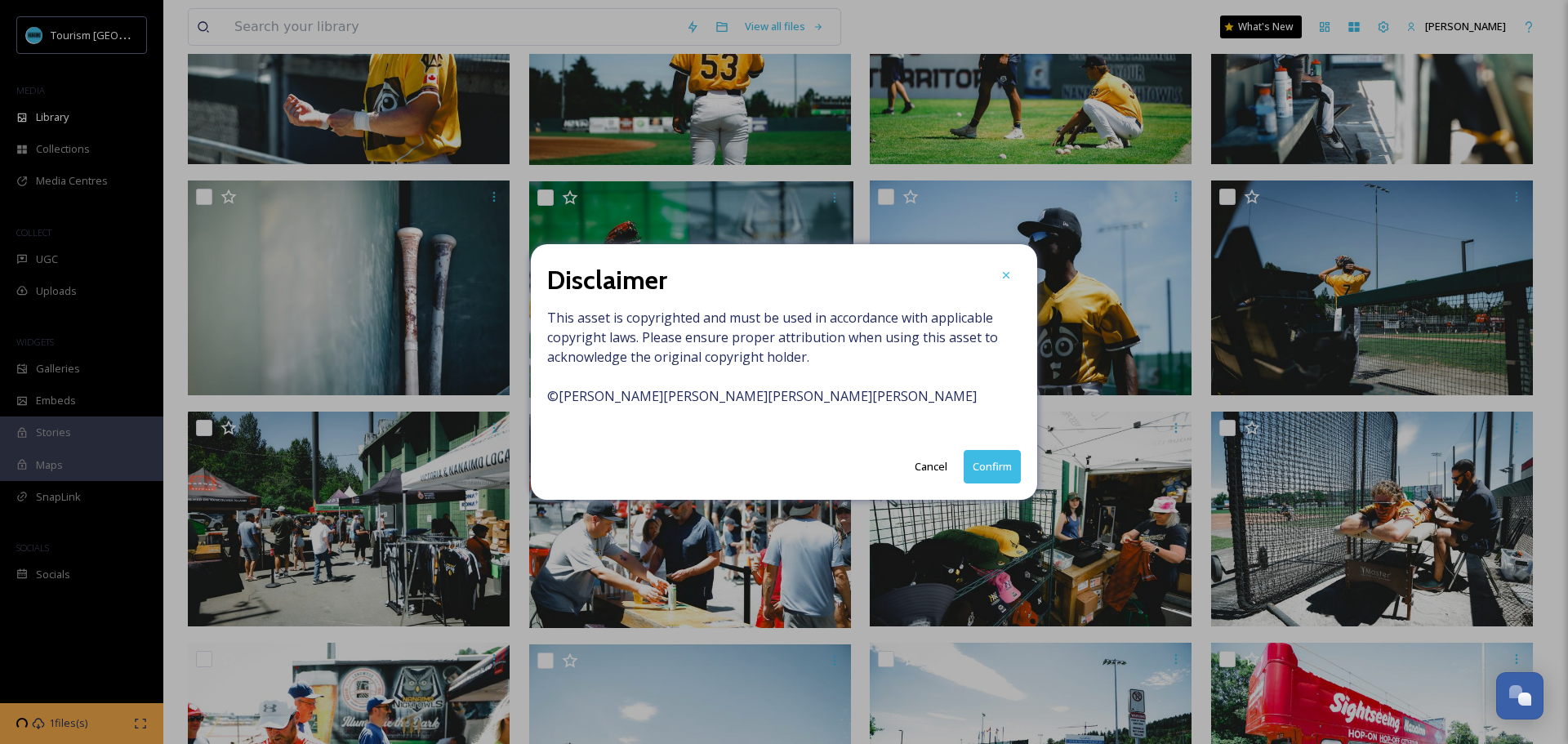
click at [985, 467] on button "Confirm" at bounding box center [992, 466] width 57 height 33
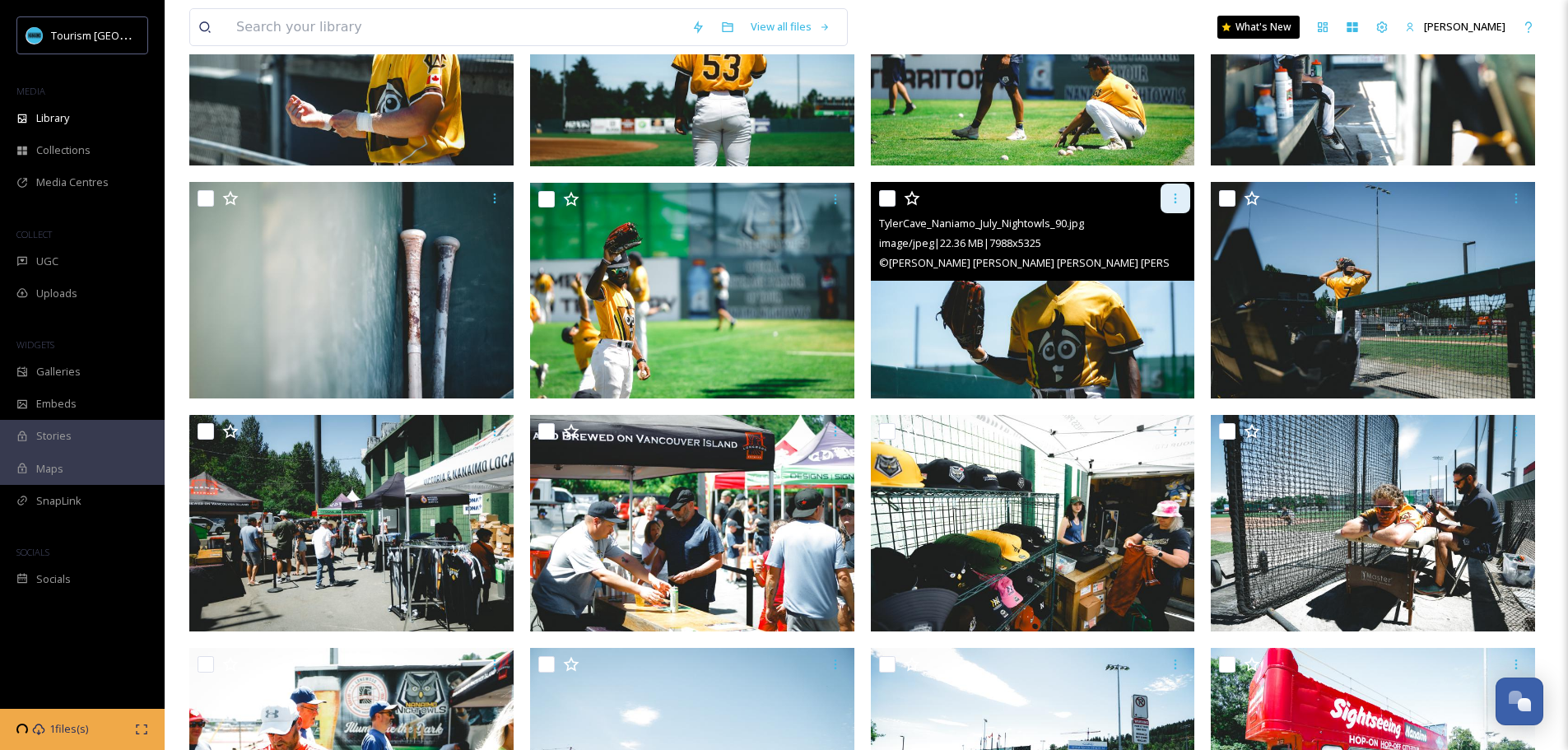
click at [1179, 196] on icon at bounding box center [1175, 199] width 13 height 13
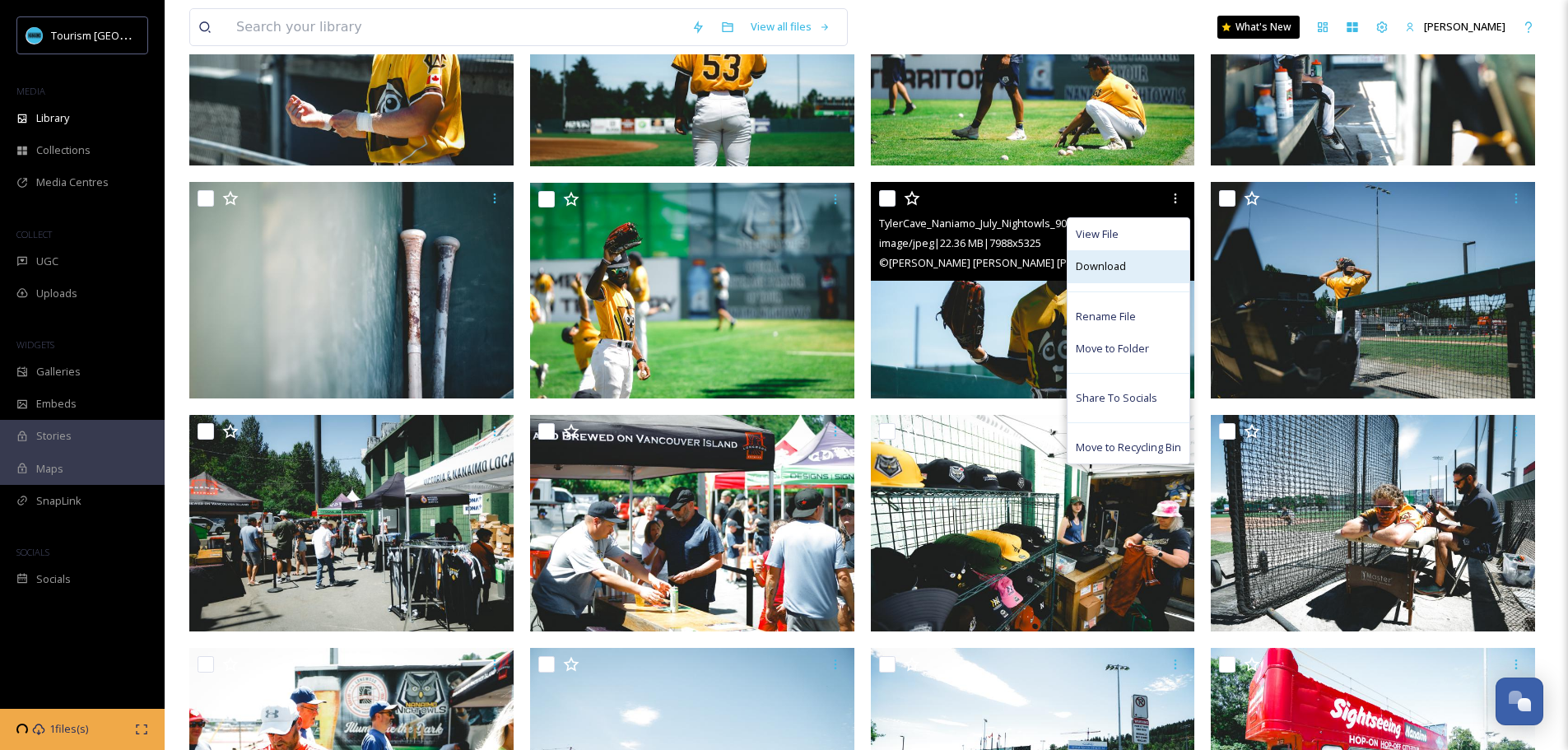
click at [1127, 262] on div "Download" at bounding box center [1127, 266] width 121 height 32
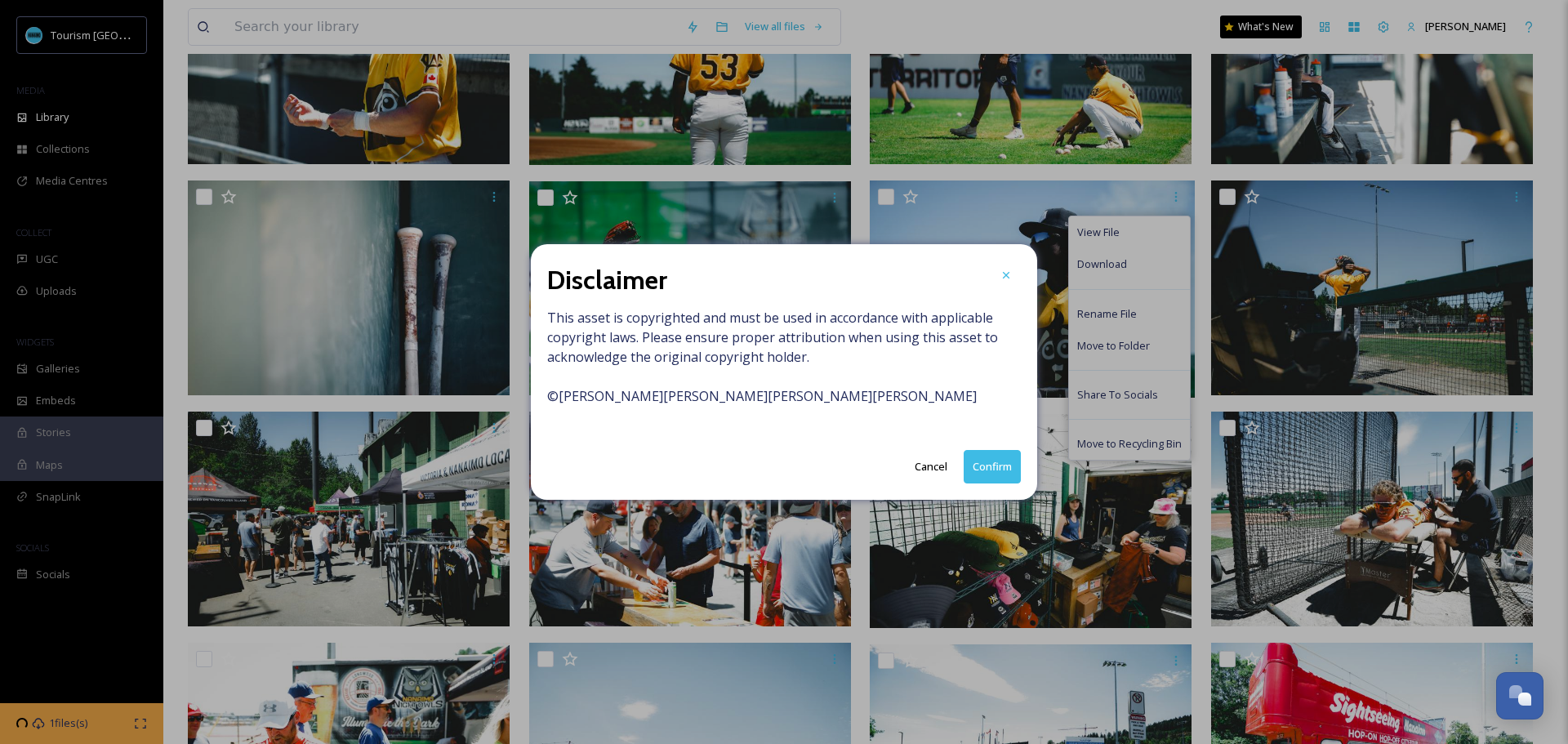
click at [999, 470] on button "Confirm" at bounding box center [992, 466] width 57 height 33
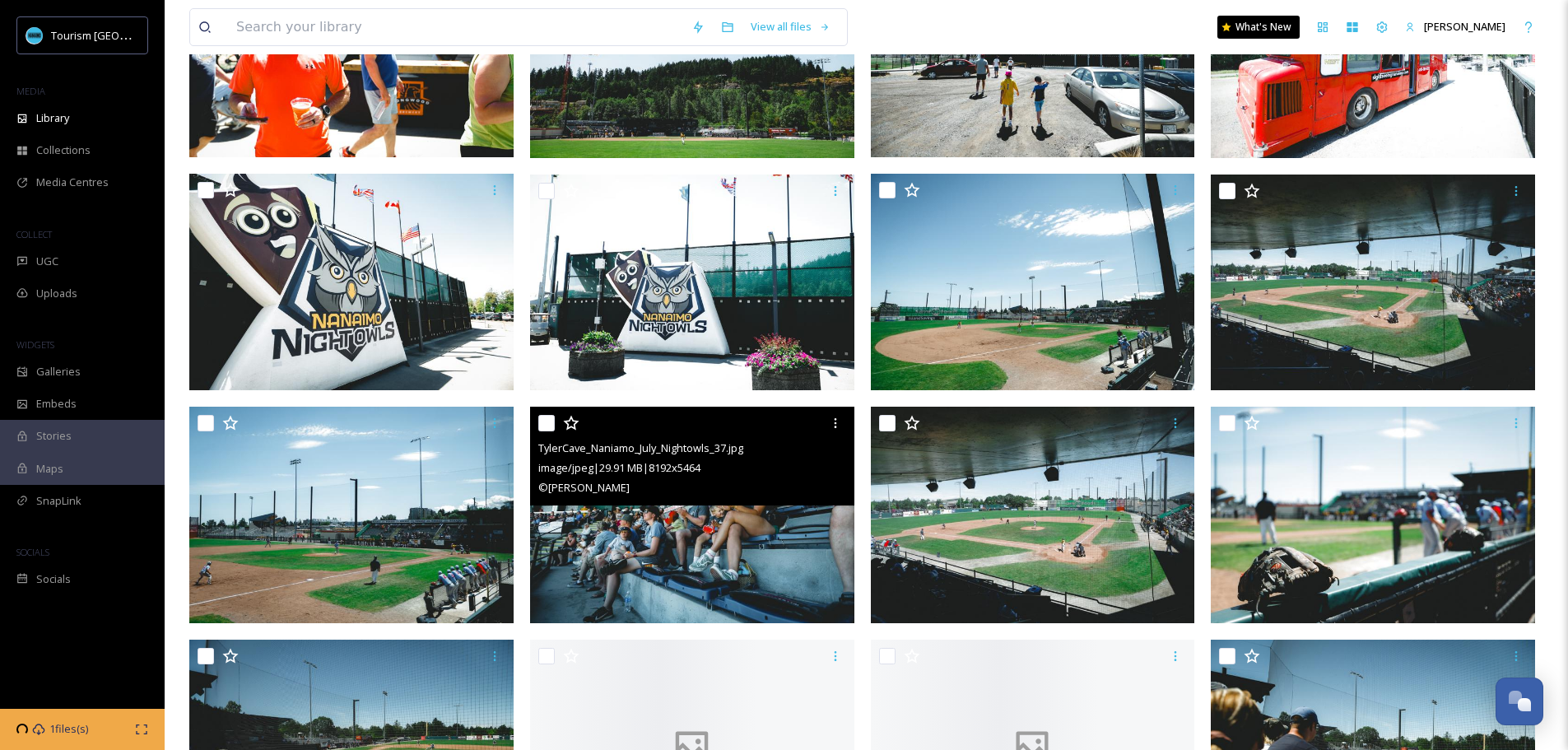
scroll to position [1482, 0]
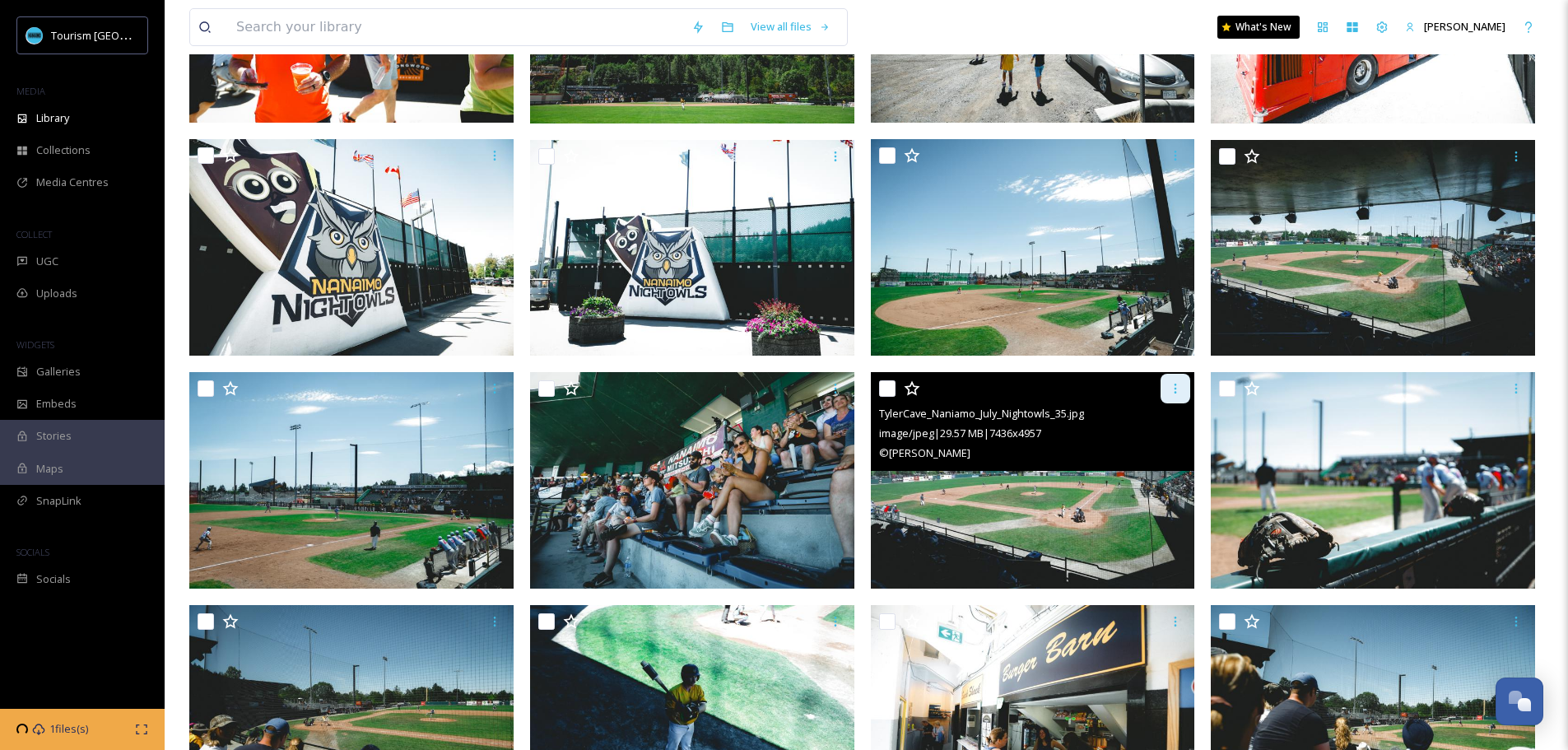
click at [1174, 385] on icon at bounding box center [1175, 389] width 13 height 13
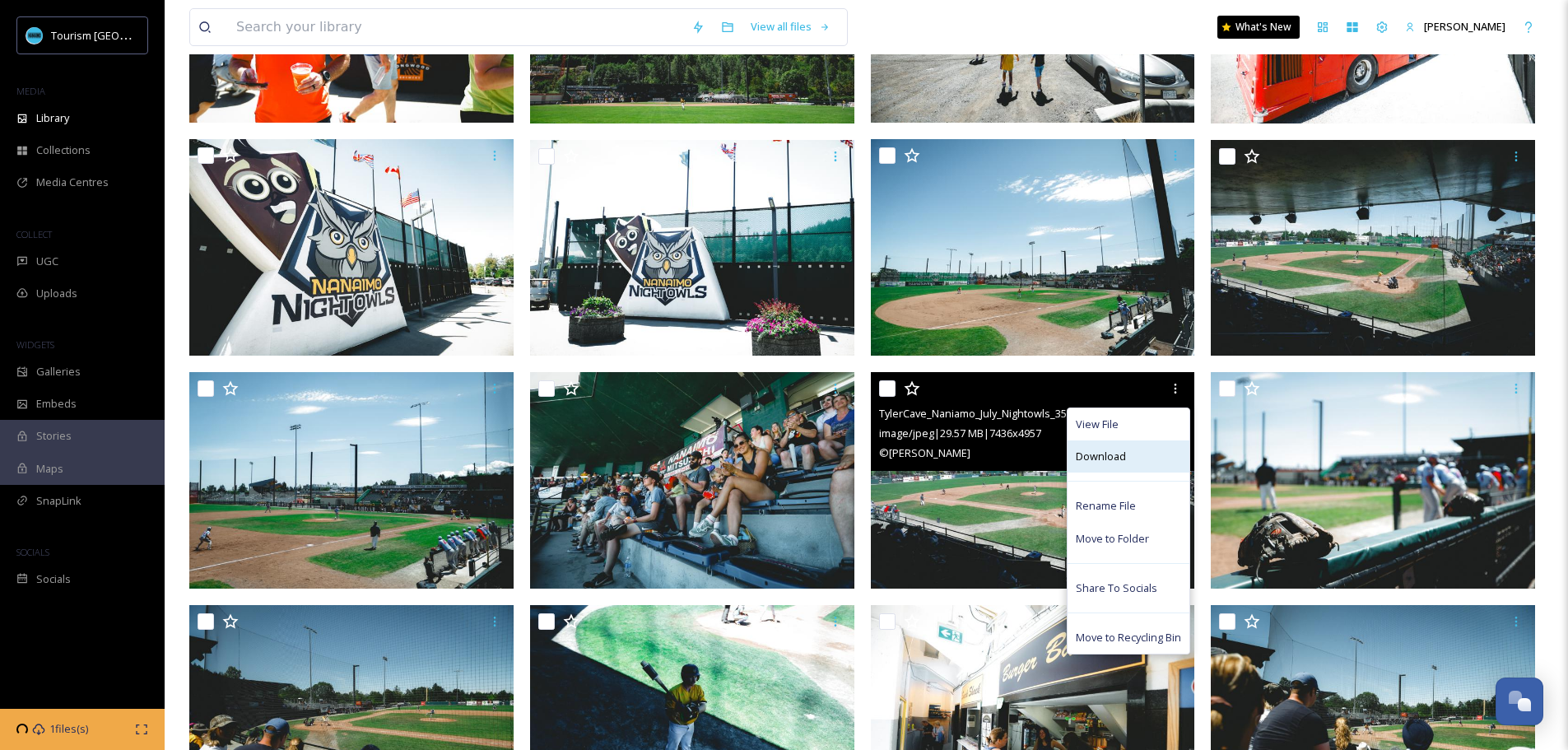
click at [1129, 462] on div "Download" at bounding box center [1127, 457] width 121 height 32
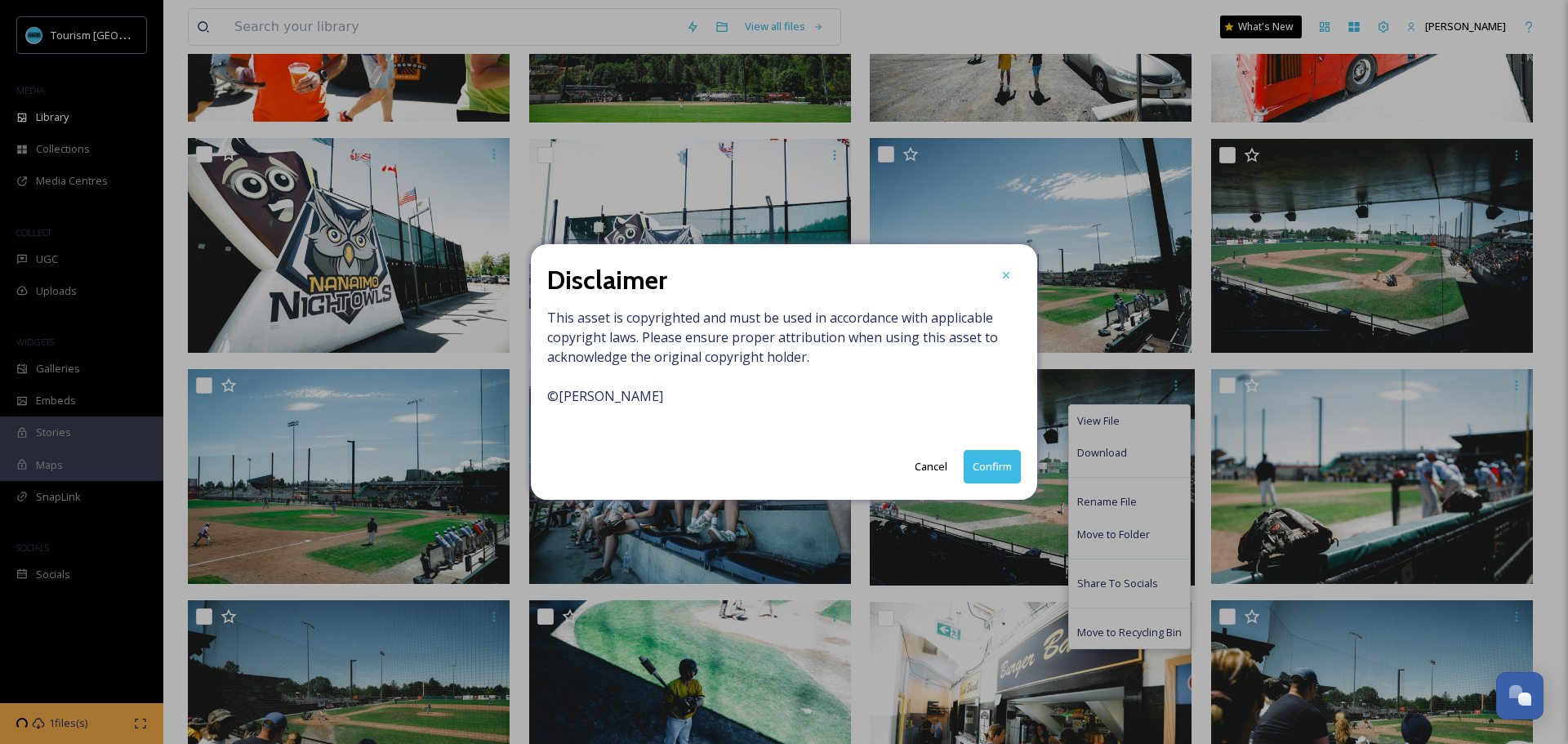
click at [997, 465] on button "Confirm" at bounding box center [992, 466] width 57 height 33
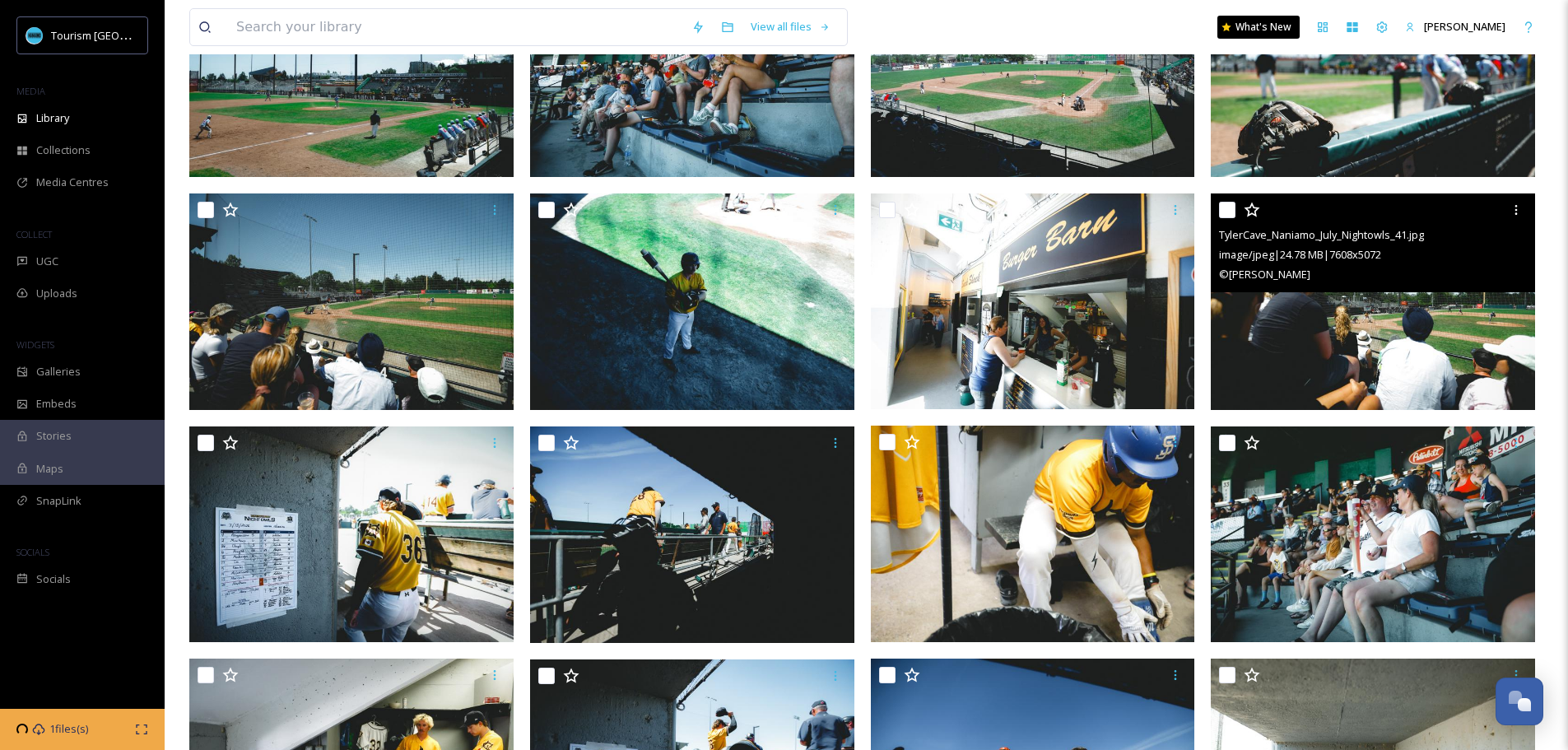
scroll to position [1976, 0]
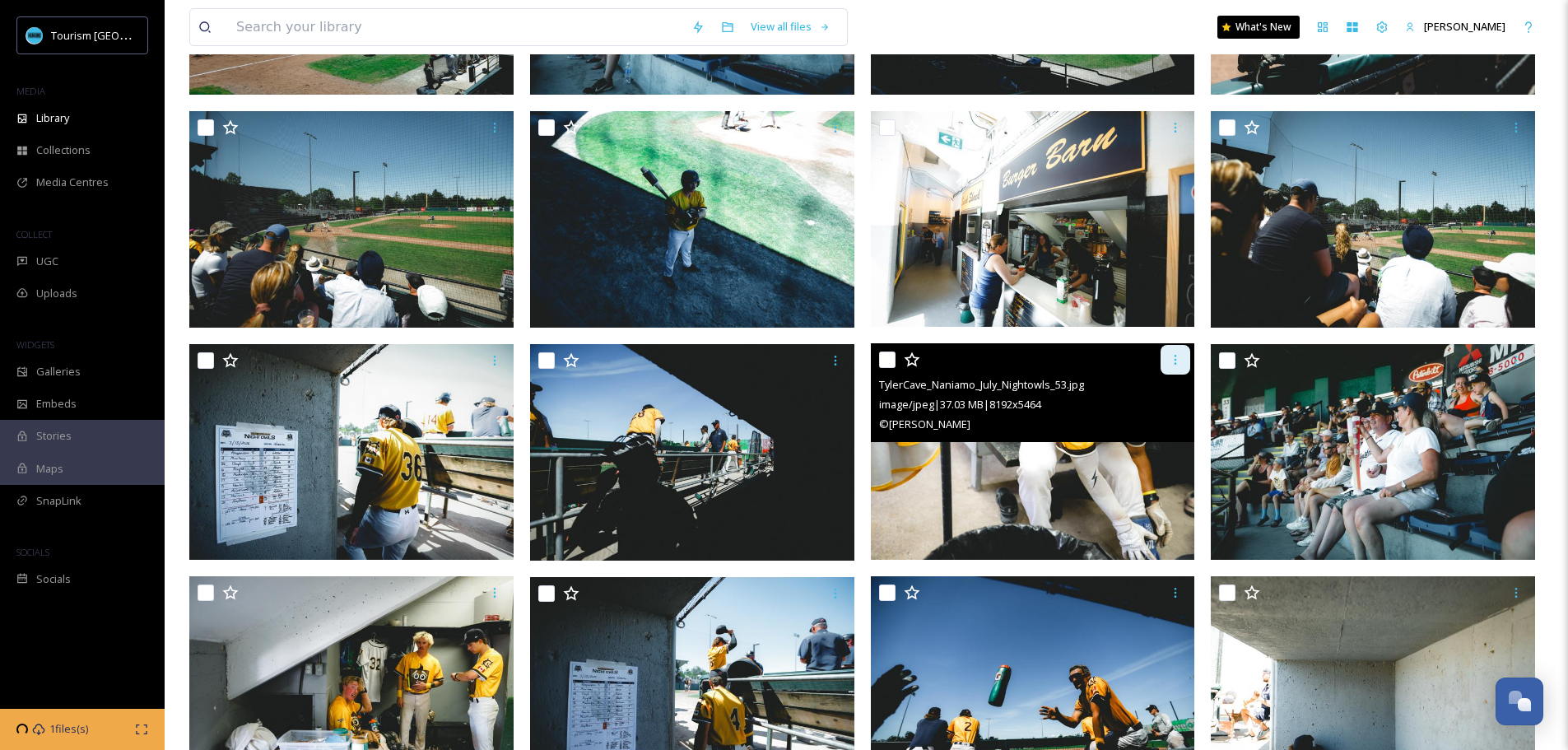
click at [1179, 362] on icon at bounding box center [1175, 359] width 13 height 13
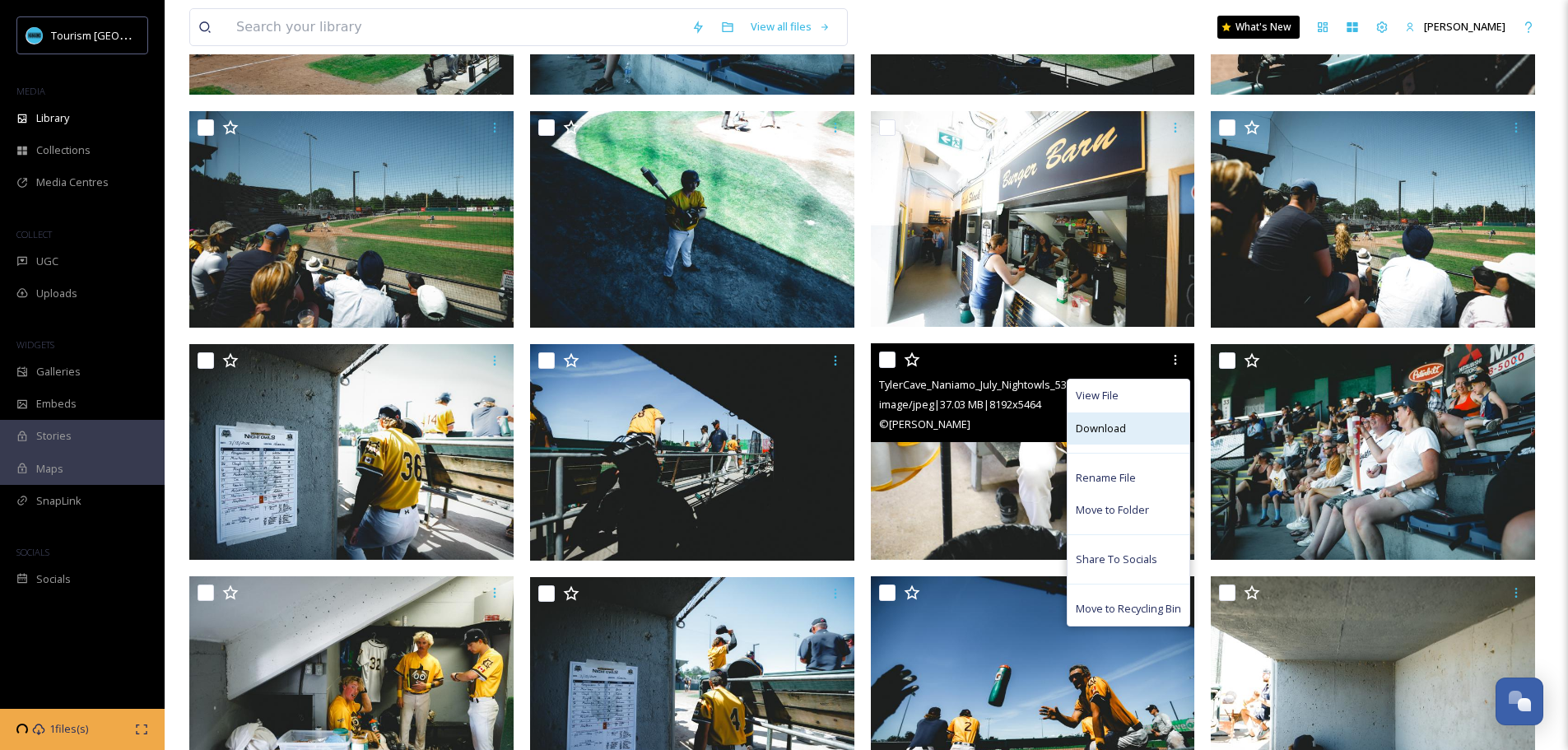
click at [1118, 432] on span "Download" at bounding box center [1101, 428] width 50 height 16
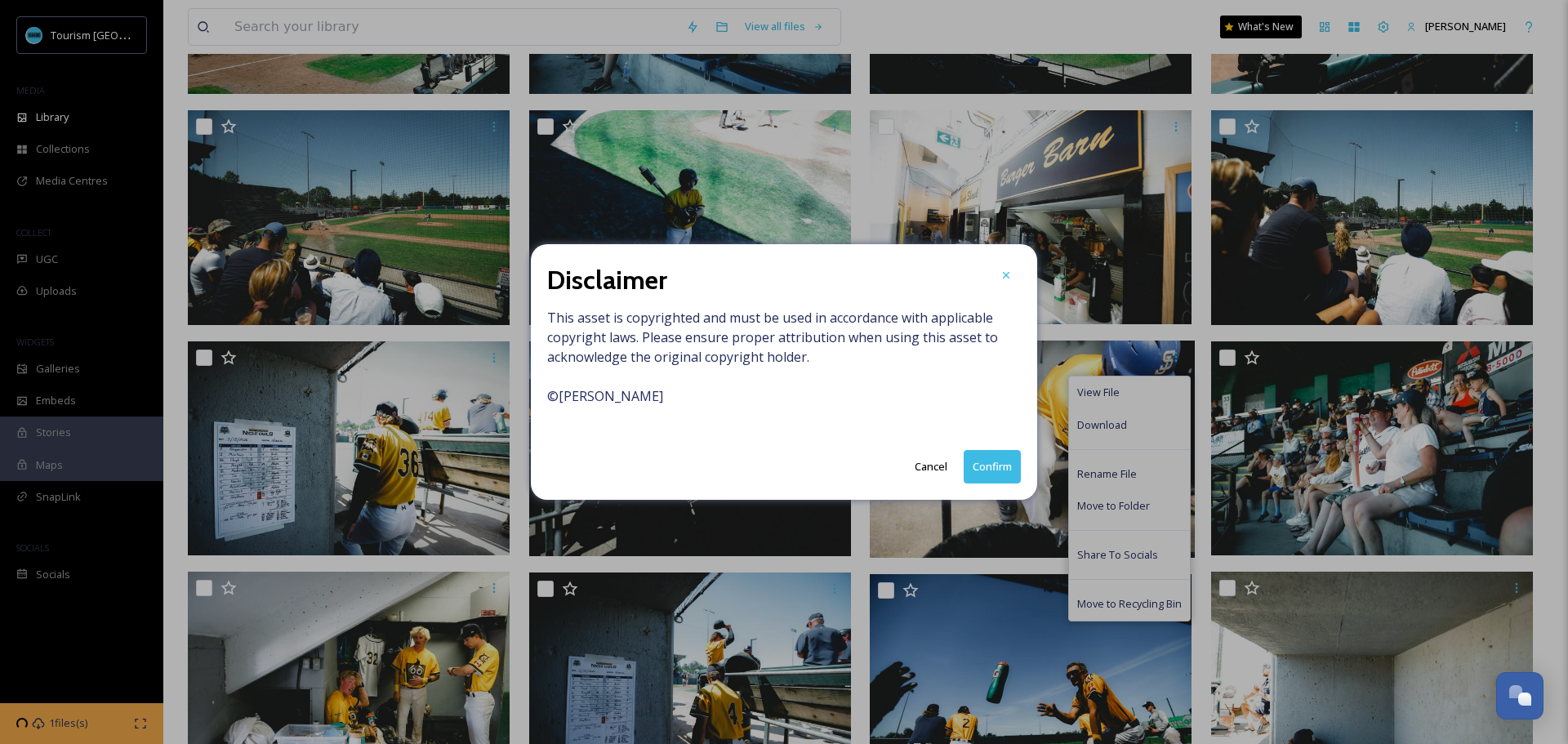
click at [1009, 466] on button "Confirm" at bounding box center [992, 466] width 57 height 33
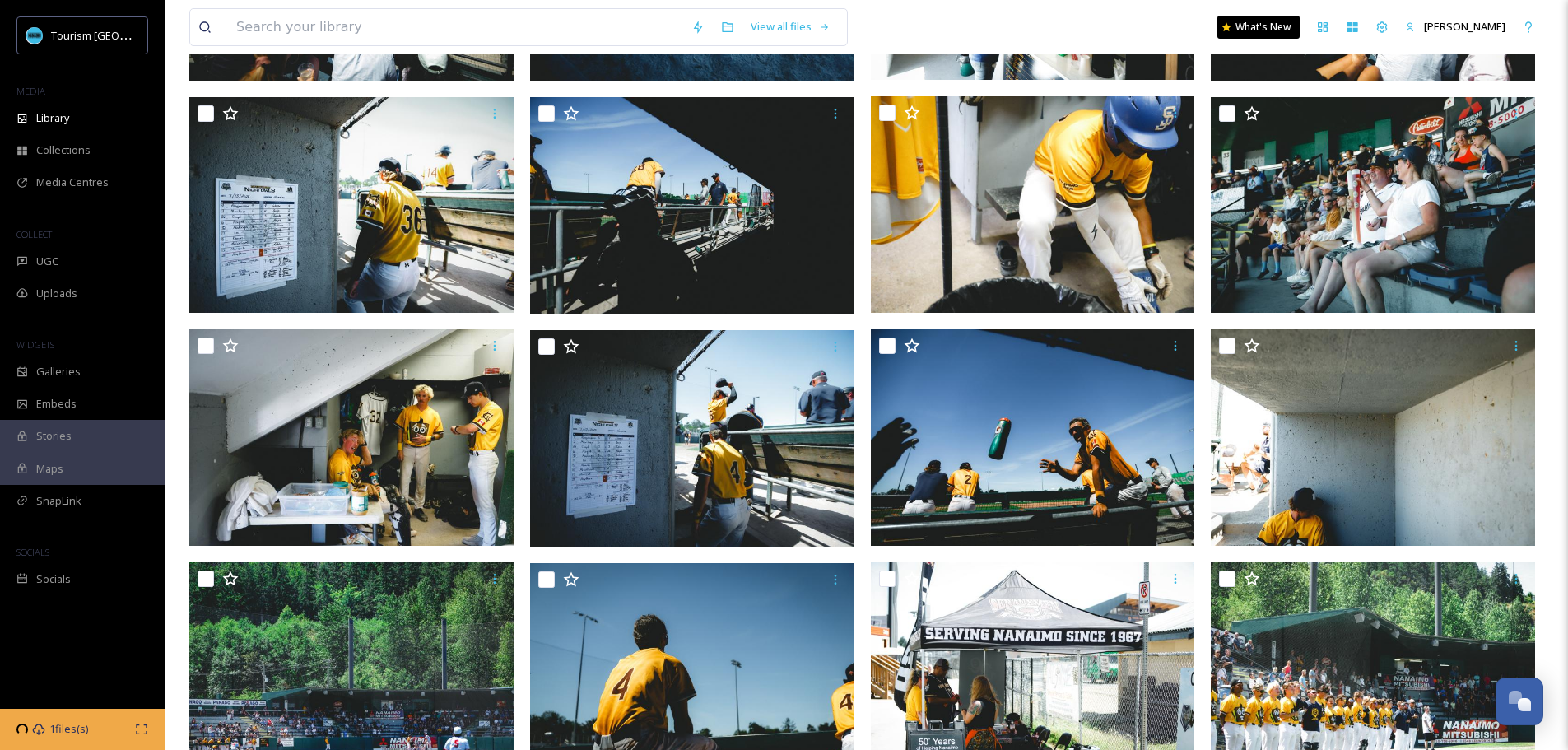
scroll to position [2305, 0]
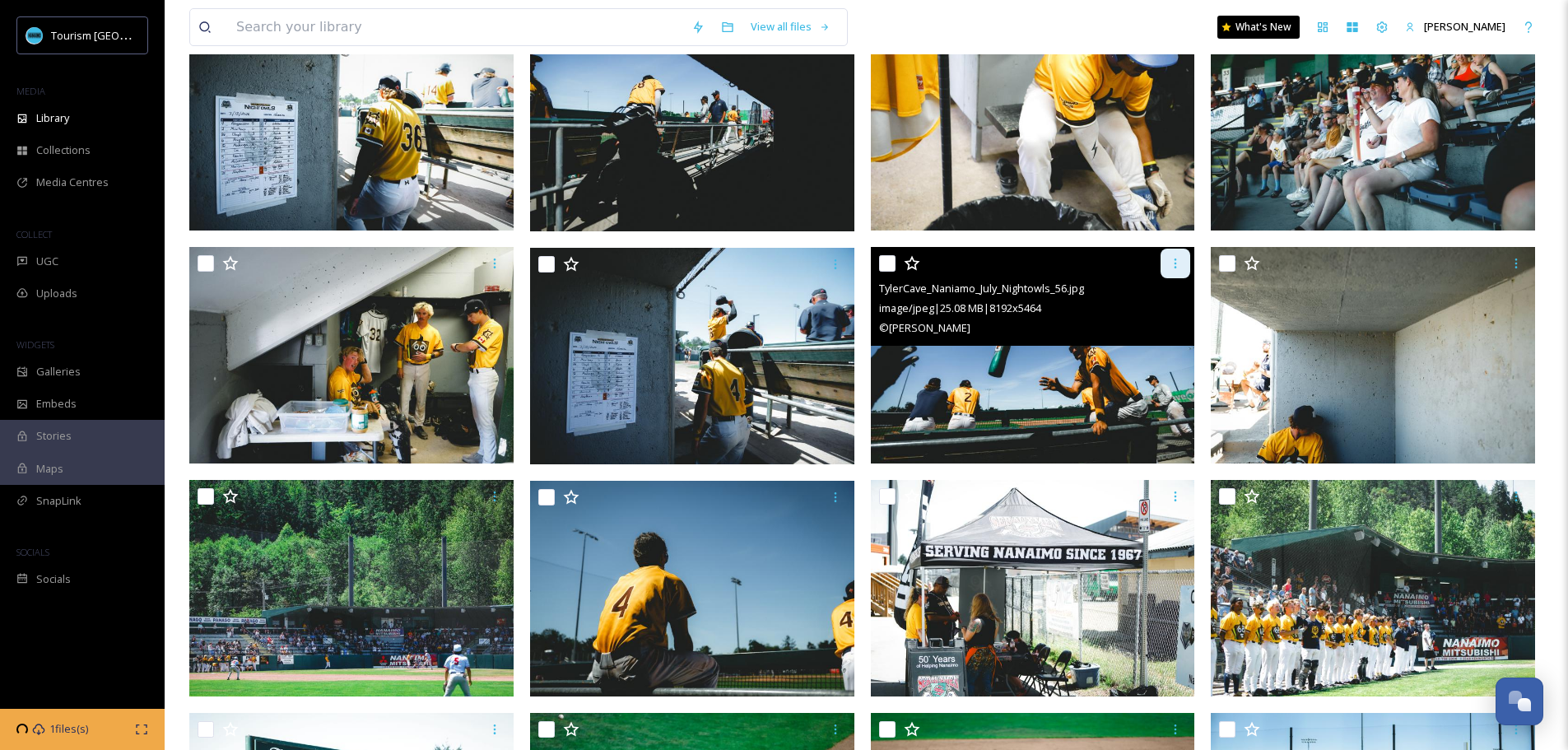
click at [1170, 269] on icon at bounding box center [1175, 264] width 13 height 13
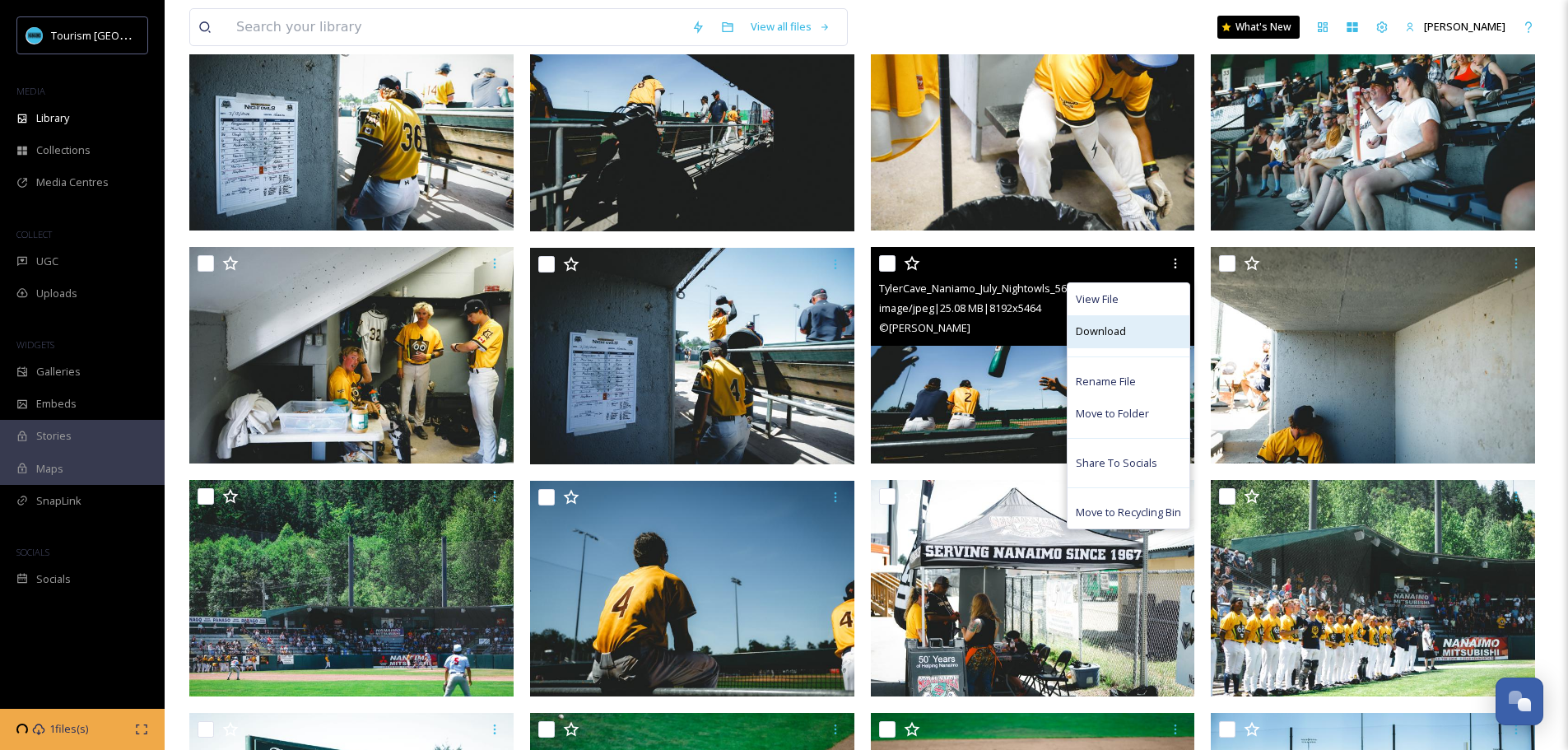
click at [1126, 332] on div "Download" at bounding box center [1127, 331] width 121 height 32
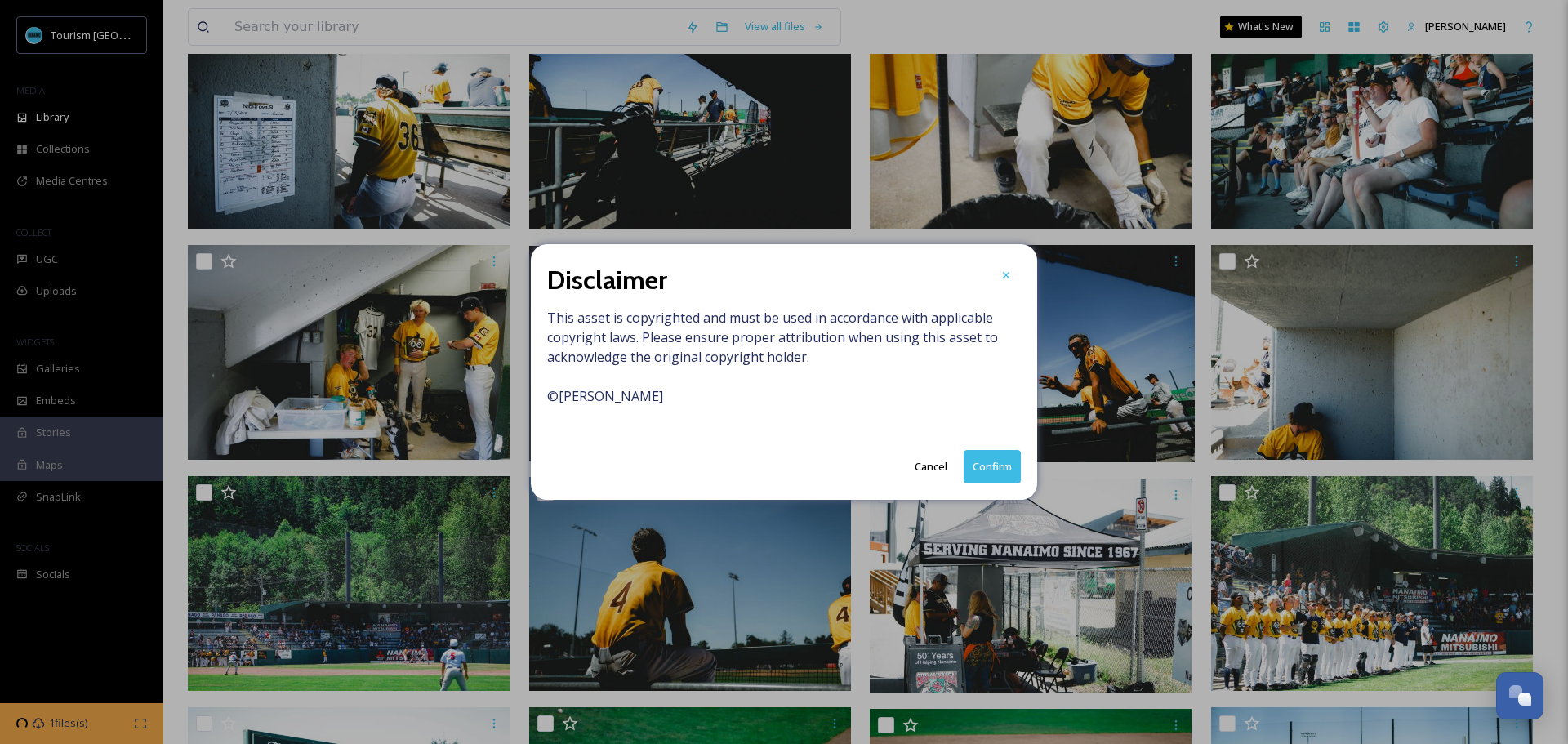
click at [987, 461] on button "Confirm" at bounding box center [992, 466] width 57 height 33
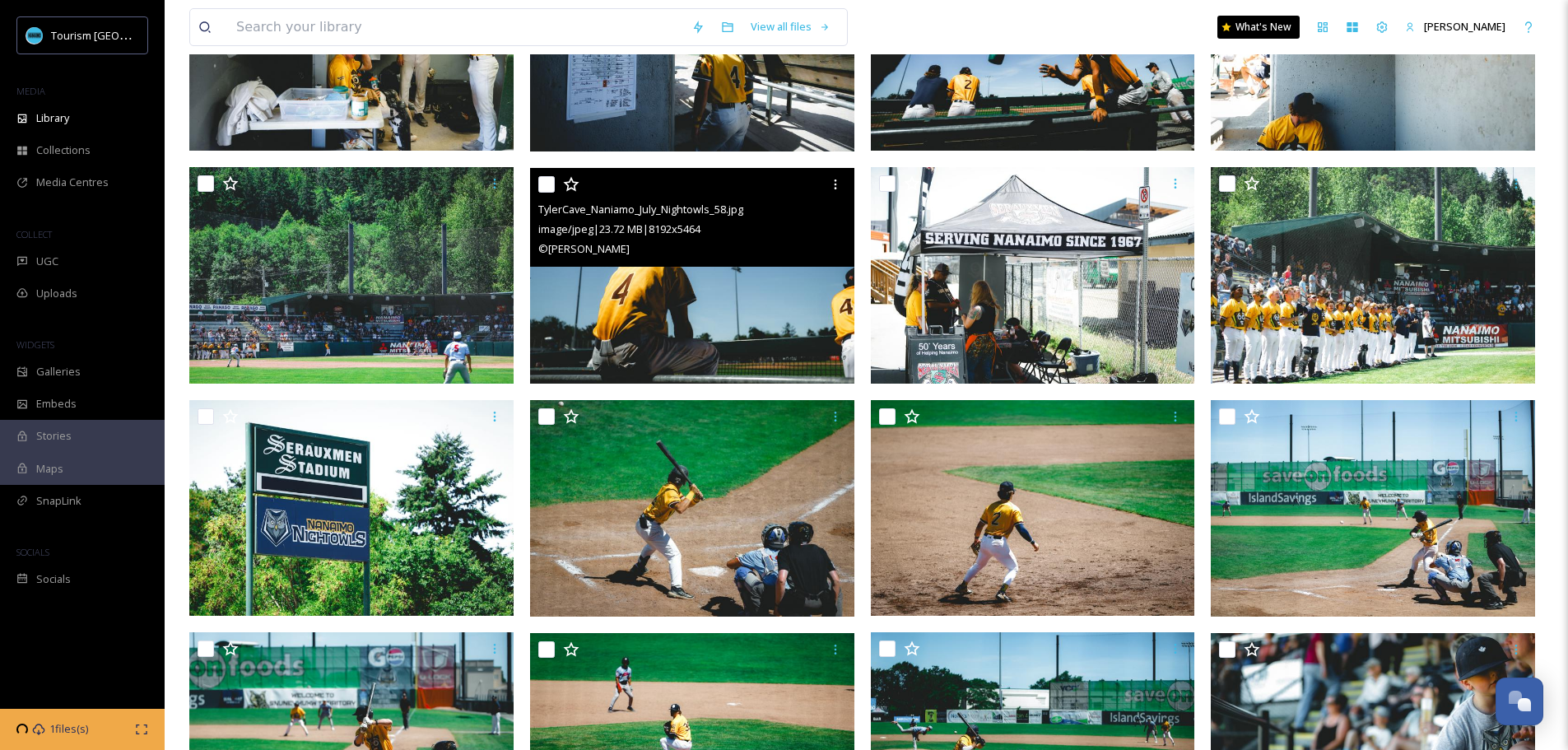
scroll to position [2635, 0]
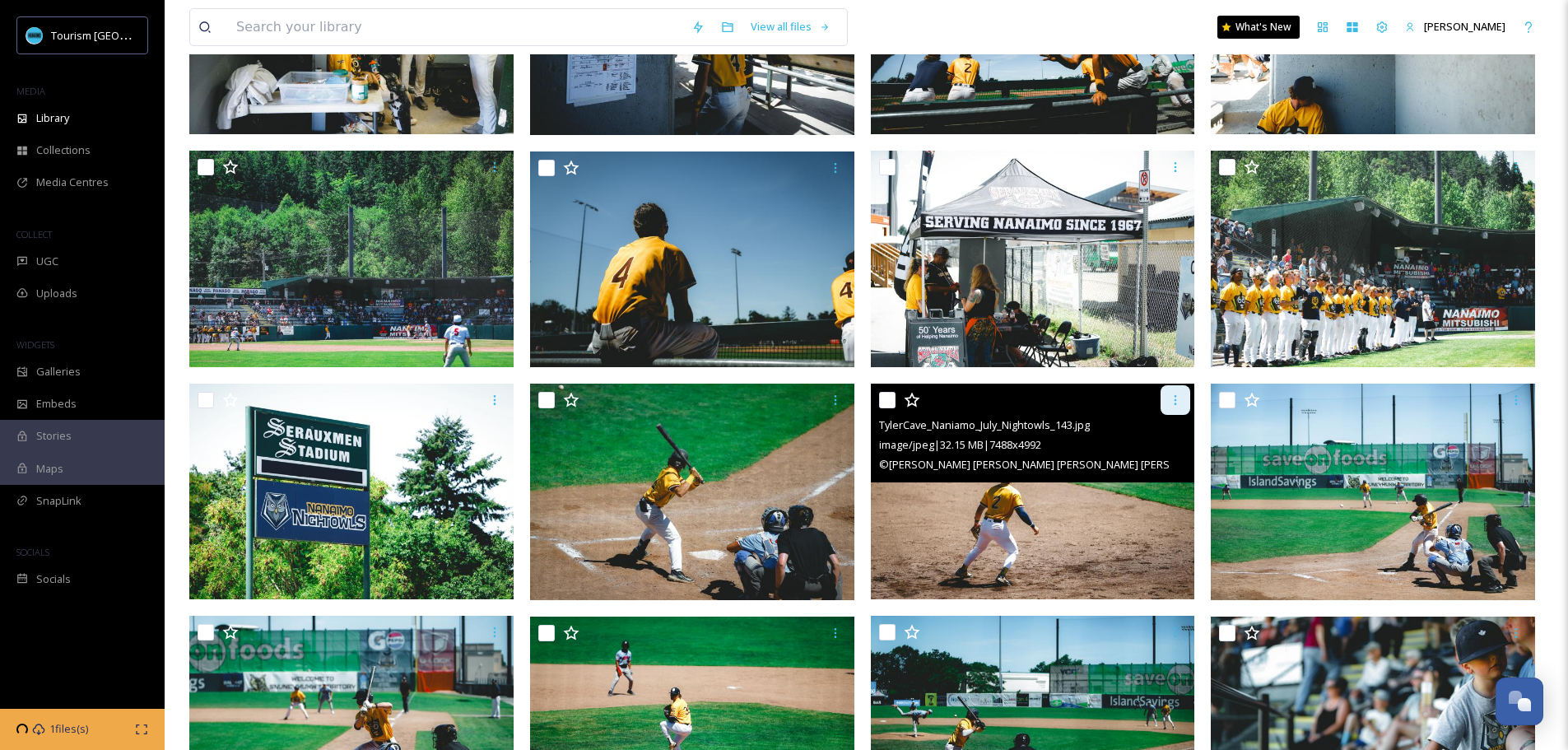
click at [1176, 402] on icon at bounding box center [1175, 401] width 13 height 13
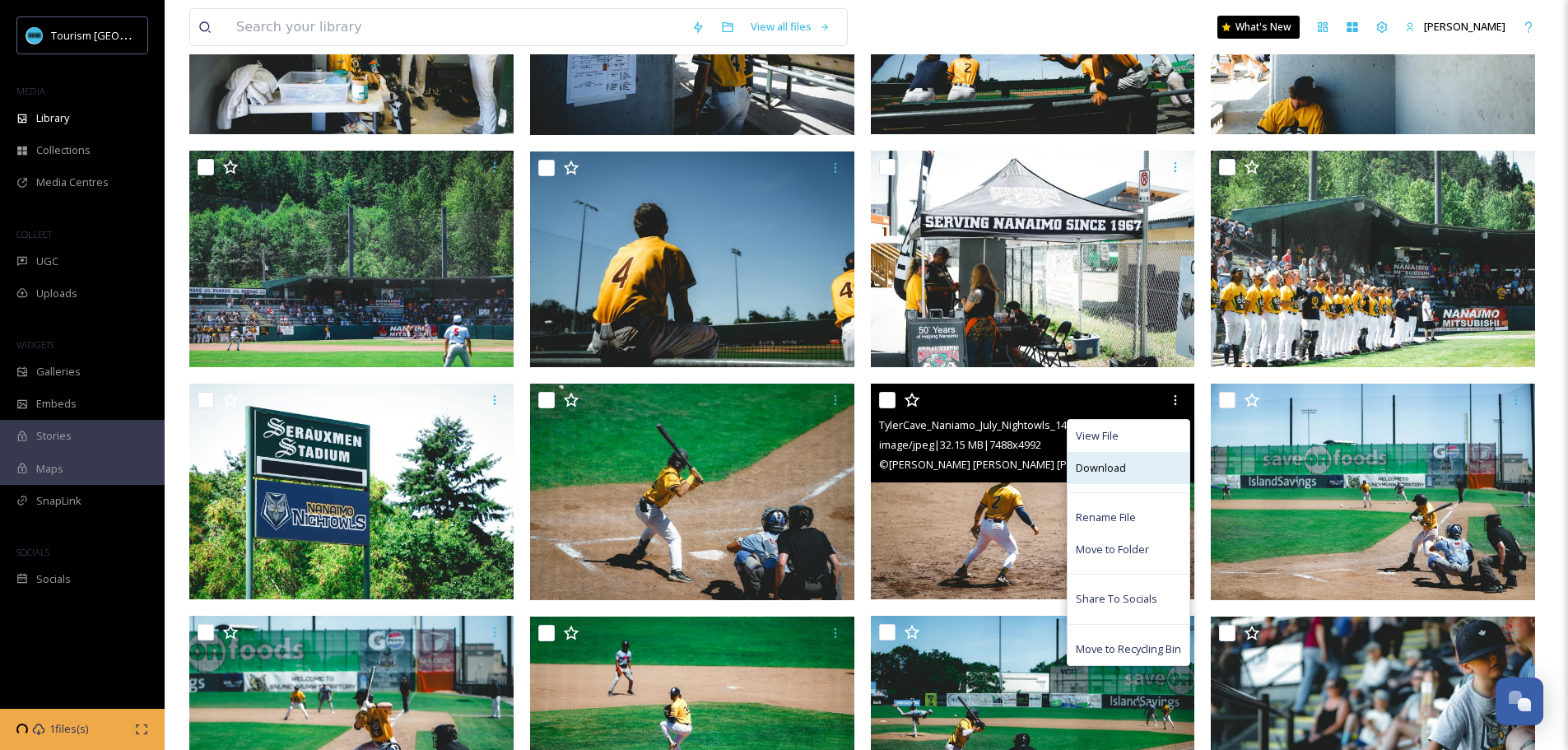
click at [1105, 463] on span "Download" at bounding box center [1101, 468] width 50 height 16
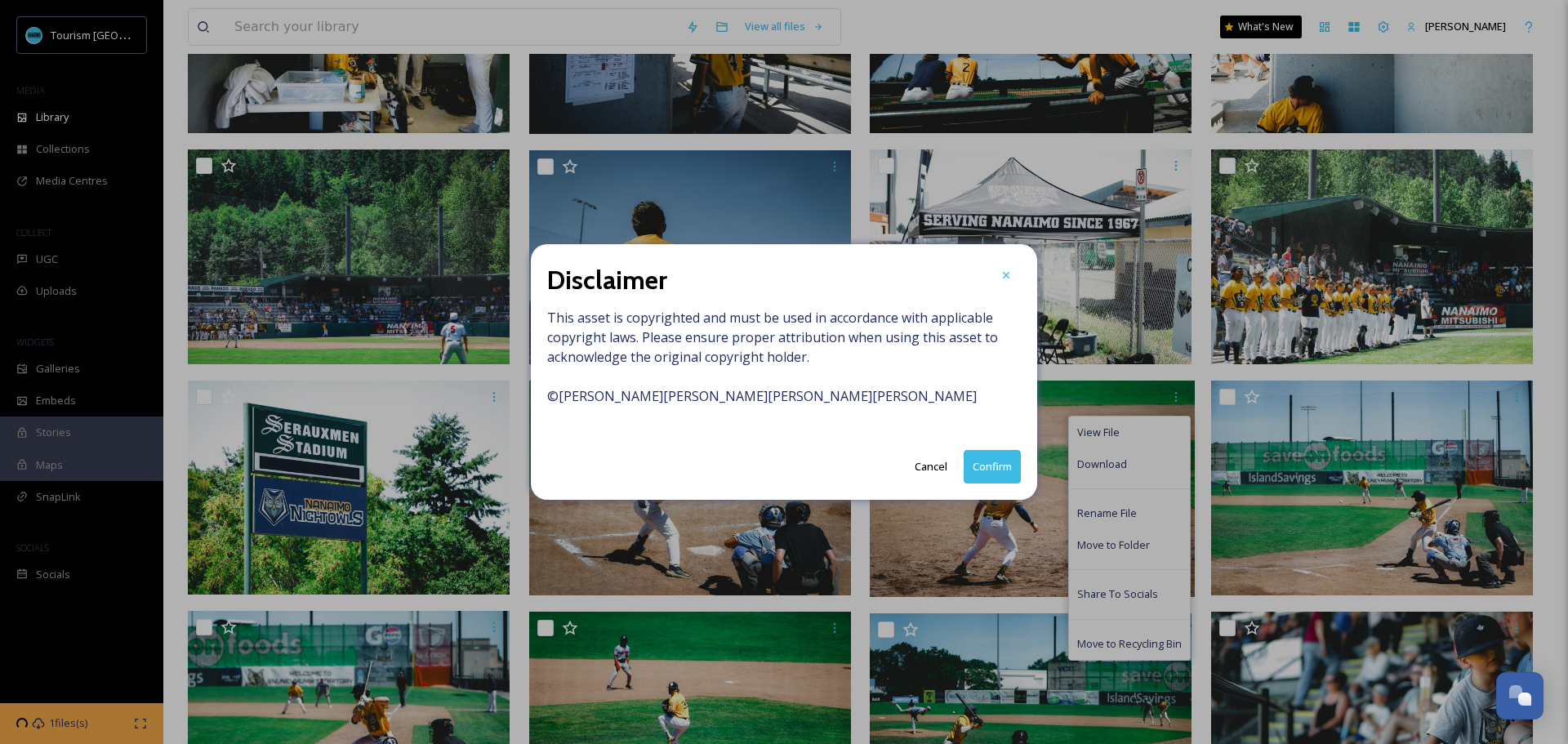
click at [988, 464] on button "Confirm" at bounding box center [992, 466] width 57 height 33
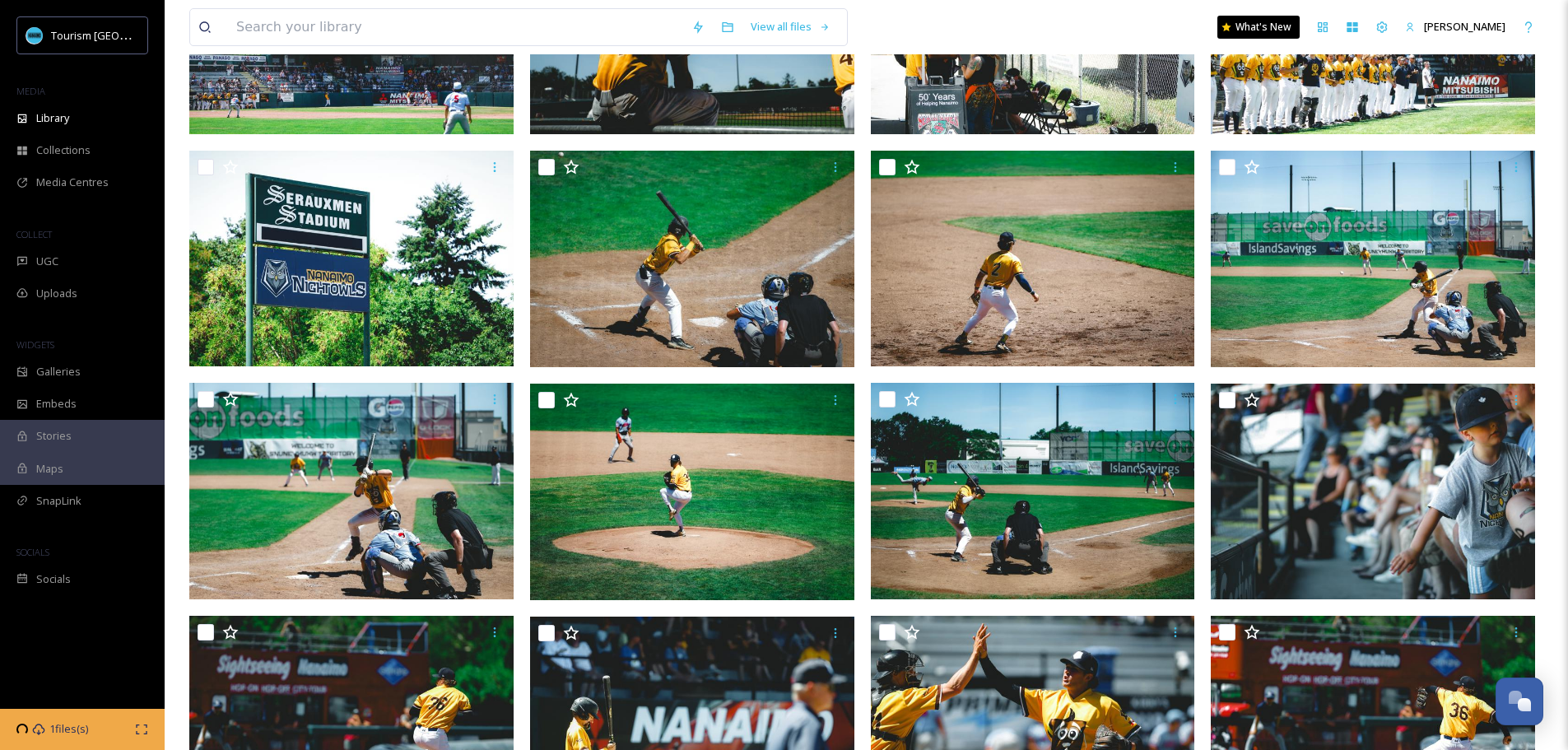
scroll to position [2882, 0]
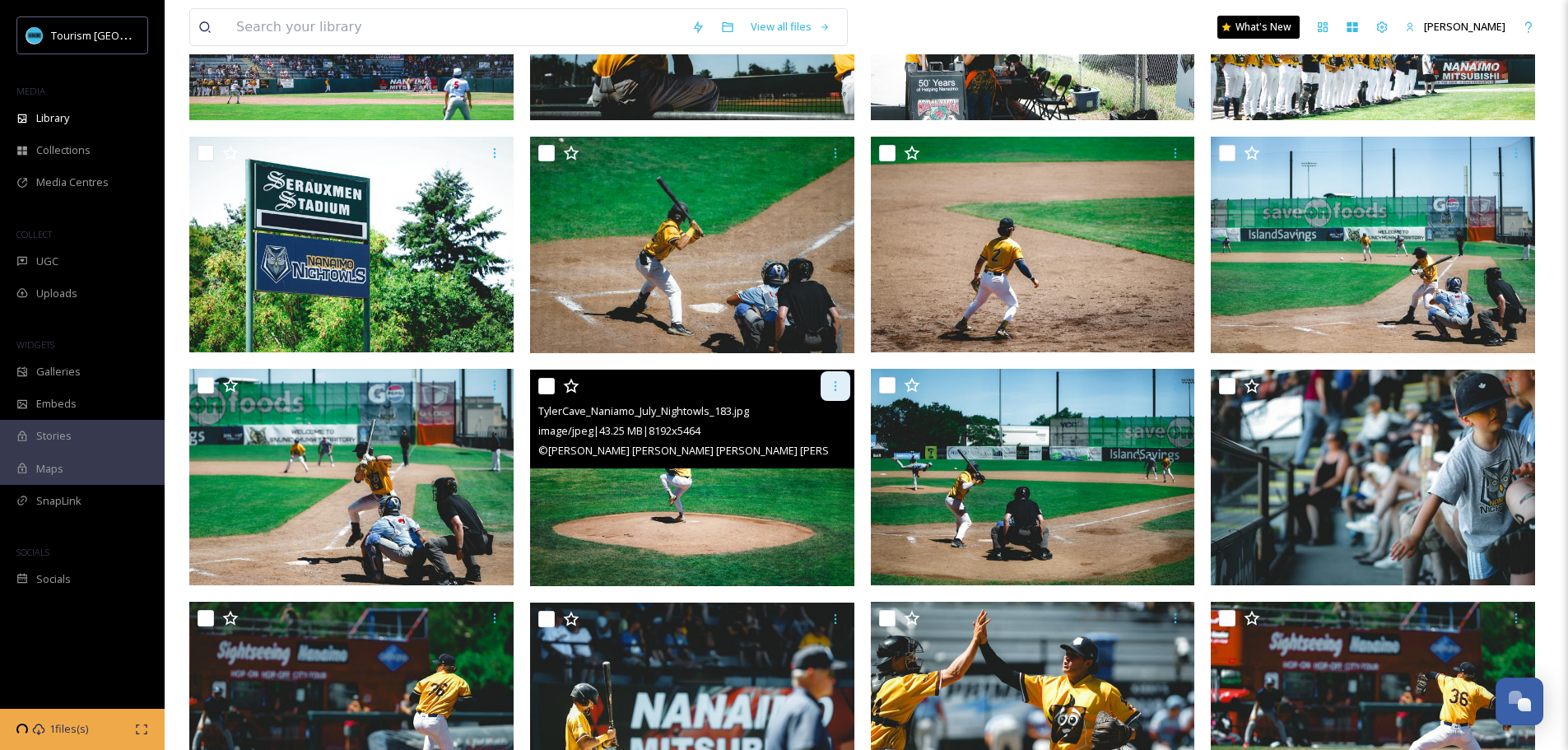
click at [837, 388] on icon at bounding box center [835, 386] width 13 height 13
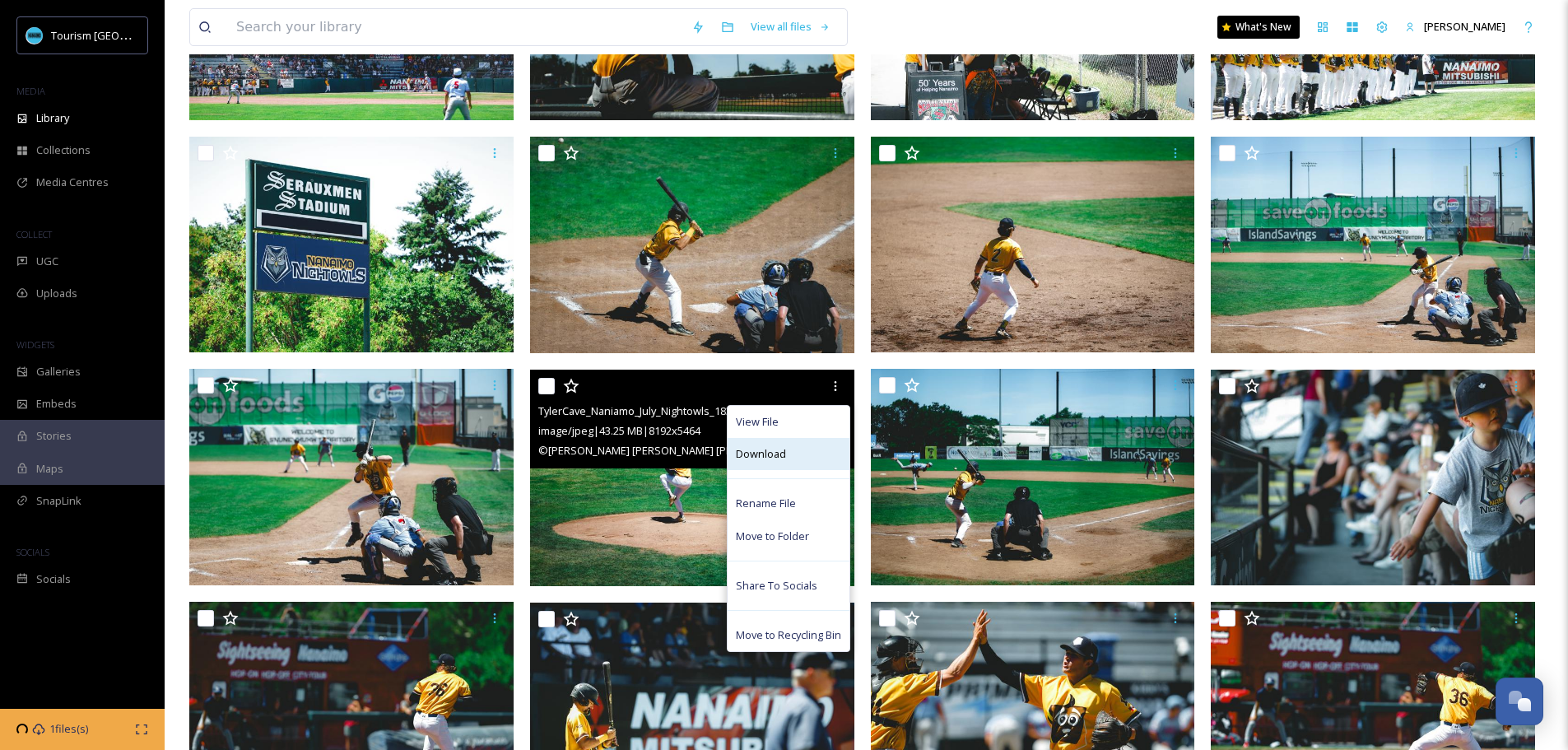
click at [786, 453] on div "Download" at bounding box center [788, 454] width 121 height 32
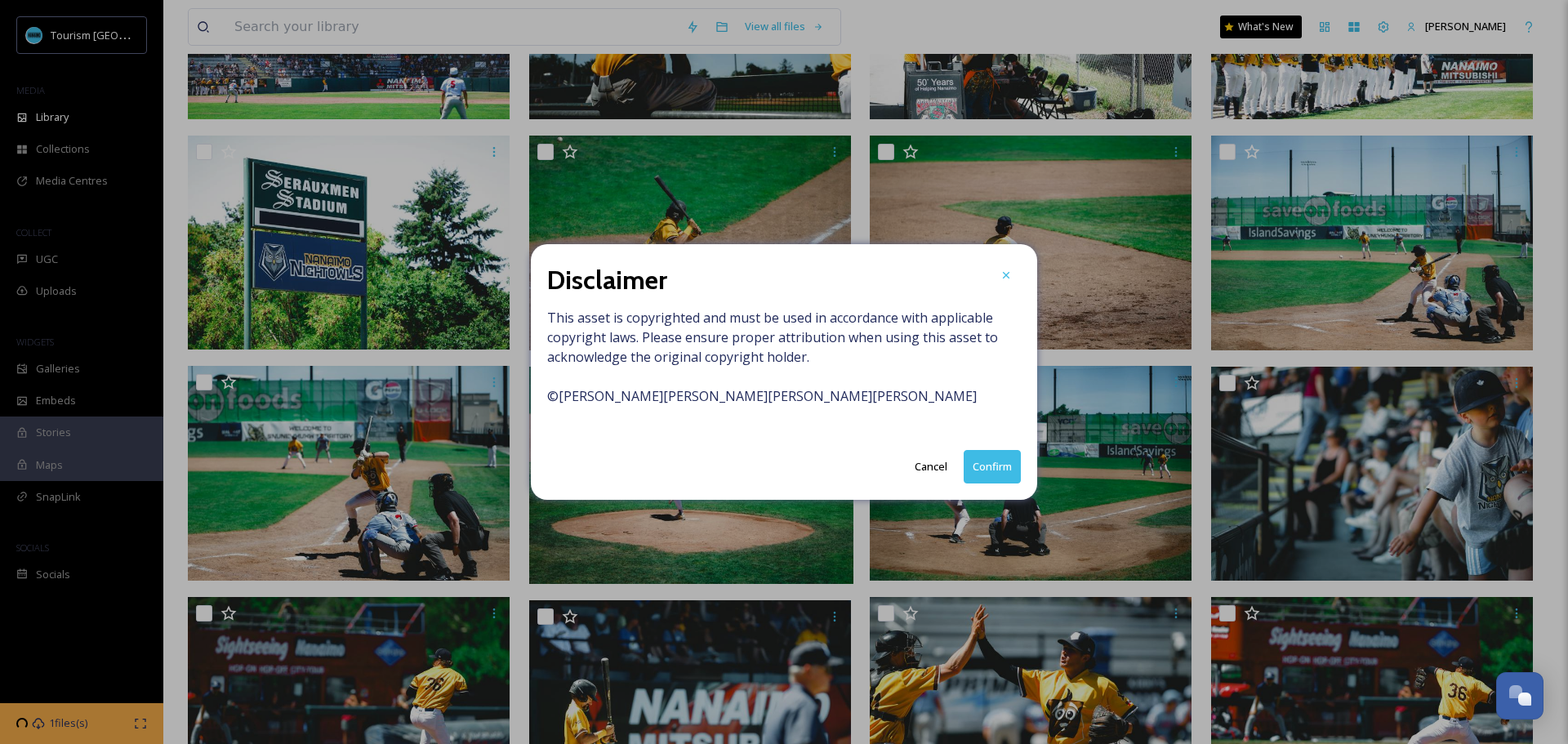
click at [1006, 456] on button "Confirm" at bounding box center [992, 466] width 57 height 33
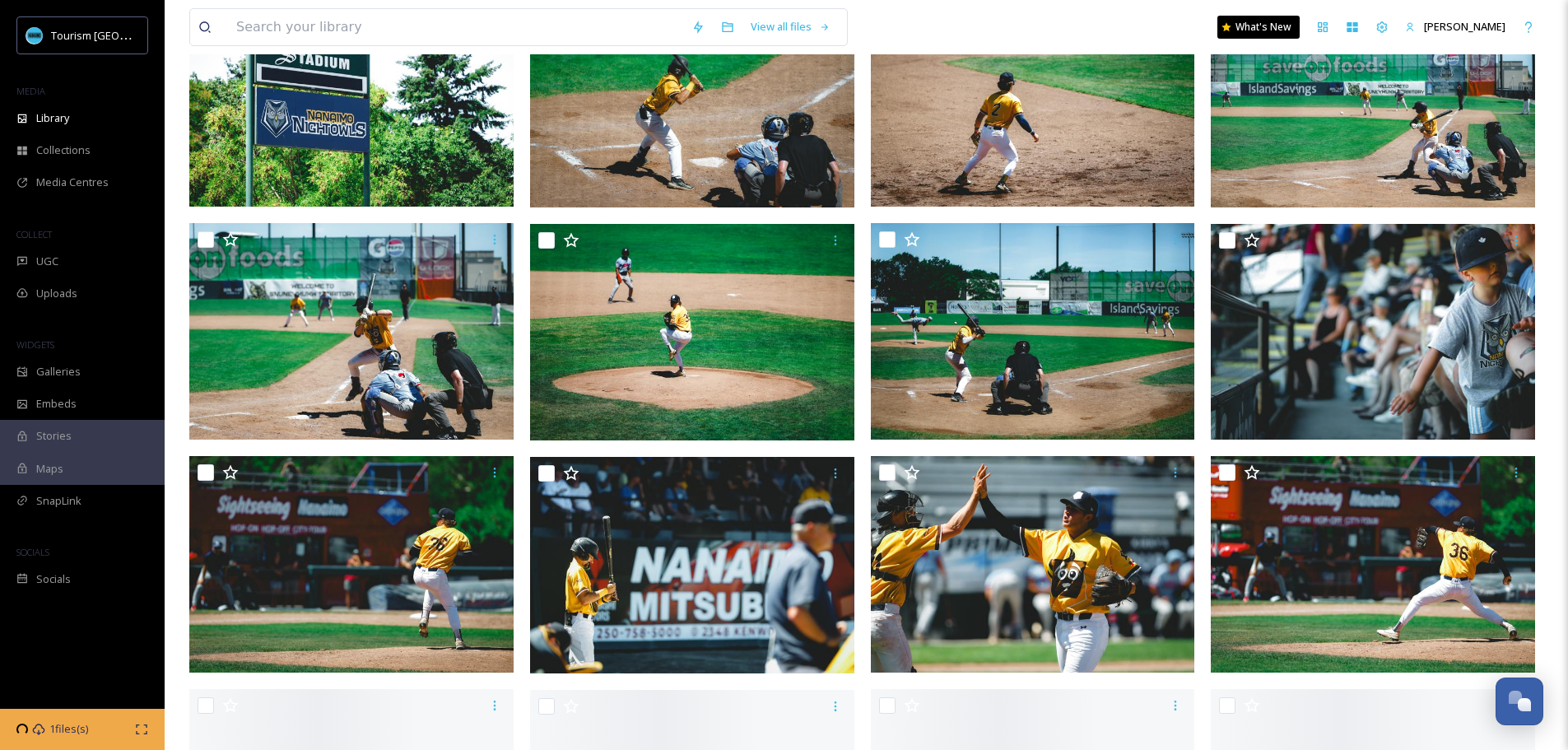
scroll to position [3046, 0]
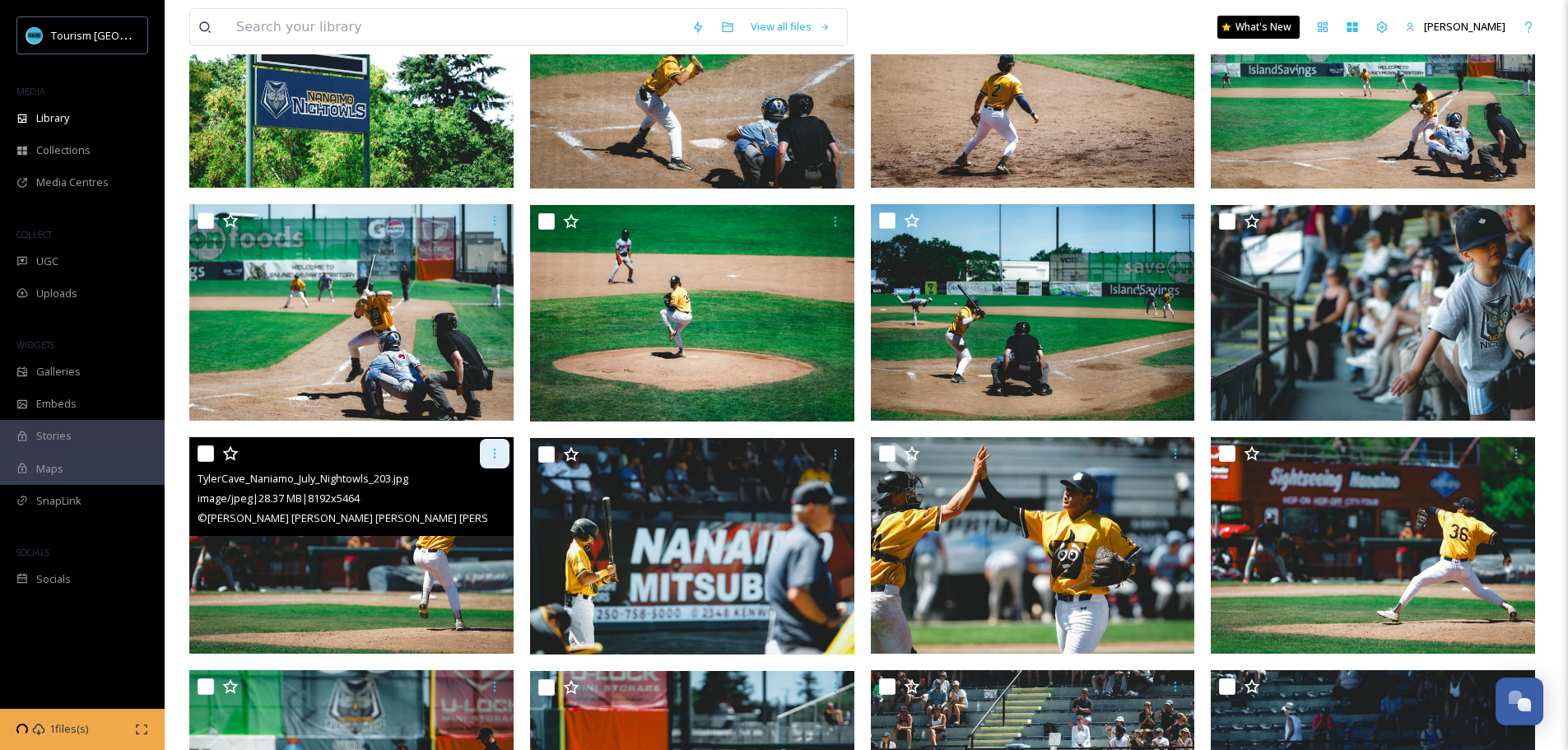
click at [498, 459] on icon at bounding box center [495, 453] width 13 height 13
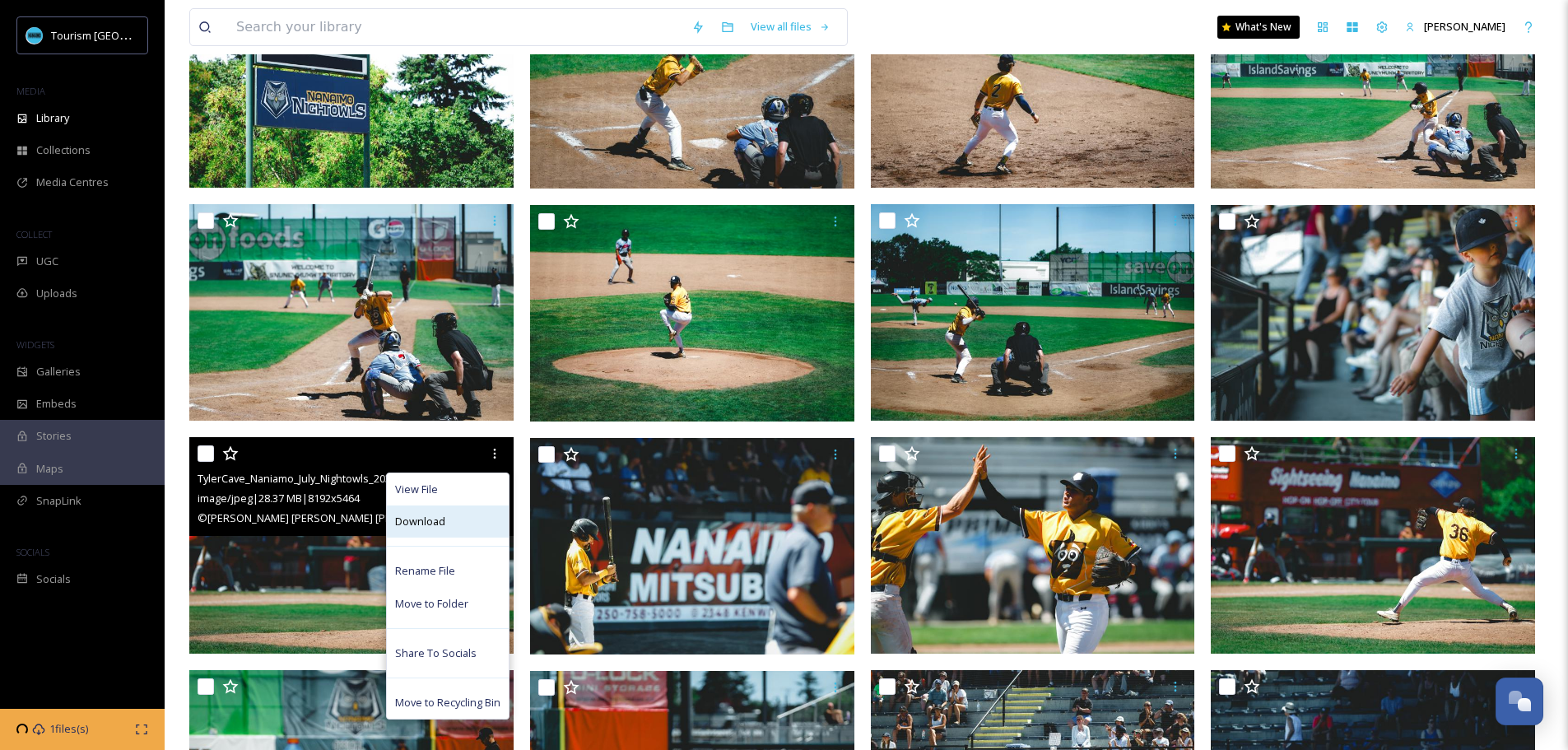
click at [453, 525] on div "Download" at bounding box center [447, 521] width 121 height 32
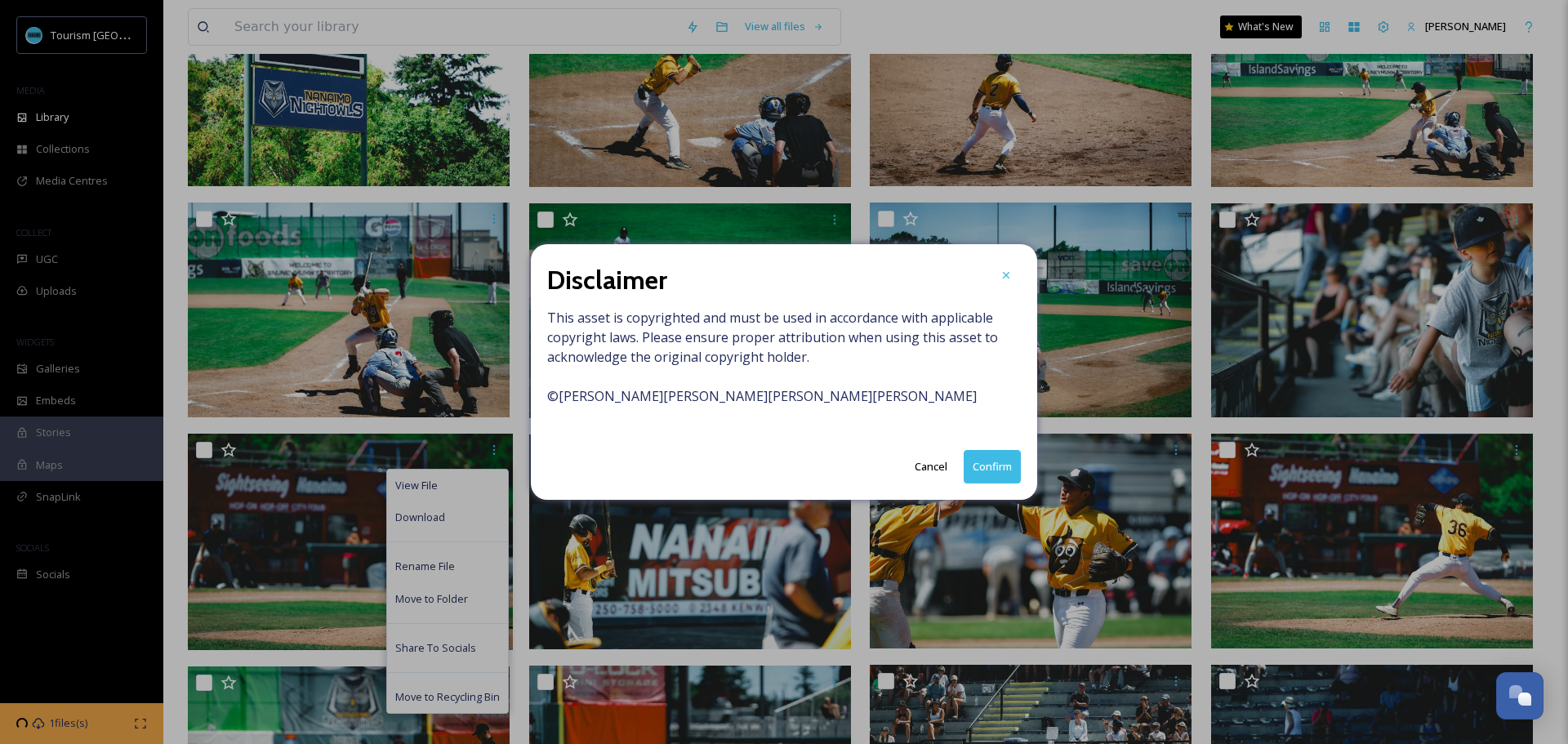
click at [965, 464] on button "Confirm" at bounding box center [992, 466] width 57 height 33
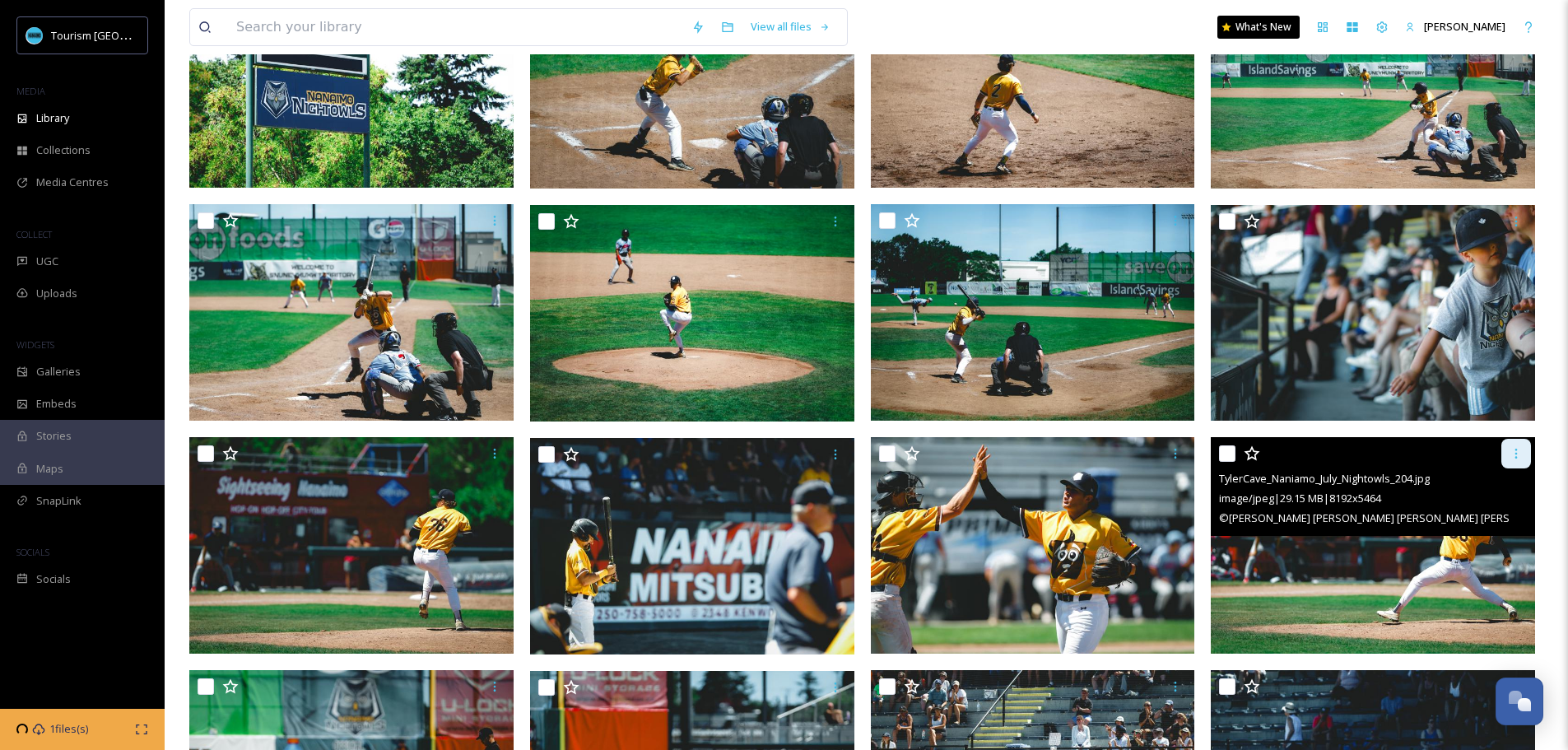
click at [1524, 455] on div at bounding box center [1515, 453] width 29 height 29
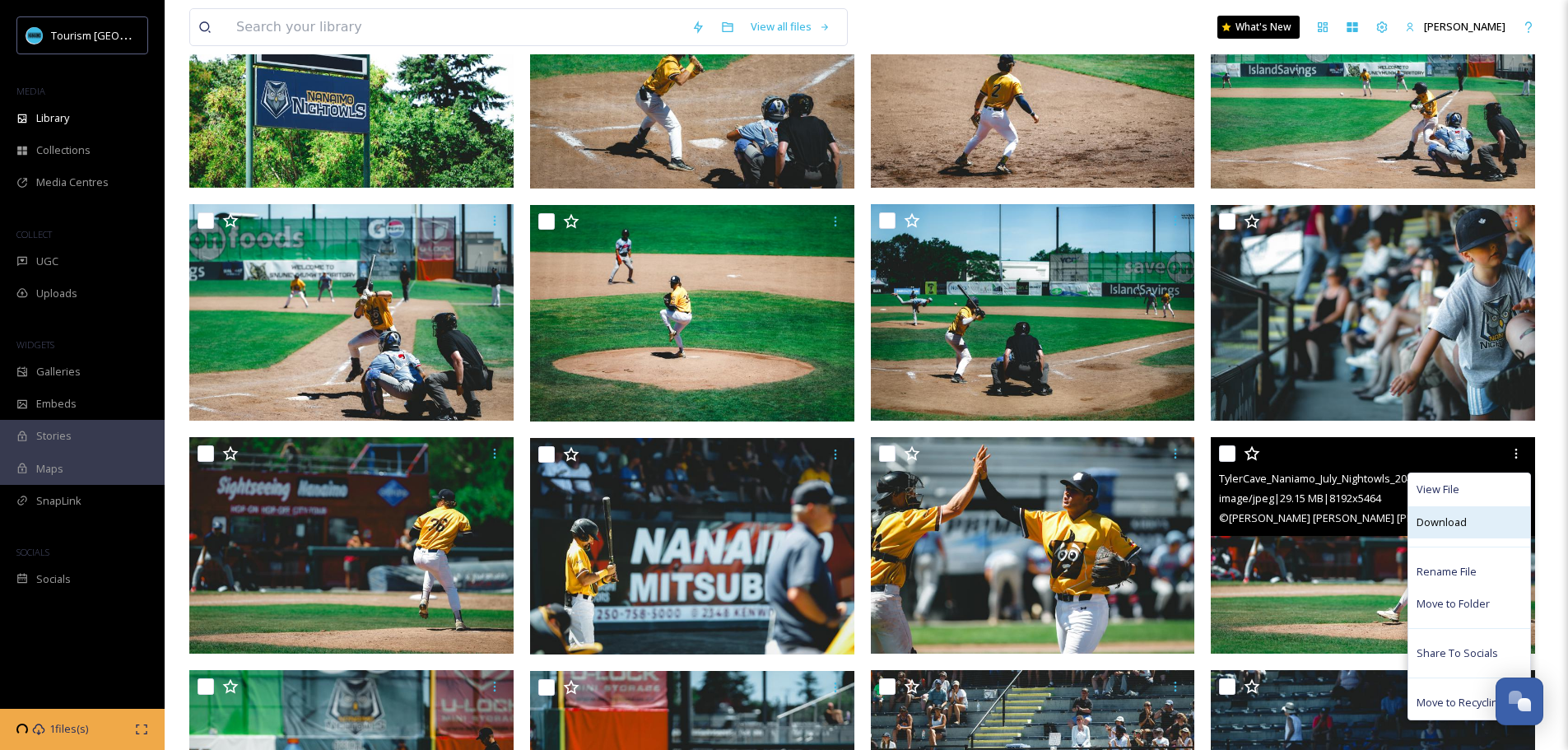
click at [1456, 519] on span "Download" at bounding box center [1442, 522] width 50 height 16
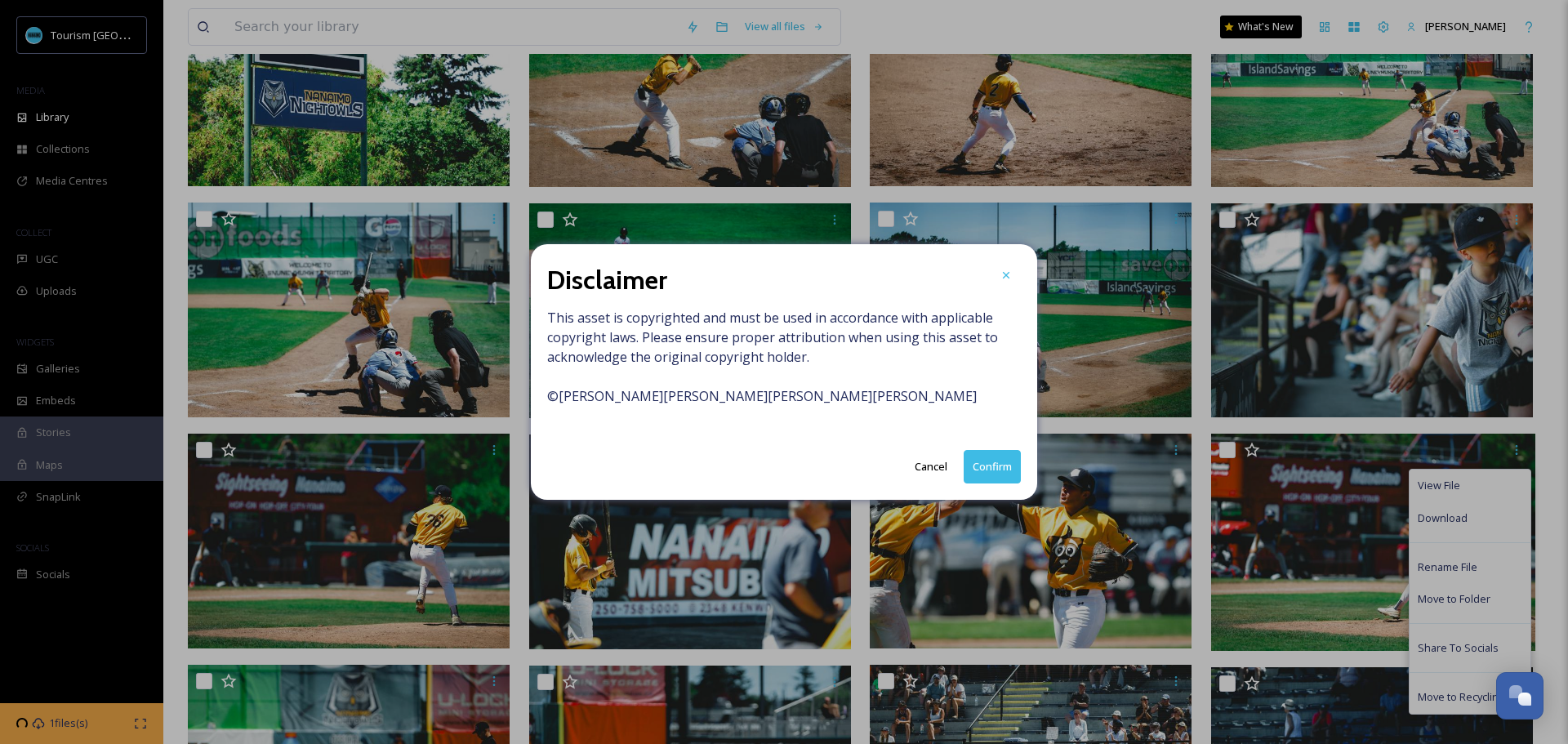
click at [1000, 471] on button "Confirm" at bounding box center [992, 466] width 57 height 33
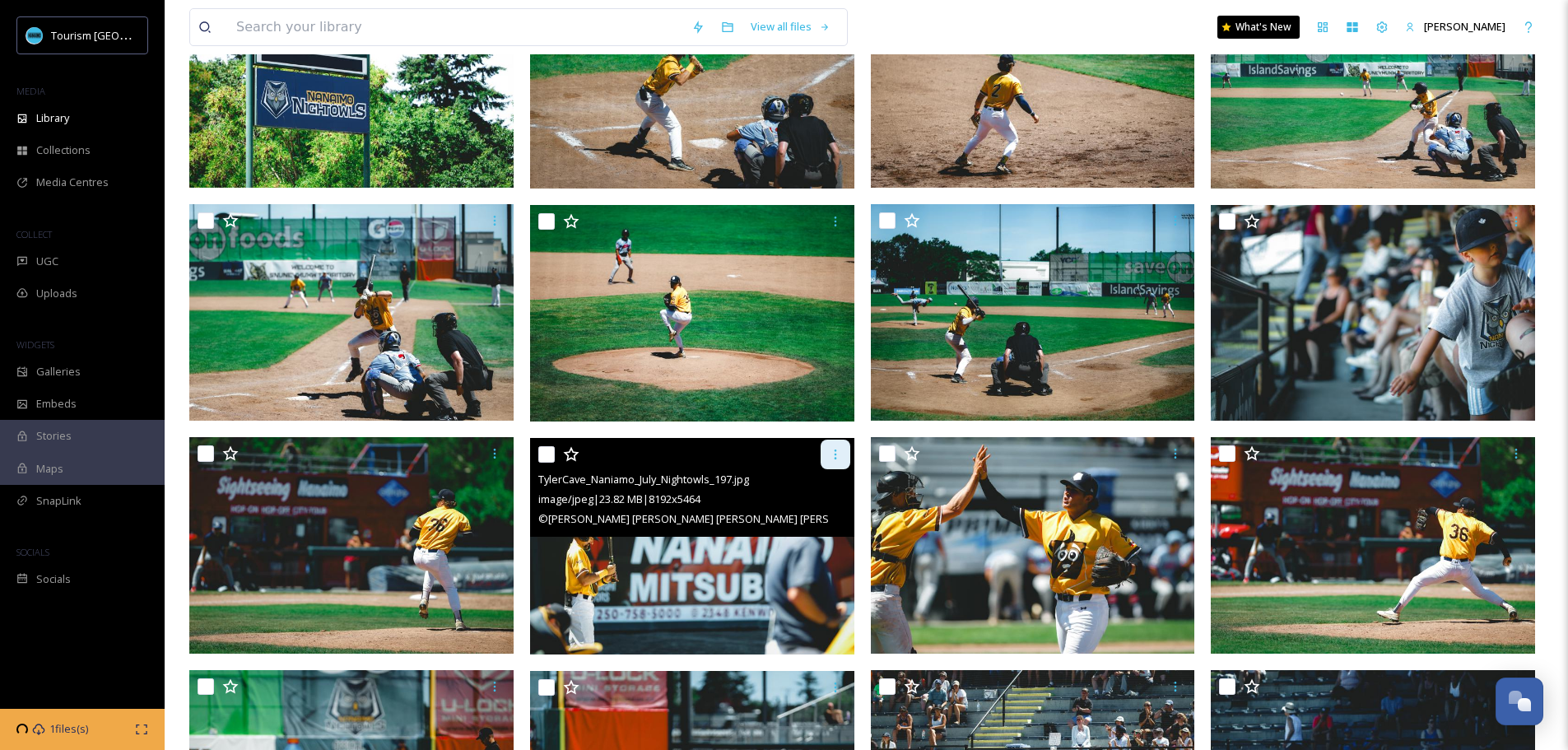
click at [837, 453] on icon at bounding box center [835, 454] width 13 height 13
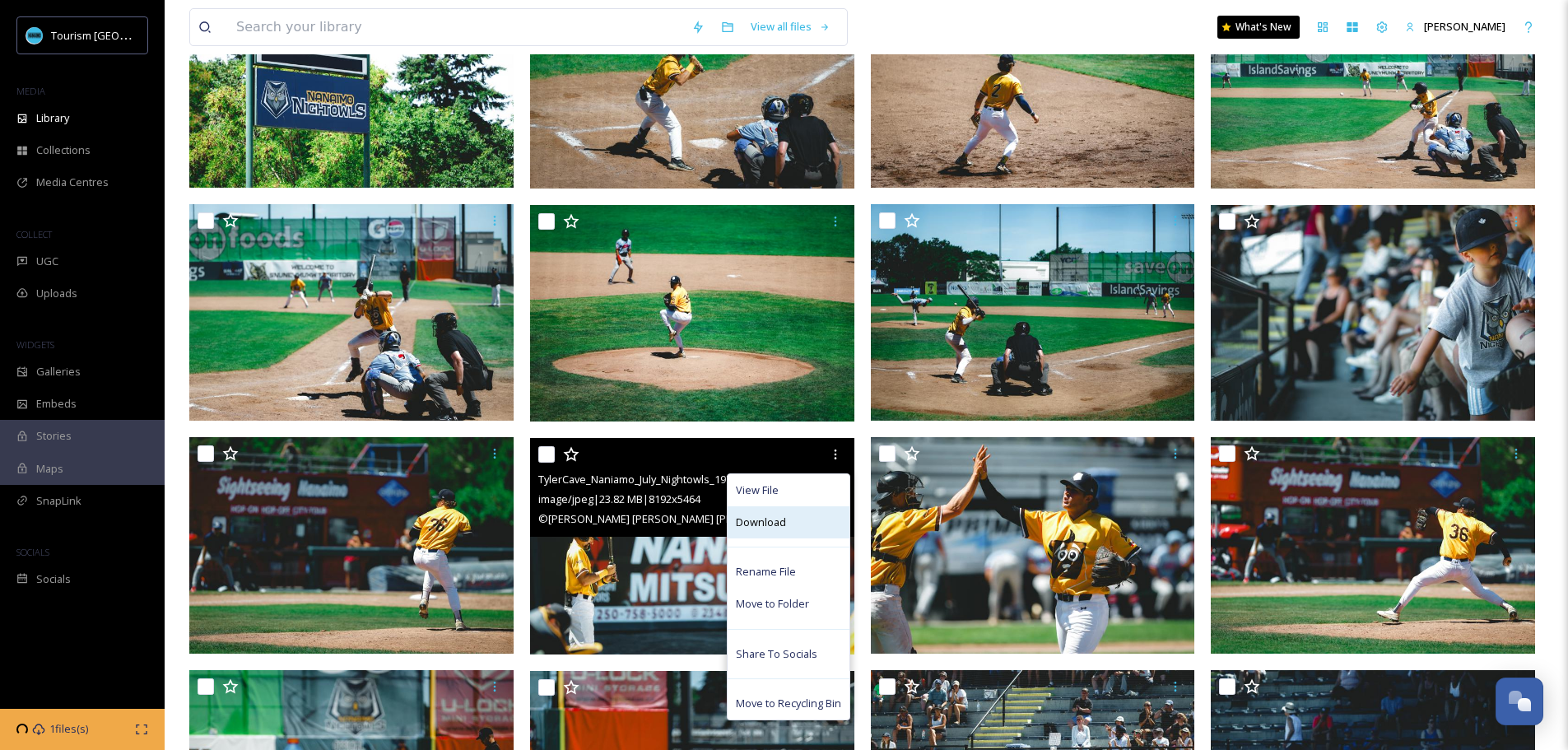
click at [789, 525] on div "Download" at bounding box center [788, 522] width 121 height 32
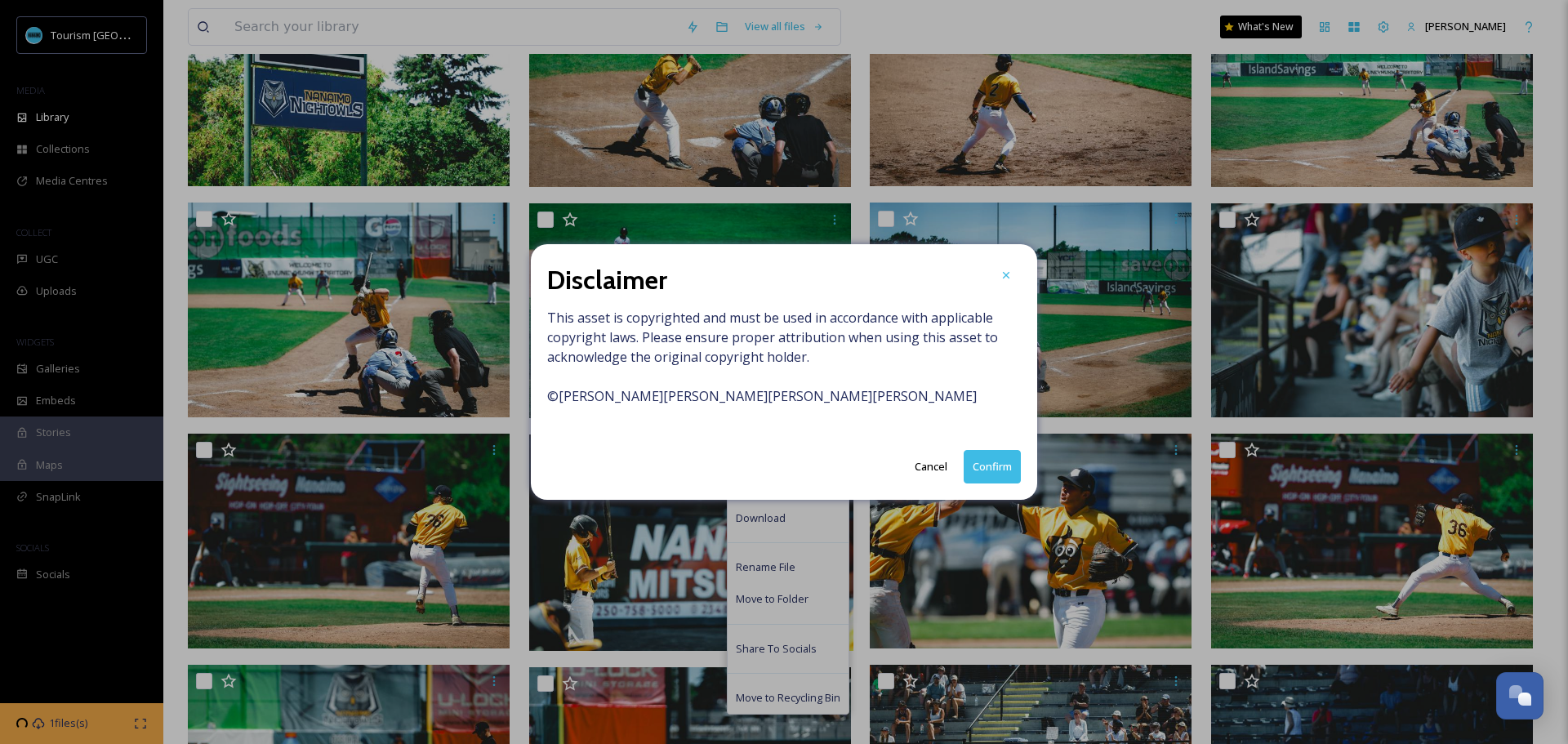
click at [996, 467] on button "Confirm" at bounding box center [992, 466] width 57 height 33
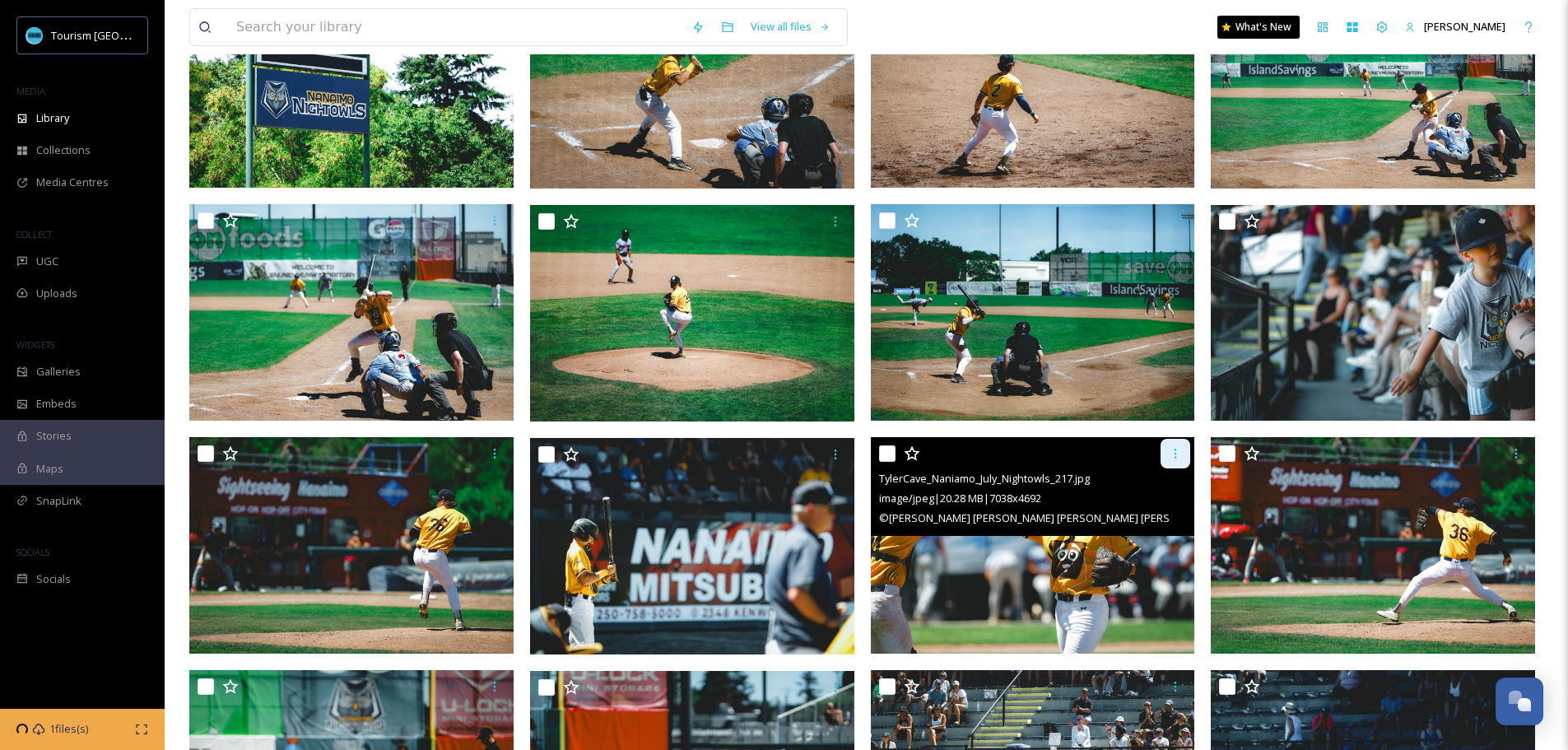
click at [1168, 448] on div at bounding box center [1174, 453] width 29 height 29
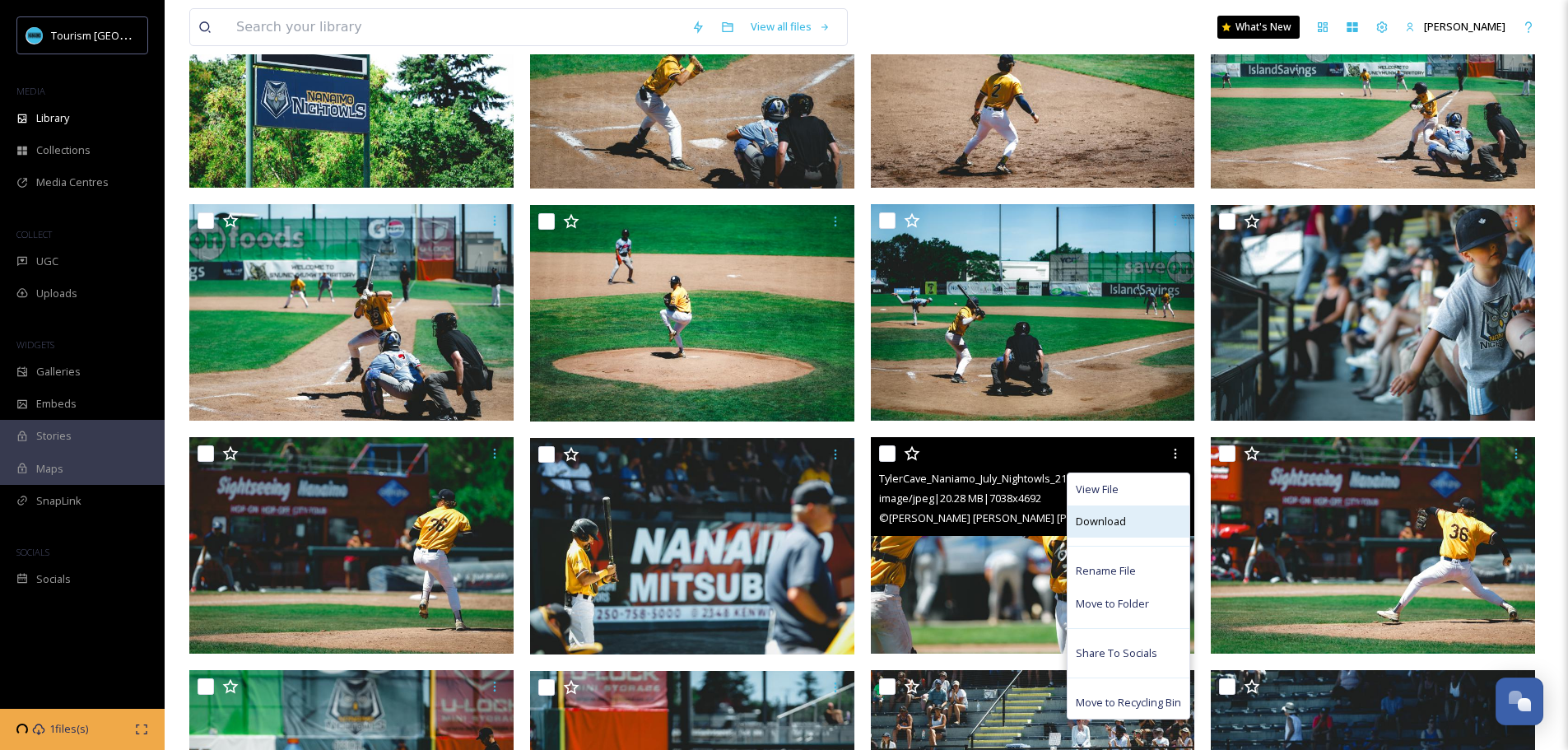
click at [1137, 520] on div "Download" at bounding box center [1127, 521] width 121 height 32
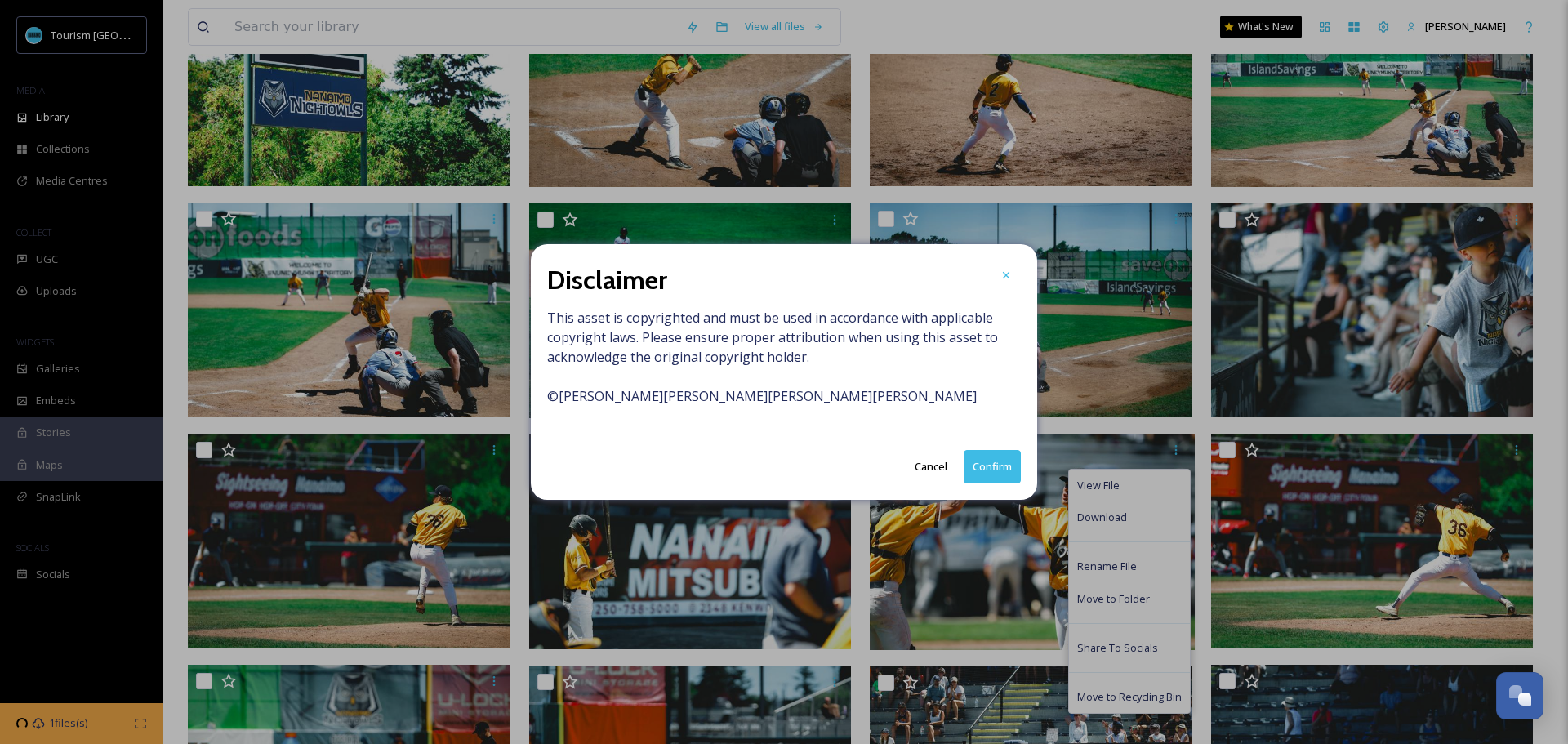
click at [994, 462] on button "Confirm" at bounding box center [992, 466] width 57 height 33
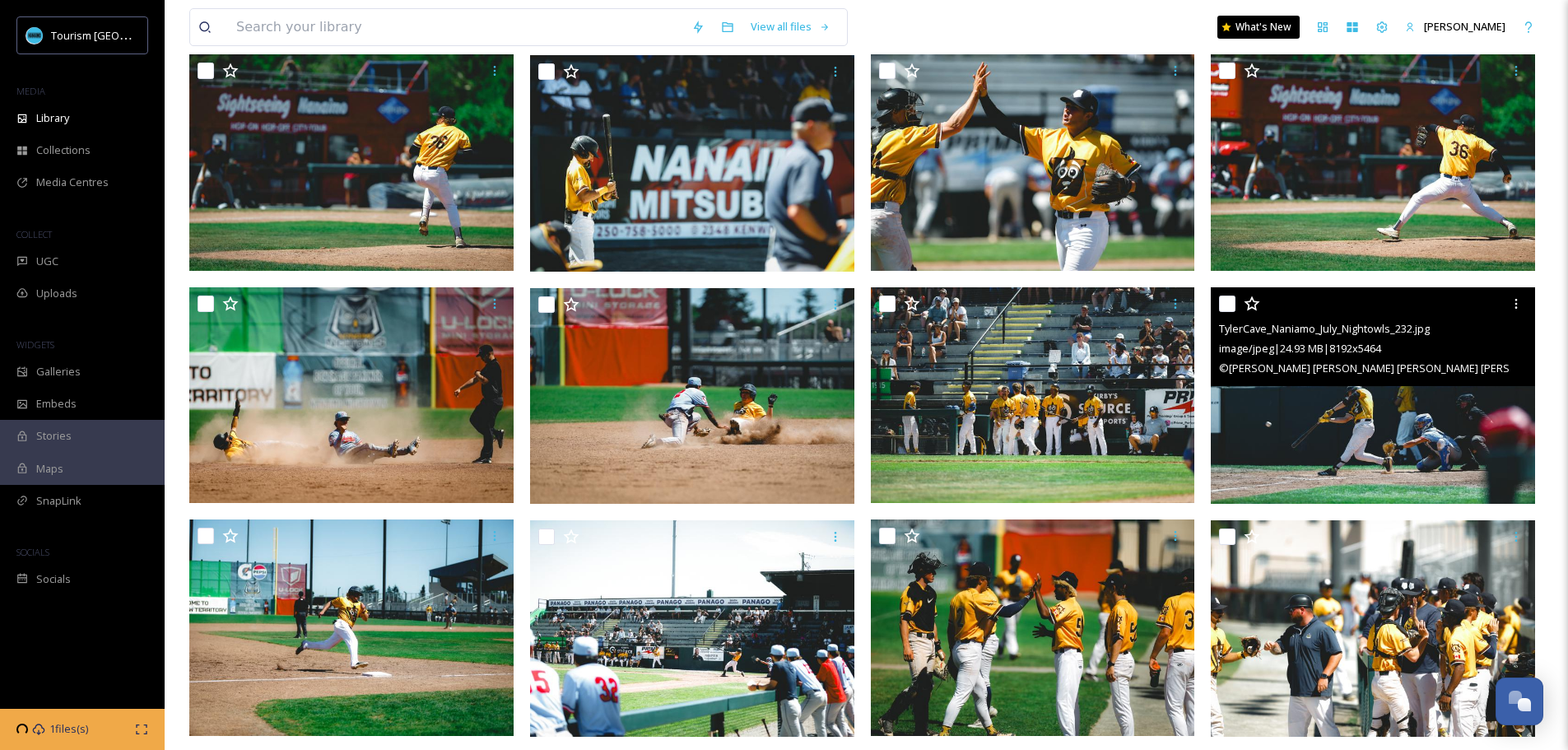
scroll to position [3458, 0]
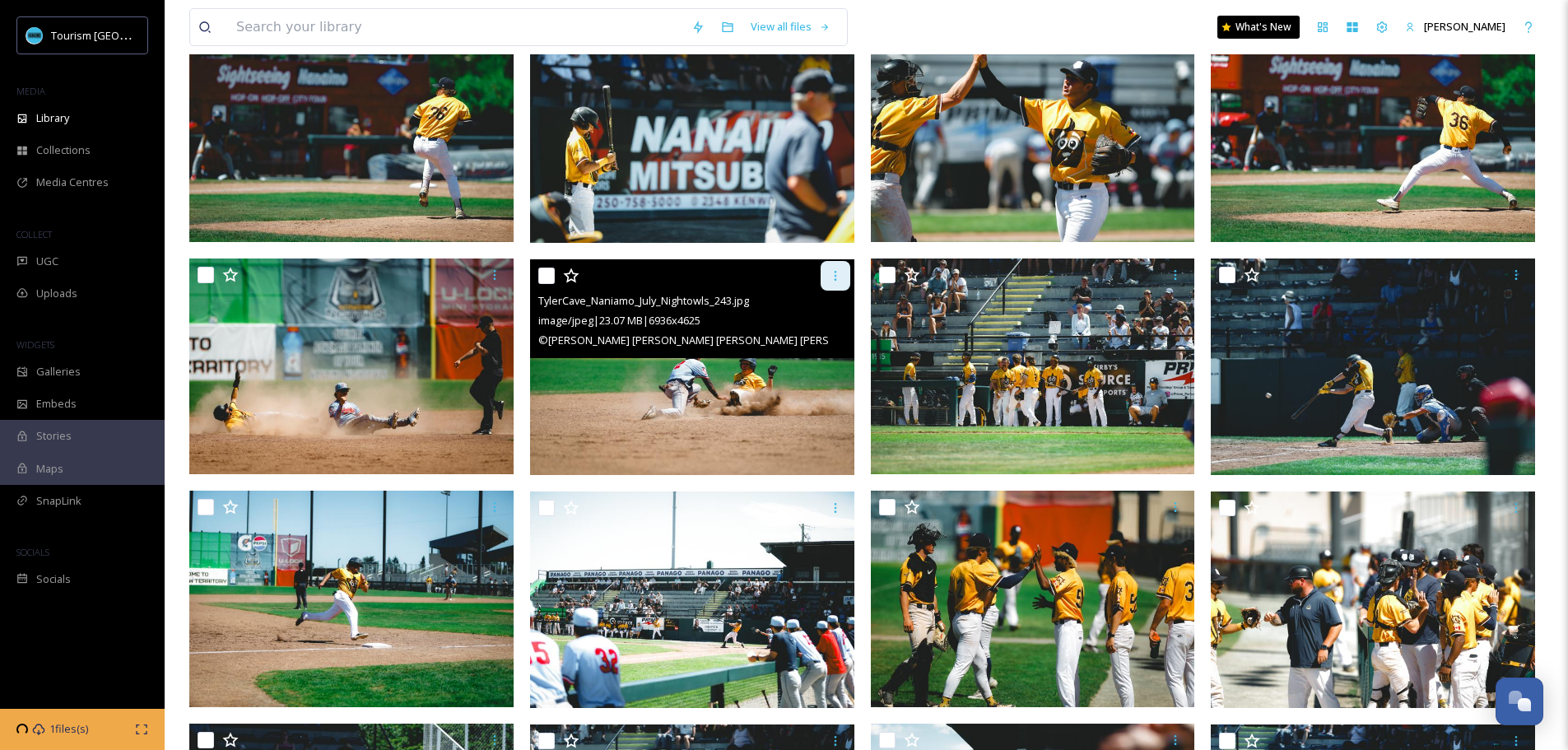
click at [838, 271] on icon at bounding box center [835, 276] width 13 height 13
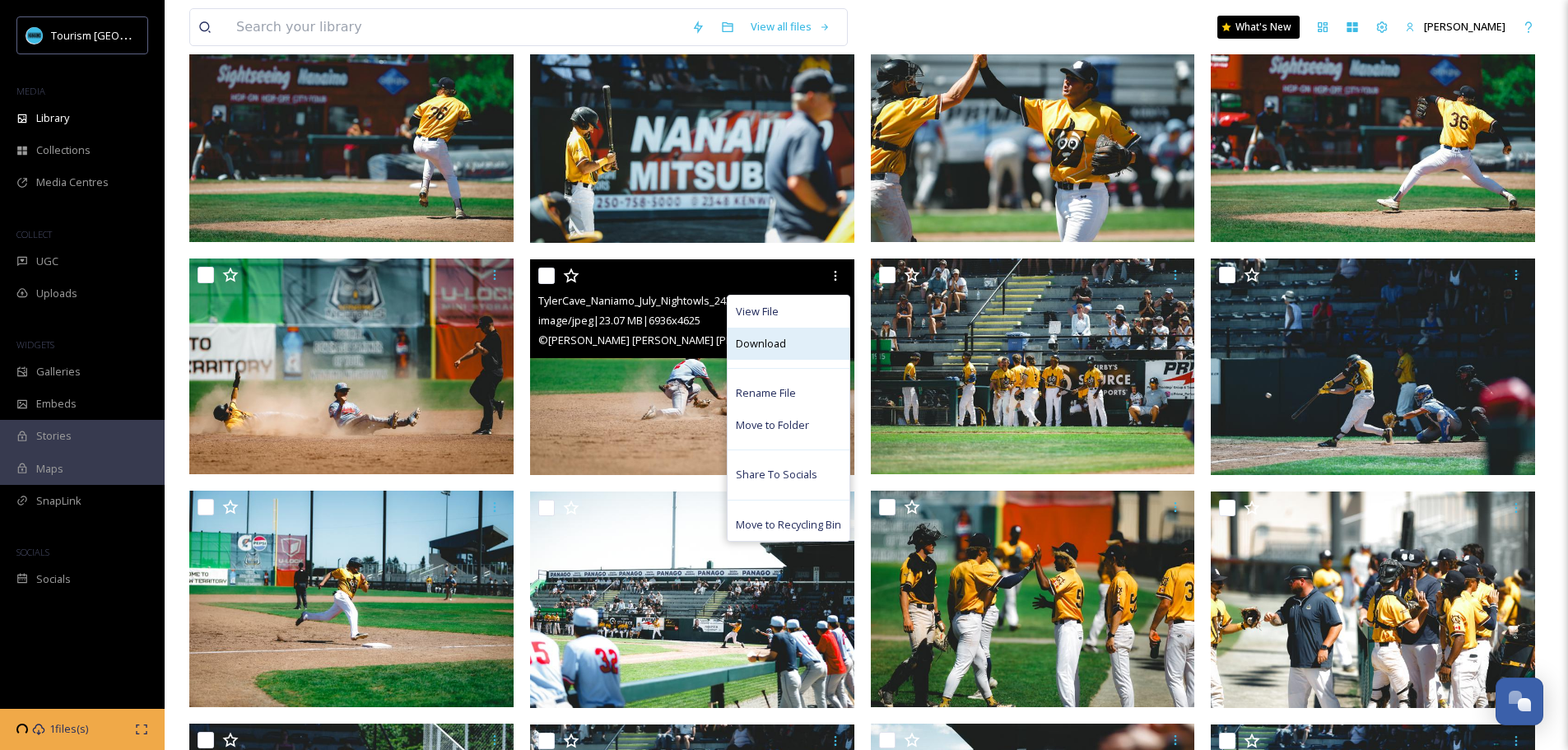
click at [789, 344] on div "Download" at bounding box center [788, 344] width 121 height 32
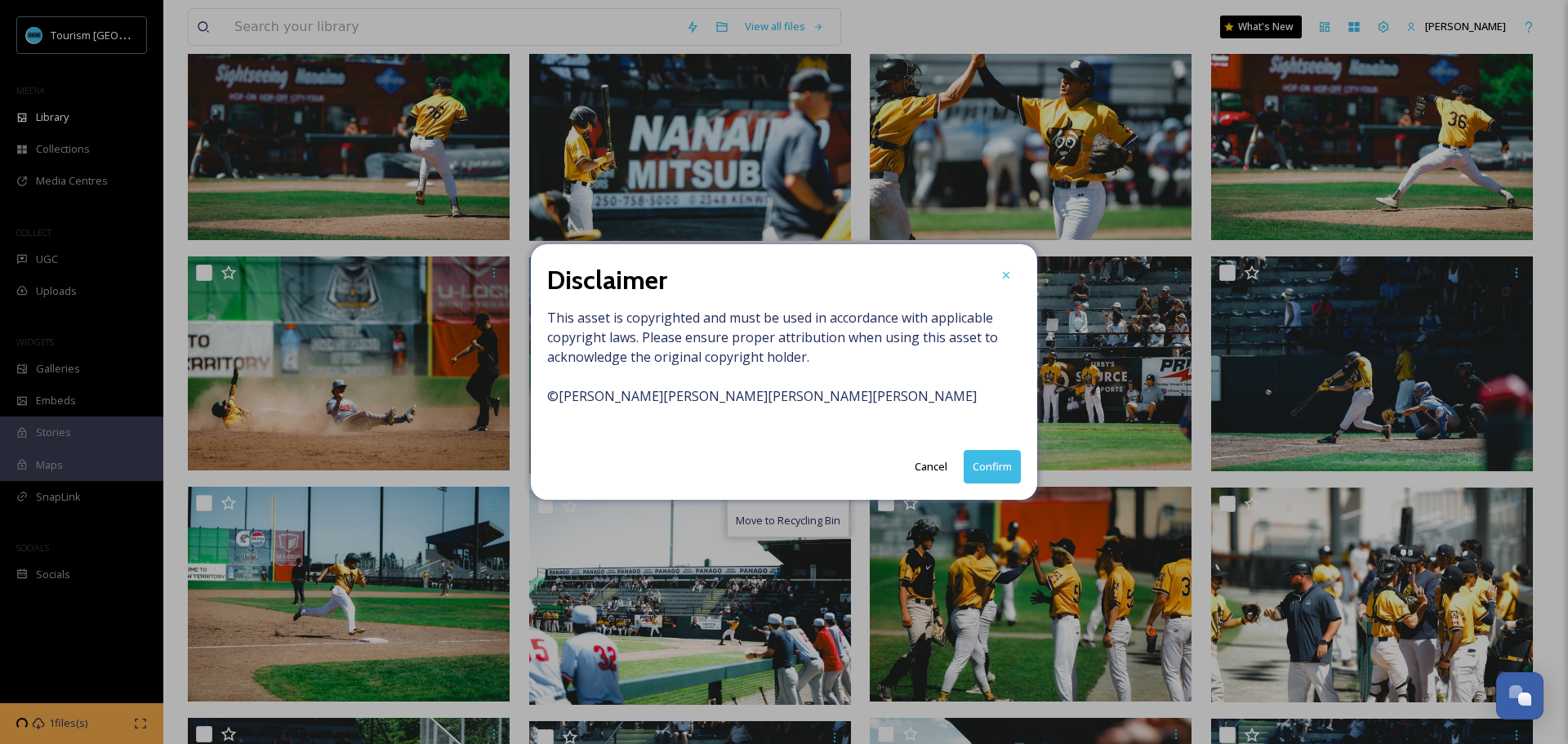
click at [1002, 466] on button "Confirm" at bounding box center [992, 466] width 57 height 33
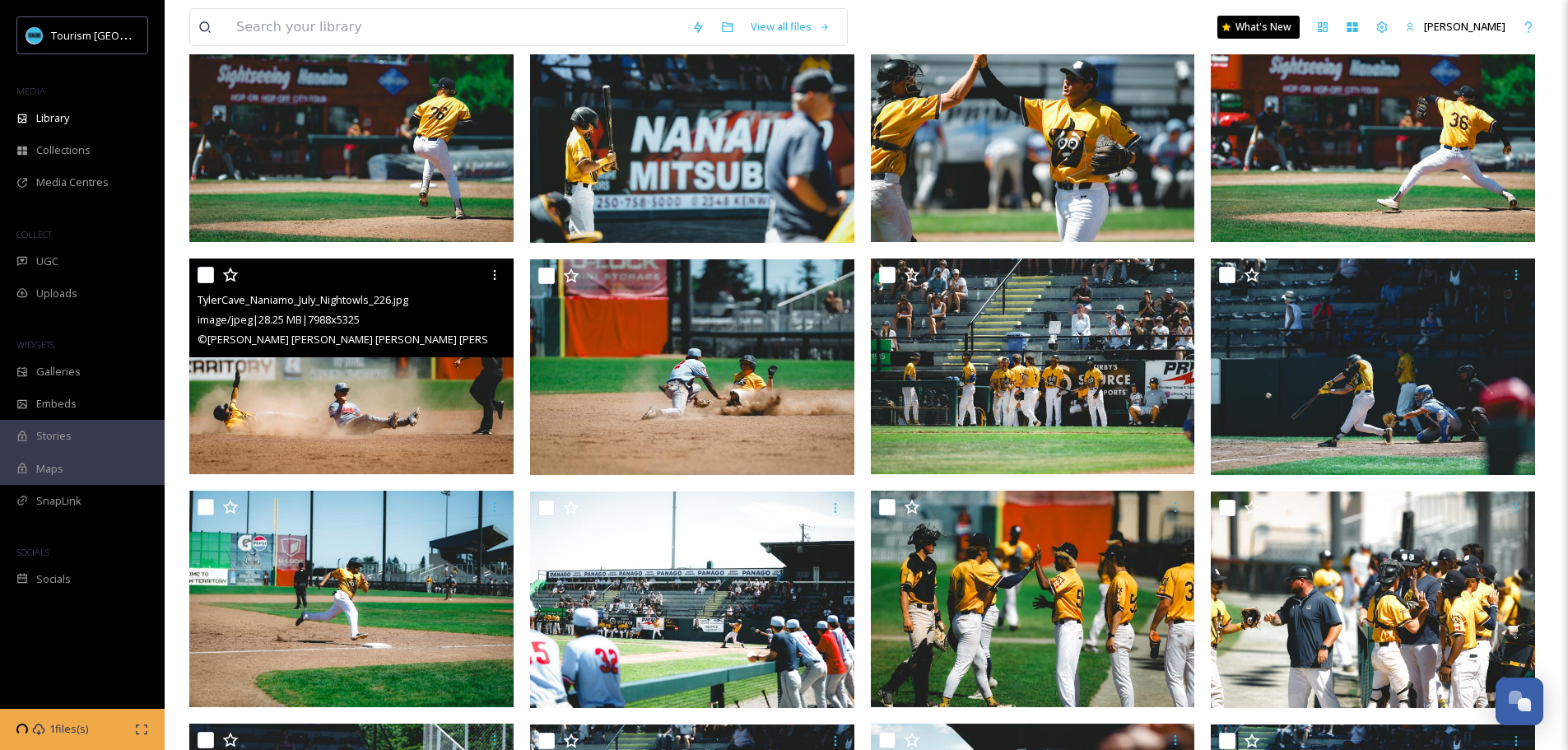
click at [497, 272] on icon at bounding box center [495, 275] width 13 height 13
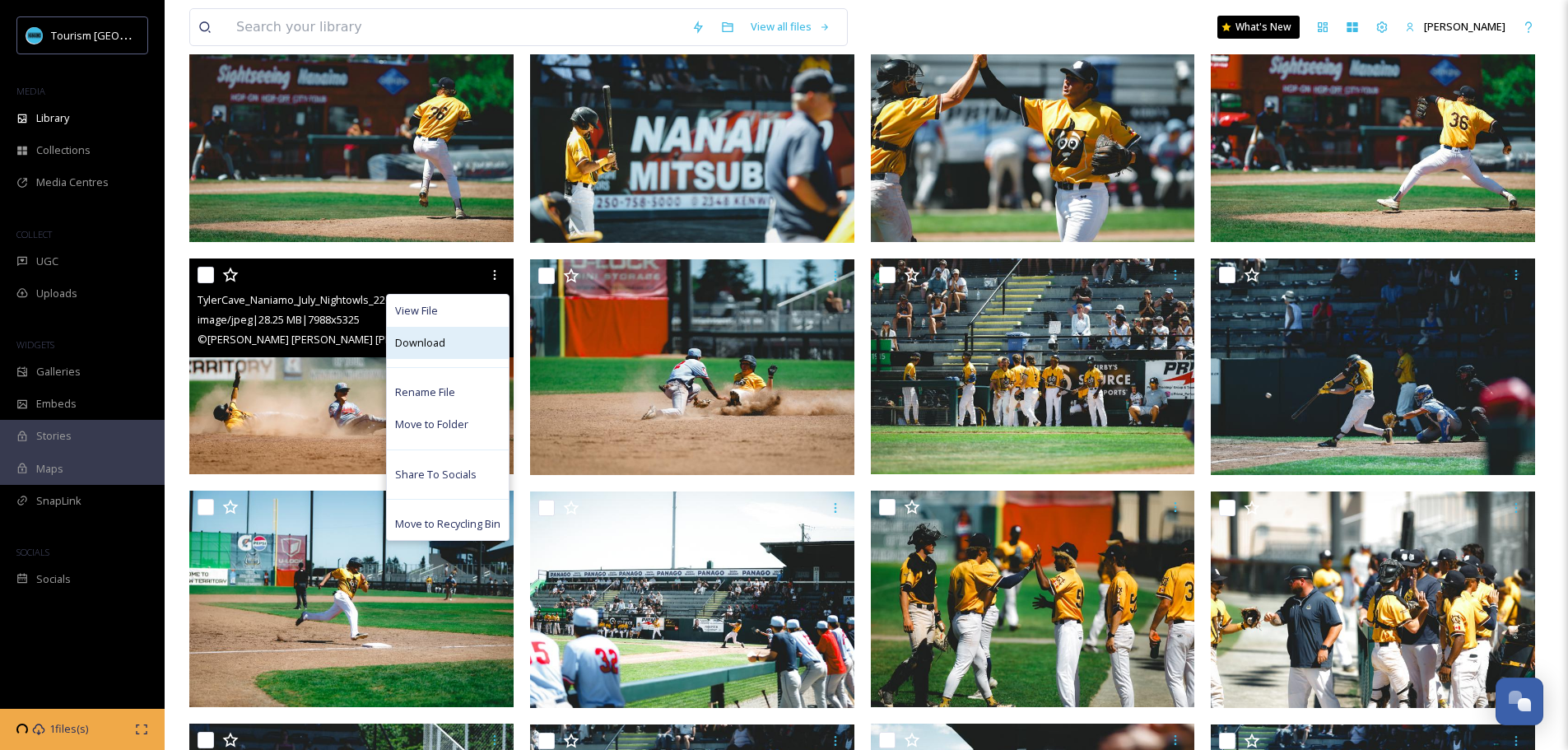
click at [444, 343] on div "Download" at bounding box center [447, 343] width 121 height 32
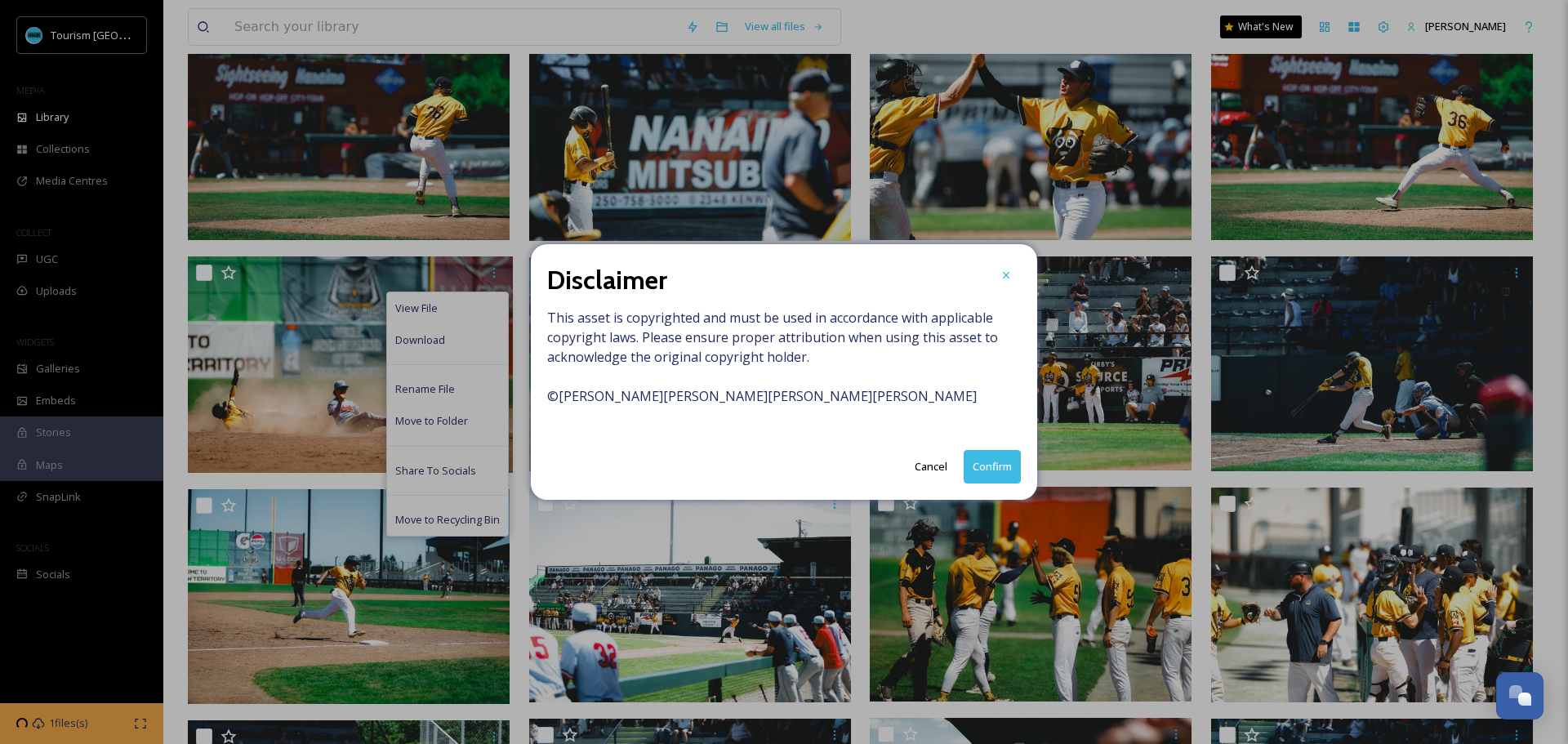
click at [995, 457] on button "Confirm" at bounding box center [992, 466] width 57 height 33
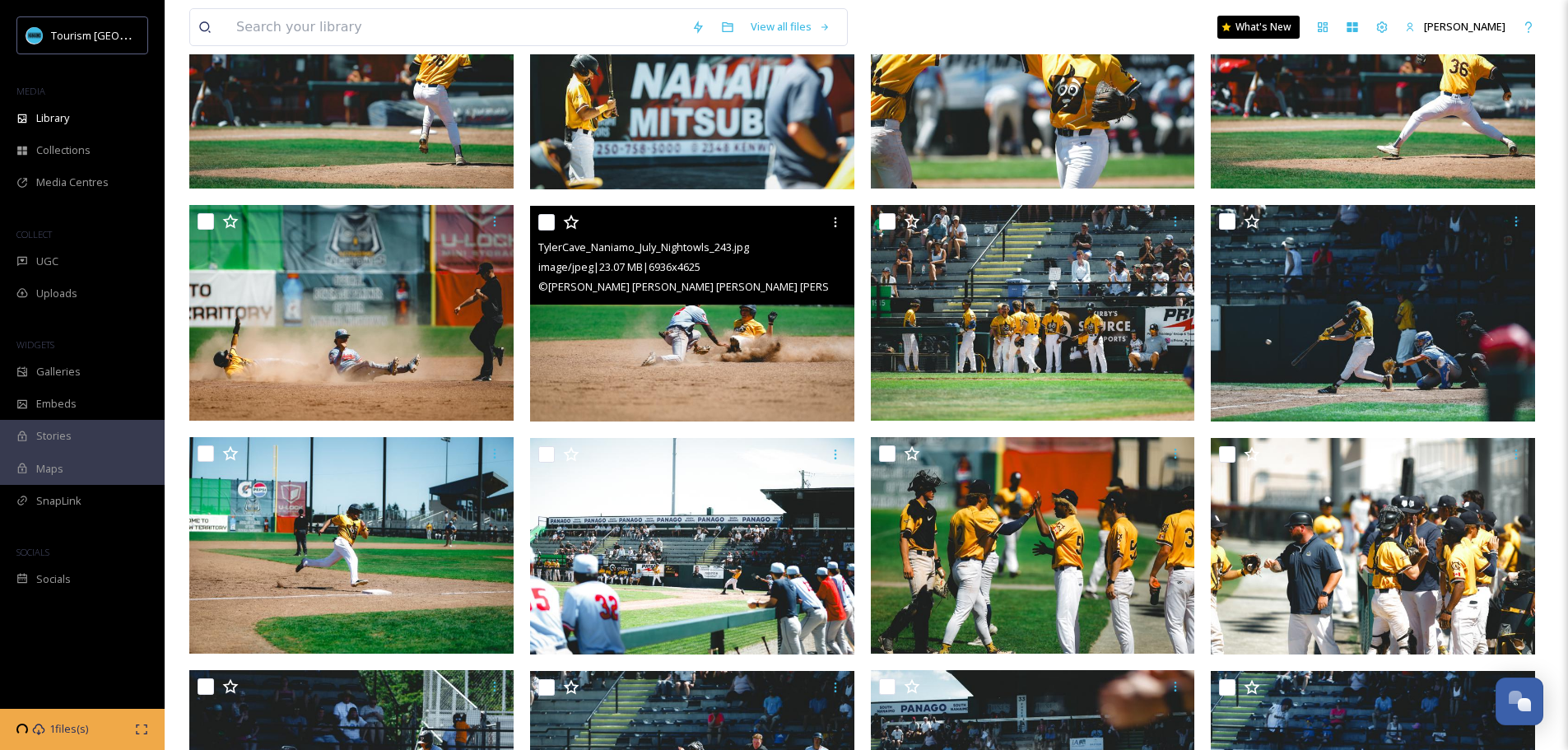
scroll to position [3541, 0]
